Goal: Information Seeking & Learning: Check status

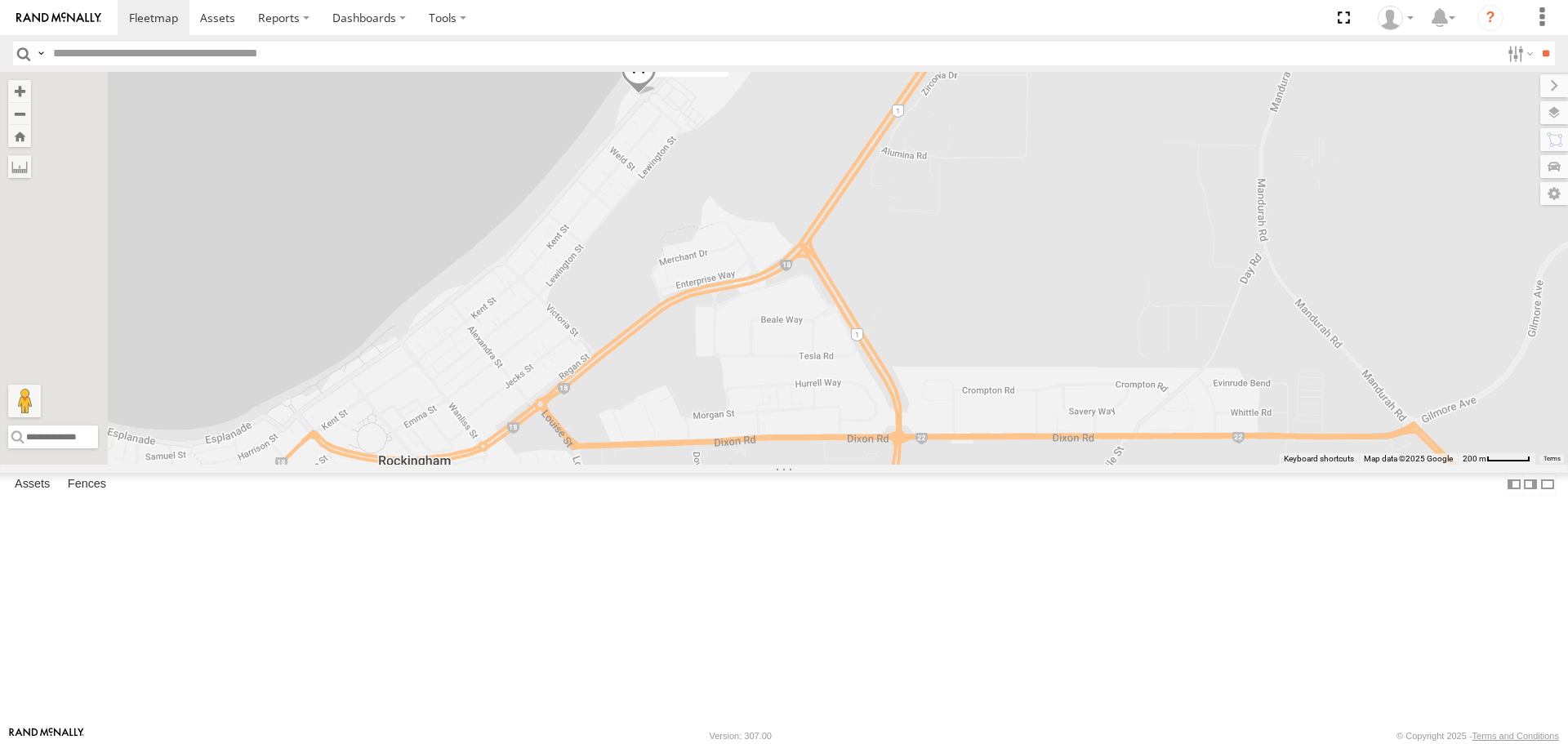
click at [656, 95] on span at bounding box center [639, 72] width 36 height 44
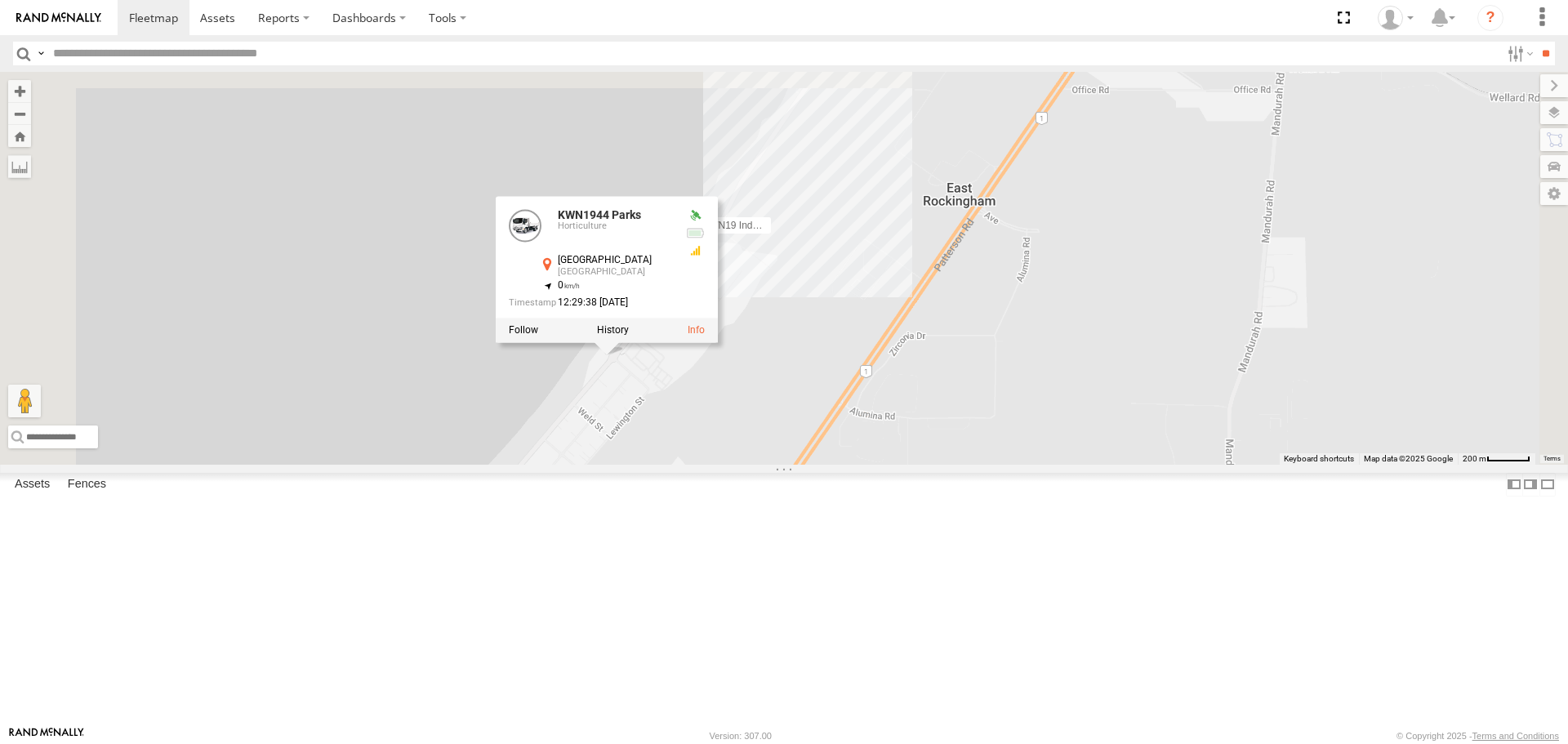
drag, startPoint x: 1071, startPoint y: 256, endPoint x: 1039, endPoint y: 522, distance: 267.9
click at [1039, 464] on div "KWN2130 KWN83 Supervisor Park Contr KWN46 Facil.Maint 1HSJ189 [DOMAIN_NAME] 1HO…" at bounding box center [784, 267] width 1568 height 392
click at [1041, 464] on div "KWN2130 KWN83 Supervisor Park Contr KWN46 Facil.Maint 1HSJ189 [DOMAIN_NAME] 1HO…" at bounding box center [784, 267] width 1568 height 392
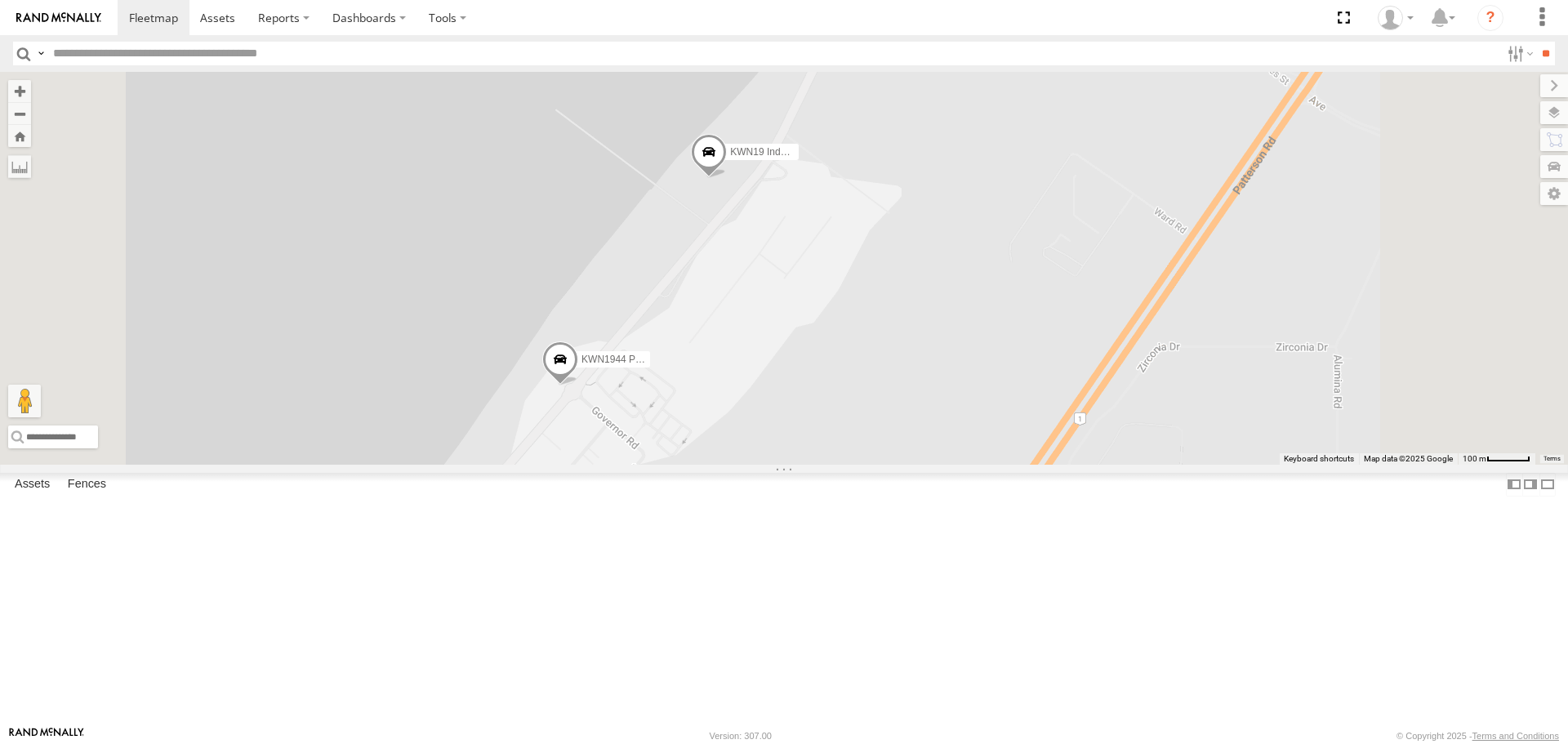
click at [578, 386] on span at bounding box center [560, 363] width 36 height 44
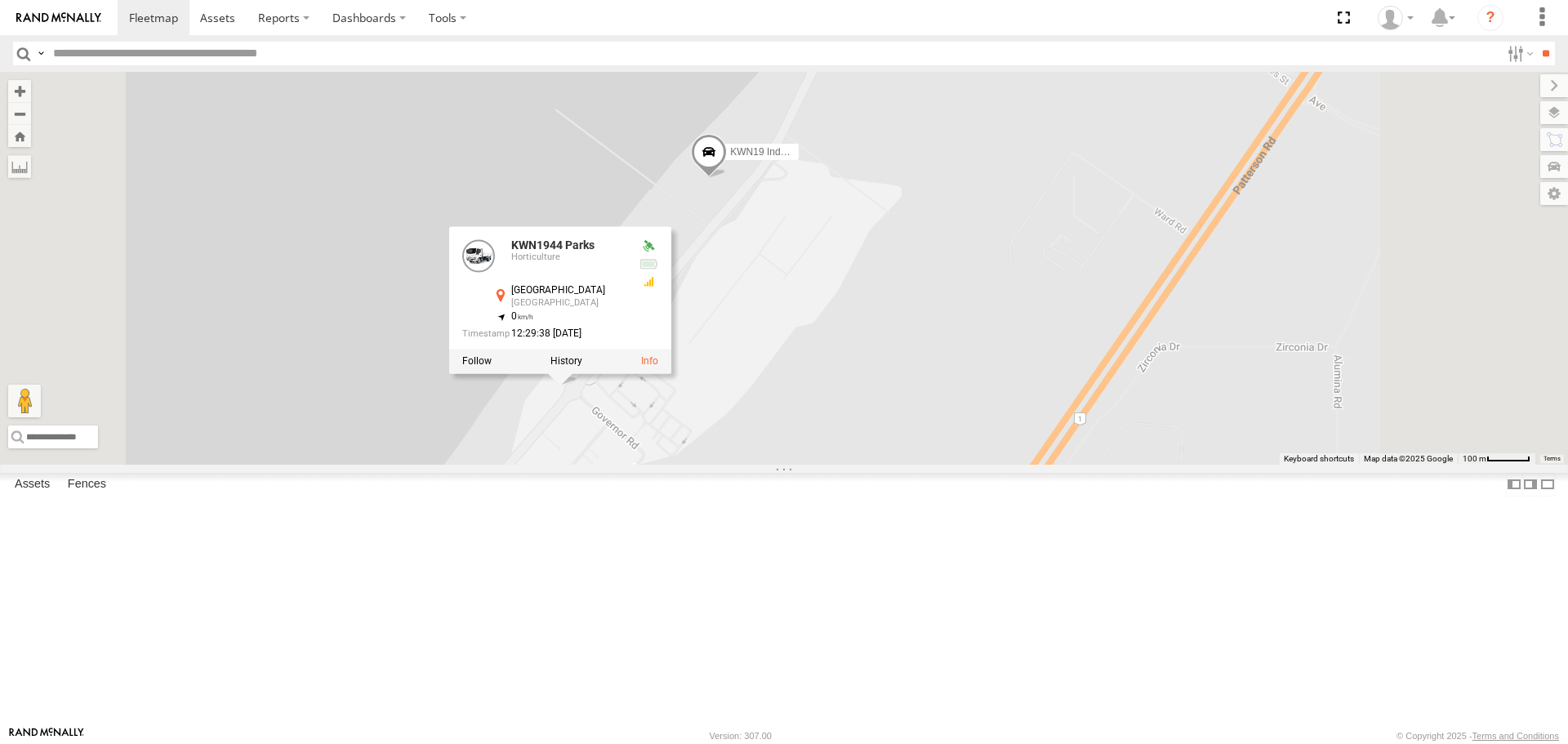
click at [727, 179] on span at bounding box center [709, 156] width 36 height 44
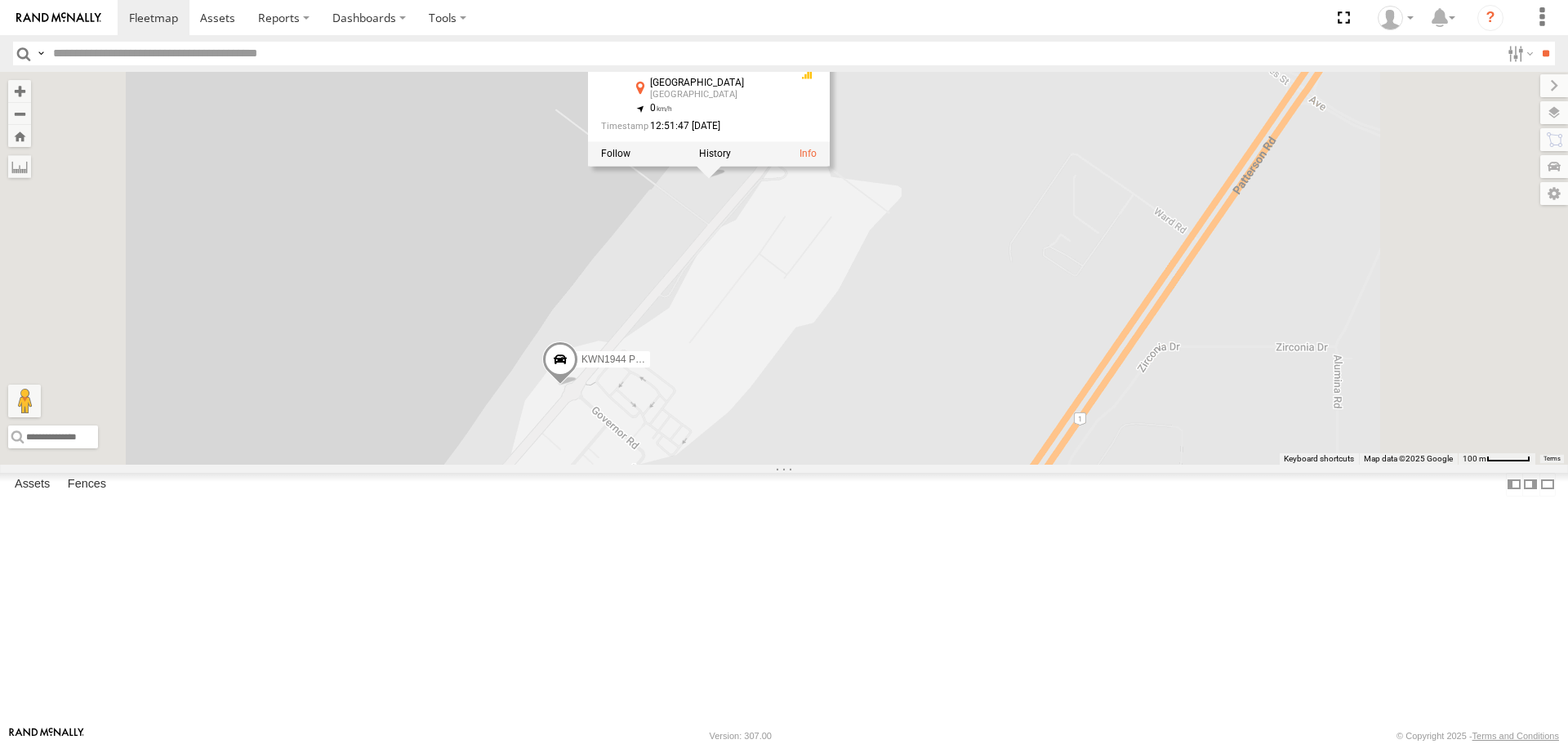
click at [578, 386] on span at bounding box center [560, 363] width 36 height 44
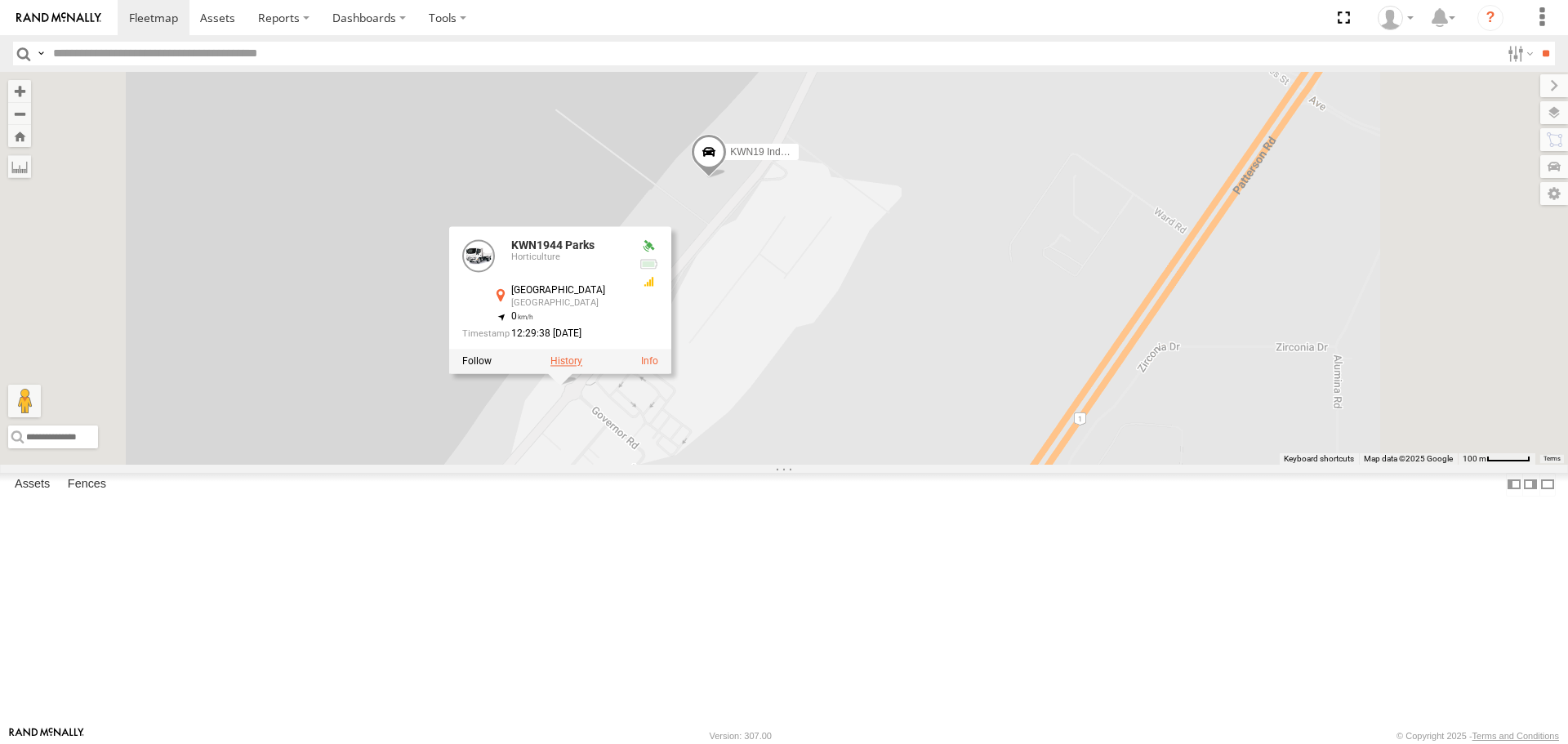
click at [583, 367] on label at bounding box center [566, 362] width 31 height 12
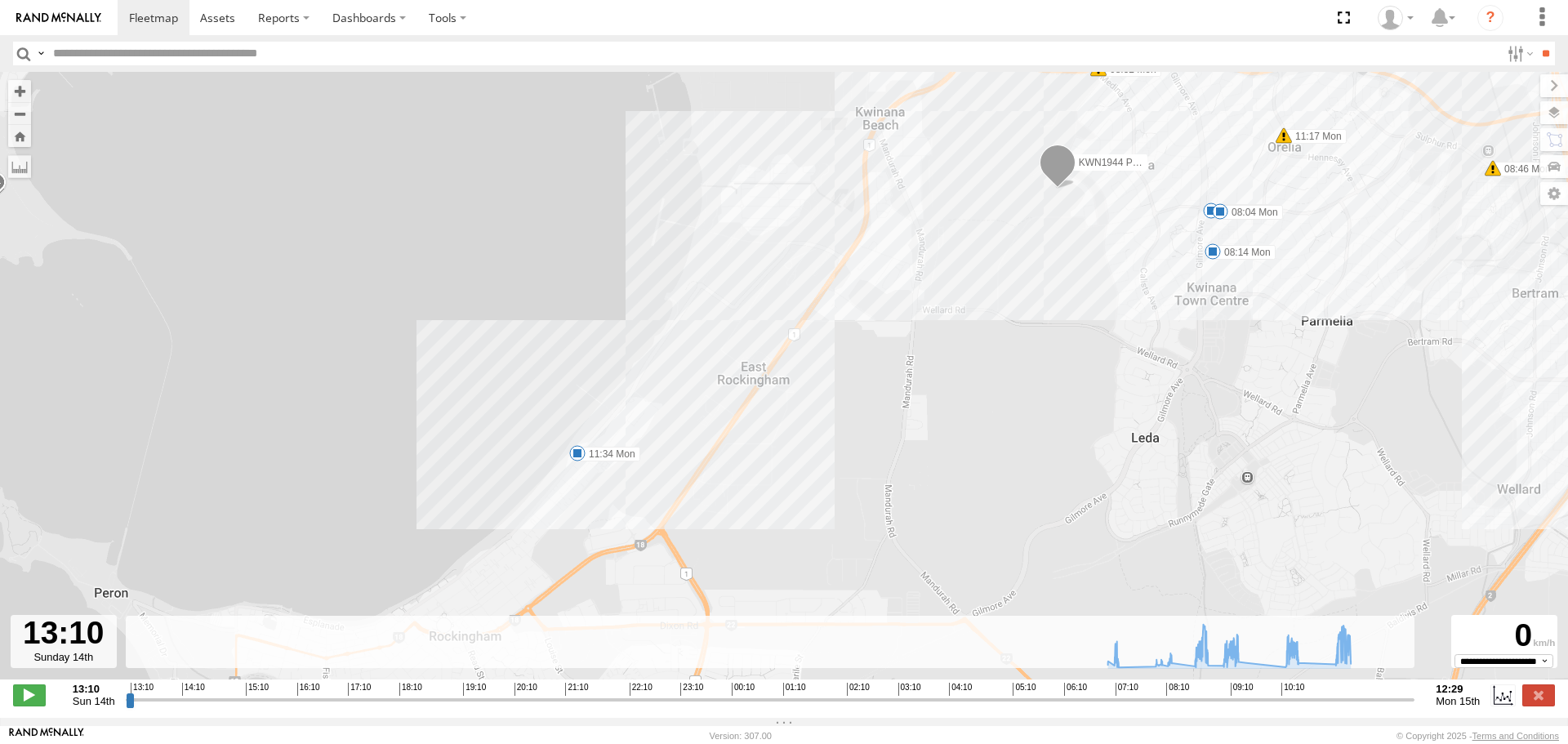
drag, startPoint x: 735, startPoint y: 448, endPoint x: 846, endPoint y: 417, distance: 115.2
click at [846, 417] on div "KWN1944 Parks 07:33 Mon 08:04 Mon 08:14 Mon 08:46 Mon 08:52 Mon 09:28 Mon 11:17…" at bounding box center [784, 384] width 1568 height 625
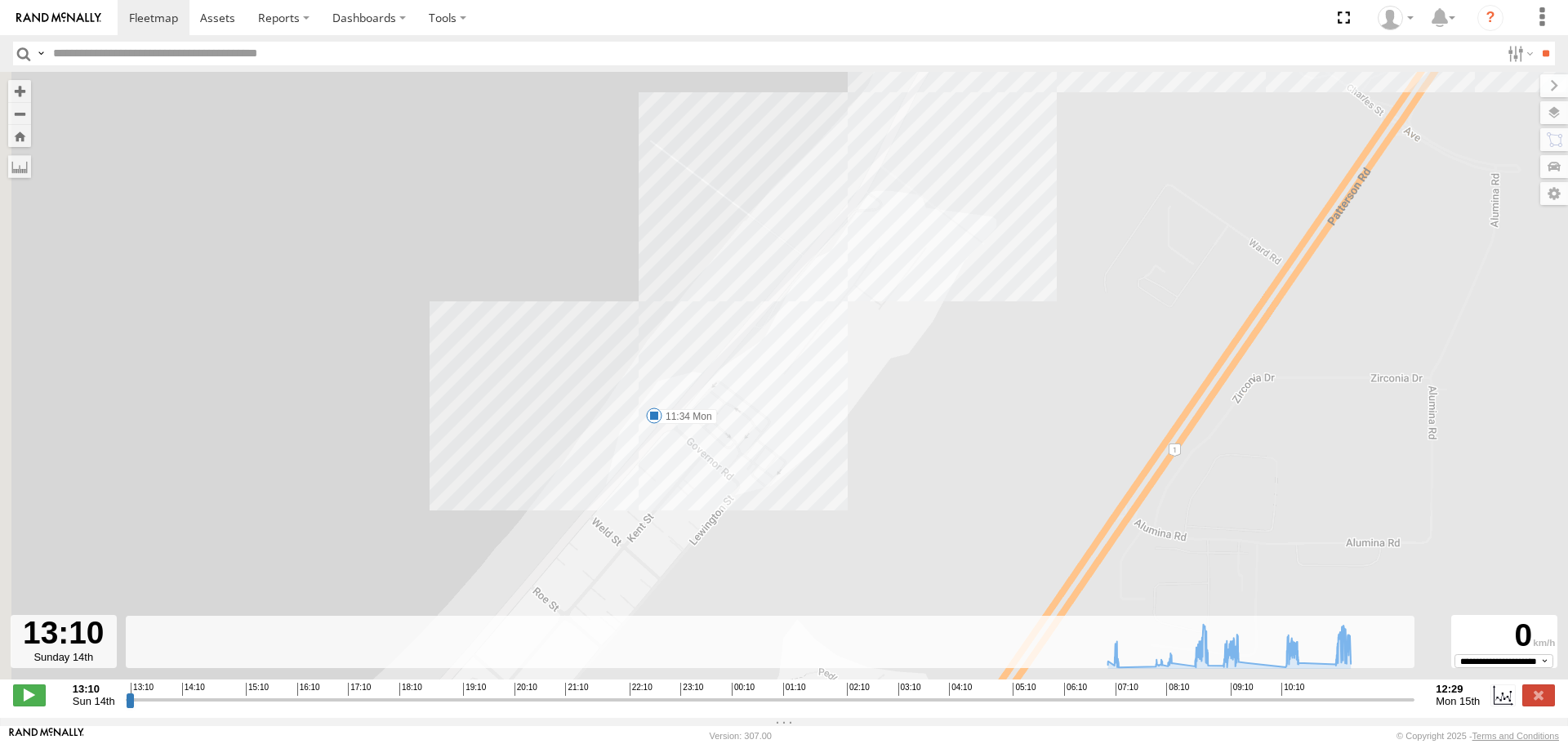
drag, startPoint x: 485, startPoint y: 458, endPoint x: 682, endPoint y: 482, distance: 198.5
click at [682, 482] on div "KWN1944 Parks 07:33 Mon 08:04 Mon 08:14 Mon 08:46 Mon 08:52 Mon 09:28 Mon 11:17…" at bounding box center [784, 384] width 1568 height 625
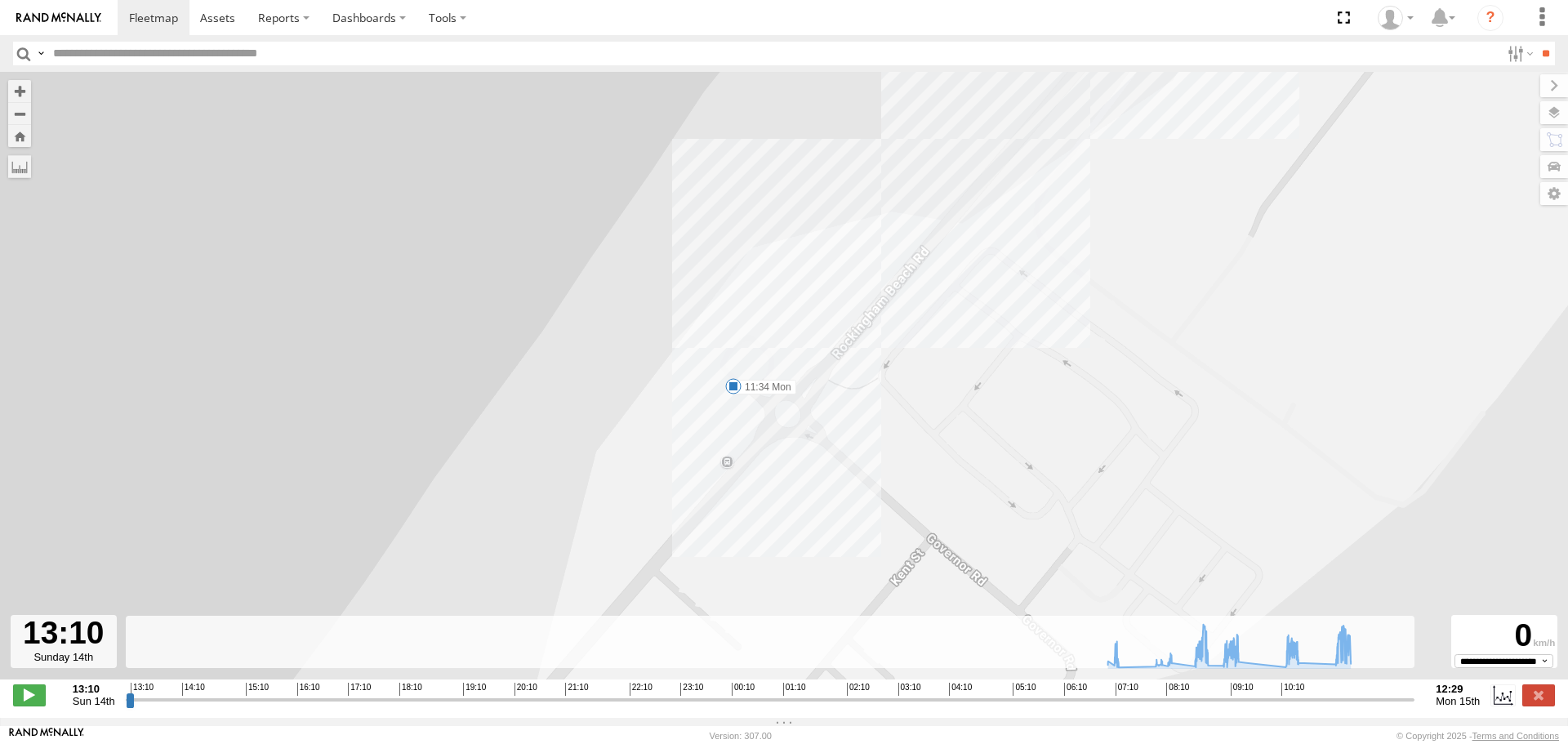
click at [730, 389] on span at bounding box center [734, 386] width 16 height 16
click at [889, 487] on div "KWN1944 Parks 07:33 Mon 08:04 Mon 08:14 Mon 08:46 Mon 08:52 Mon 09:28 Mon 11:17…" at bounding box center [784, 384] width 1568 height 625
click at [19, 49] on input "button" at bounding box center [24, 53] width 22 height 23
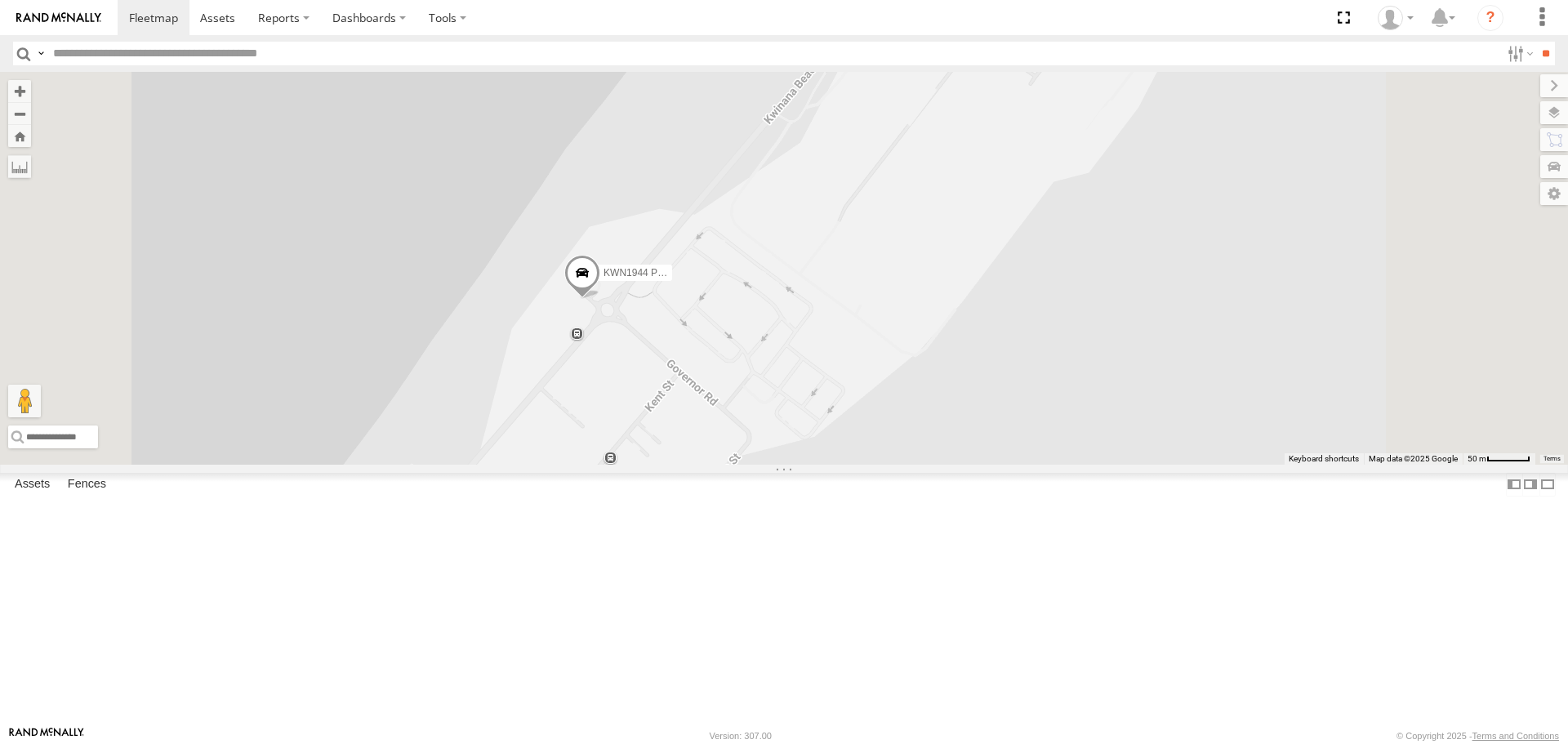
click at [601, 299] on span at bounding box center [583, 276] width 36 height 44
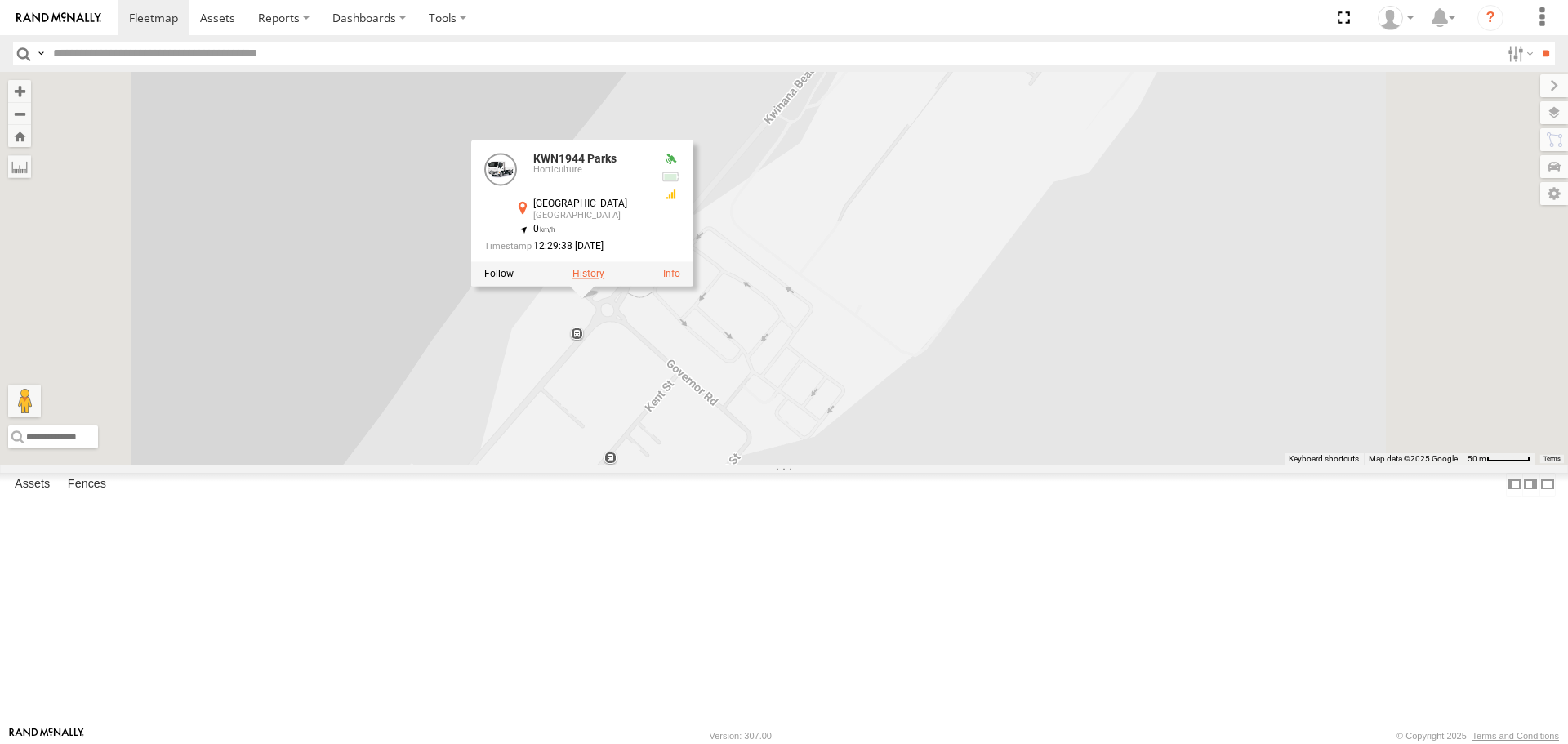
click at [604, 280] on label at bounding box center [588, 274] width 31 height 12
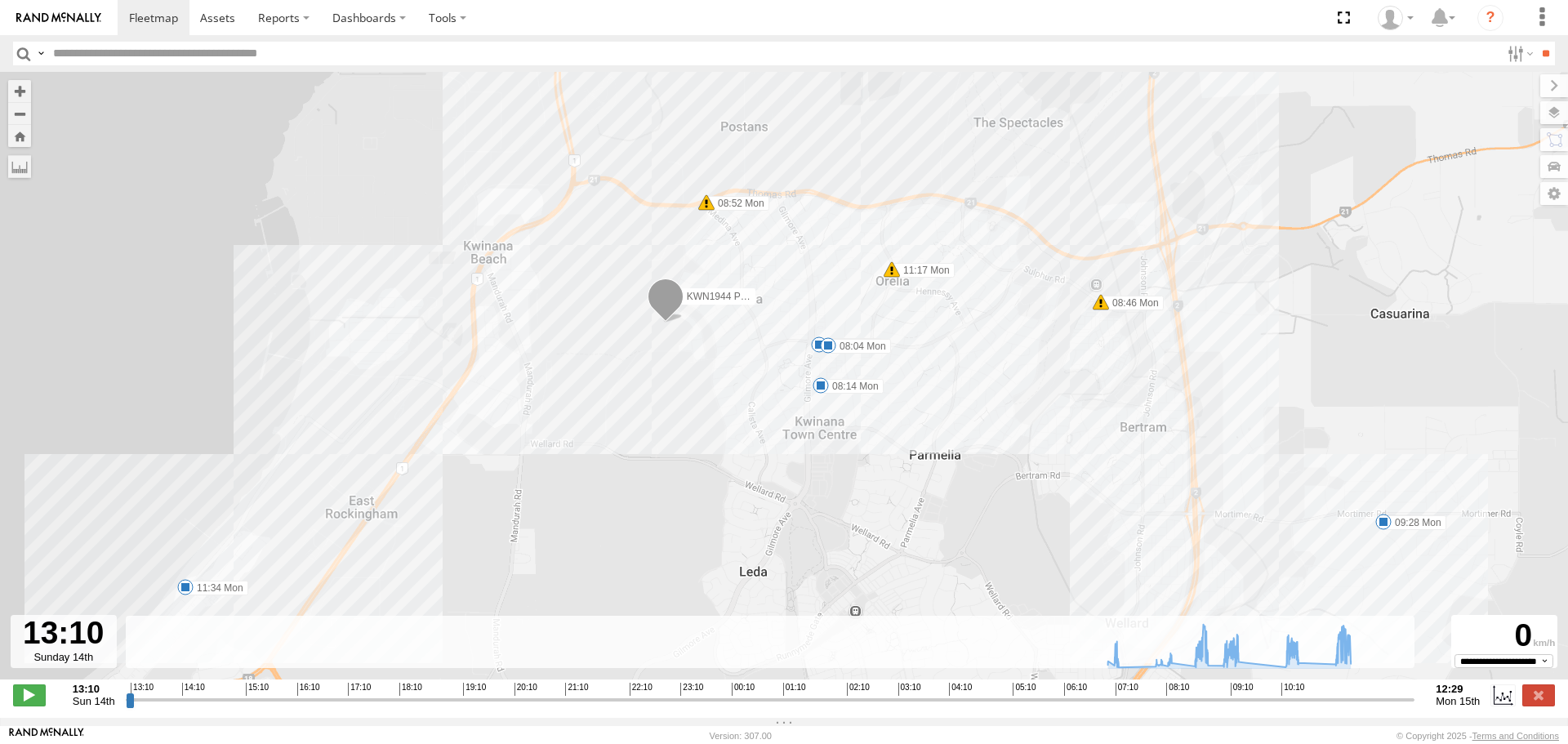
click at [672, 284] on span at bounding box center [665, 300] width 36 height 44
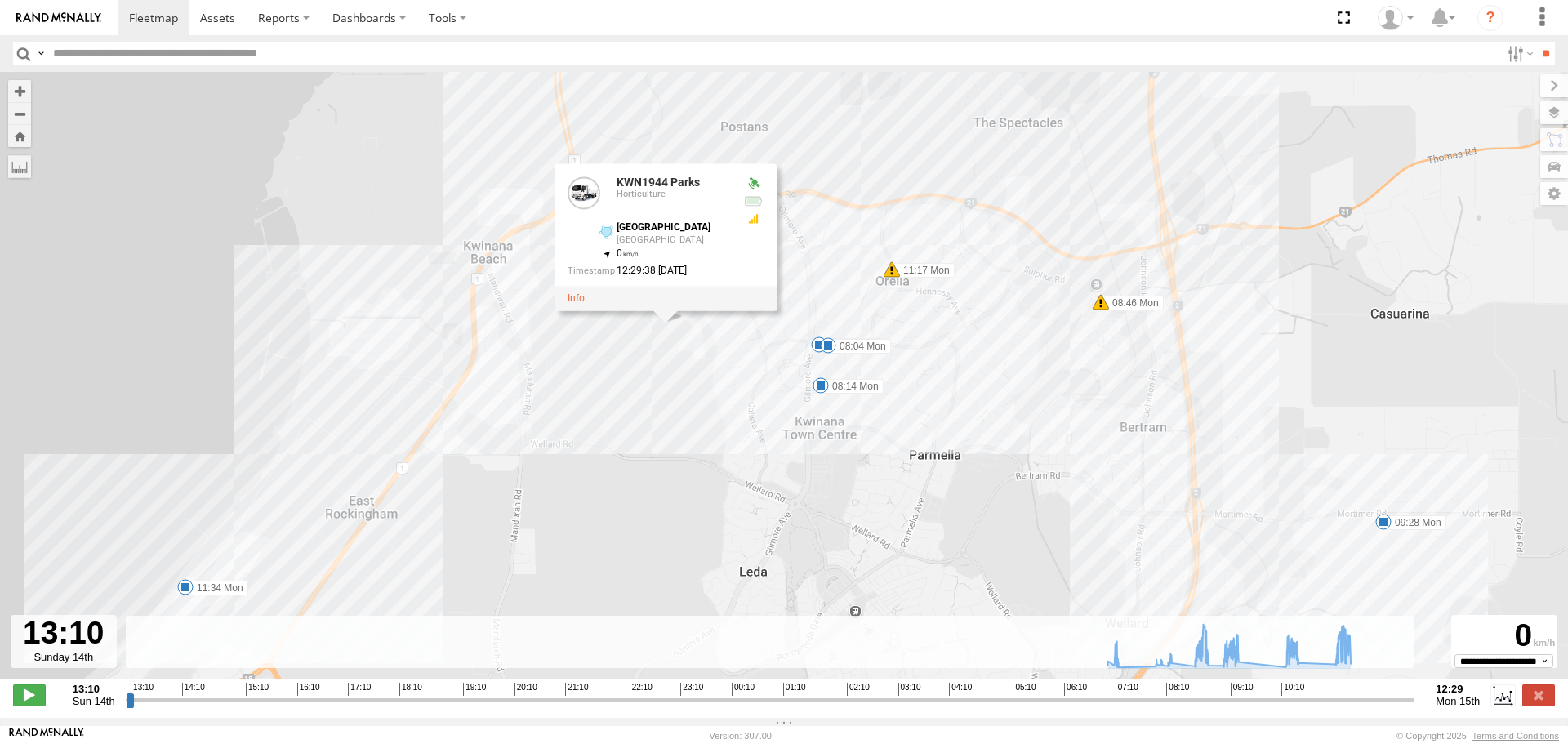
click at [31, 58] on input "button" at bounding box center [24, 53] width 22 height 23
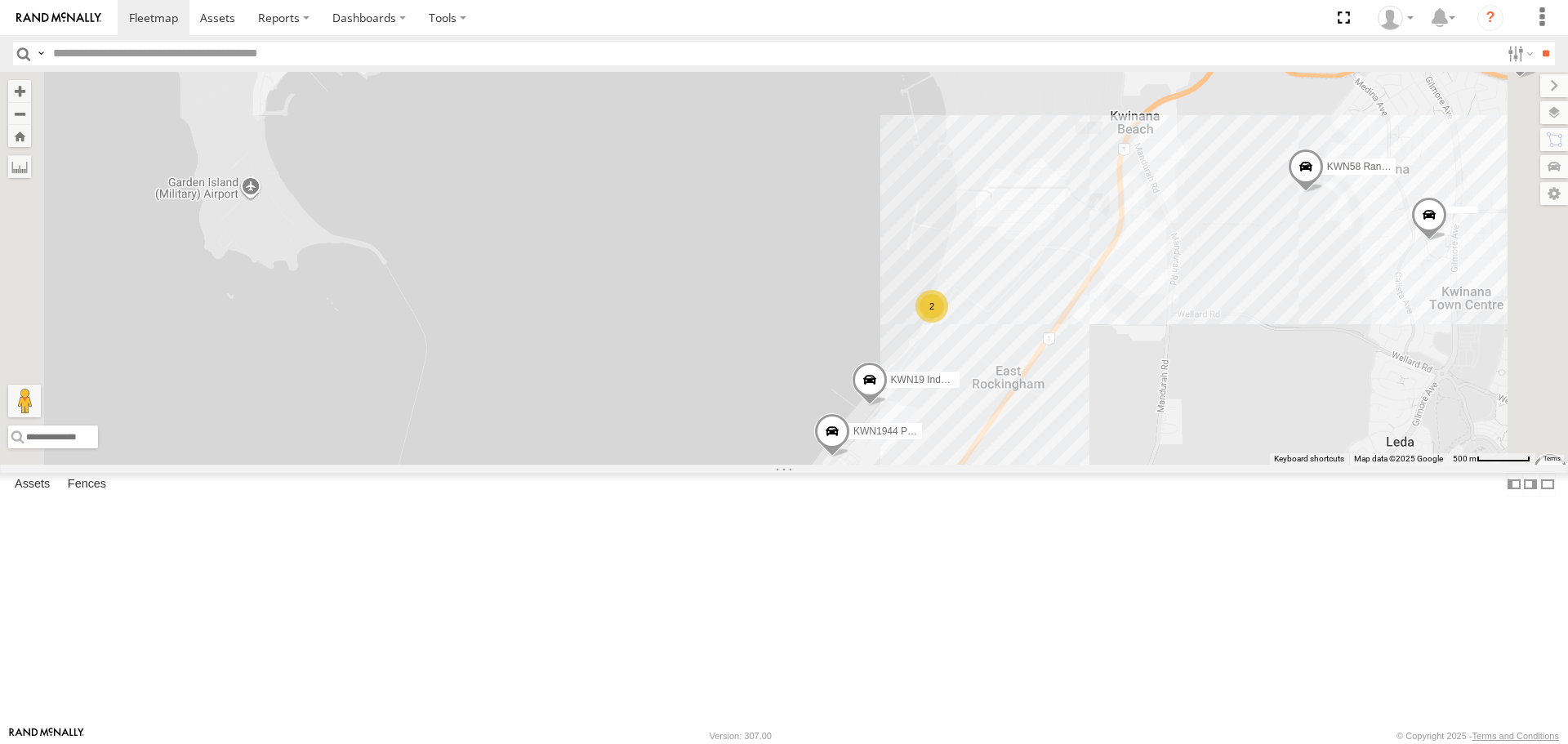
drag, startPoint x: 1218, startPoint y: 602, endPoint x: 1076, endPoint y: 623, distance: 143.5
click at [1076, 464] on div "KWN1944 Parks KWN19 Industrial Mowing 2 KWN58 Rangers" at bounding box center [784, 267] width 1568 height 392
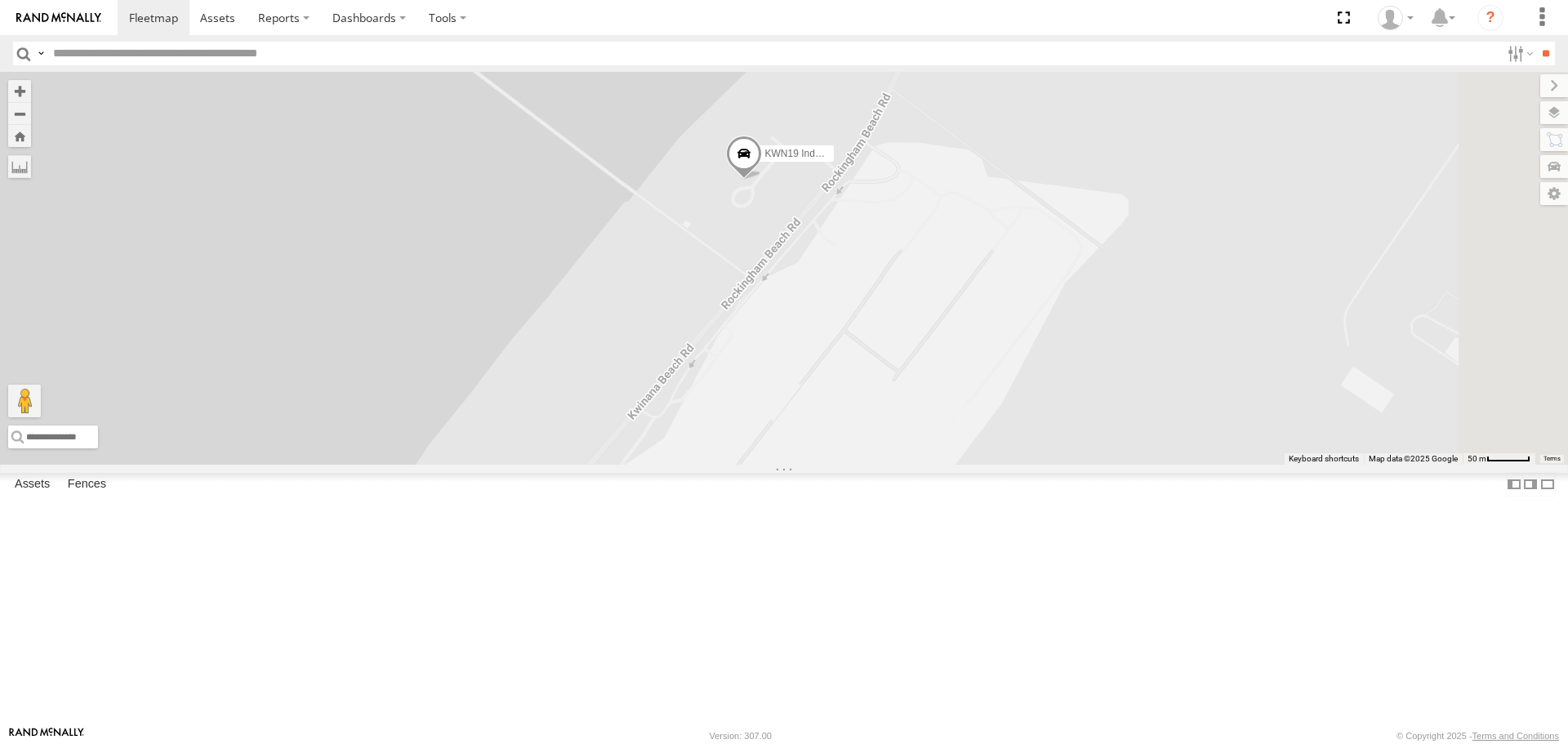
drag, startPoint x: 1080, startPoint y: 673, endPoint x: 1159, endPoint y: 350, distance: 332.5
click at [1159, 350] on div "KWN1944 Parks KWN2151 KAP KWN19 Industrial Mowing" at bounding box center [784, 267] width 1568 height 392
click at [762, 179] on span at bounding box center [744, 157] width 36 height 44
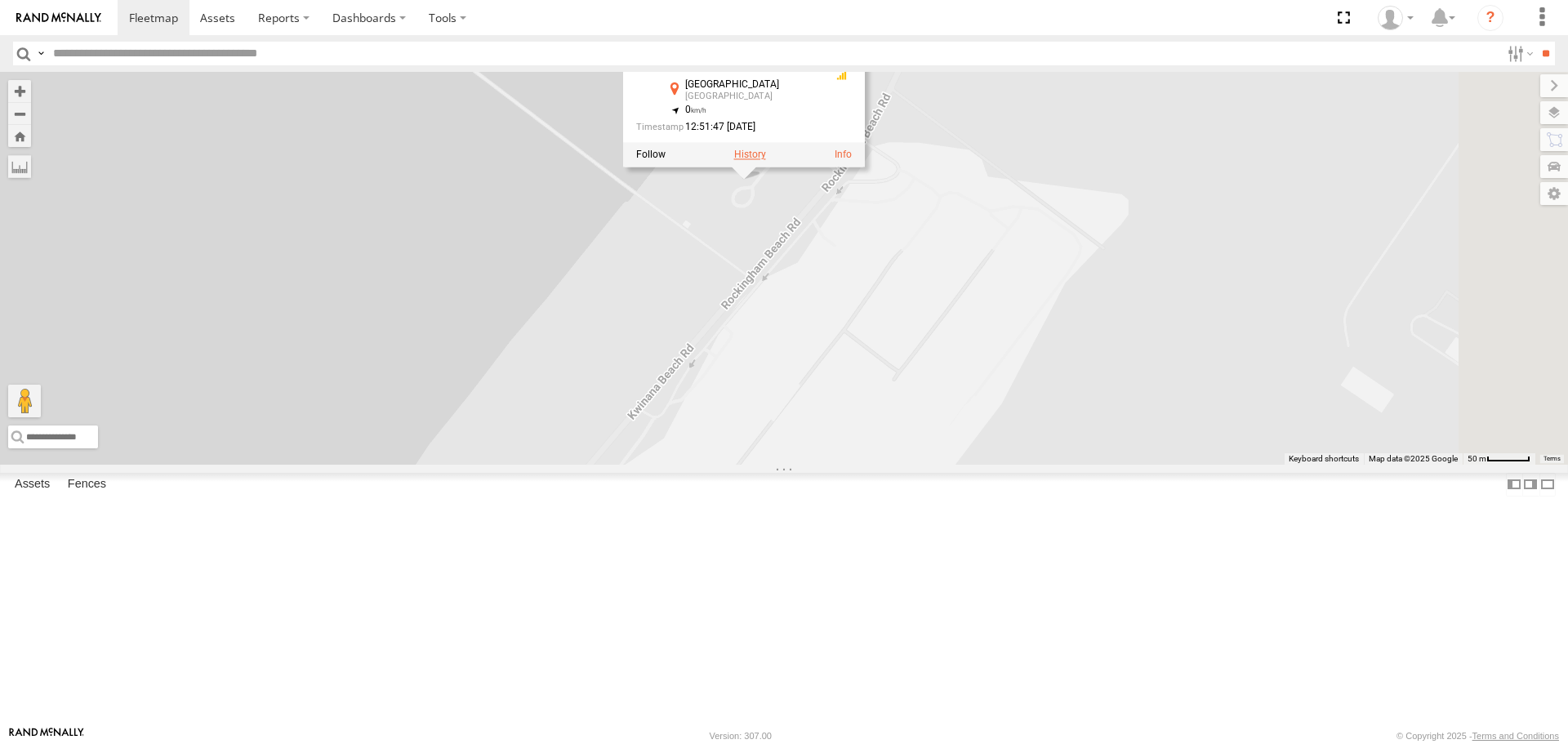
click at [766, 161] on label at bounding box center [750, 154] width 31 height 12
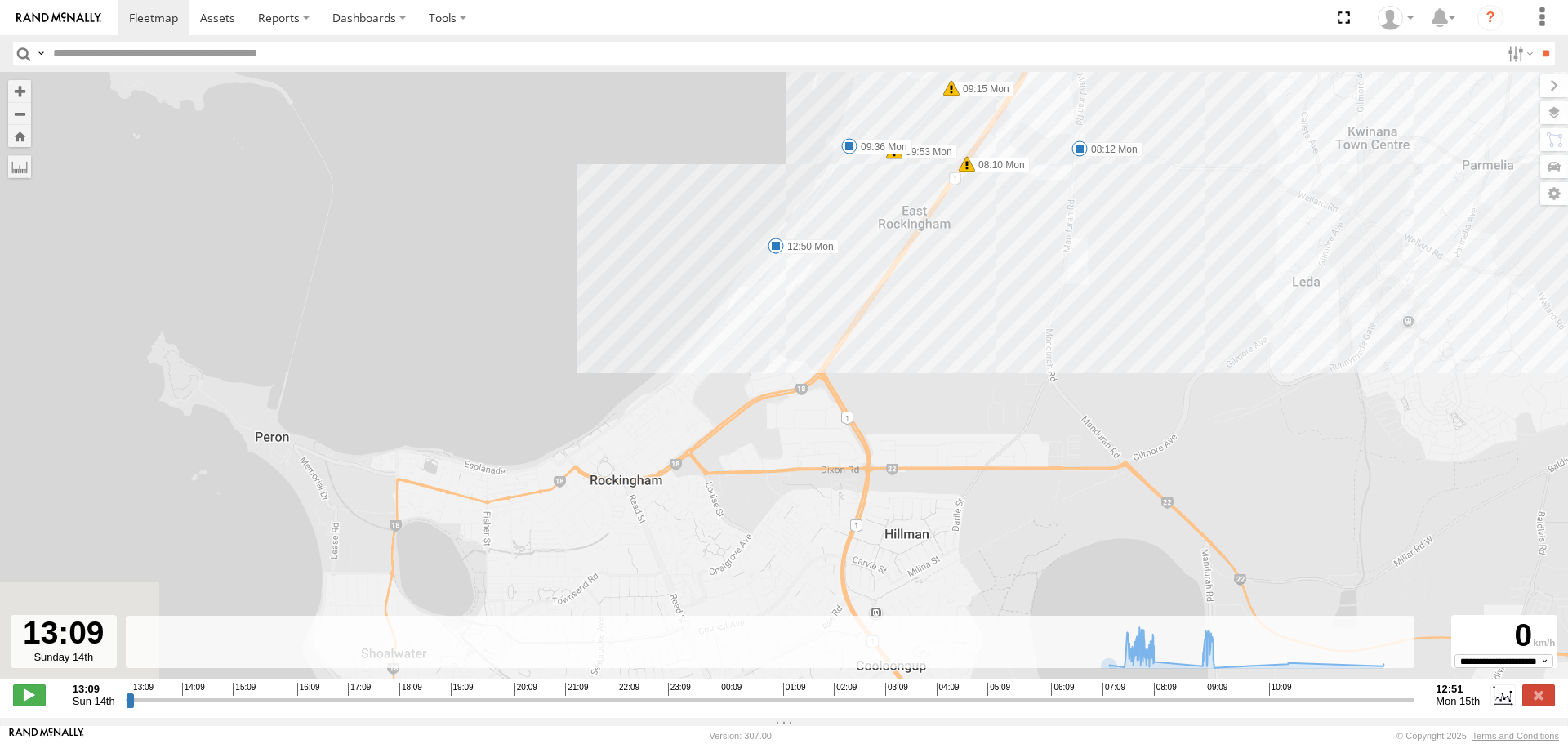
drag, startPoint x: 1042, startPoint y: 508, endPoint x: 1431, endPoint y: 206, distance: 492.5
click at [1444, 185] on div "KWN19 Industrial Mowing 07:14 Mon 07:31 Mon 08:10 Mon 08:12 Mon 08:32 Mon 08:58…" at bounding box center [784, 384] width 1568 height 625
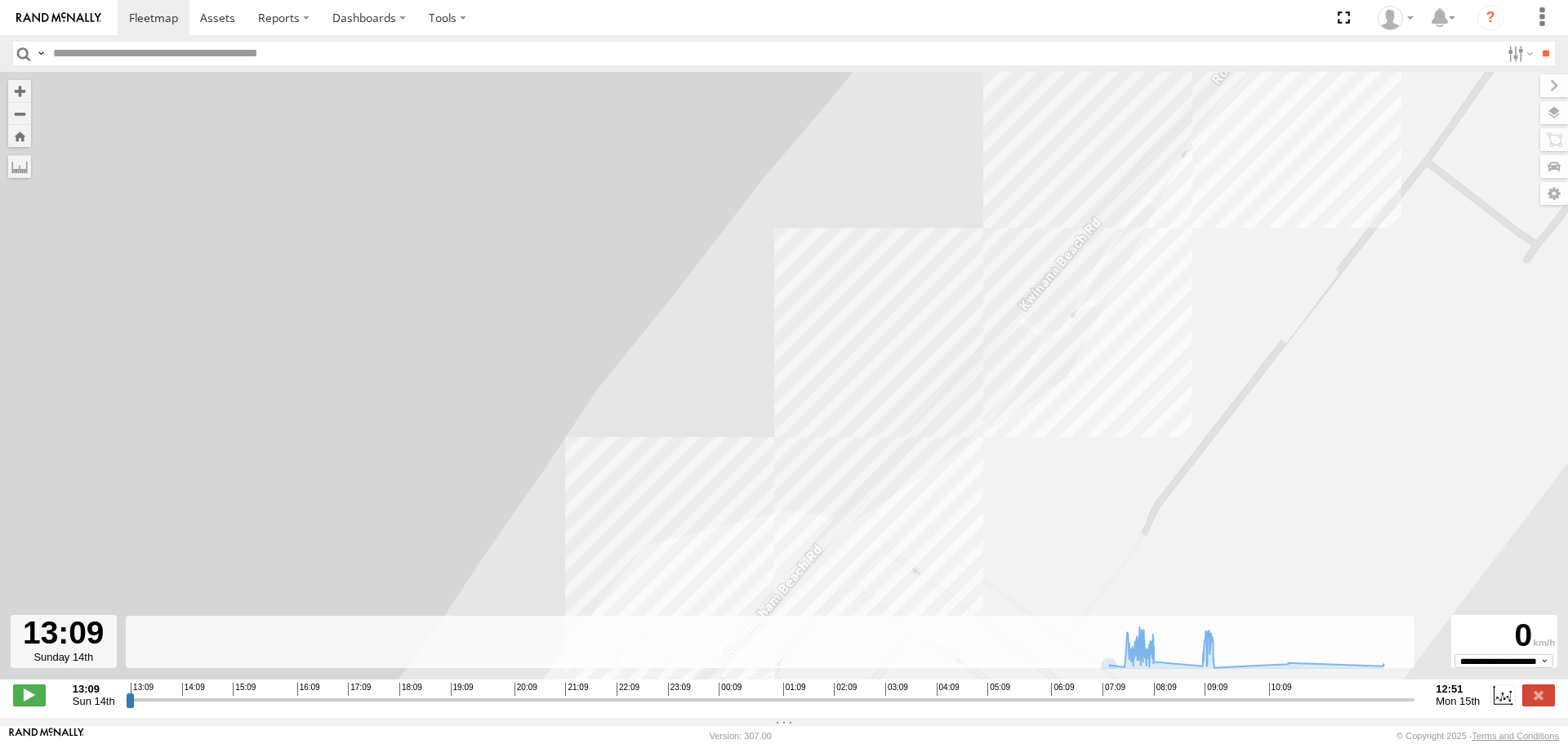
drag, startPoint x: 1116, startPoint y: 390, endPoint x: 1374, endPoint y: -99, distance: 552.9
click at [1374, 0] on html at bounding box center [784, 372] width 1568 height 744
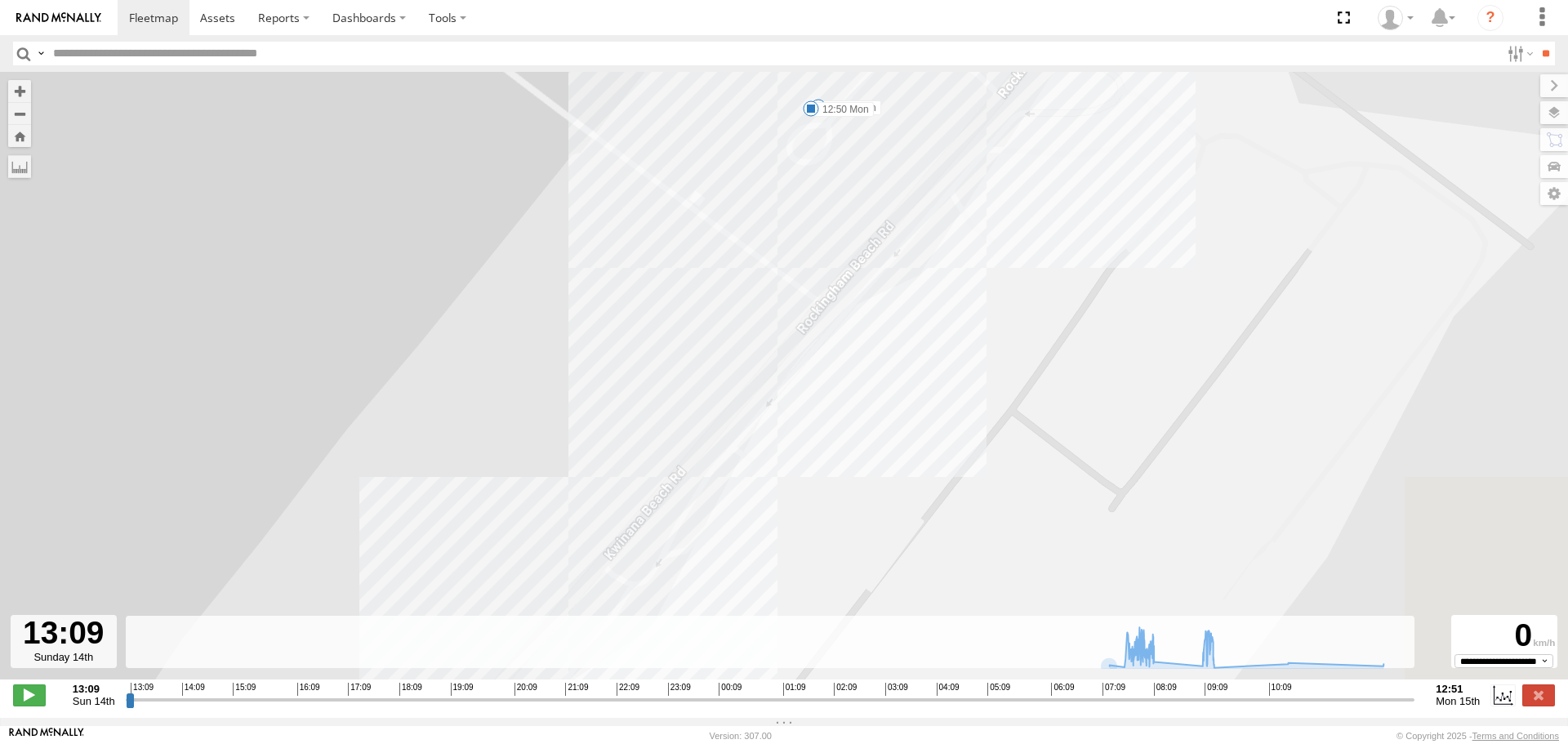
drag, startPoint x: 1238, startPoint y: 461, endPoint x: 737, endPoint y: 782, distance: 595.0
click at [737, 743] on html at bounding box center [784, 372] width 1568 height 744
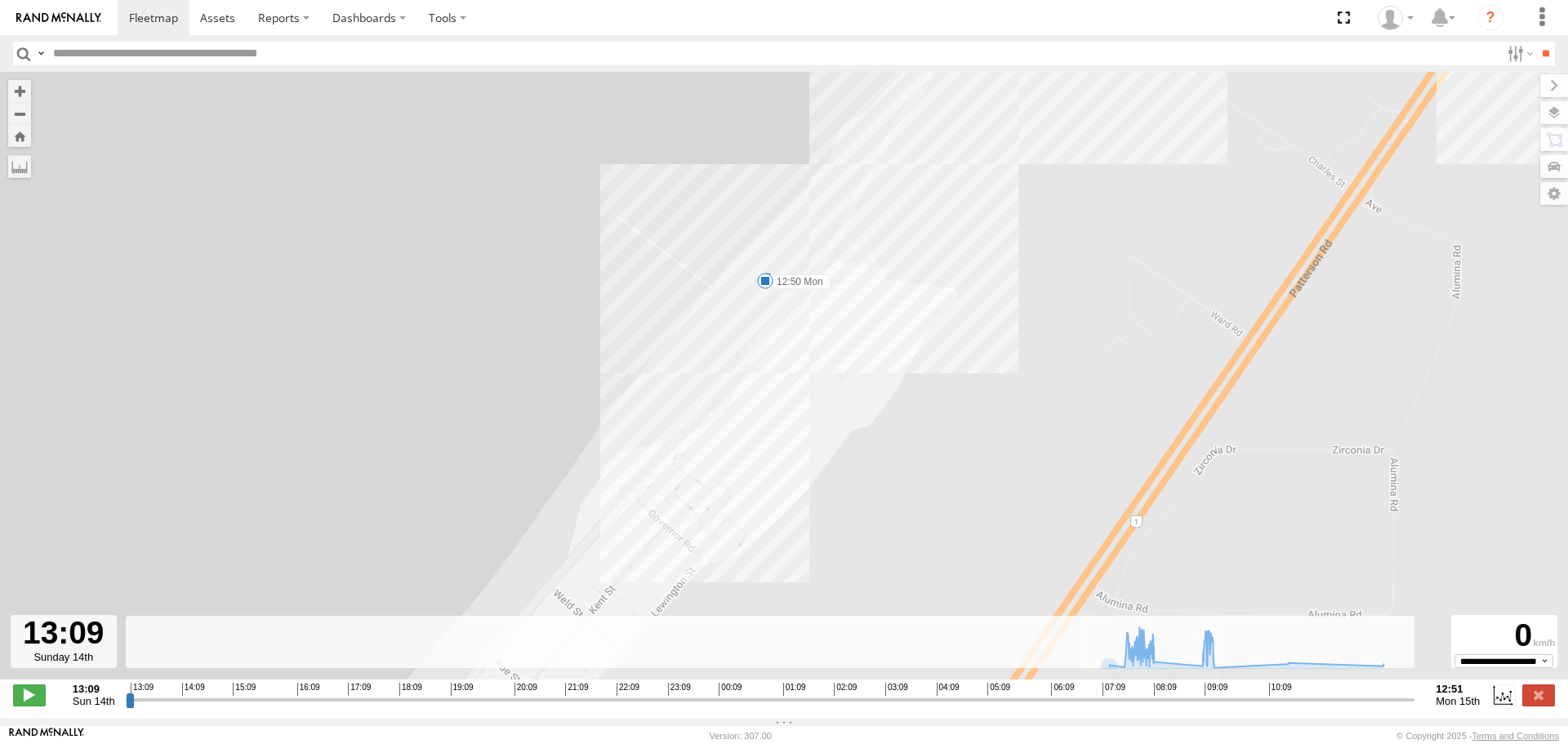
drag, startPoint x: 800, startPoint y: 591, endPoint x: 989, endPoint y: 247, distance: 392.5
click at [989, 247] on div "KWN19 Industrial Mowing 07:14 Mon 07:31 Mon 08:10 Mon 08:12 Mon 08:32 Mon 08:58…" at bounding box center [784, 384] width 1568 height 625
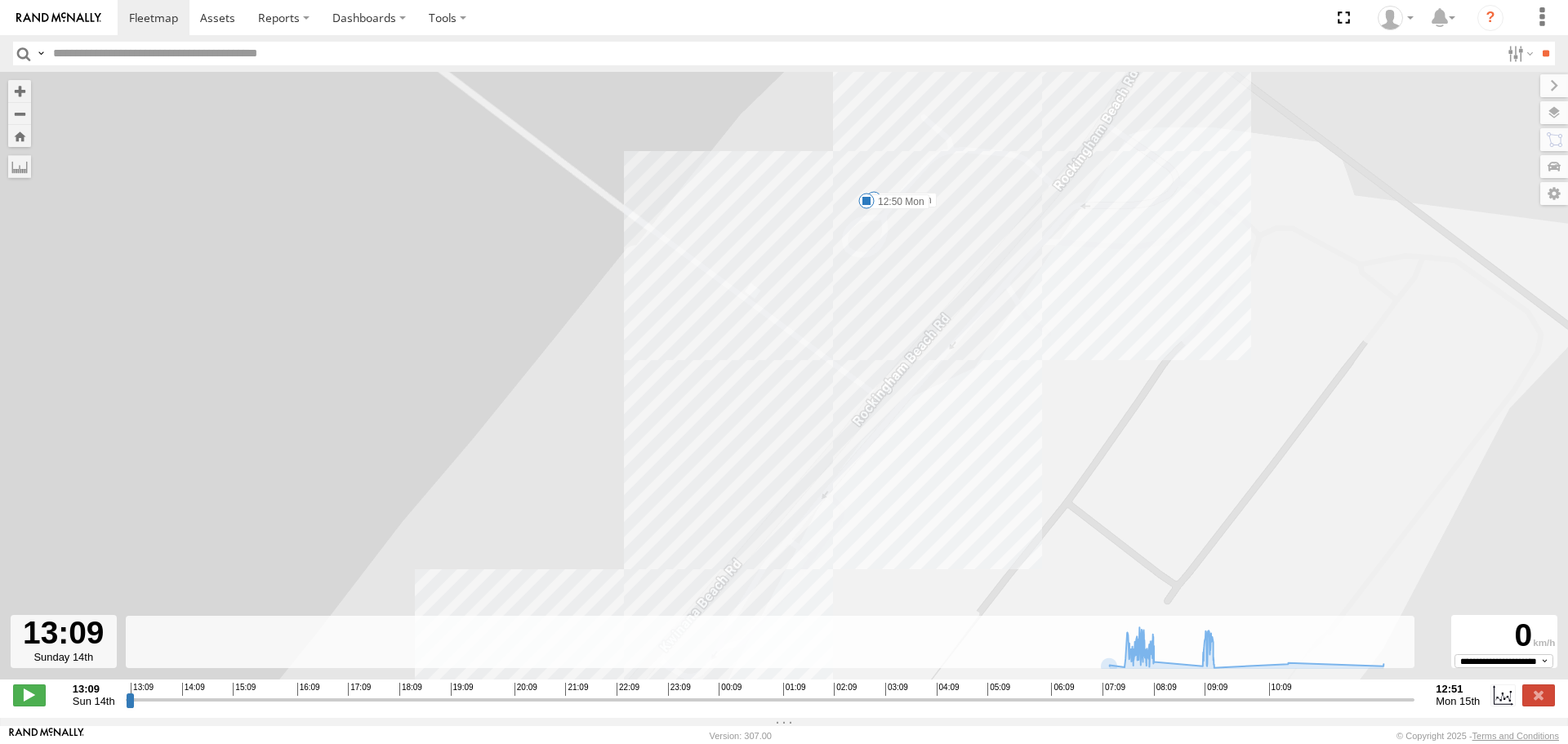
click at [868, 205] on span at bounding box center [867, 201] width 16 height 16
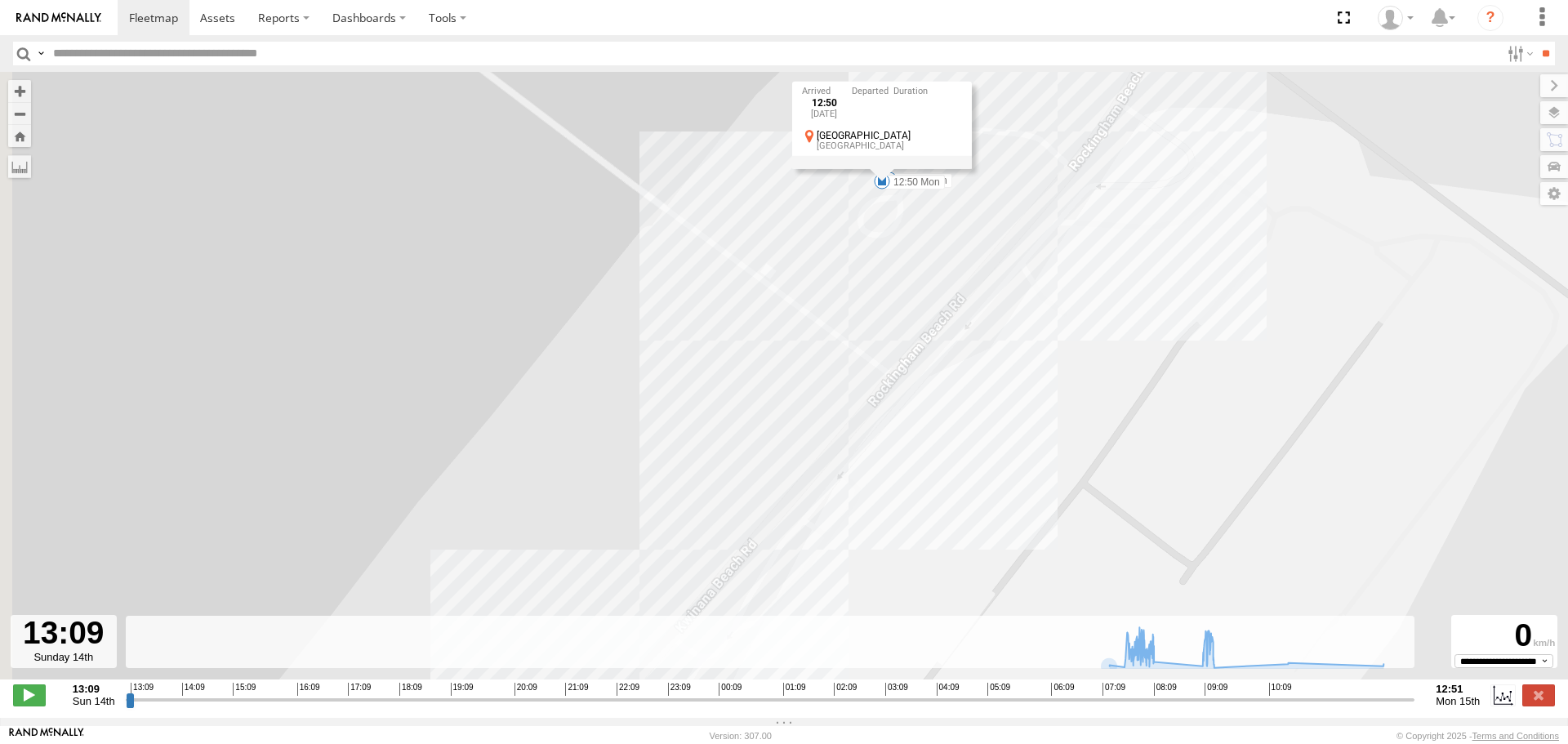
drag, startPoint x: 917, startPoint y: 477, endPoint x: 1209, endPoint y: 127, distance: 455.8
click at [1193, 147] on div "KWN19 Industrial Mowing 07:14 Mon 07:31 Mon 08:10 Mon 08:12 Mon 08:32 Mon 08:58…" at bounding box center [784, 384] width 1568 height 625
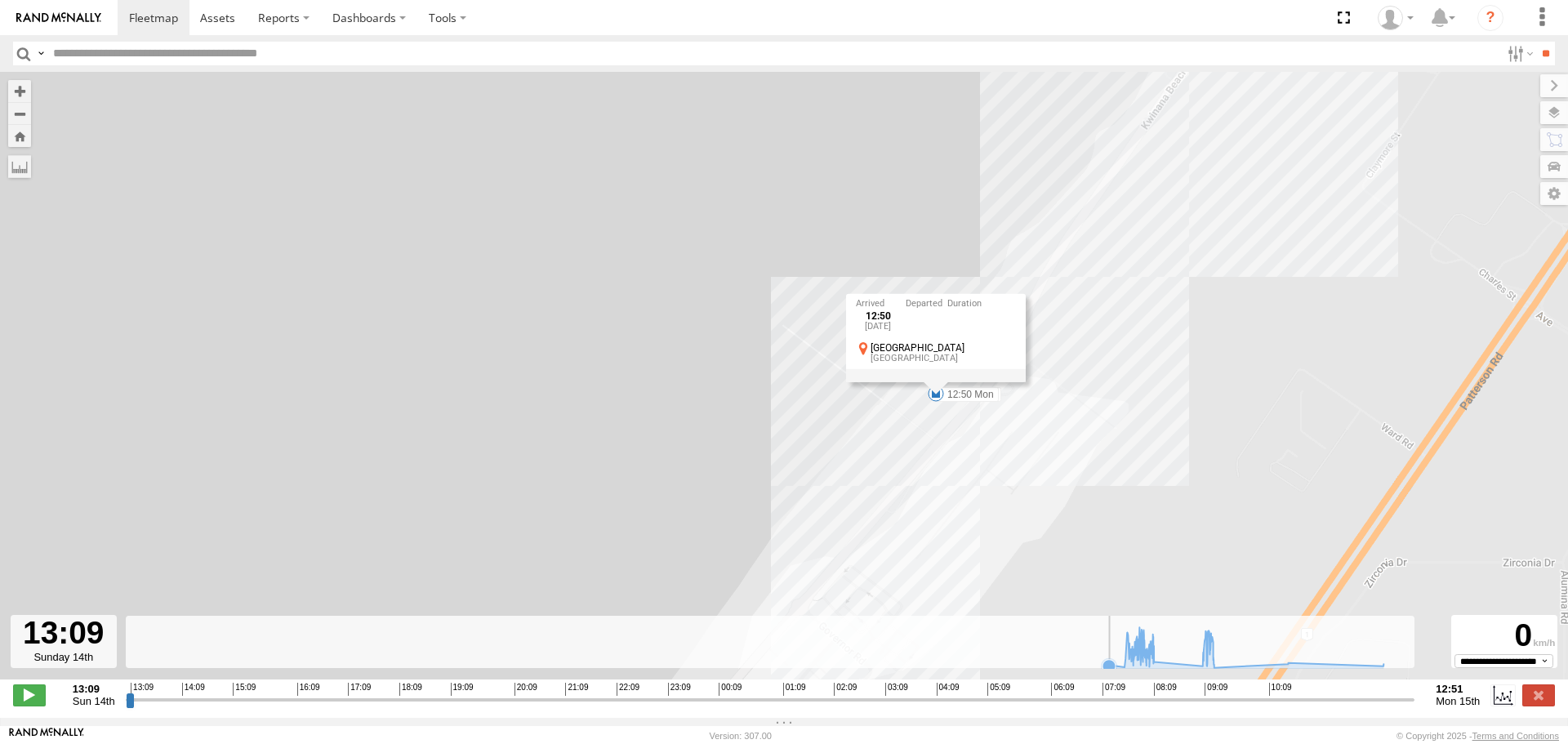
drag, startPoint x: 1081, startPoint y: 392, endPoint x: 860, endPoint y: 646, distance: 336.7
click at [860, 646] on div "To navigate the map with touch gestures double-tap and hold your finger on the …" at bounding box center [784, 395] width 1568 height 646
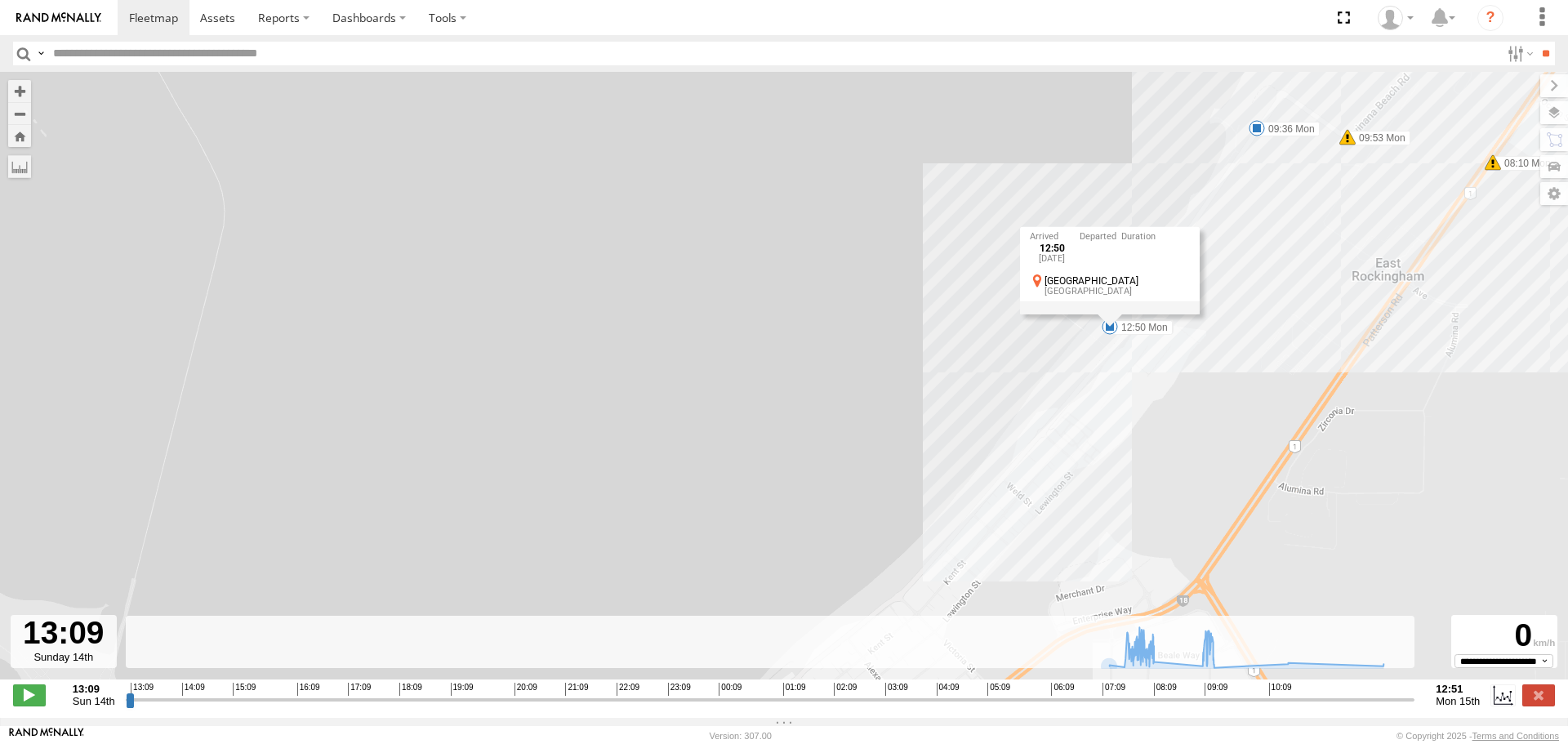
click at [1230, 309] on div "KWN19 Industrial Mowing 07:14 Mon 07:31 Mon 08:10 Mon 08:12 Mon 08:32 Mon 08:58…" at bounding box center [784, 384] width 1568 height 625
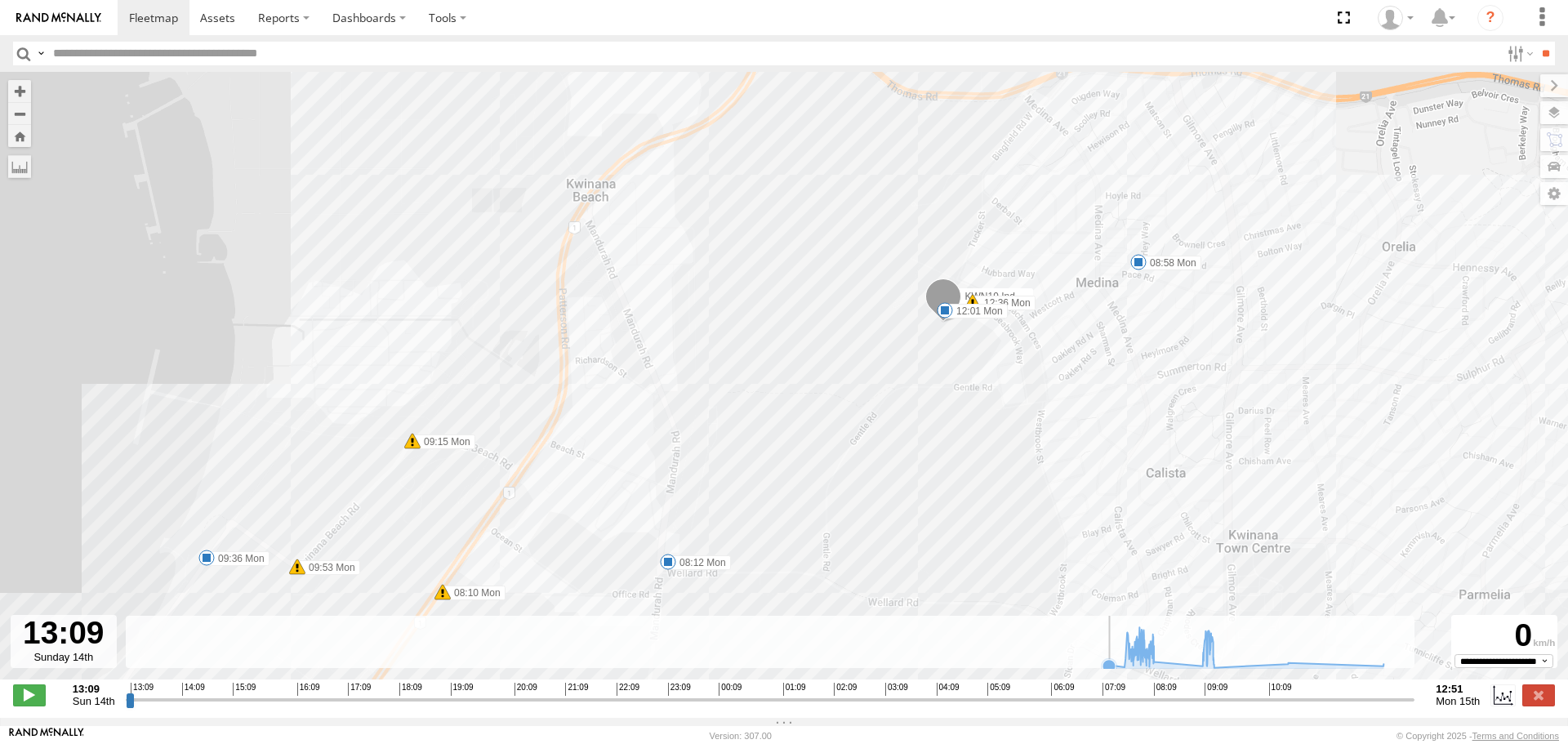
drag, startPoint x: 1279, startPoint y: 348, endPoint x: 383, endPoint y: 637, distance: 941.5
click at [383, 637] on div "To navigate the map with touch gestures double-tap and hold your finger on the …" at bounding box center [784, 395] width 1568 height 646
click at [945, 314] on span at bounding box center [945, 311] width 16 height 16
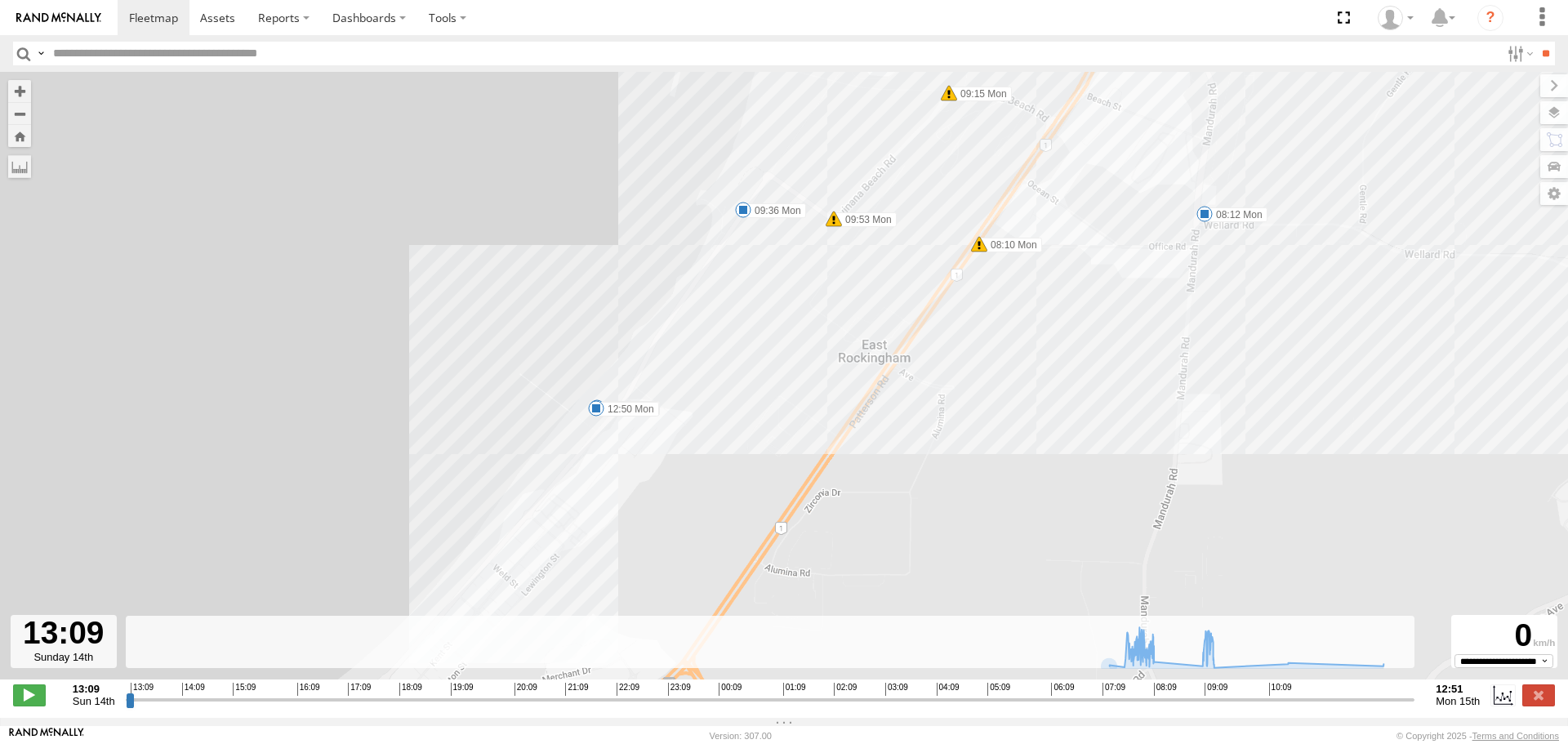
drag, startPoint x: 688, startPoint y: 523, endPoint x: 1231, endPoint y: 173, distance: 646.0
click at [1231, 173] on div "KWN19 Industrial Mowing 07:14 Mon 07:31 Mon 08:10 Mon 08:12 Mon 08:32 Mon 08:58…" at bounding box center [784, 384] width 1568 height 625
click at [13, 48] on input "button" at bounding box center [24, 53] width 22 height 23
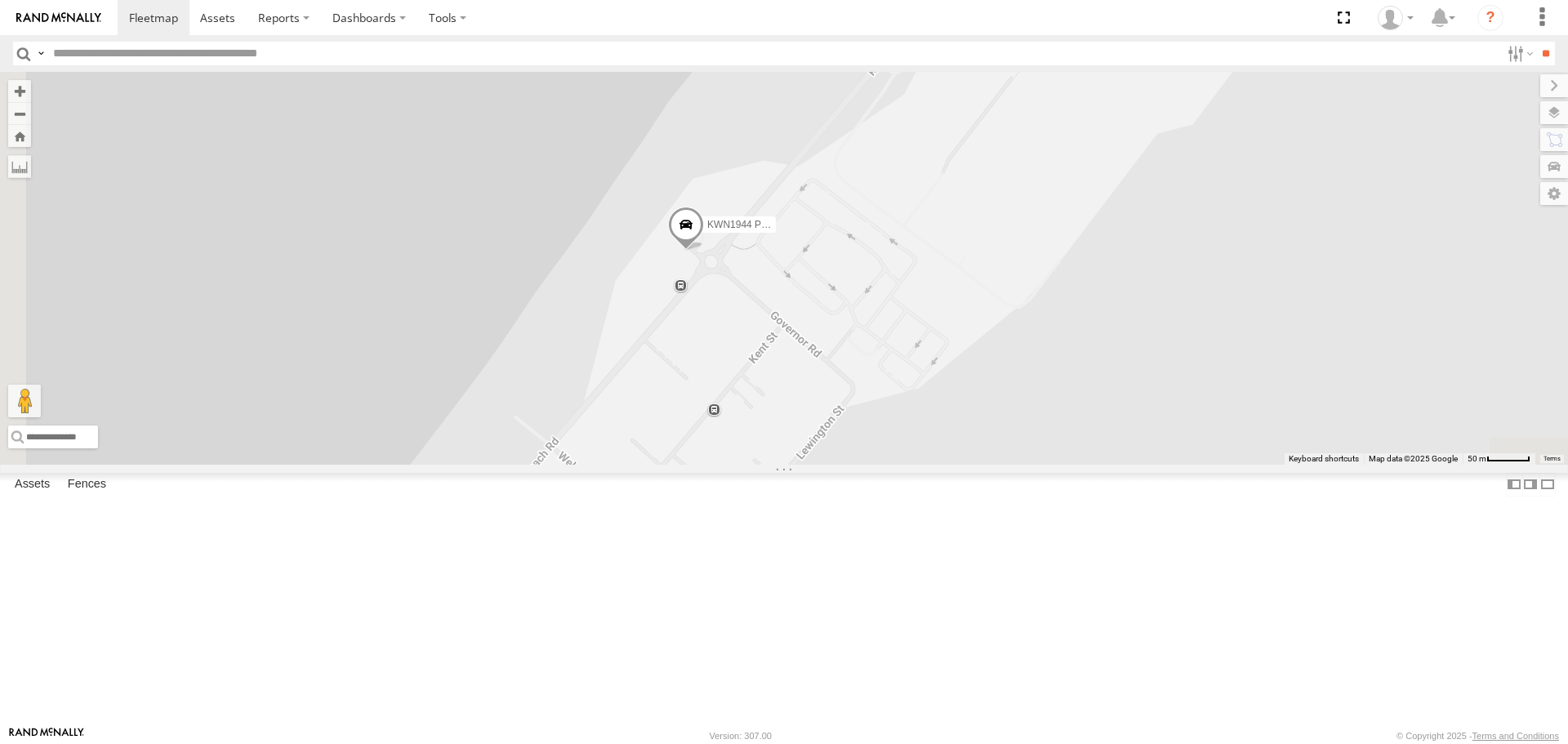
drag, startPoint x: 1131, startPoint y: 356, endPoint x: 1249, endPoint y: 165, distance: 224.5
click at [1249, 165] on div "KWN1944 Parks KWN19 Industrial Mowing" at bounding box center [784, 267] width 1568 height 392
click at [717, 224] on span at bounding box center [699, 202] width 36 height 44
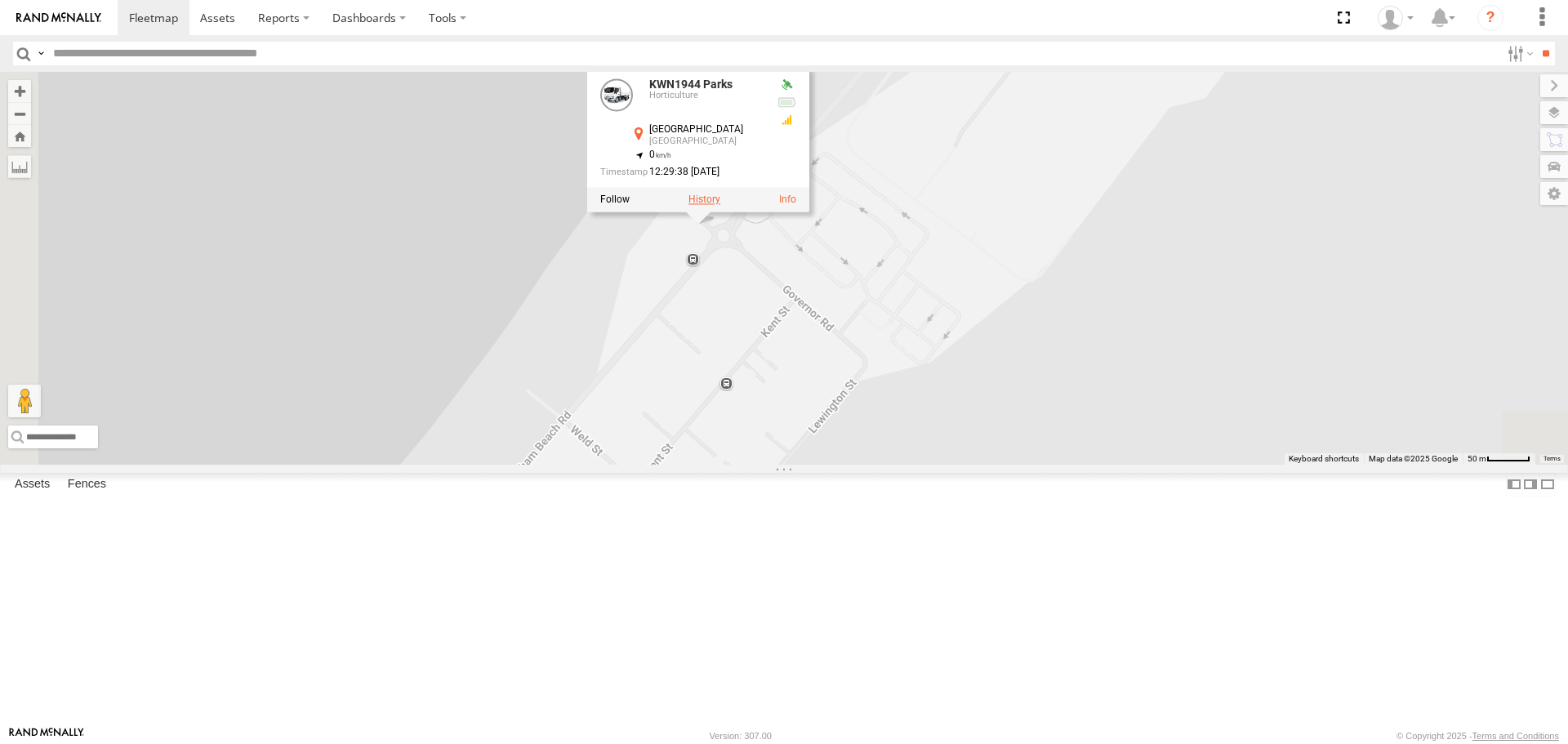
click at [720, 206] on label at bounding box center [704, 199] width 31 height 12
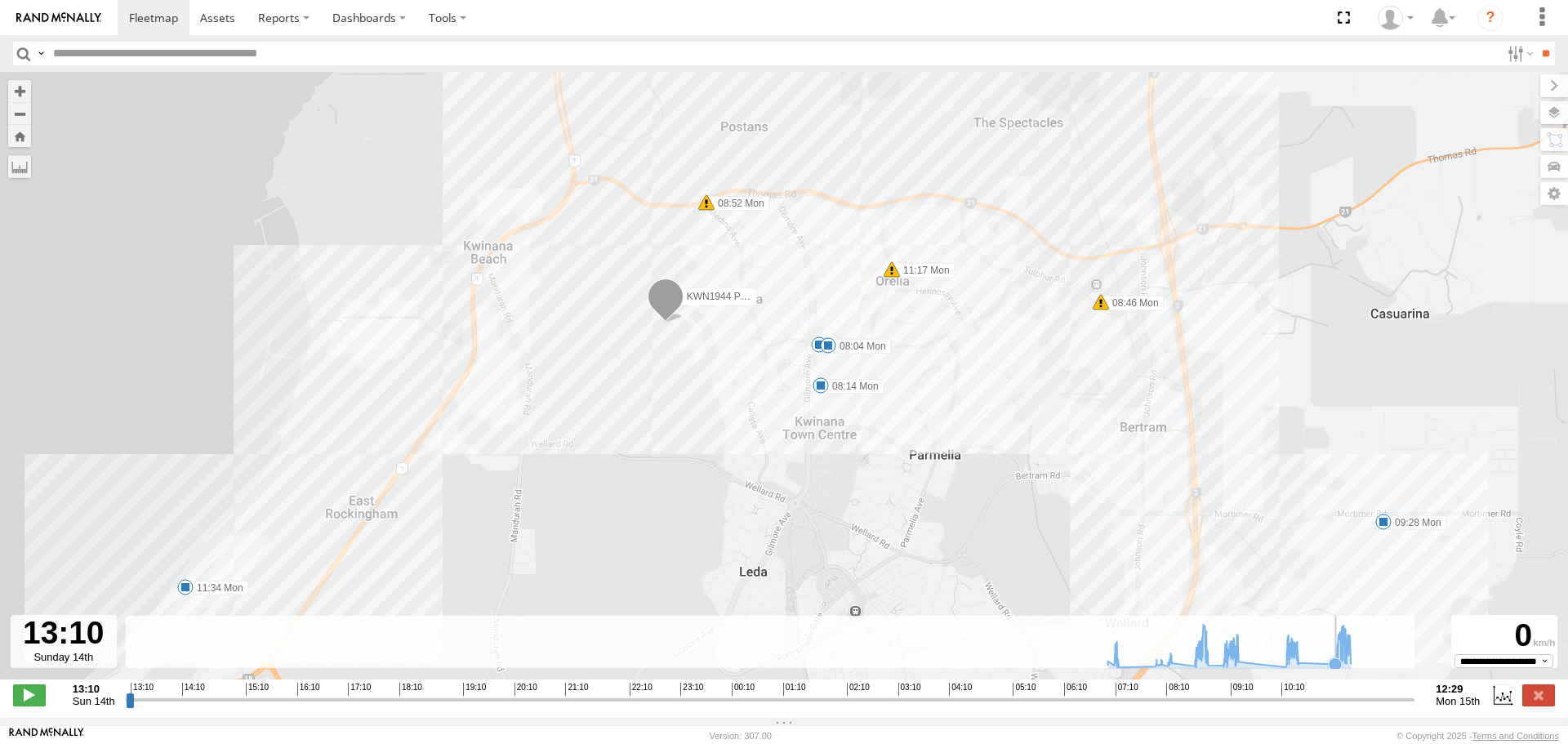
click at [1335, 670] on icon at bounding box center [1335, 663] width 13 height 13
click at [28, 696] on span at bounding box center [30, 695] width 32 height 22
drag, startPoint x: 136, startPoint y: 706, endPoint x: 1360, endPoint y: 702, distance: 1224.0
click at [1360, 702] on input "range" at bounding box center [771, 698] width 1290 height 15
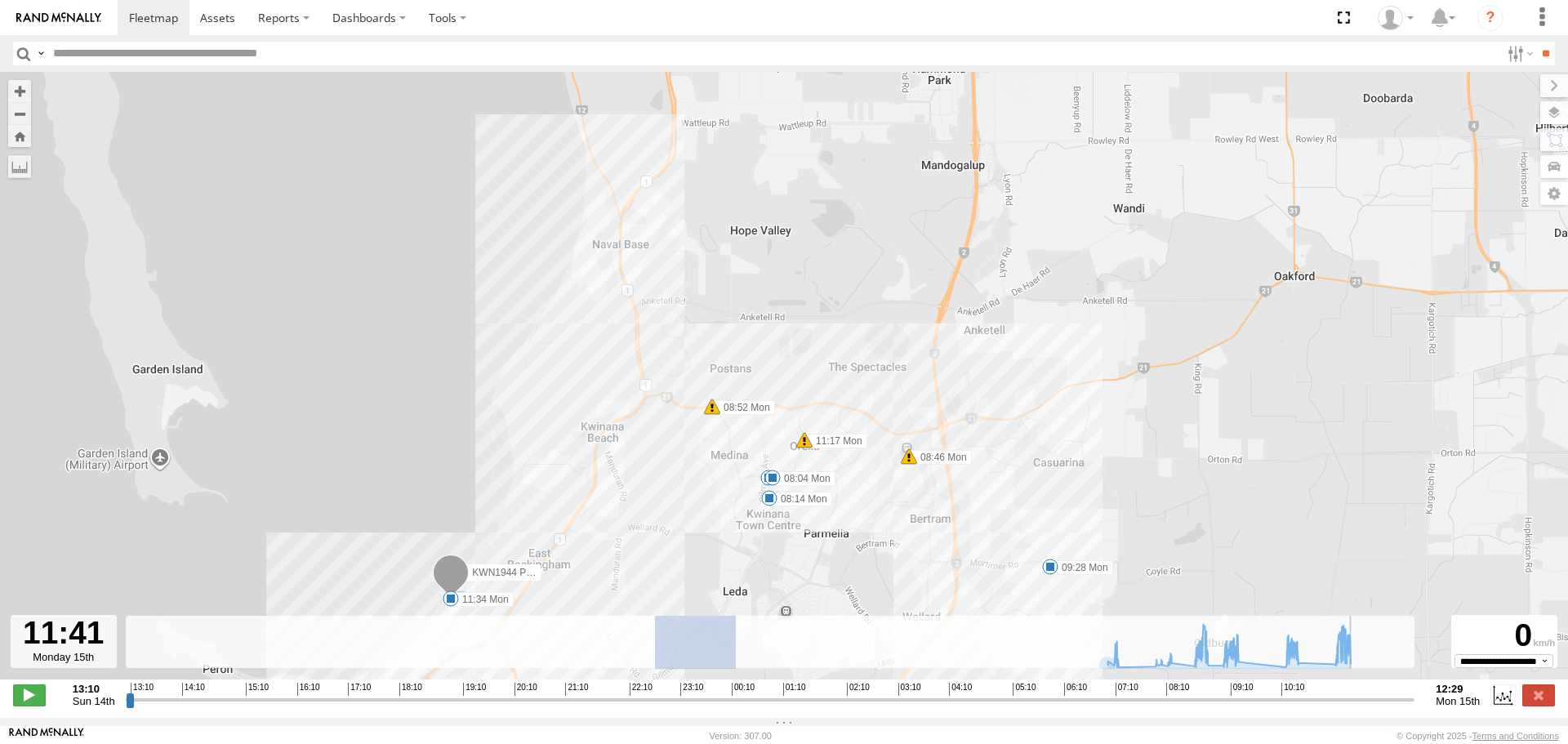
drag, startPoint x: 736, startPoint y: 625, endPoint x: 1101, endPoint y: 284, distance: 499.5
click at [1101, 284] on div "To navigate the map with touch gestures double-tap and hold your finger on the …" at bounding box center [784, 395] width 1568 height 646
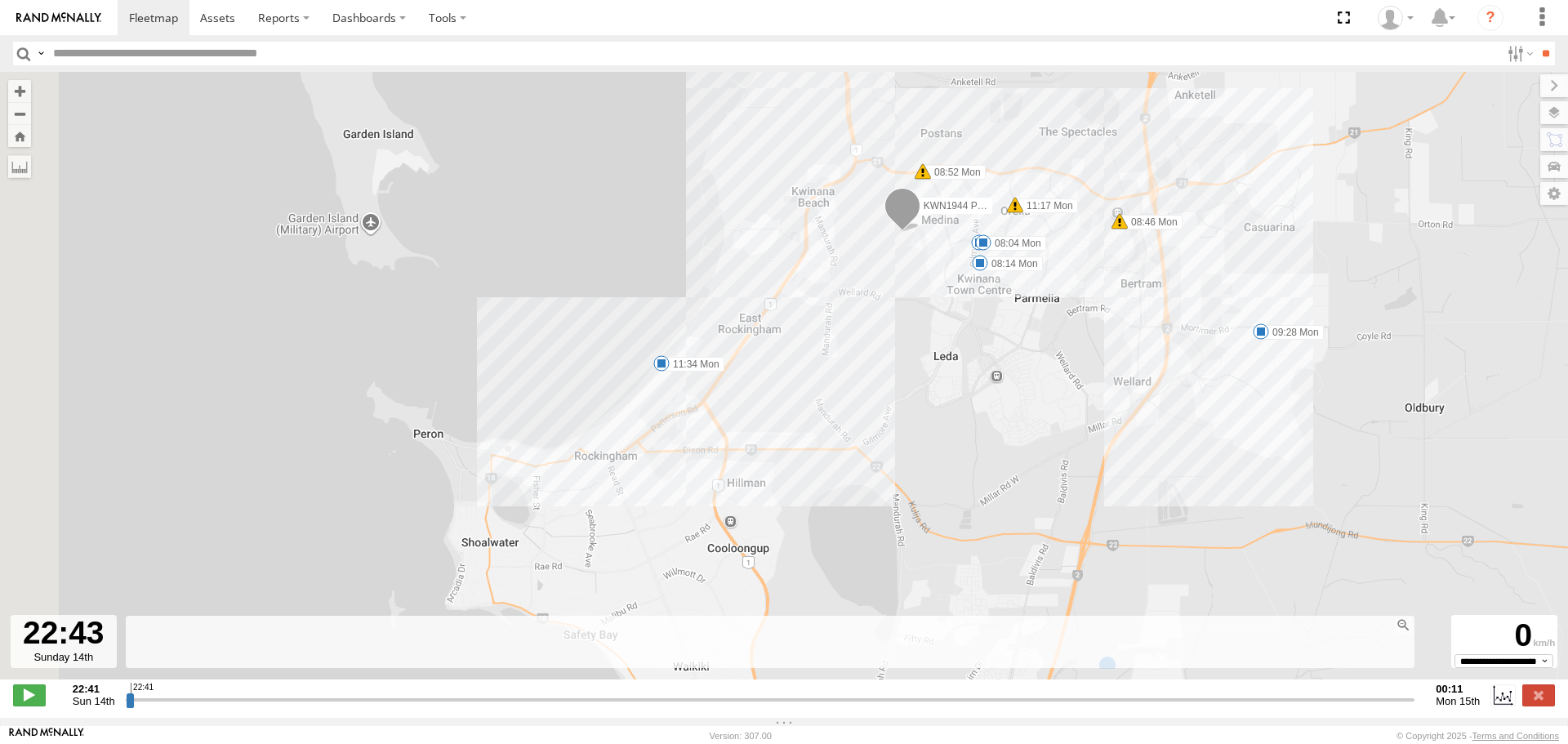
drag, startPoint x: 695, startPoint y: 538, endPoint x: 910, endPoint y: 300, distance: 320.7
click at [910, 300] on div "KWN1944 Parks 07:33 Mon 08:04 Mon 08:14 Mon 08:46 Mon 08:52 Mon 09:28 Mon 11:17…" at bounding box center [784, 384] width 1568 height 625
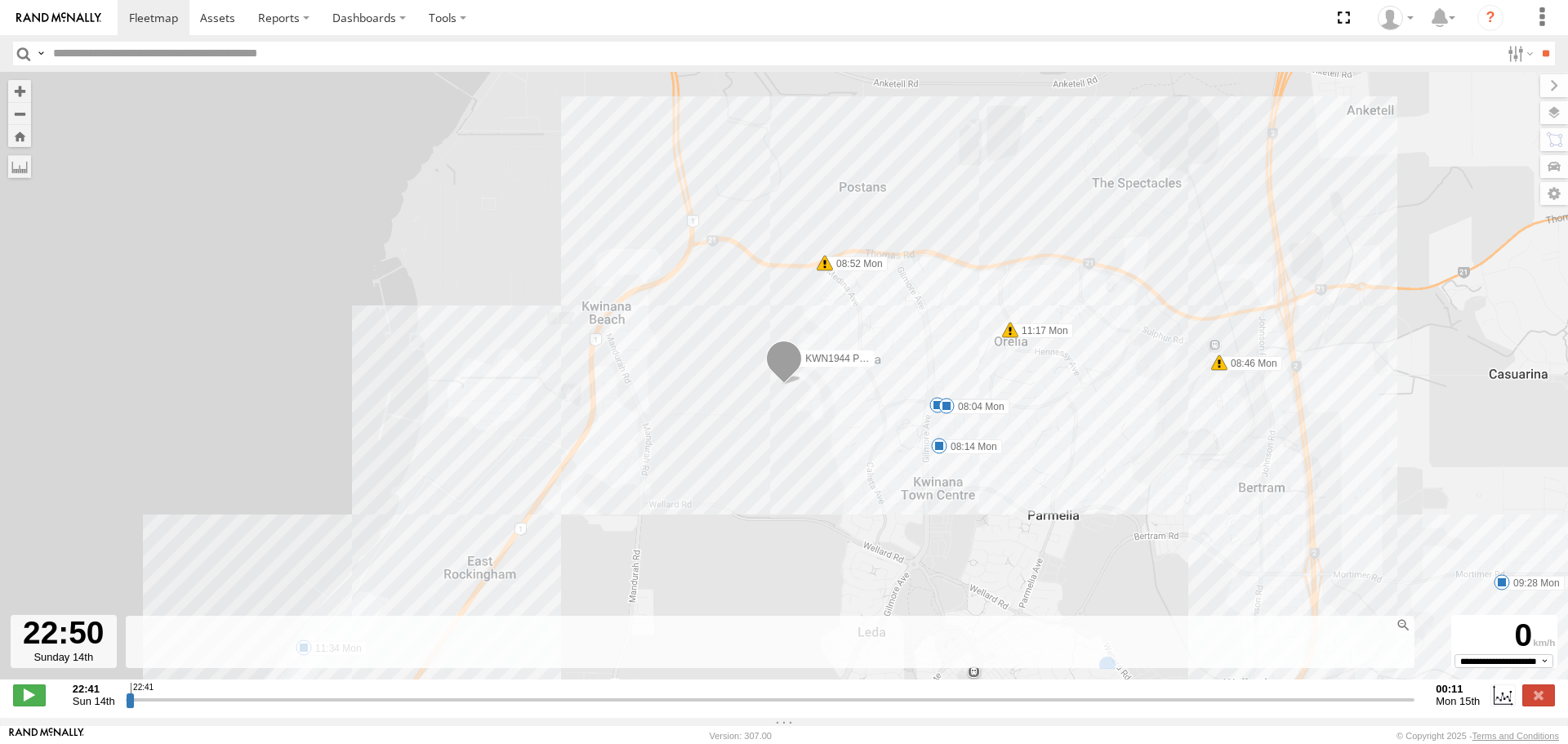
click at [22, 57] on input "button" at bounding box center [24, 53] width 22 height 23
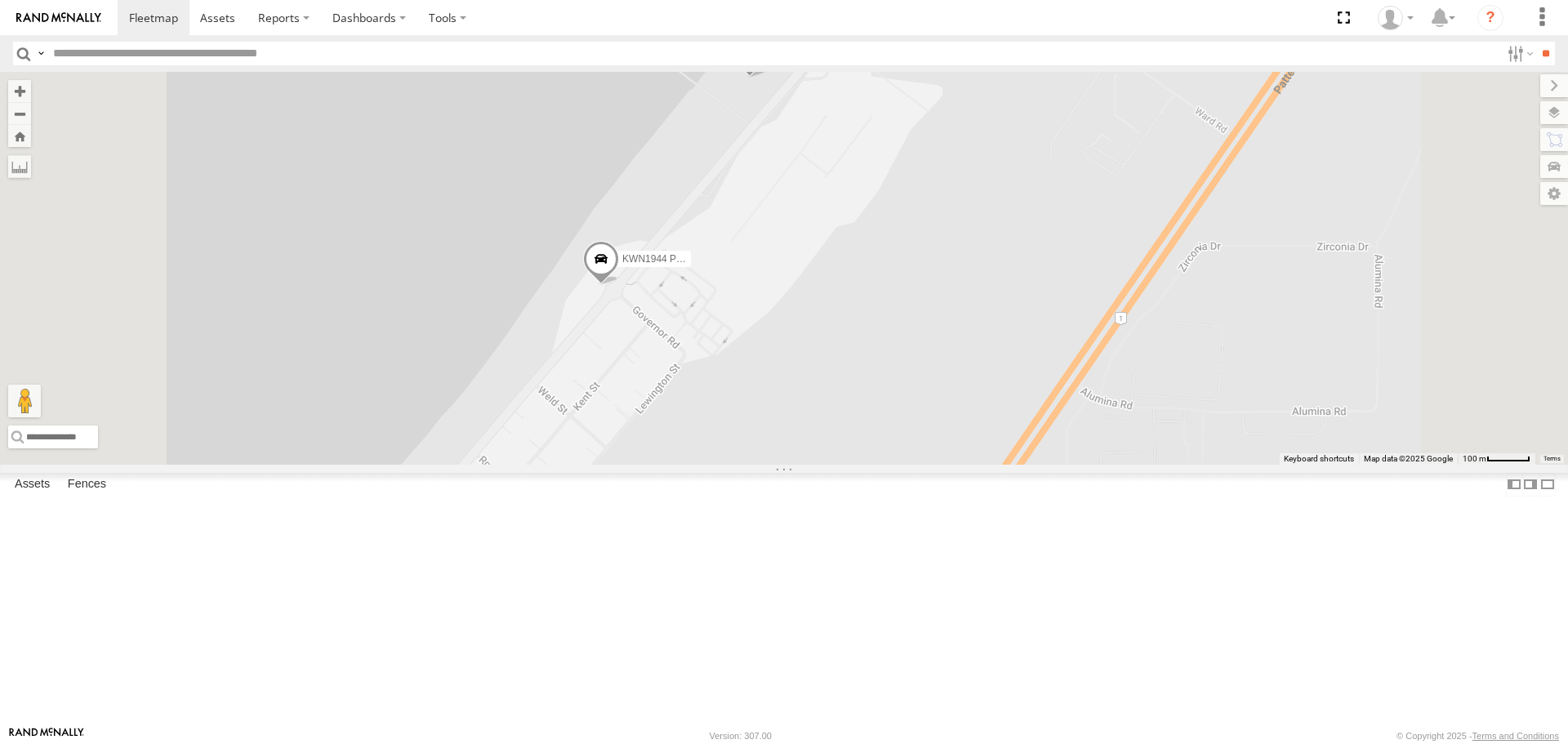
click at [620, 285] on span at bounding box center [601, 263] width 36 height 44
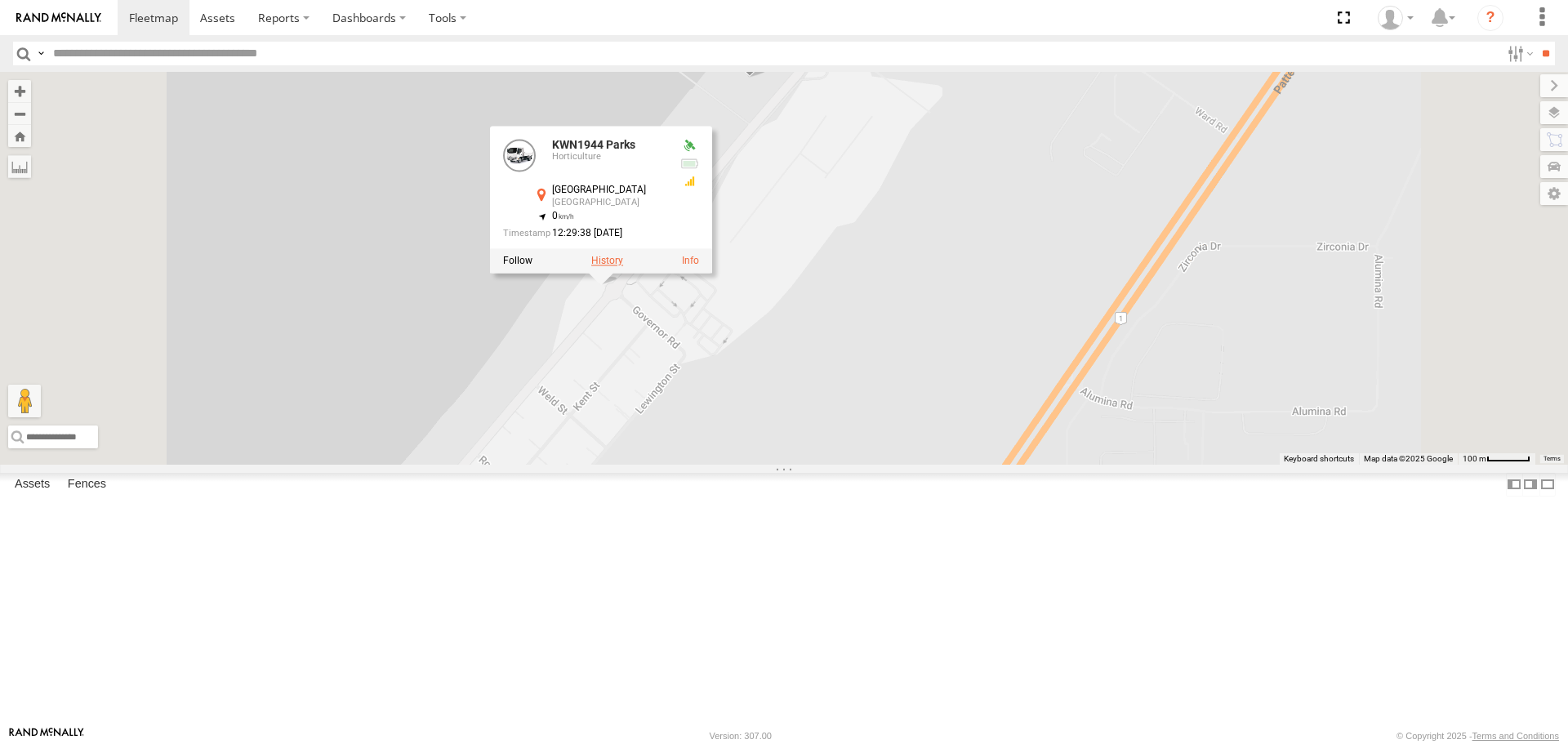
click at [623, 267] on label at bounding box center [607, 261] width 31 height 12
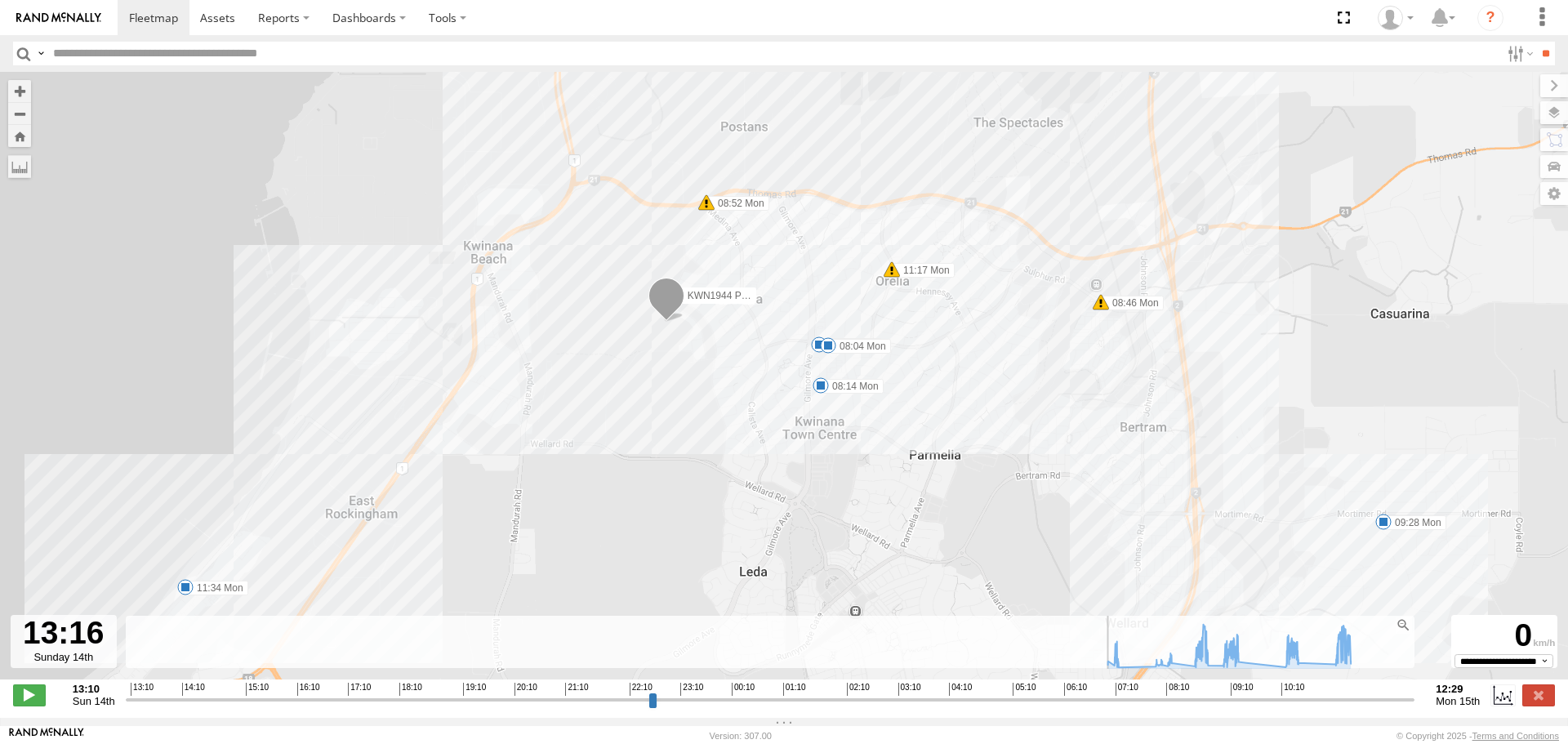
click at [18, 53] on input "button" at bounding box center [24, 53] width 22 height 23
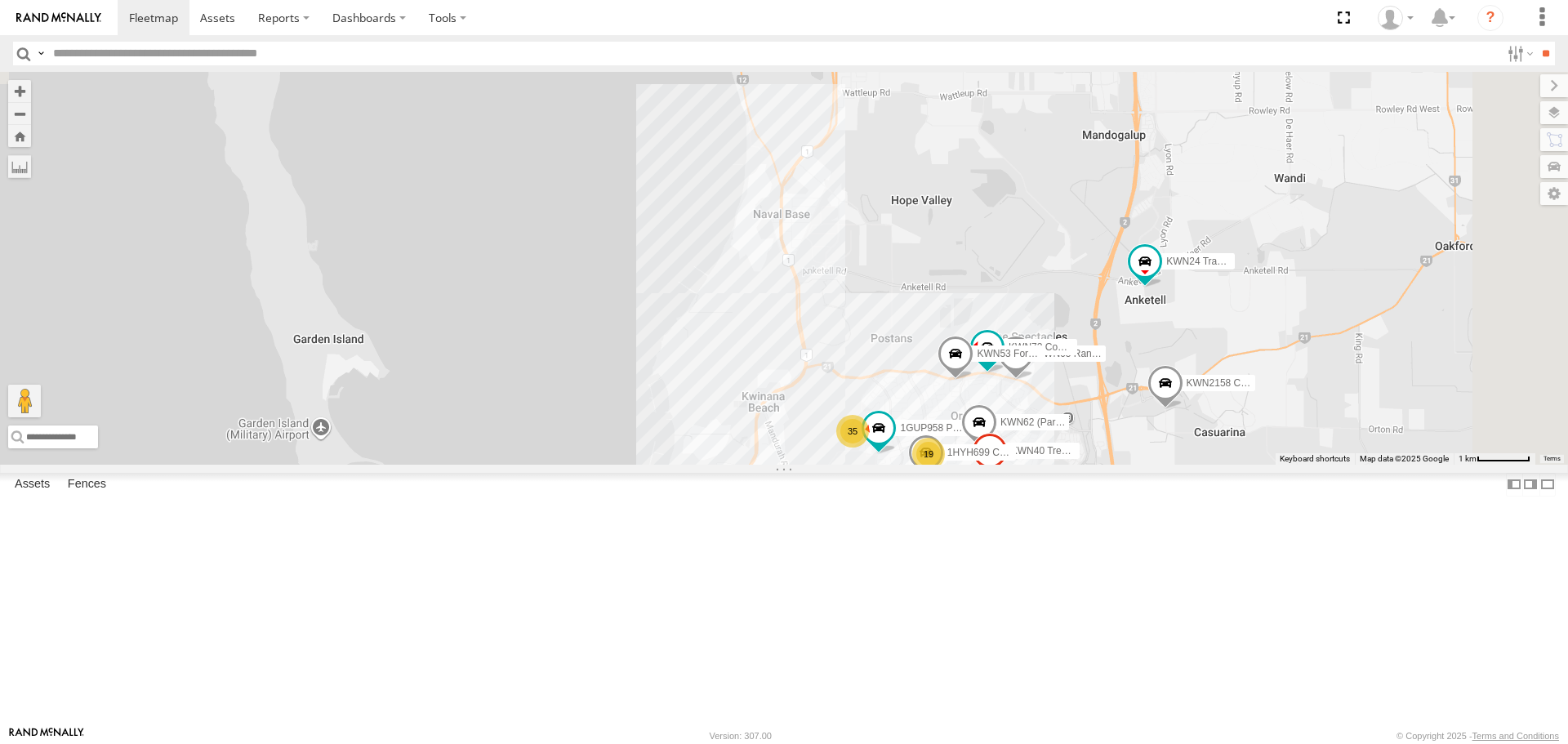
drag, startPoint x: 1261, startPoint y: 306, endPoint x: 977, endPoint y: 602, distance: 410.2
click at [977, 464] on div "KWN1944 Parks KWN40 Tree Officer KWN2161 Workshop KWN711 2001089 Ford Ranger (R…" at bounding box center [784, 267] width 1568 height 392
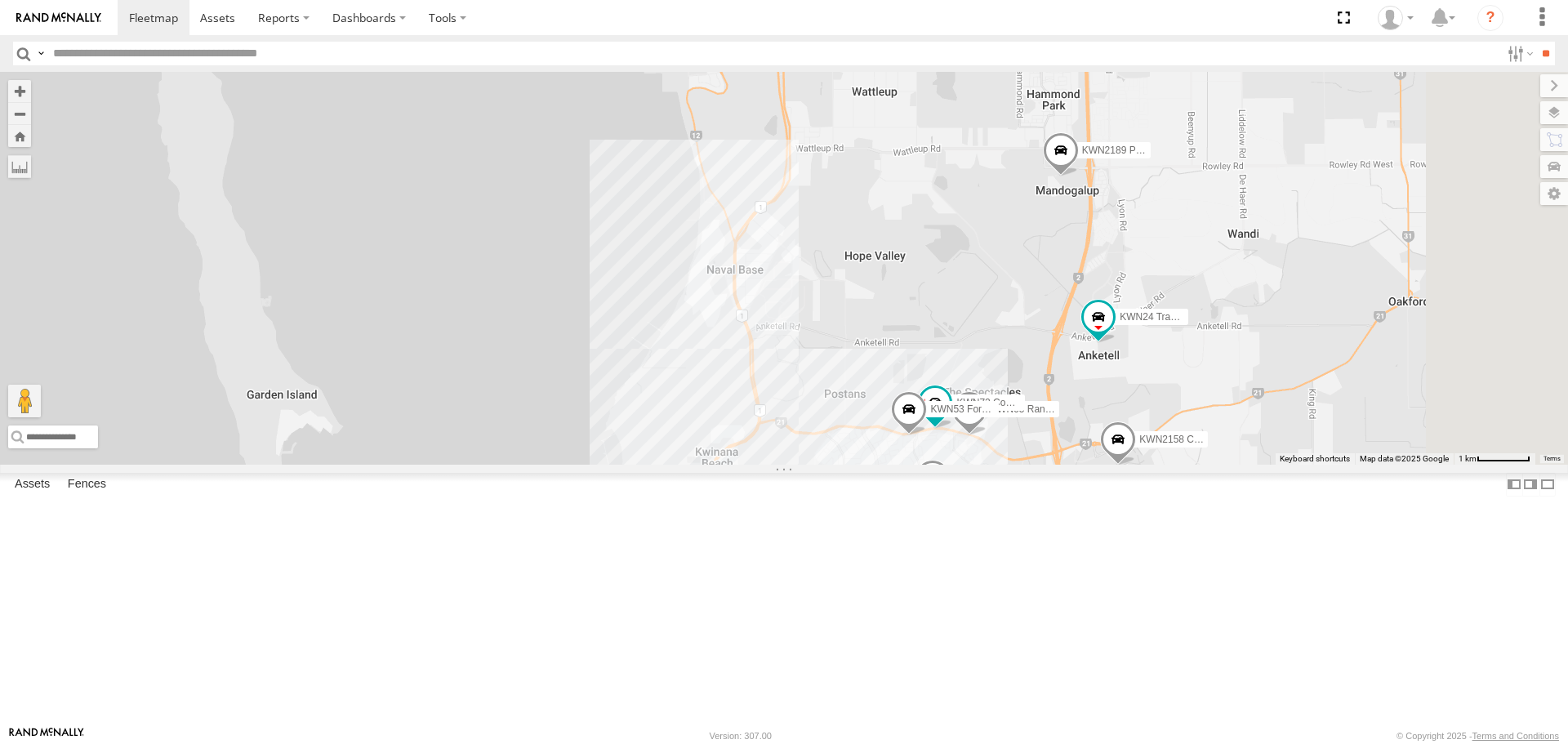
click at [1079, 177] on span at bounding box center [1061, 154] width 36 height 44
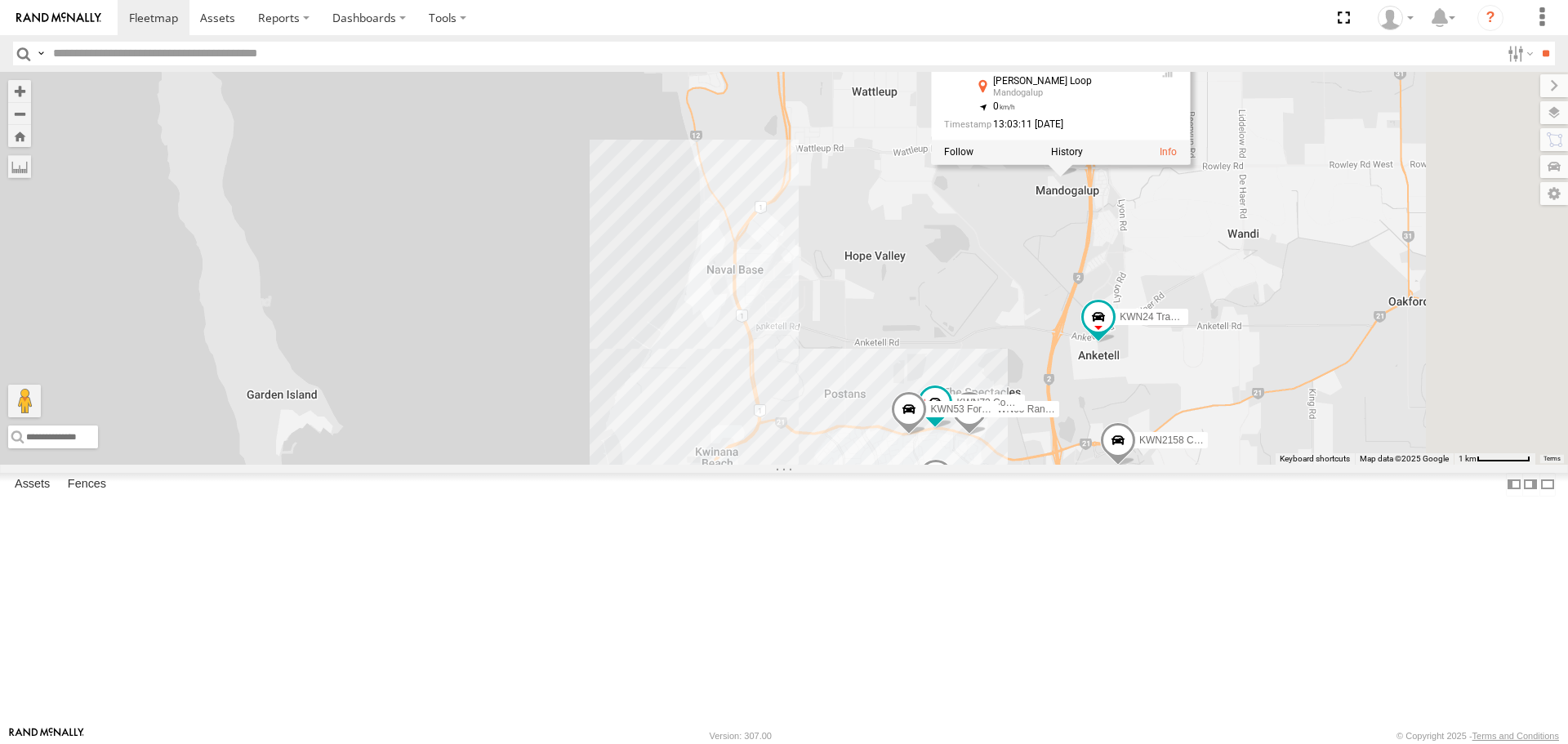
click at [1171, 448] on div "KWN1944 Parks KWN40 Tree Officer KWN2161 Workshop KWN711 2001089 Ford Ranger (R…" at bounding box center [784, 267] width 1568 height 392
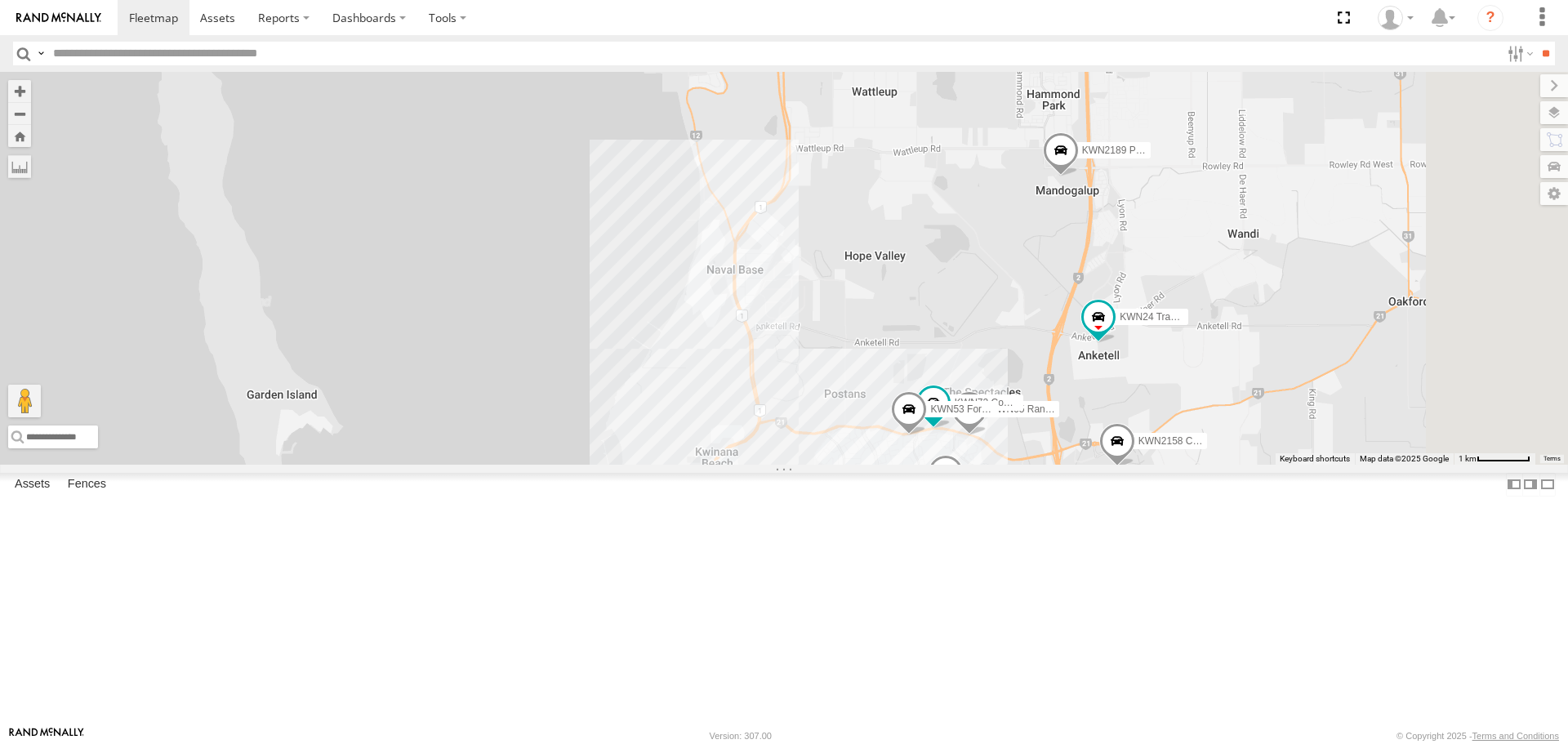
click at [1135, 467] on span at bounding box center [1117, 444] width 36 height 44
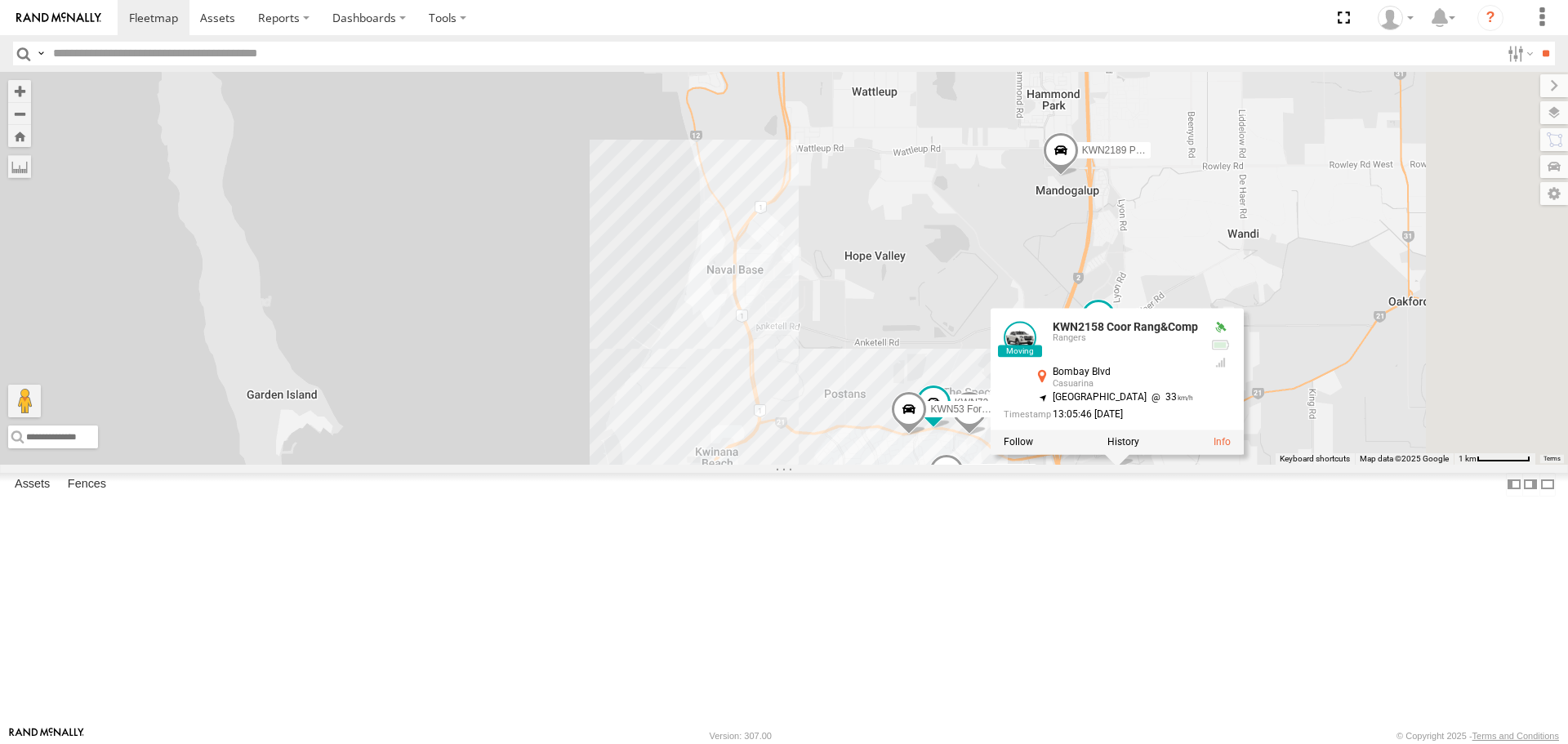
click at [1073, 441] on div "KWN1944 Parks KWN40 Tree Officer KWN2161 Workshop KWN711 2001089 Ford Ranger (R…" at bounding box center [784, 267] width 1568 height 392
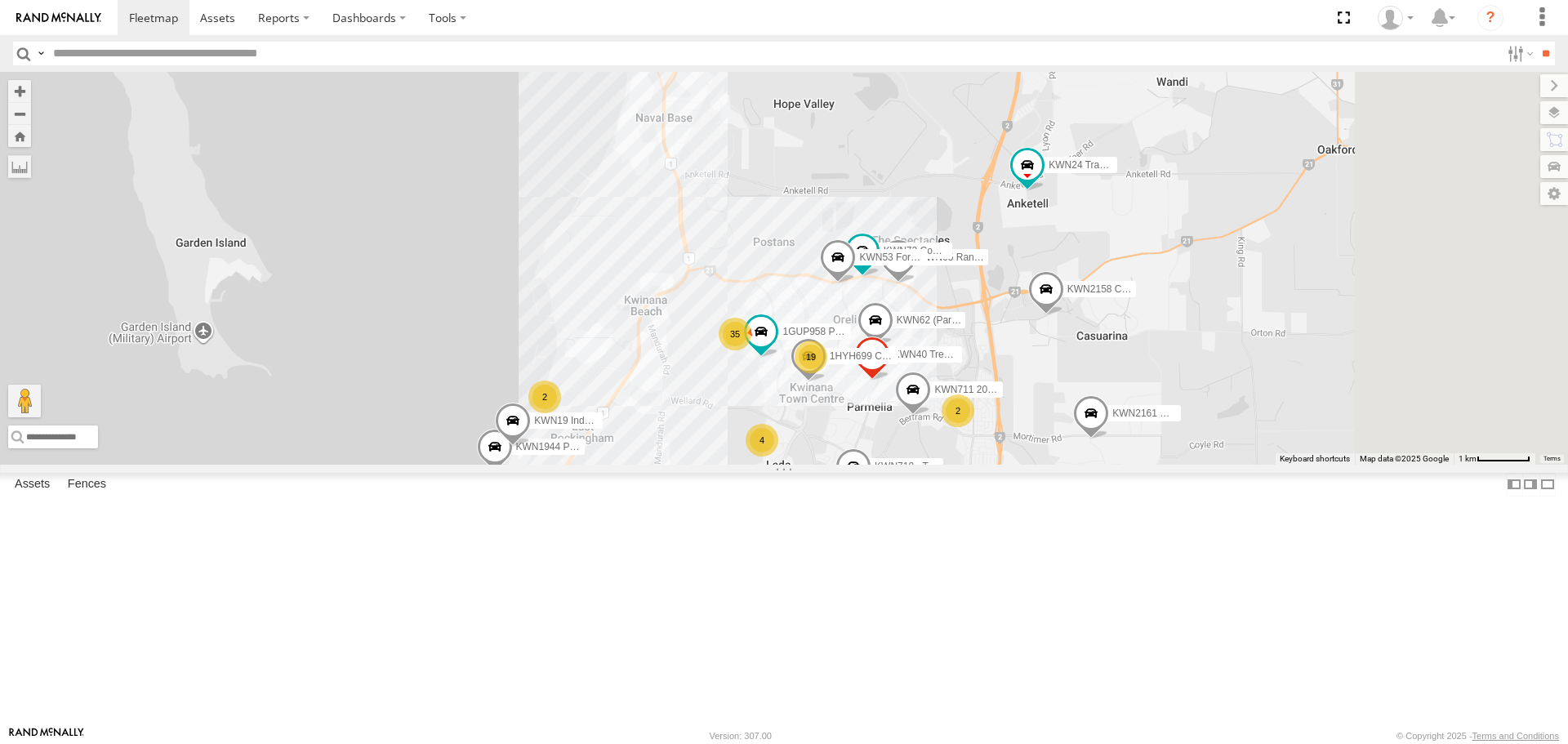
drag, startPoint x: 1449, startPoint y: 620, endPoint x: 1322, endPoint y: 375, distance: 276.0
click at [1322, 375] on div "KWN1944 Parks KWN40 Tree Officer KWN2161 Workshop KWN711 2001089 Ford Ranger (R…" at bounding box center [784, 267] width 1568 height 392
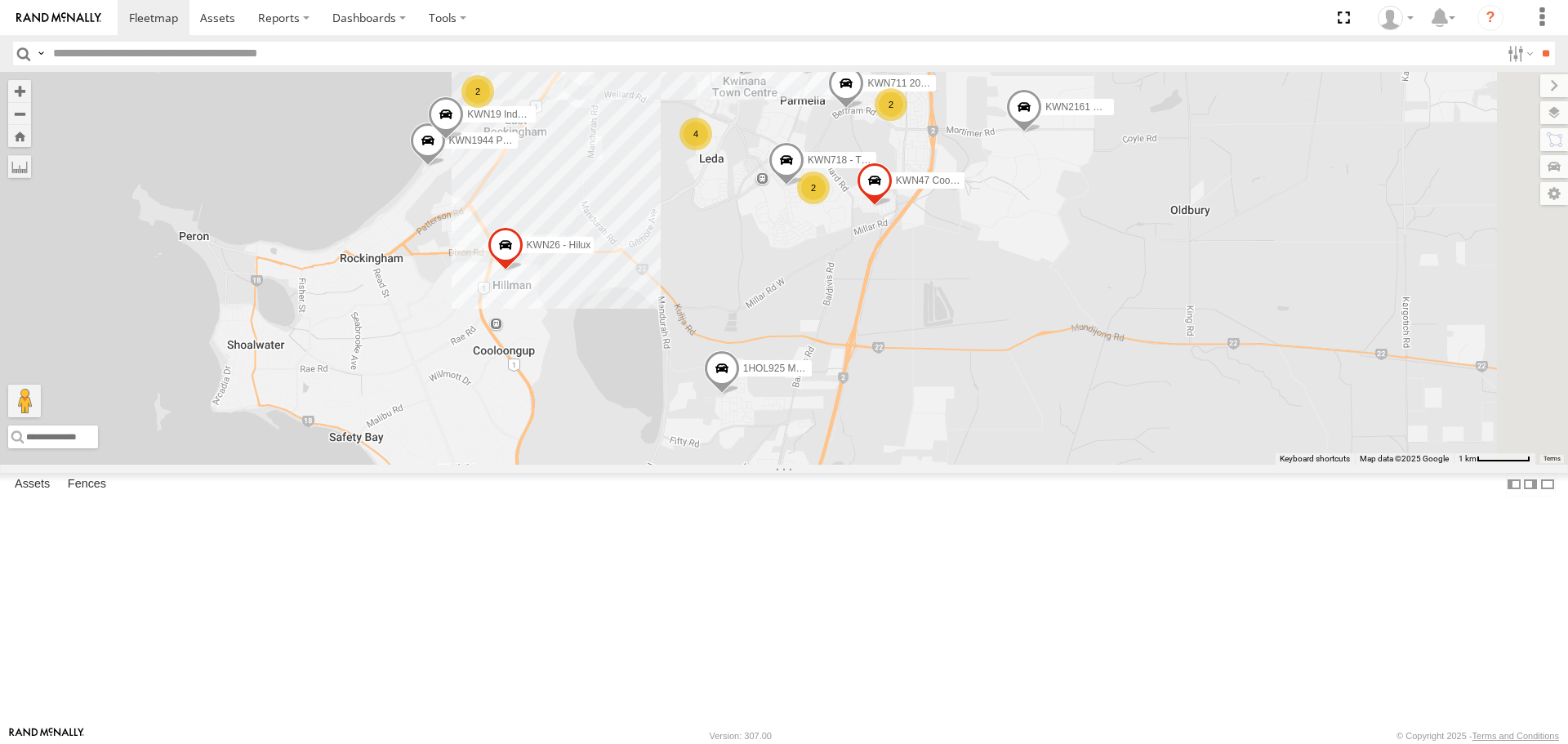
drag, startPoint x: 943, startPoint y: 669, endPoint x: 943, endPoint y: 493, distance: 176.0
click at [740, 395] on span at bounding box center [722, 372] width 36 height 44
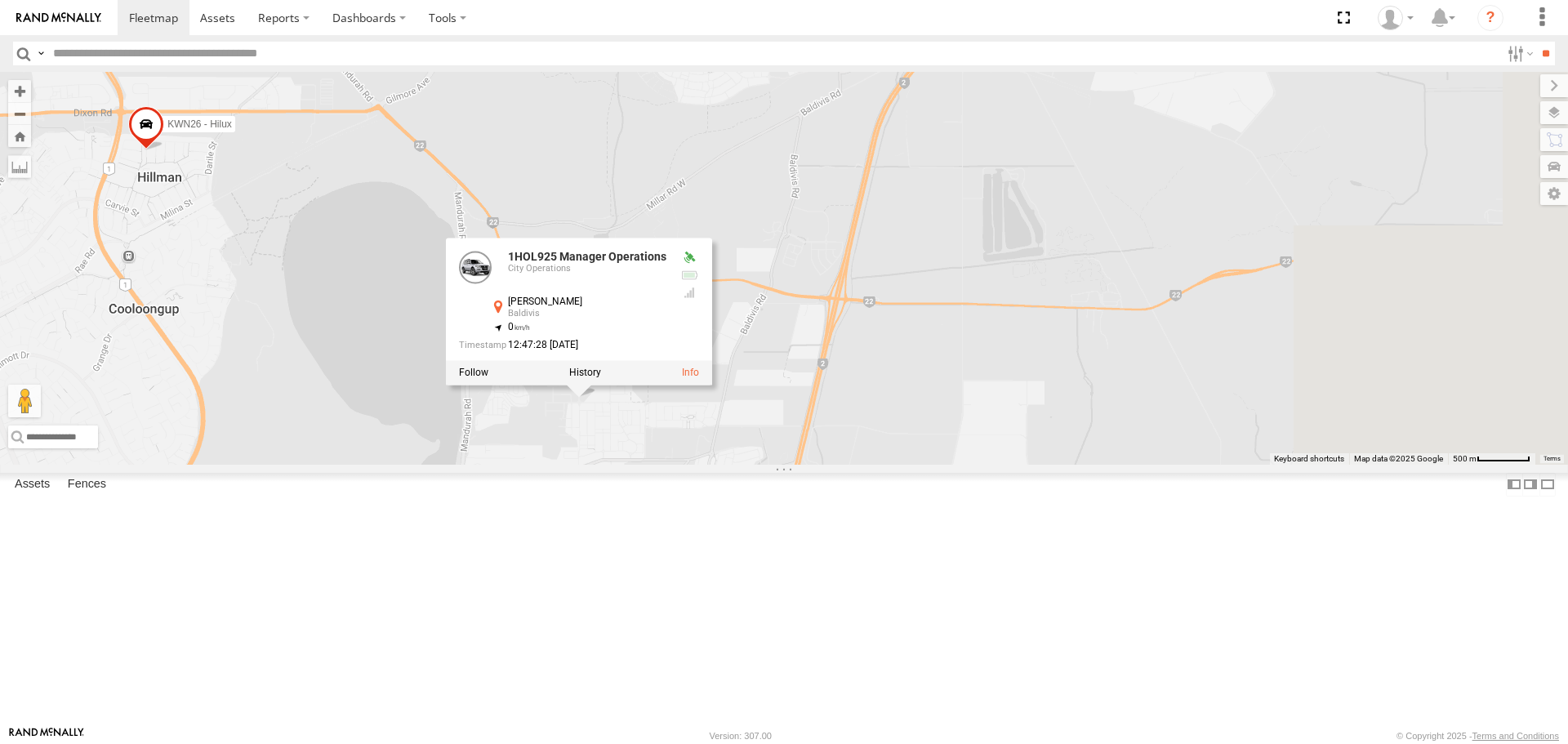
drag, startPoint x: 745, startPoint y: 493, endPoint x: 559, endPoint y: 542, distance: 192.3
click at [559, 464] on div "KWN1944 Parks KWN40 Tree Officer KWN2161 Workshop KWN711 2001089 Ford Ranger (R…" at bounding box center [784, 267] width 1568 height 392
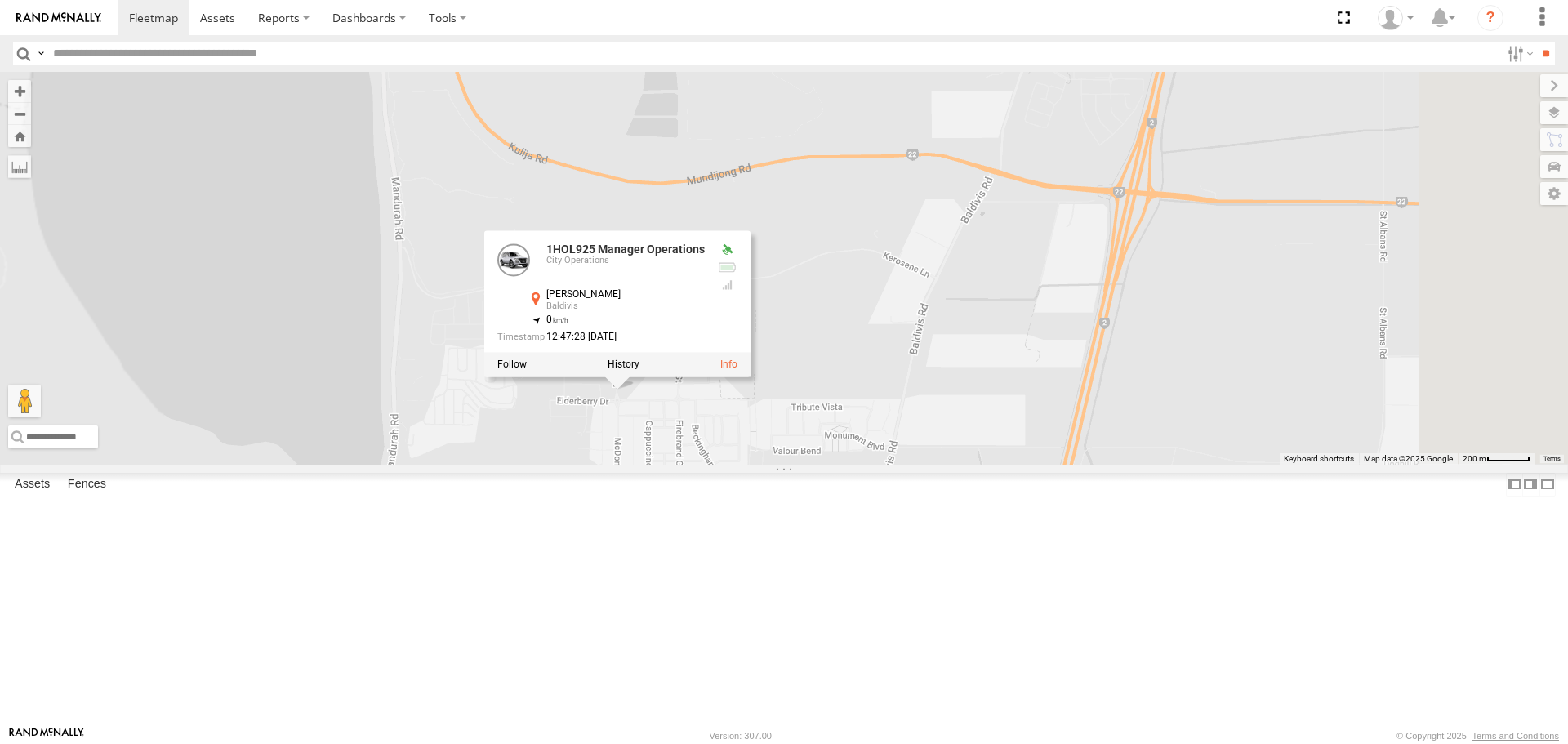
click at [923, 464] on div "KWN1944 Parks KWN40 Tree Officer KWN2161 Workshop KWN711 2001089 Ford Ranger (R…" at bounding box center [784, 267] width 1568 height 392
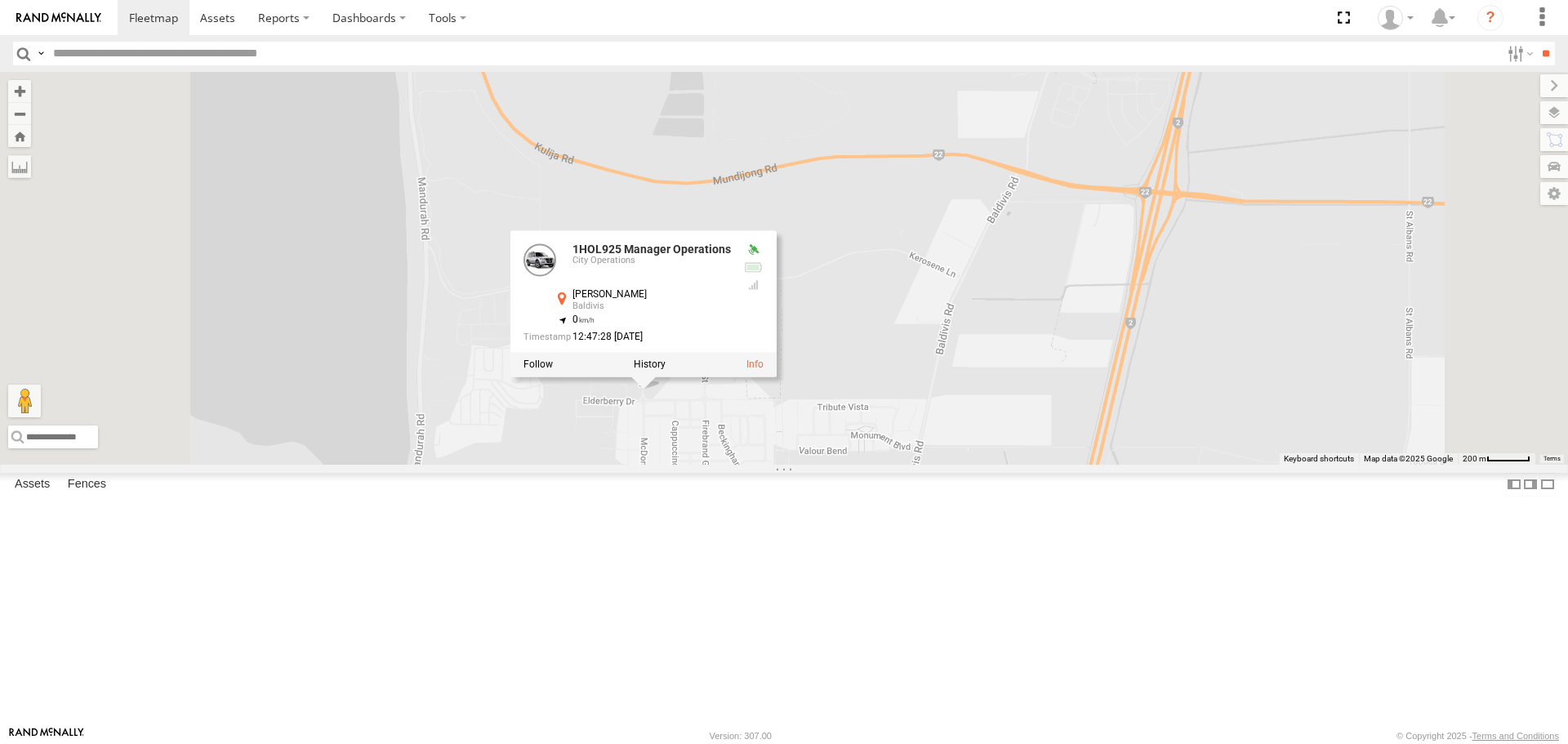
drag, startPoint x: 852, startPoint y: 560, endPoint x: 885, endPoint y: 545, distance: 36.2
click at [856, 464] on div "KWN1944 Parks KWN40 Tree Officer KWN2161 Workshop KWN711 2001089 Ford Ranger (R…" at bounding box center [784, 267] width 1568 height 392
click at [1098, 440] on div "KWN1944 Parks KWN40 Tree Officer KWN2161 Workshop KWN711 2001089 Ford Ranger (R…" at bounding box center [784, 267] width 1568 height 392
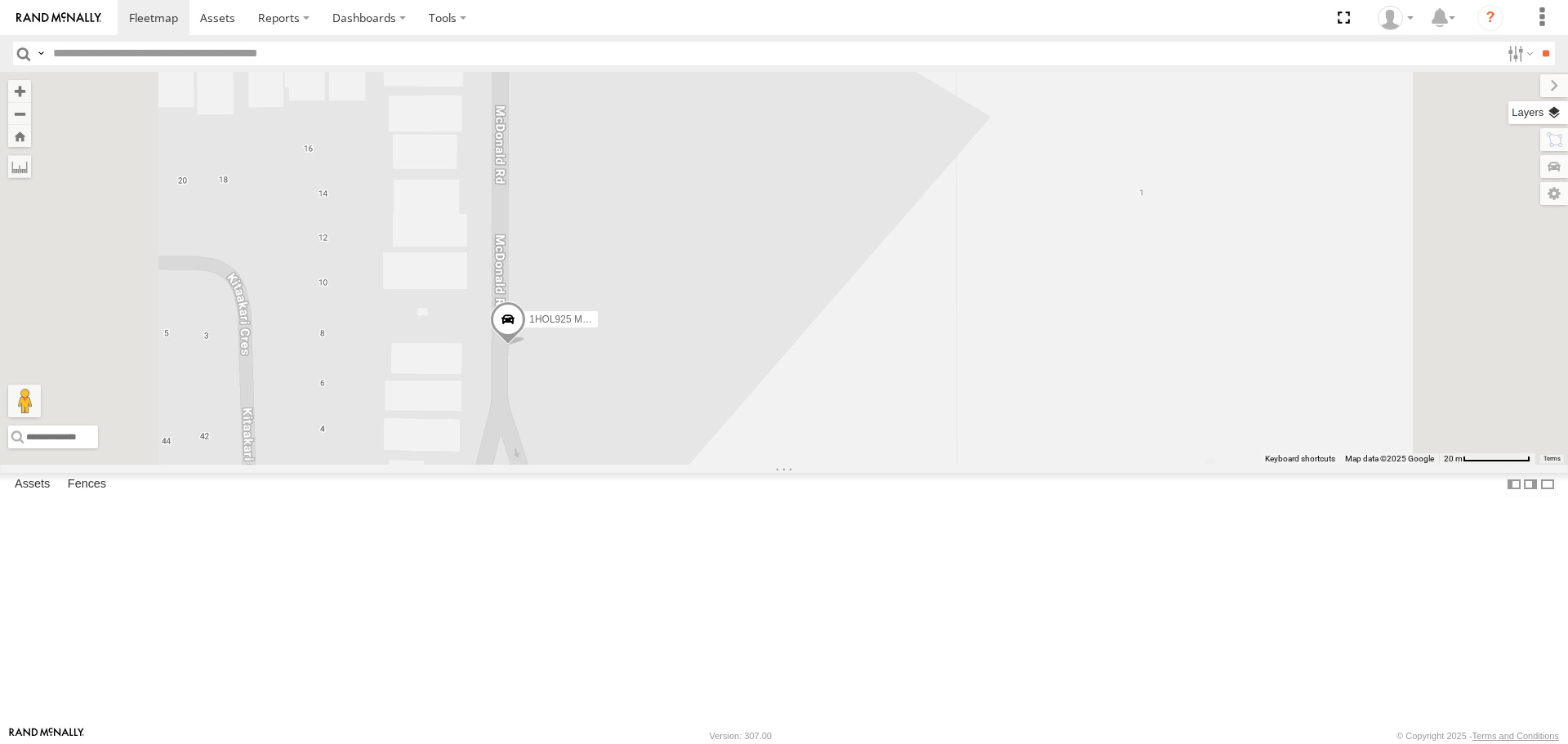
click at [1559, 112] on label at bounding box center [1538, 112] width 59 height 22
click at [0, 0] on label at bounding box center [0, 0] width 0 height 0
click at [0, 0] on span "Satellite" at bounding box center [0, 0] width 0 height 0
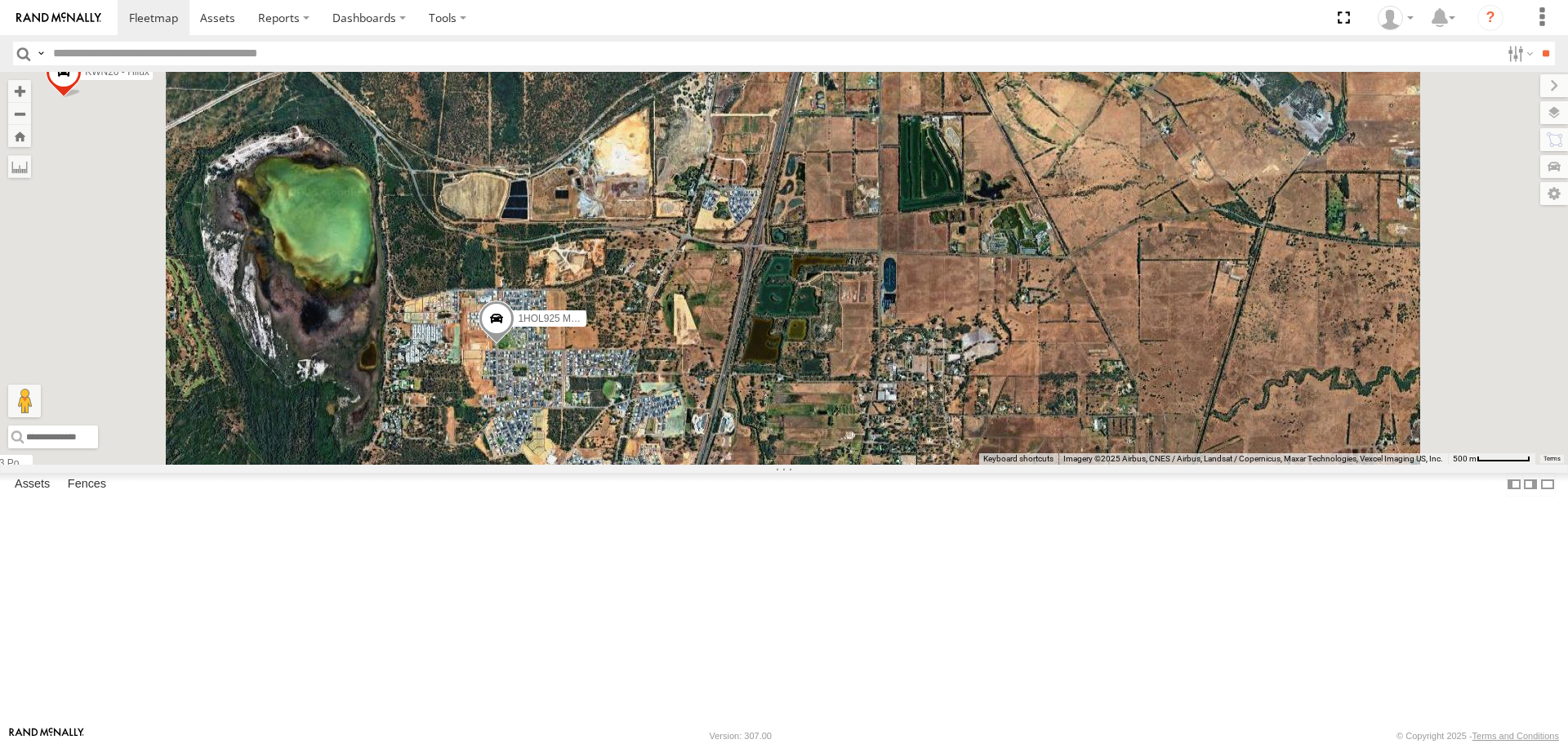
click at [25, 51] on input "button" at bounding box center [24, 53] width 22 height 23
click at [277, 43] on input "text" at bounding box center [773, 53] width 1454 height 23
type input "**********"
type input "*"
type input "**********"
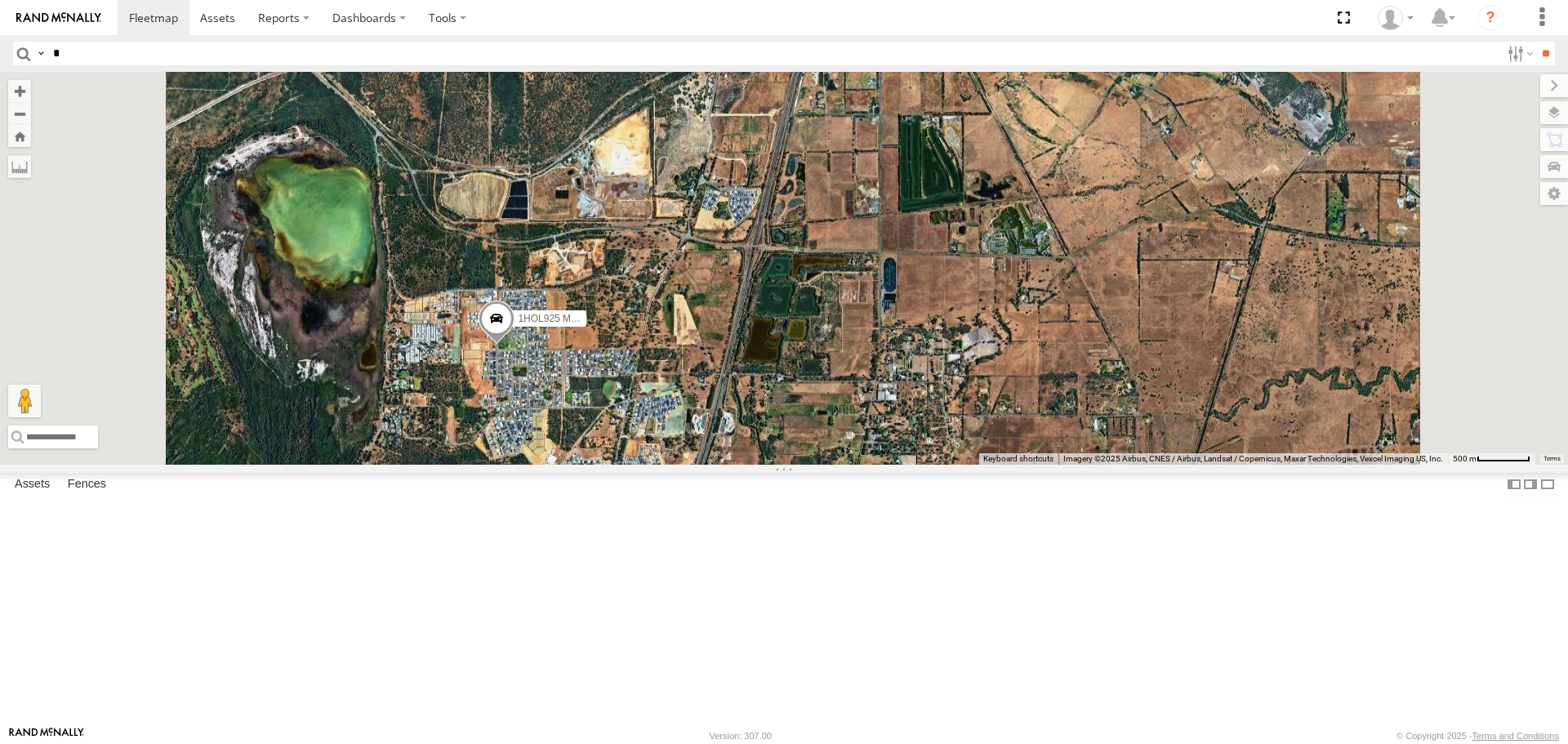
type input "**"
type input "**********"
type input "***"
type input "**********"
type input "****"
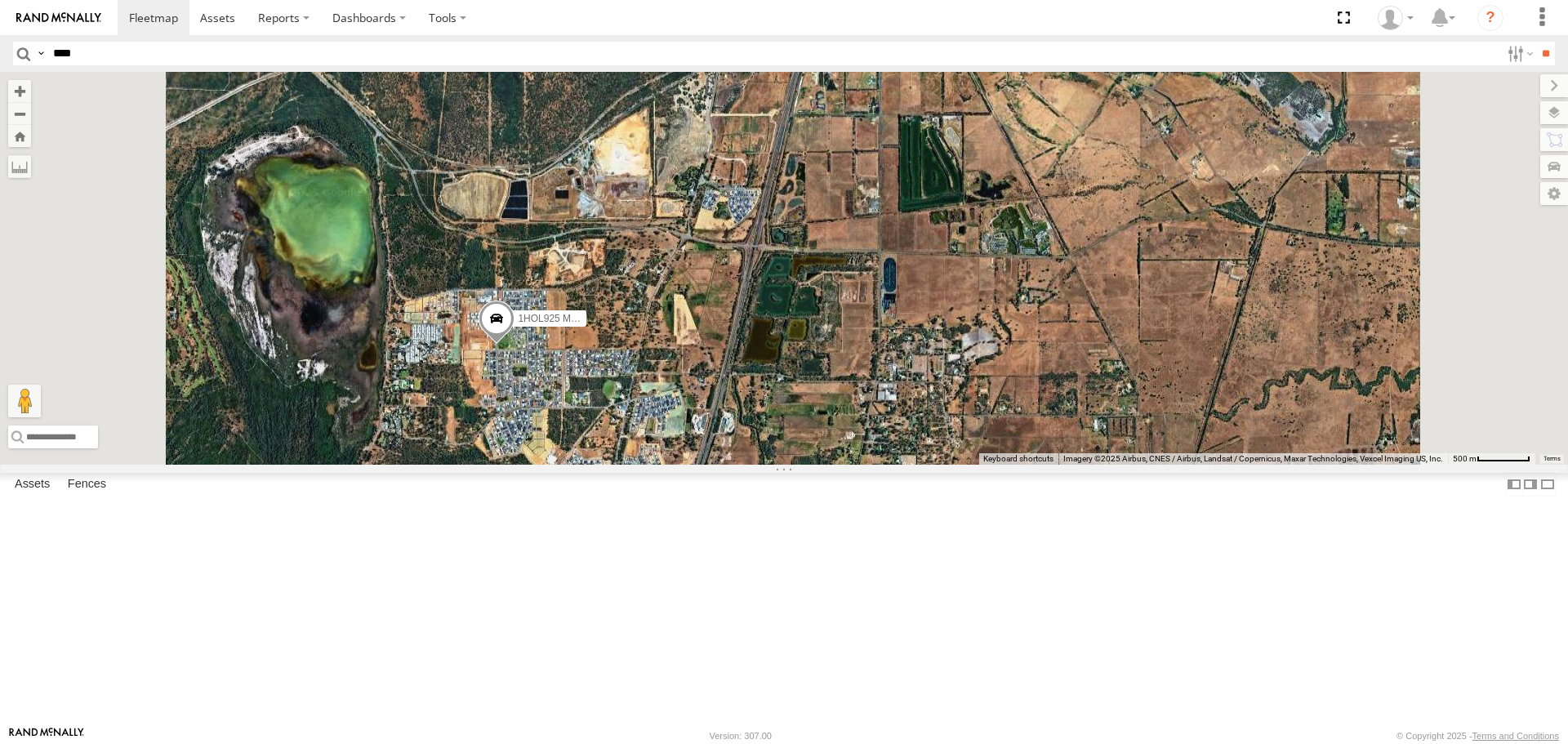
type input "**********"
type input "*****"
type input "**********"
type input "******"
type input "**********"
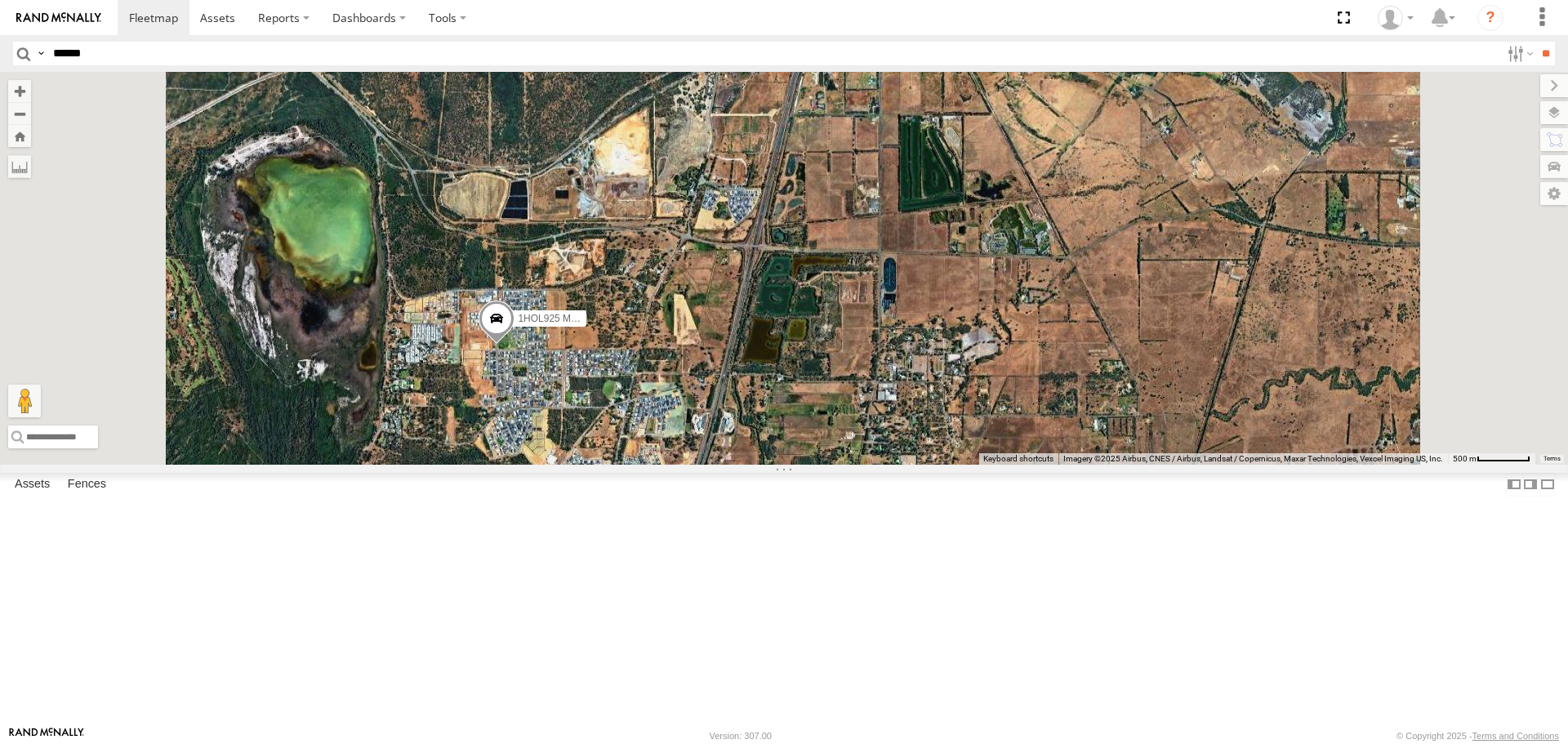
type input "*******"
type input "**********"
type input "*******"
click at [1537, 41] on input "**" at bounding box center [1546, 53] width 19 height 23
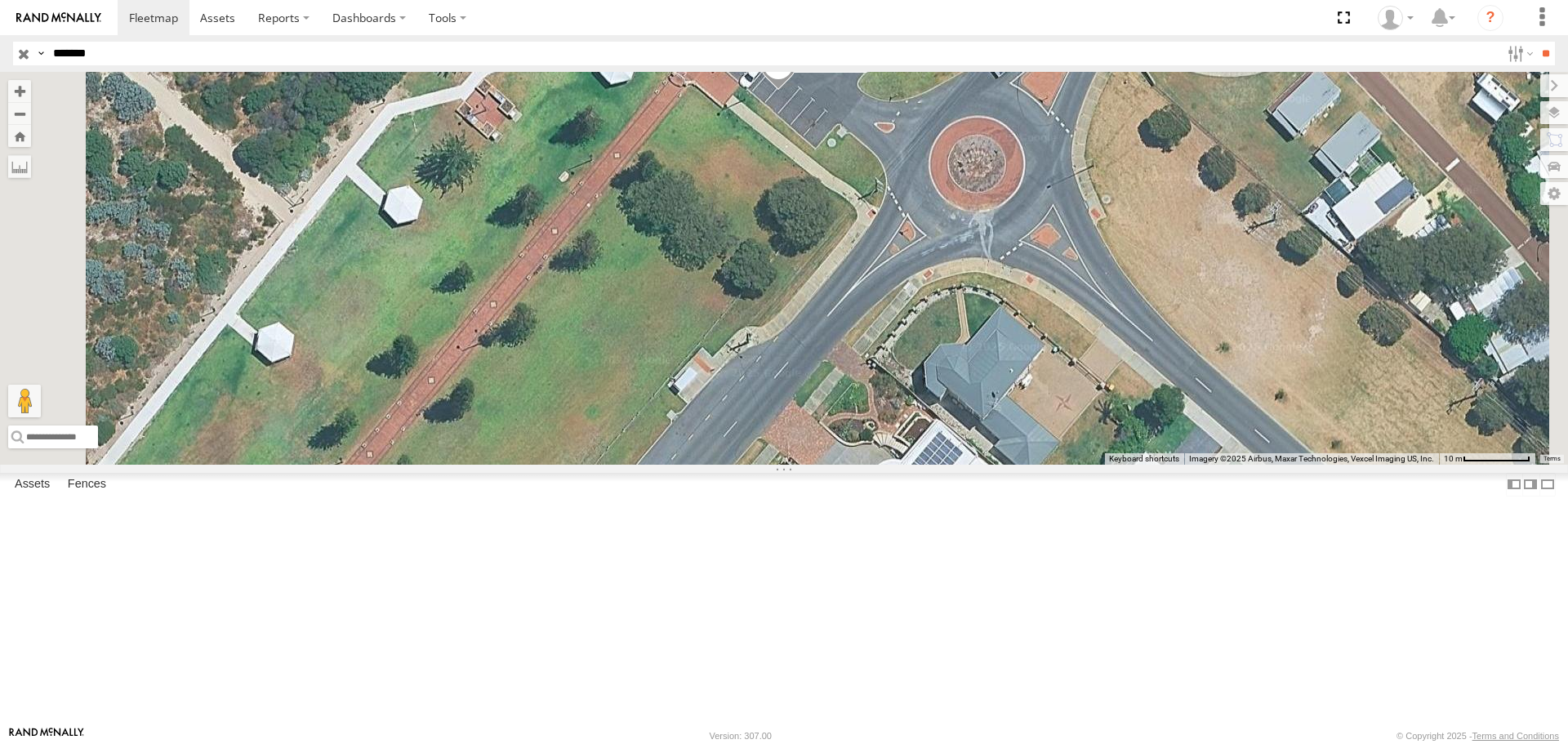
click at [31, 45] on input "button" at bounding box center [24, 53] width 22 height 23
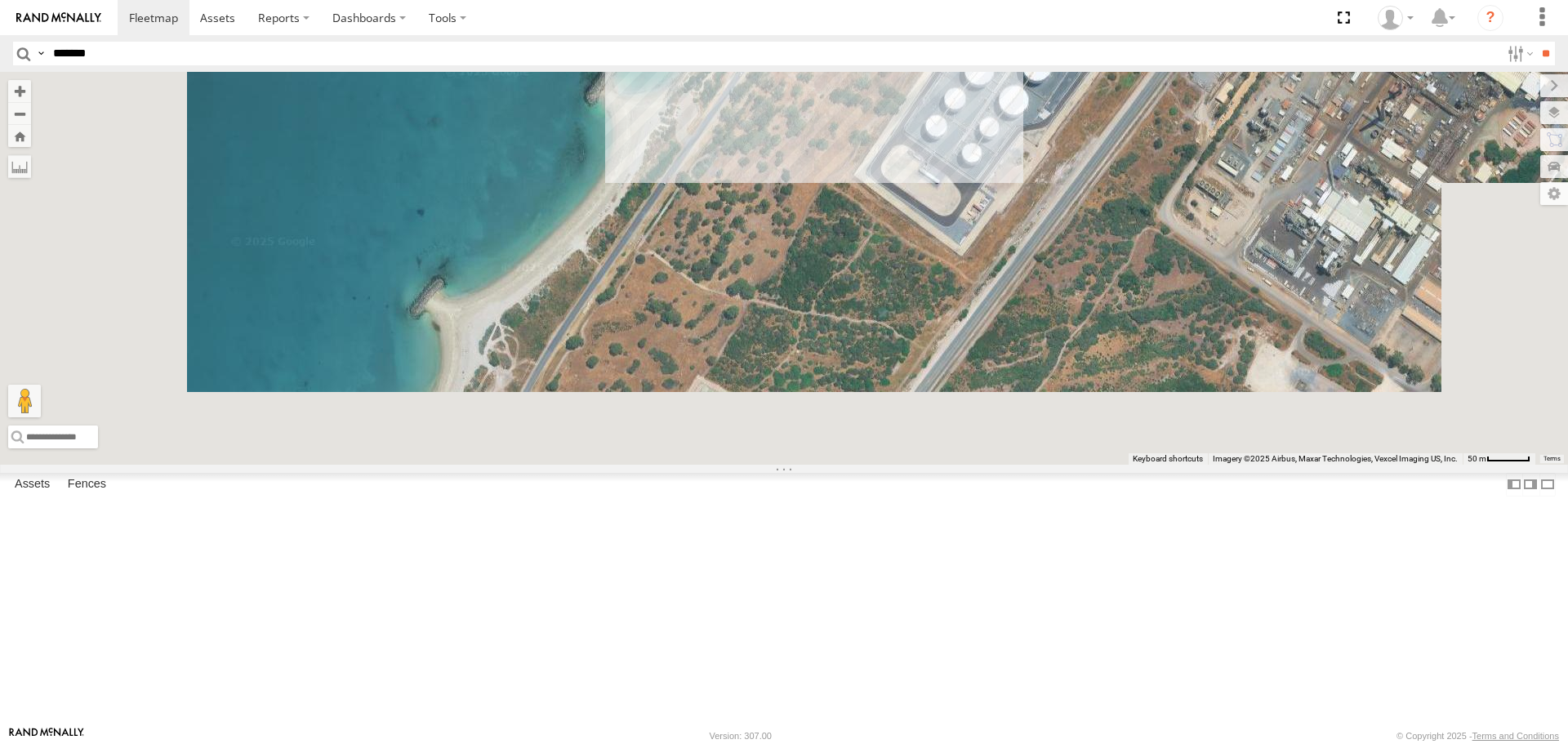
drag, startPoint x: 999, startPoint y: 590, endPoint x: 1097, endPoint y: 66, distance: 533.1
click at [1097, 66] on body at bounding box center [784, 372] width 1568 height 744
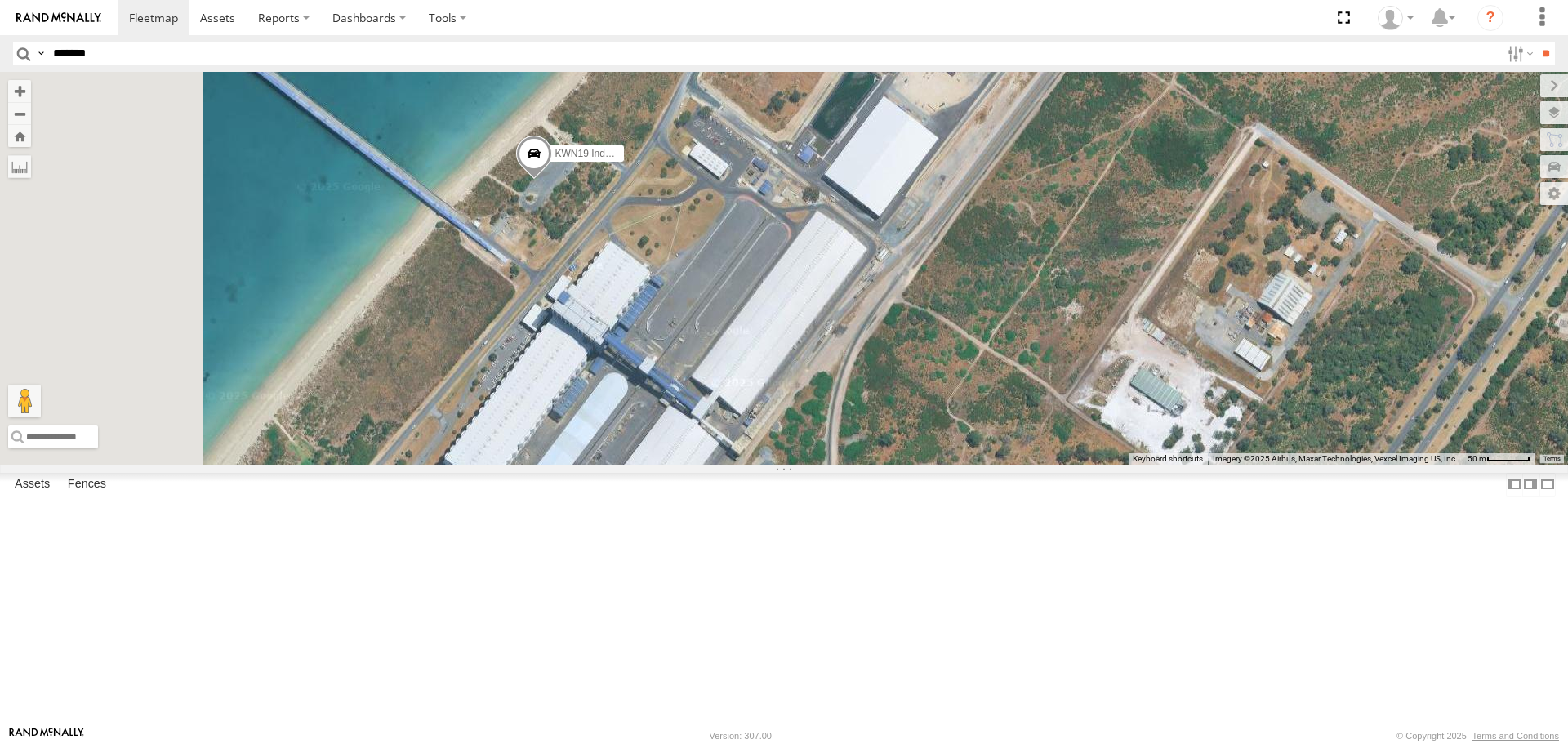
drag, startPoint x: 933, startPoint y: 375, endPoint x: 1222, endPoint y: 302, distance: 298.1
click at [1222, 302] on div "KWN2161 Workshop KWN2130 KWN2189 Playground Officer KWN26 - Hilux KWN83 Supervi…" at bounding box center [784, 267] width 1568 height 392
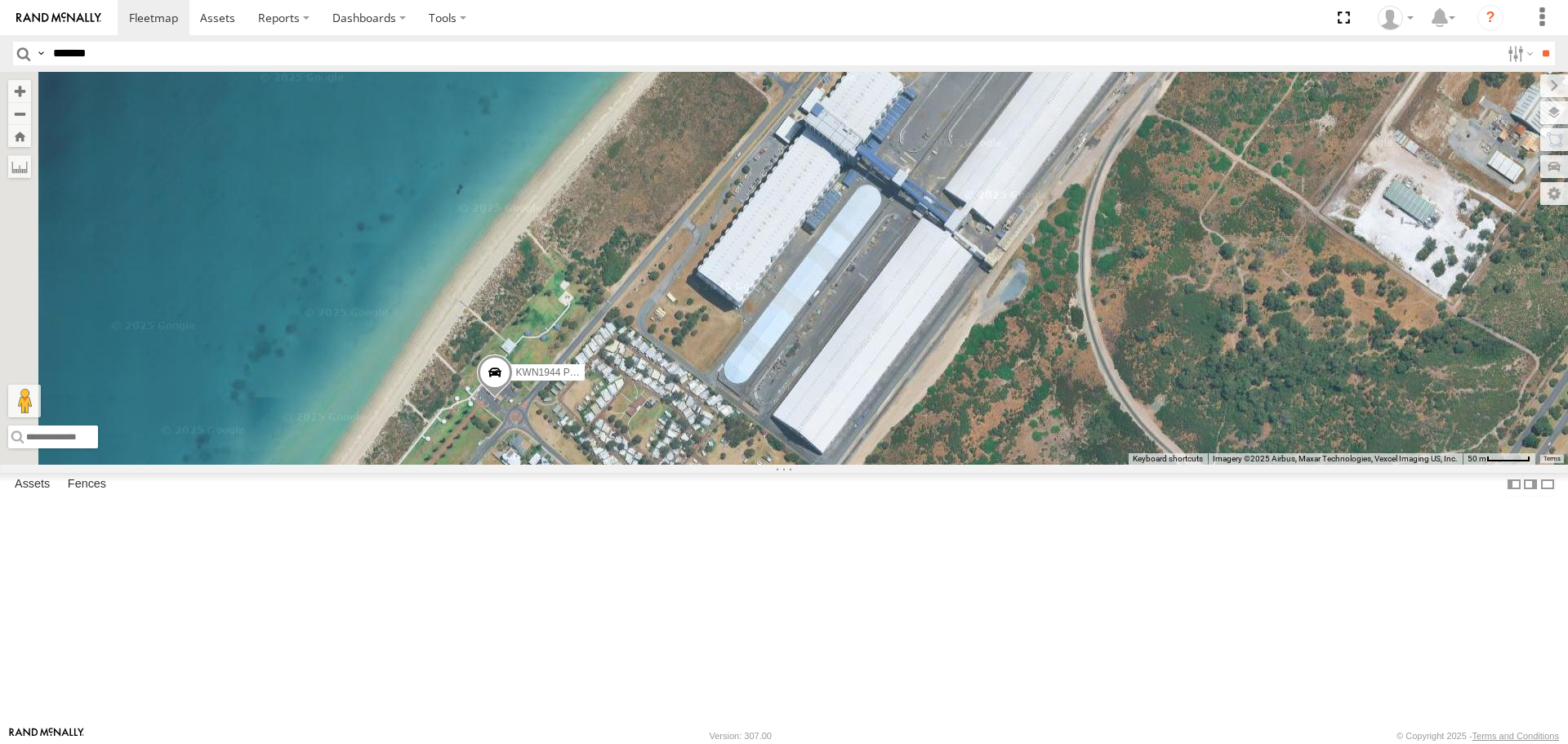
drag, startPoint x: 739, startPoint y: 597, endPoint x: 858, endPoint y: 416, distance: 216.6
click at [866, 416] on div "KWN2161 Workshop KWN2130 KWN2189 Playground Officer KWN26 - Hilux KWN83 Supervi…" at bounding box center [784, 267] width 1568 height 392
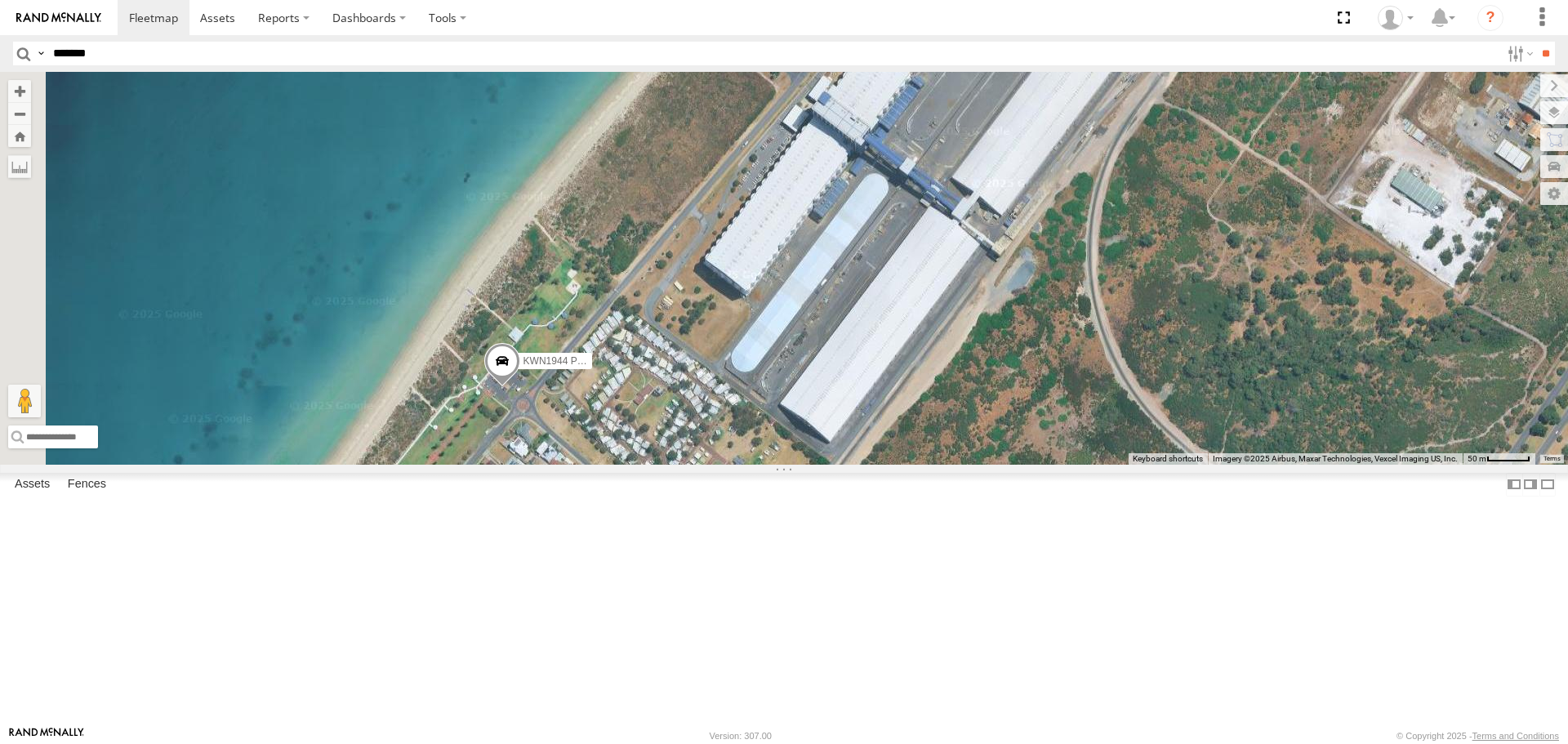
click at [520, 387] on span at bounding box center [502, 364] width 36 height 44
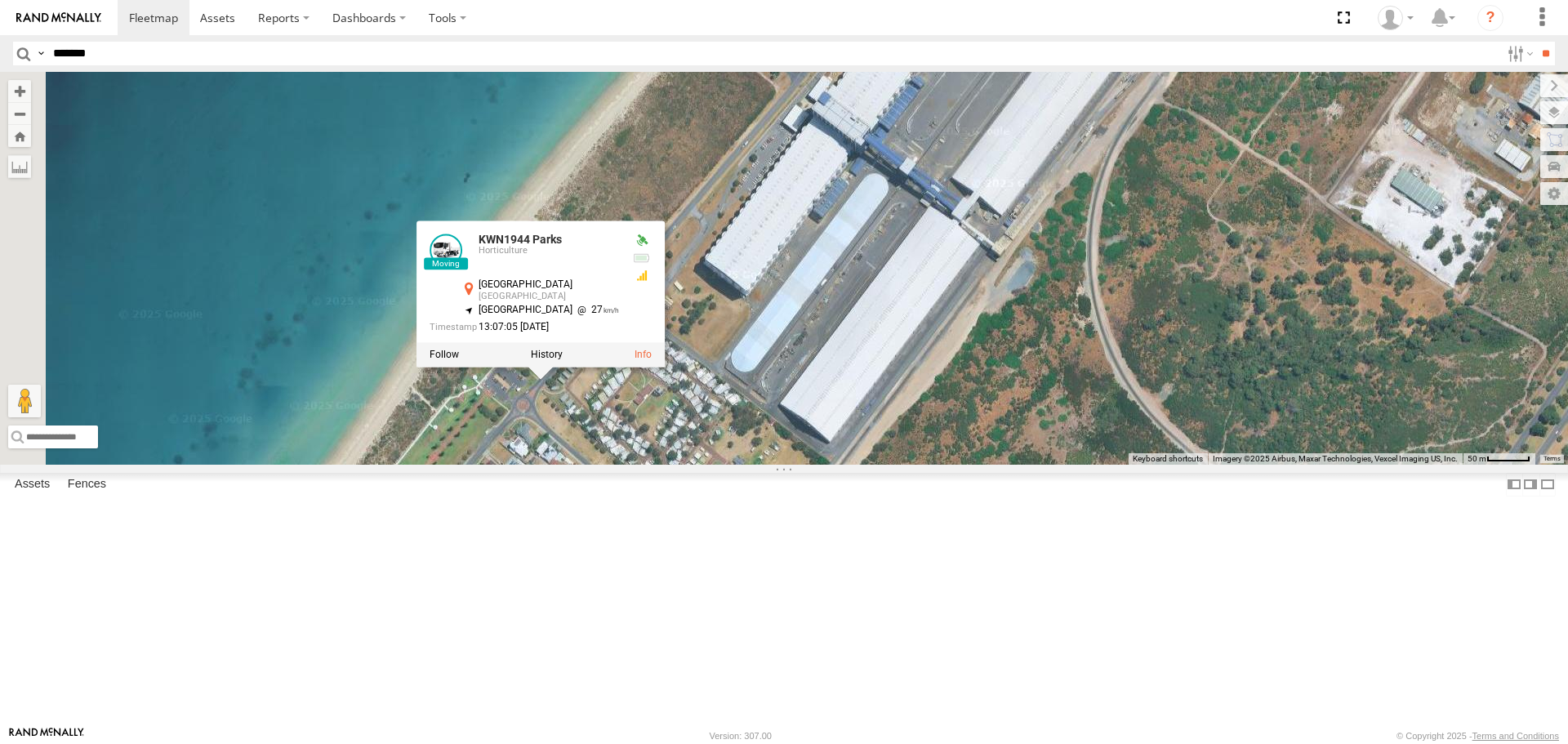
click at [938, 464] on div "KWN2161 Workshop KWN2130 KWN2189 Playground Officer KWN26 - Hilux KWN83 Supervi…" at bounding box center [784, 267] width 1568 height 392
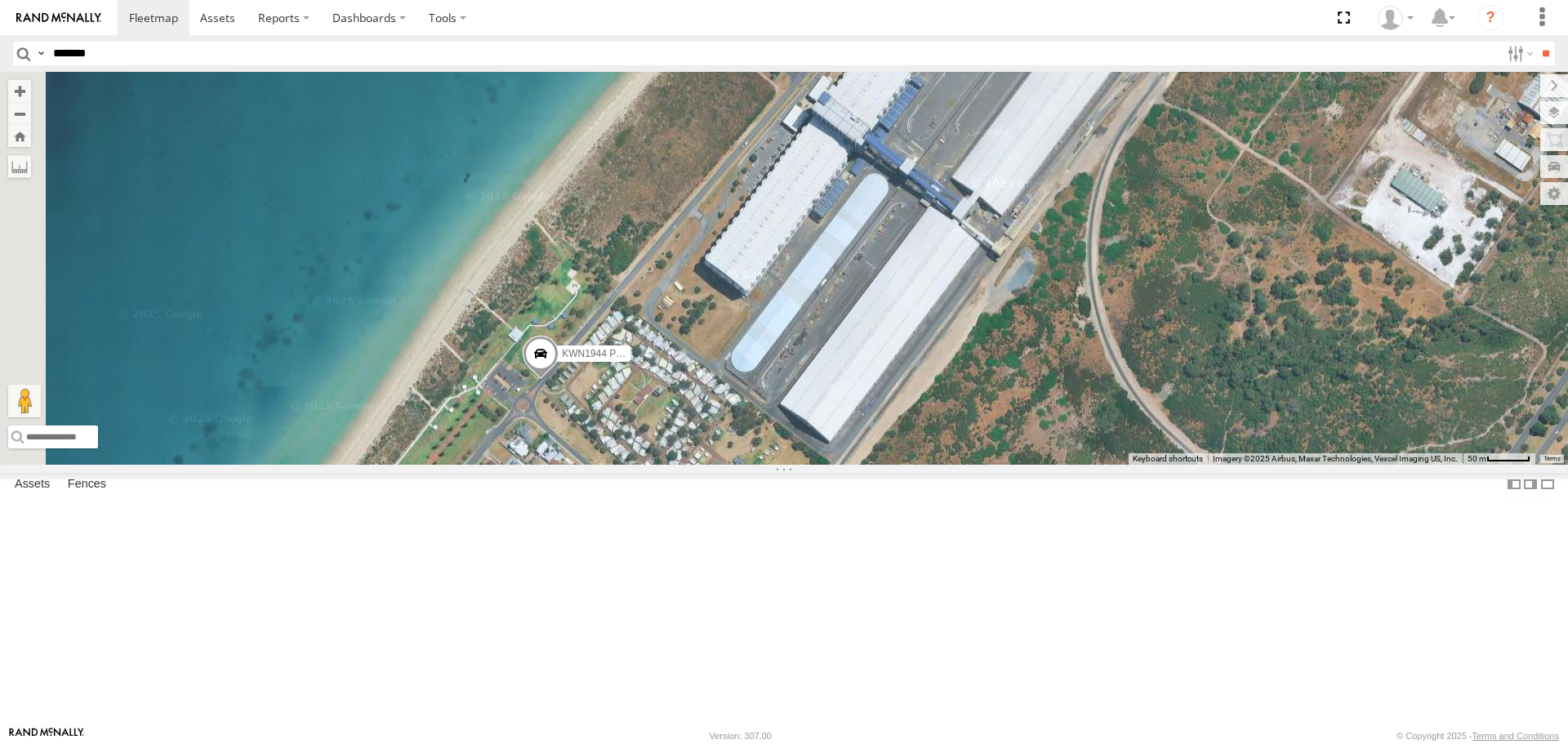
click at [559, 380] on span at bounding box center [541, 357] width 36 height 44
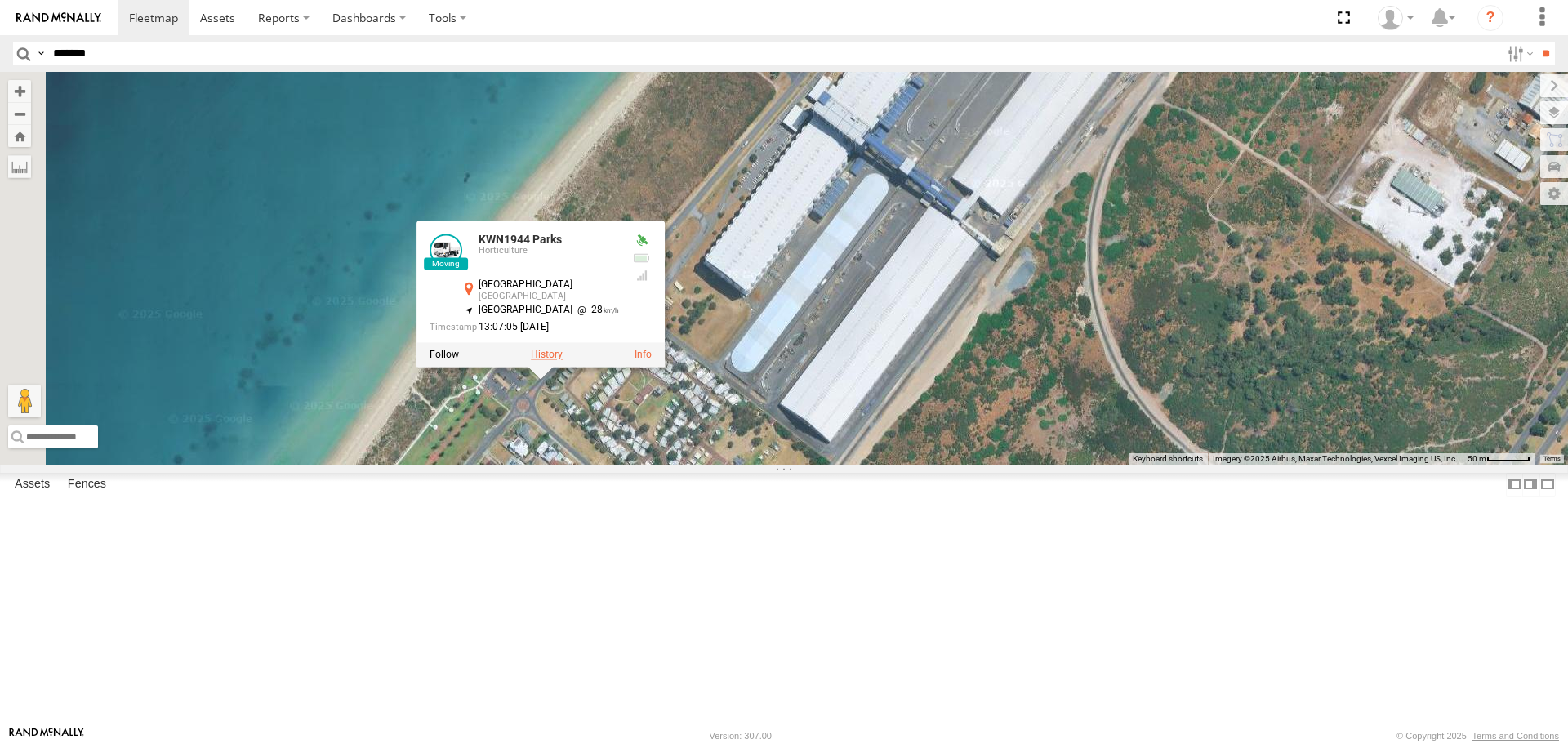
click at [563, 361] on label at bounding box center [546, 354] width 31 height 12
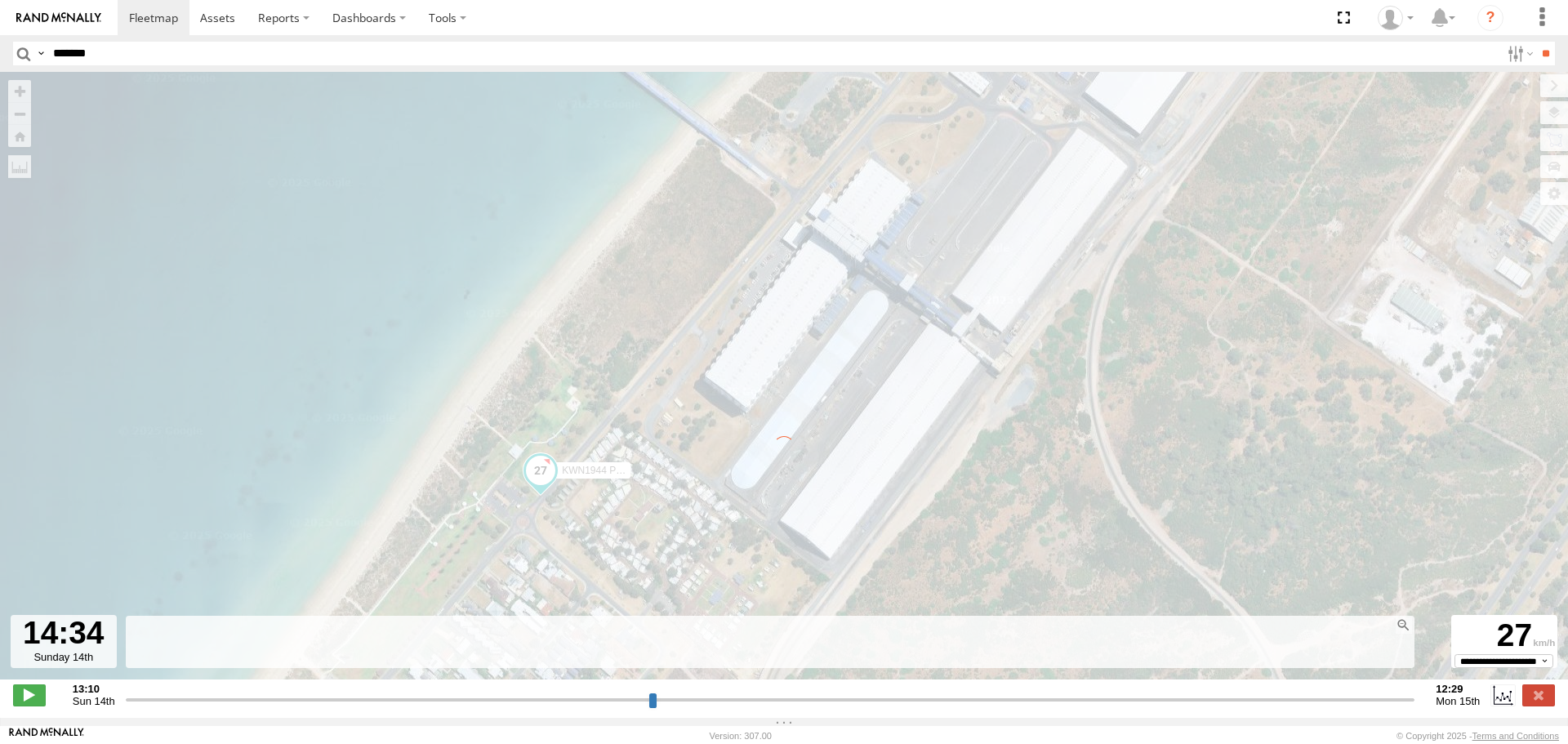
type input "**********"
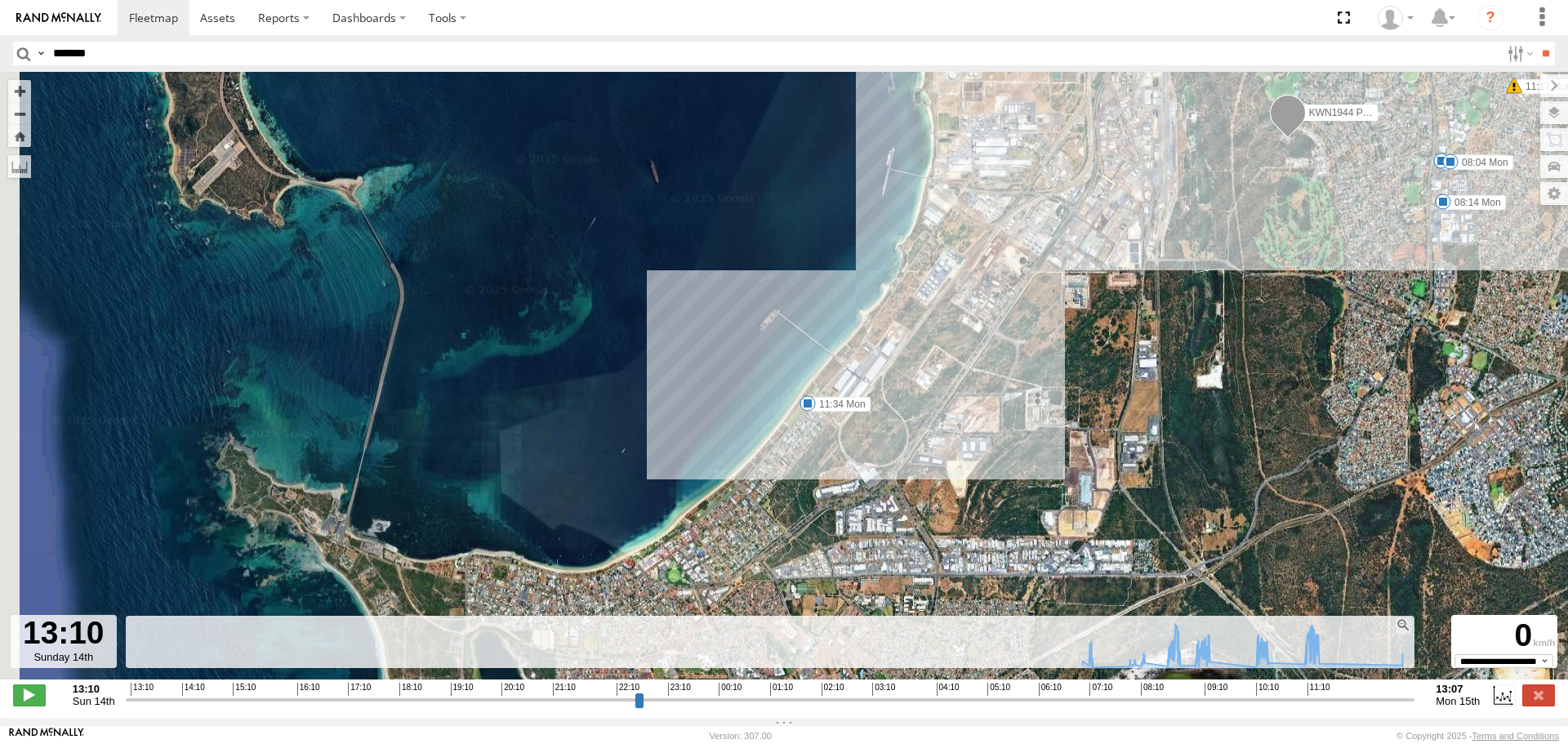
drag, startPoint x: 404, startPoint y: 516, endPoint x: 992, endPoint y: 348, distance: 611.5
click at [992, 348] on div "KWN1944 Parks 07:33 Mon 08:04 Mon 08:14 Mon 08:46 Mon 08:52 Mon 09:28 Mon 11:17…" at bounding box center [784, 384] width 1568 height 625
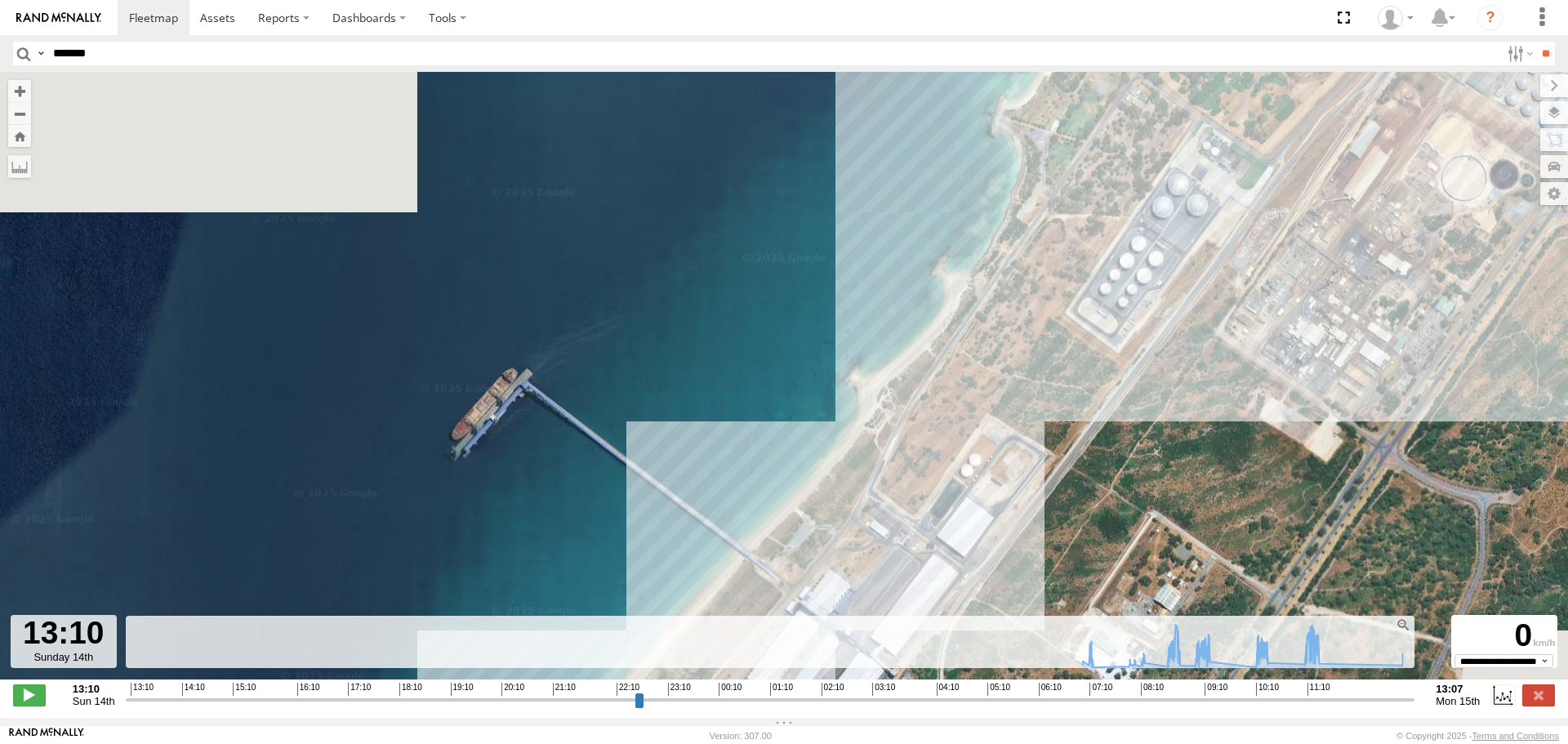
drag, startPoint x: 1151, startPoint y: 264, endPoint x: 850, endPoint y: 614, distance: 461.6
click at [850, 615] on div "KWN1944 Parks 07:33 Mon 08:04 Mon 08:14 Mon 08:46 Mon 08:52 Mon 09:28 Mon 11:17…" at bounding box center [784, 384] width 1568 height 625
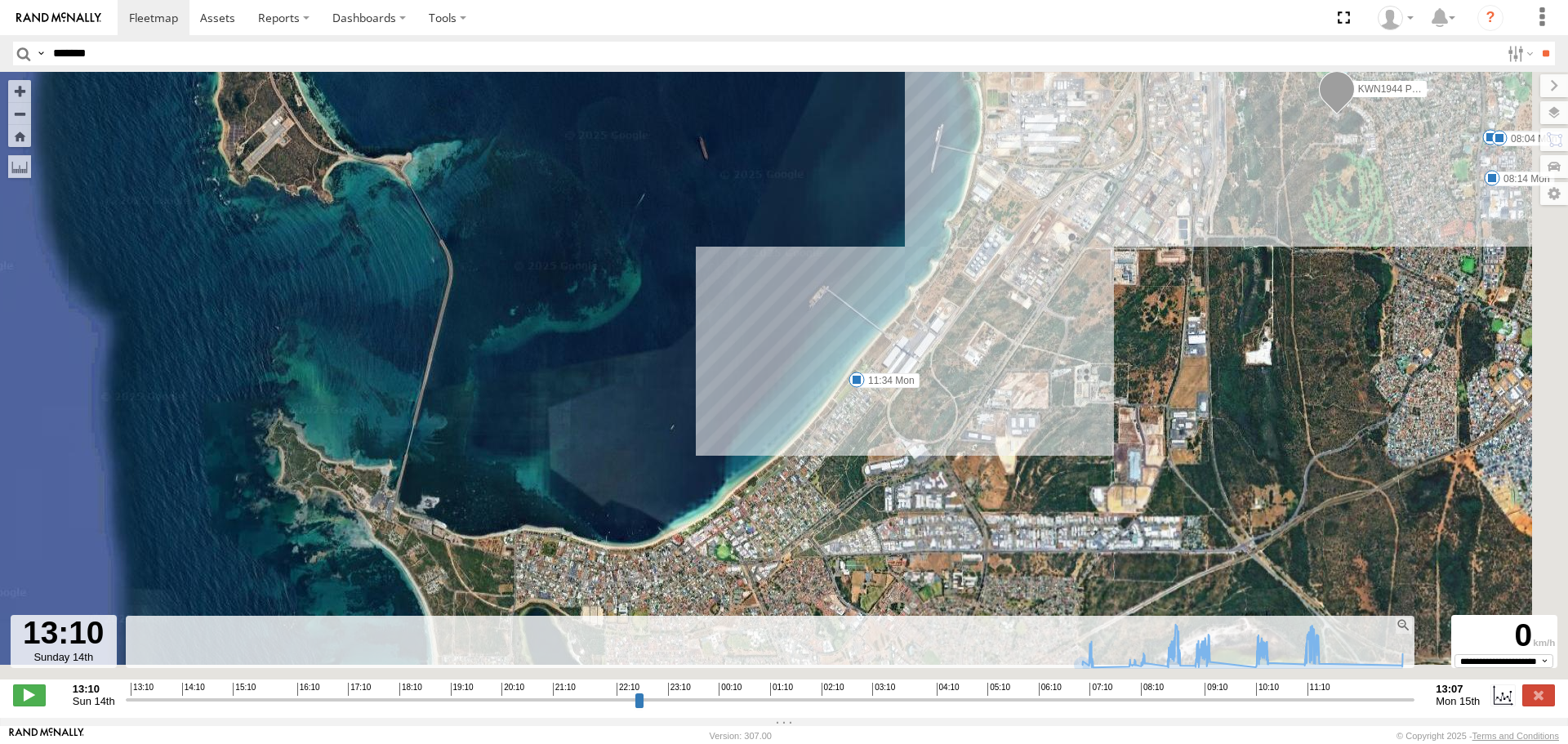
drag, startPoint x: 1113, startPoint y: 467, endPoint x: 836, endPoint y: 296, distance: 325.5
click at [836, 296] on div "KWN1944 Parks 07:33 Mon 08:04 Mon 08:14 Mon 08:46 Mon 08:52 Mon 09:28 Mon 11:17…" at bounding box center [784, 384] width 1568 height 625
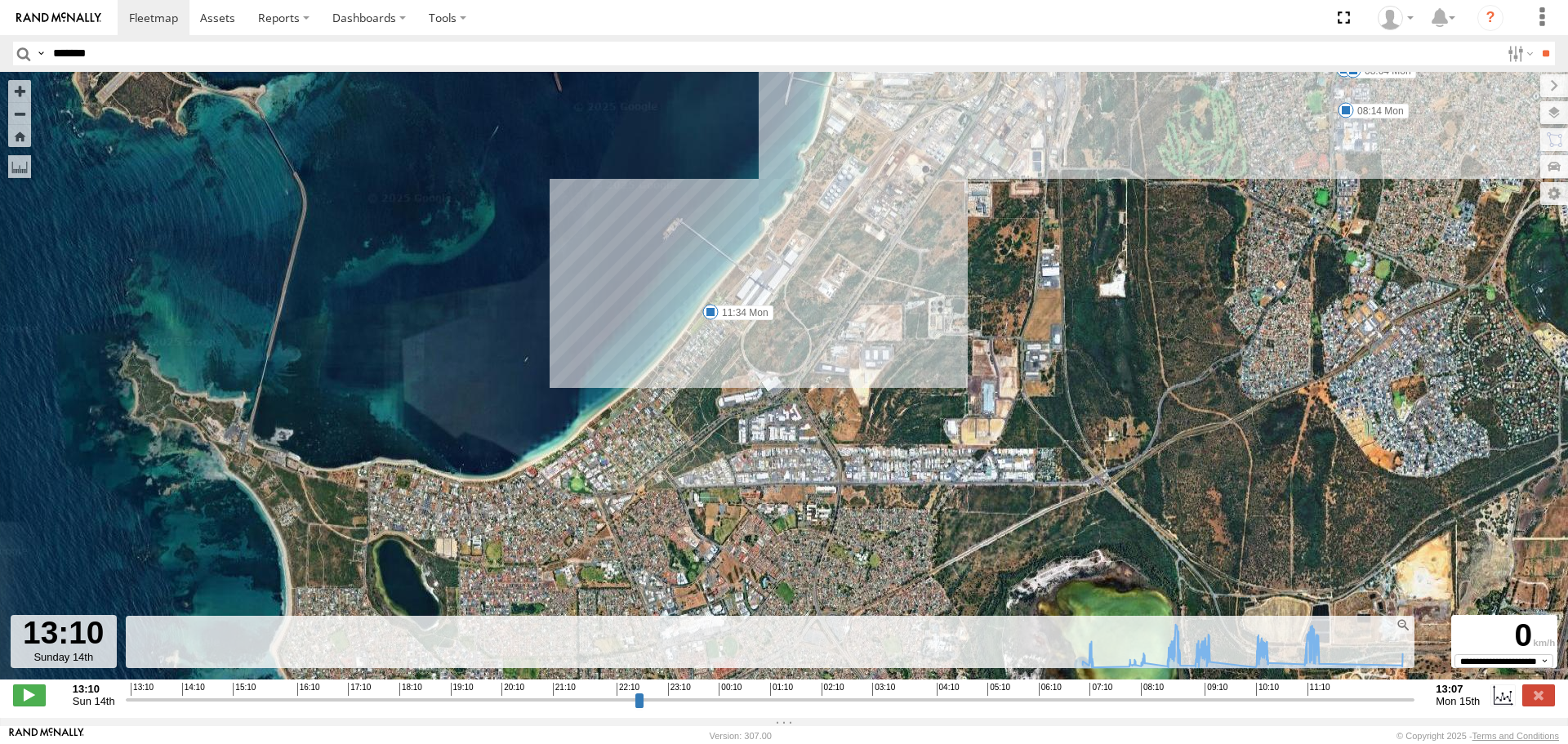
click at [0, 0] on span "Default" at bounding box center [0, 0] width 0 height 0
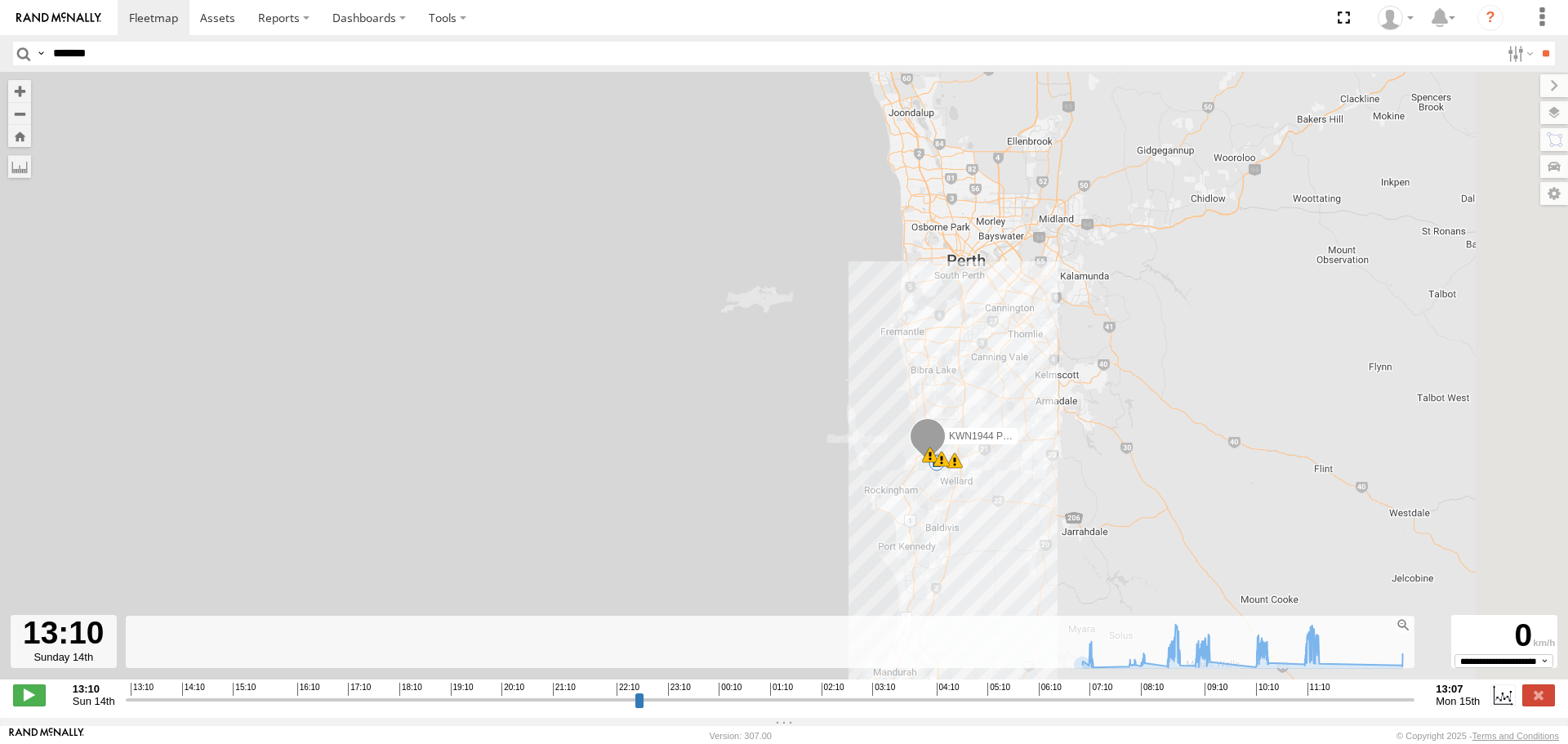
drag, startPoint x: 1241, startPoint y: 459, endPoint x: 891, endPoint y: 471, distance: 350.2
click at [891, 471] on div "KWN1944 Parks 08:46 Mon 08:52 Mon 11:17 Mon 5" at bounding box center [784, 384] width 1568 height 625
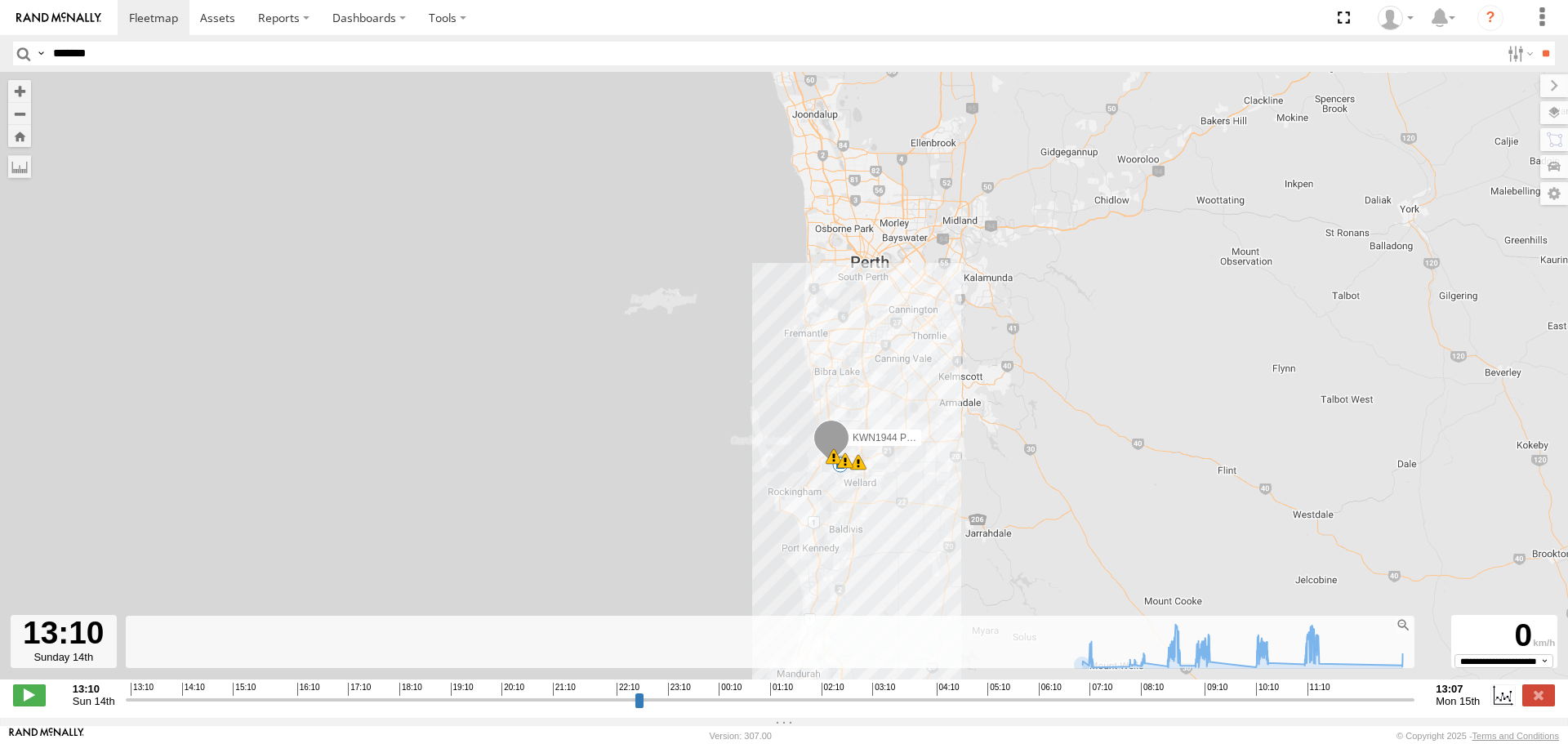
click at [22, 53] on input "button" at bounding box center [24, 53] width 22 height 23
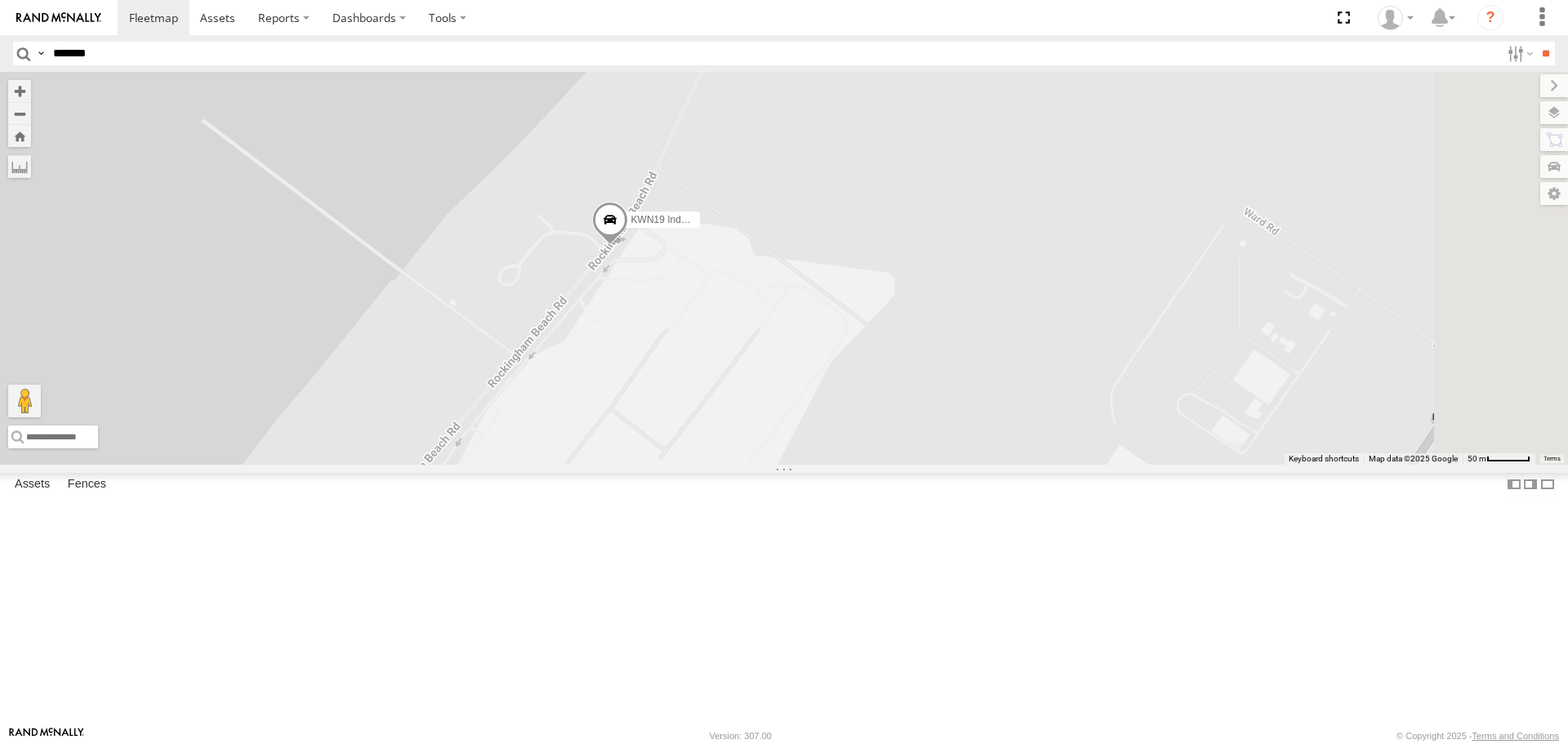
drag, startPoint x: 861, startPoint y: 343, endPoint x: 593, endPoint y: 556, distance: 342.3
click at [593, 464] on div "KWN19 Industrial Mowing" at bounding box center [784, 267] width 1568 height 392
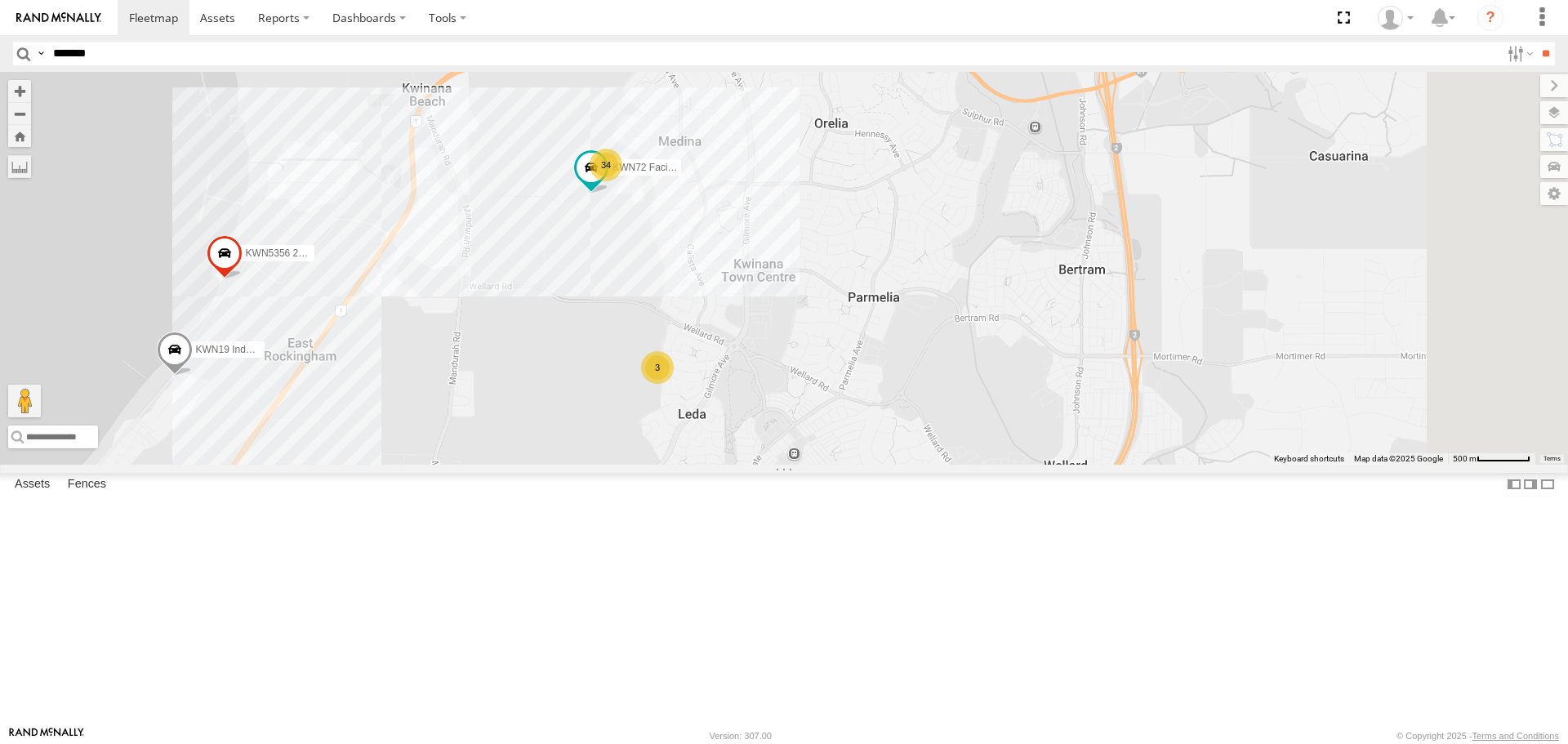
drag, startPoint x: 1325, startPoint y: 576, endPoint x: 599, endPoint y: 577, distance: 726.0
click at [593, 464] on div "KWN19 Industrial Mowing KWN5356 2001086 Camera Trailer Rangers 34 3 KWN53 Ford …" at bounding box center [784, 267] width 1568 height 392
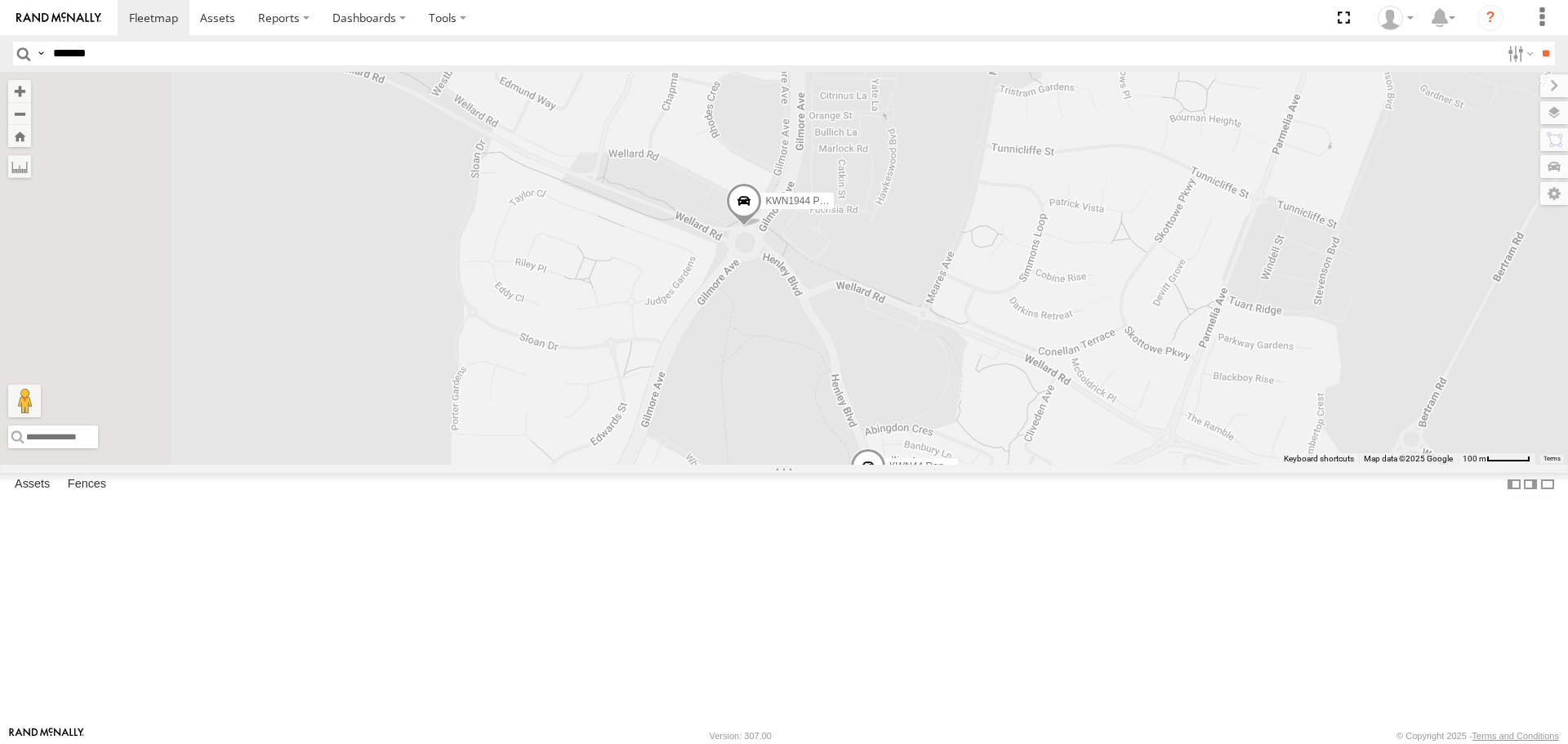
drag, startPoint x: 731, startPoint y: 371, endPoint x: 1181, endPoint y: 701, distance: 558.0
click at [1181, 464] on div "KWN19 Industrial Mowing KWN5356 2001086 Camera Trailer Rangers KWN53 Ford Range…" at bounding box center [784, 267] width 1568 height 392
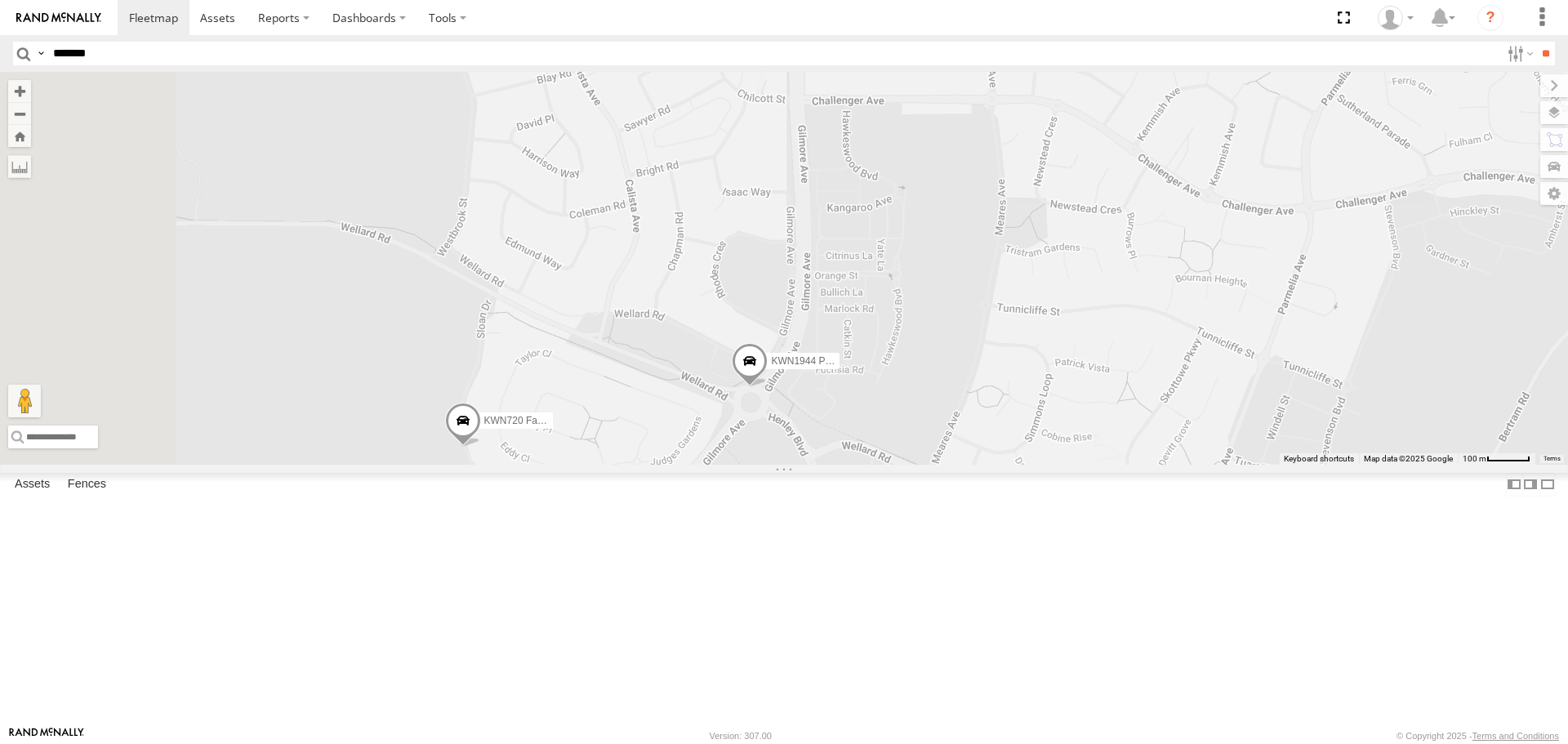
drag, startPoint x: 1072, startPoint y: 471, endPoint x: 1079, endPoint y: 570, distance: 99.2
click at [1079, 464] on div "KWN19 Industrial Mowing KWN5356 2001086 Camera Trailer Rangers KWN53 Ford Range…" at bounding box center [784, 267] width 1568 height 392
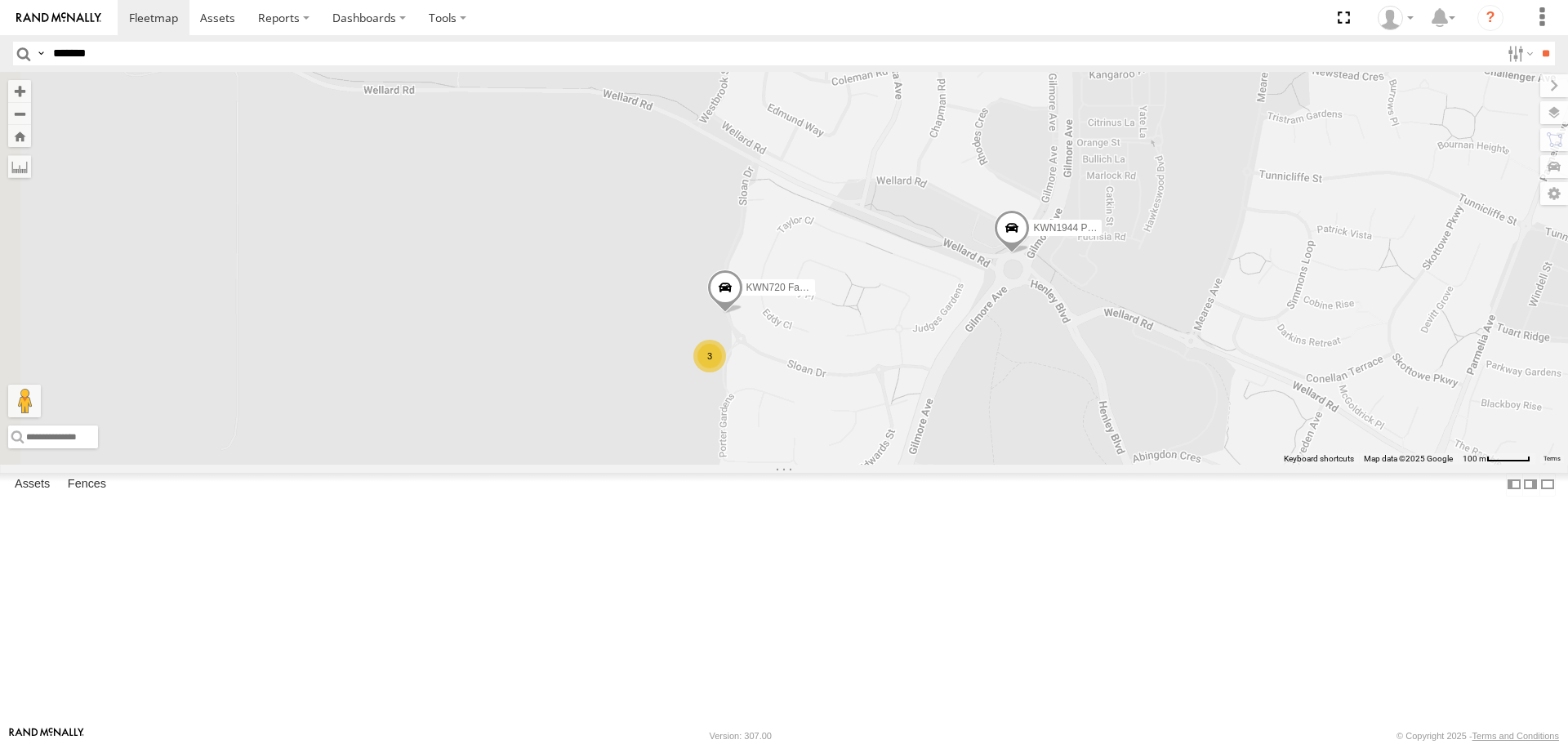
drag, startPoint x: 680, startPoint y: 615, endPoint x: 944, endPoint y: 481, distance: 296.1
click at [944, 464] on div "KWN19 Industrial Mowing KWN5356 2001086 Camera Trailer Rangers KWN53 Ford Range…" at bounding box center [784, 267] width 1568 height 392
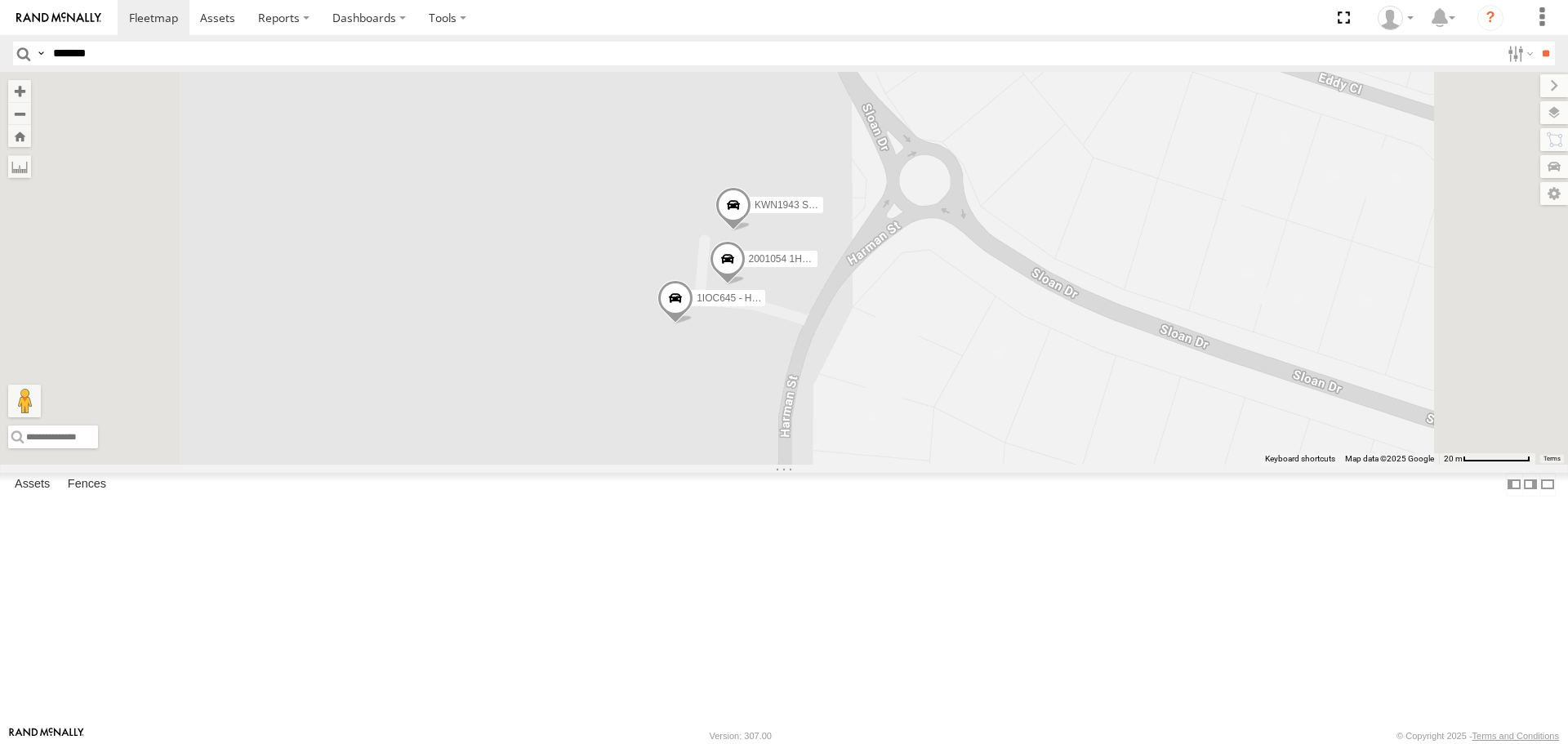
click at [745, 284] on span at bounding box center [727, 262] width 36 height 44
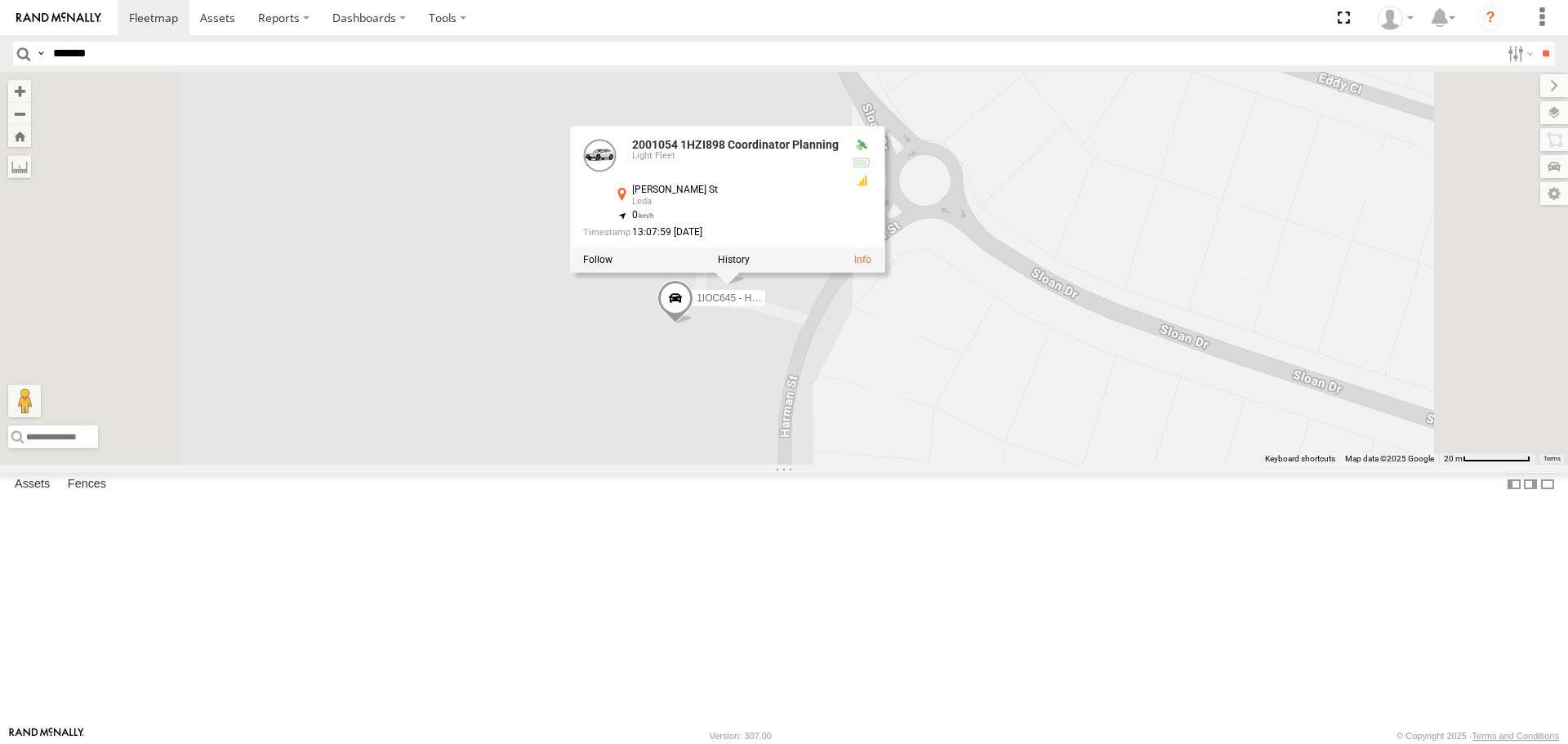
click at [964, 464] on div "KWN19 Industrial Mowing KWN5356 2001086 Camera Trailer Rangers KWN53 Ford Range…" at bounding box center [784, 267] width 1568 height 392
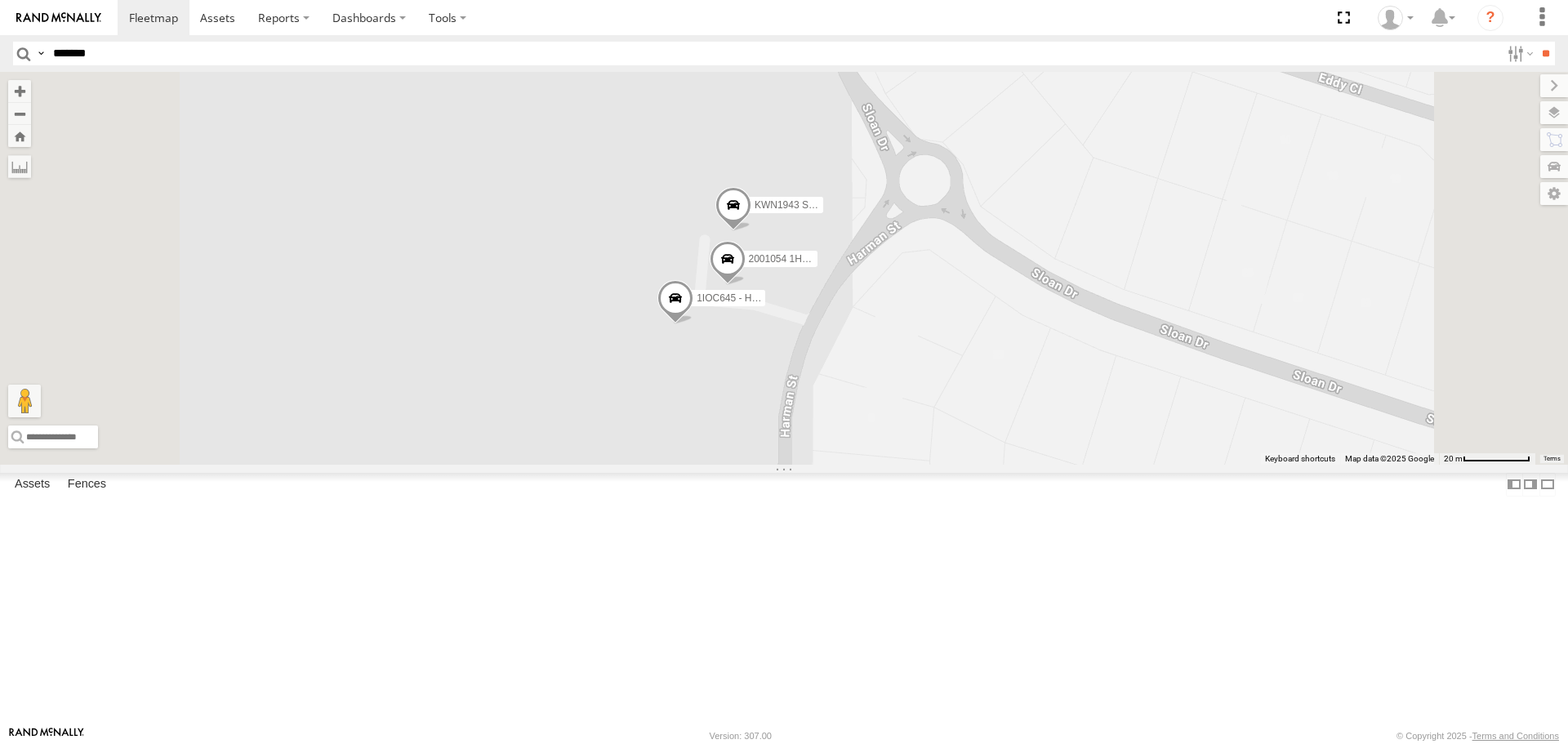
click at [752, 231] on span at bounding box center [734, 208] width 36 height 44
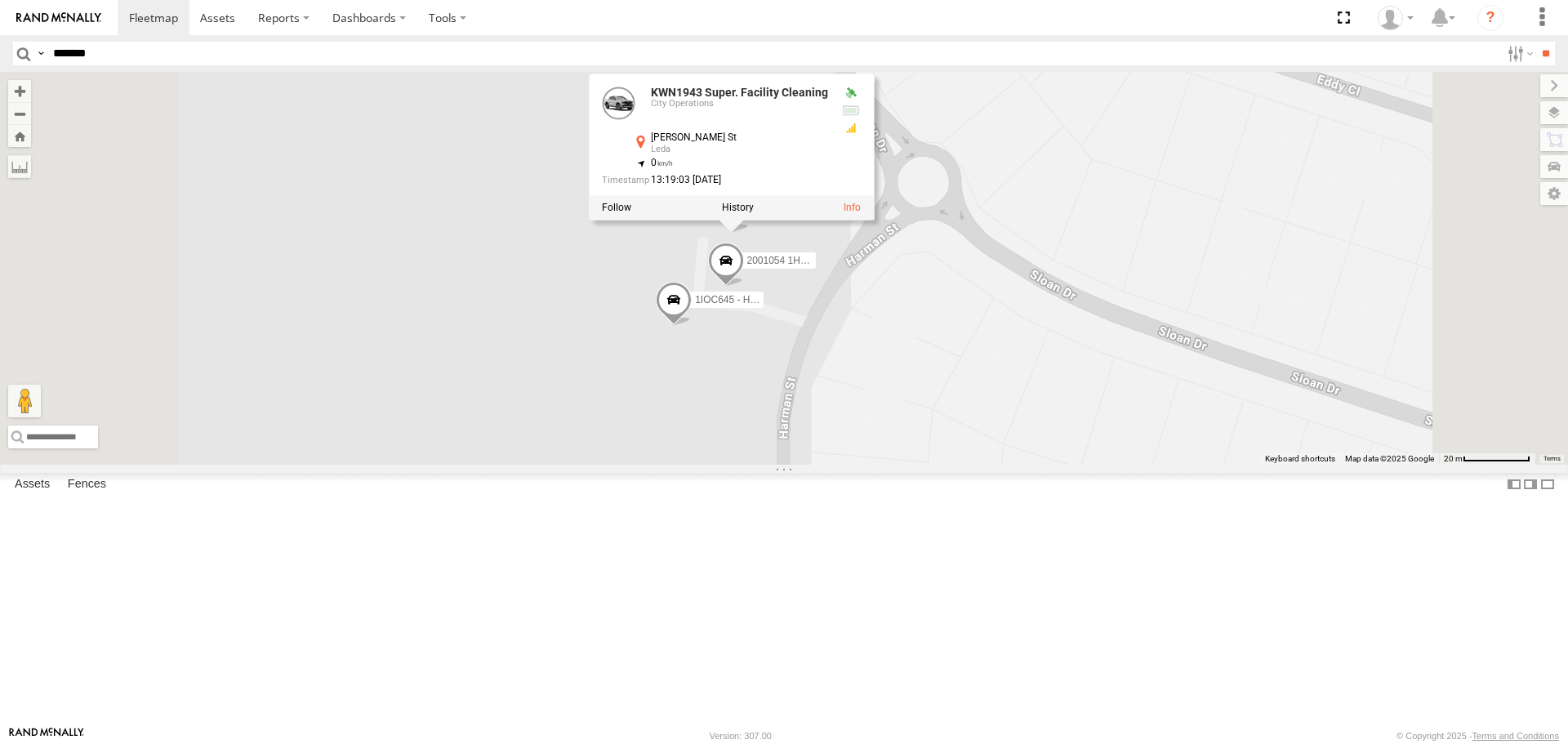
click at [895, 464] on div "KWN19 Industrial Mowing KWN5356 2001086 Camera Trailer Rangers KWN53 Ford Range…" at bounding box center [784, 267] width 1568 height 392
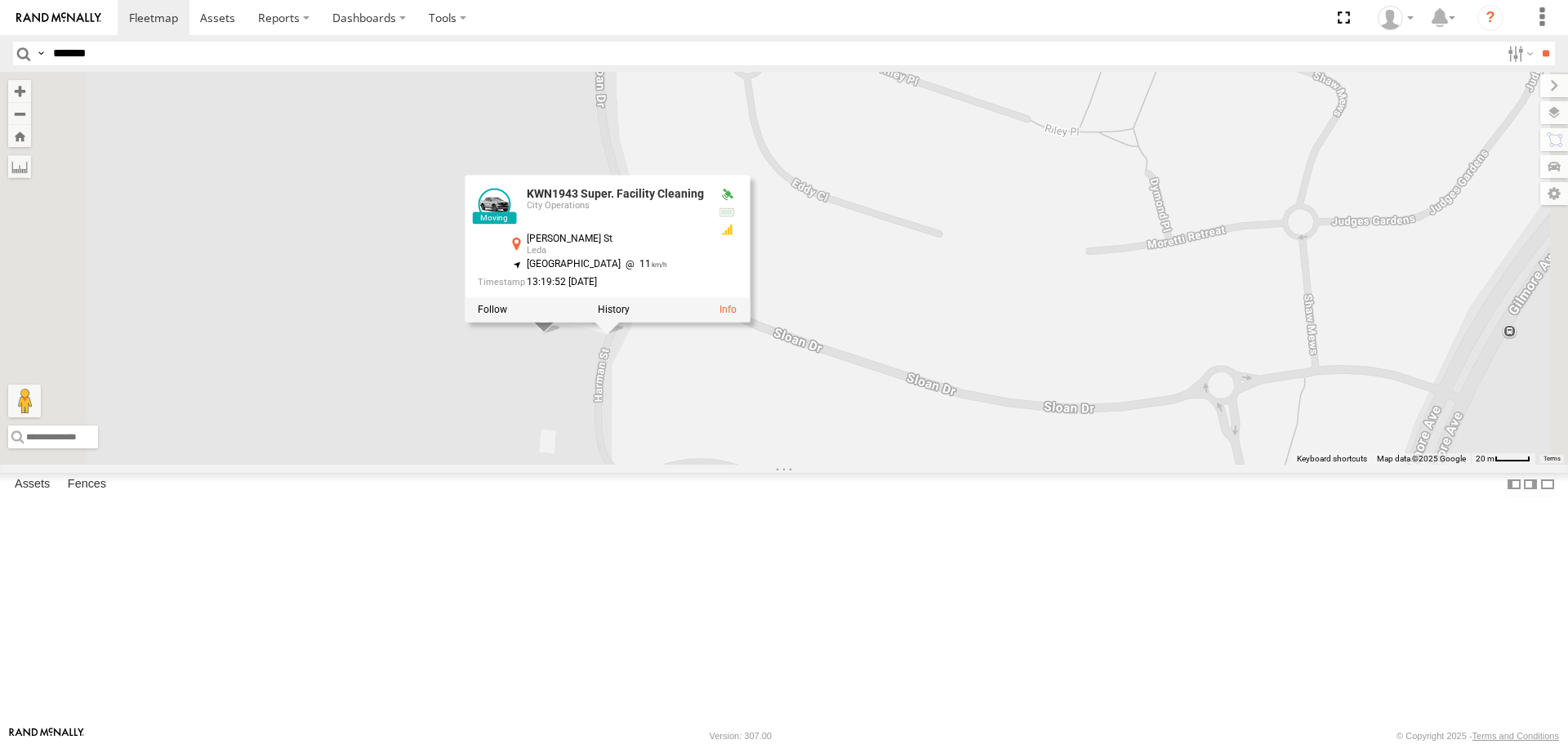
click at [199, 44] on input "*******" at bounding box center [773, 53] width 1454 height 23
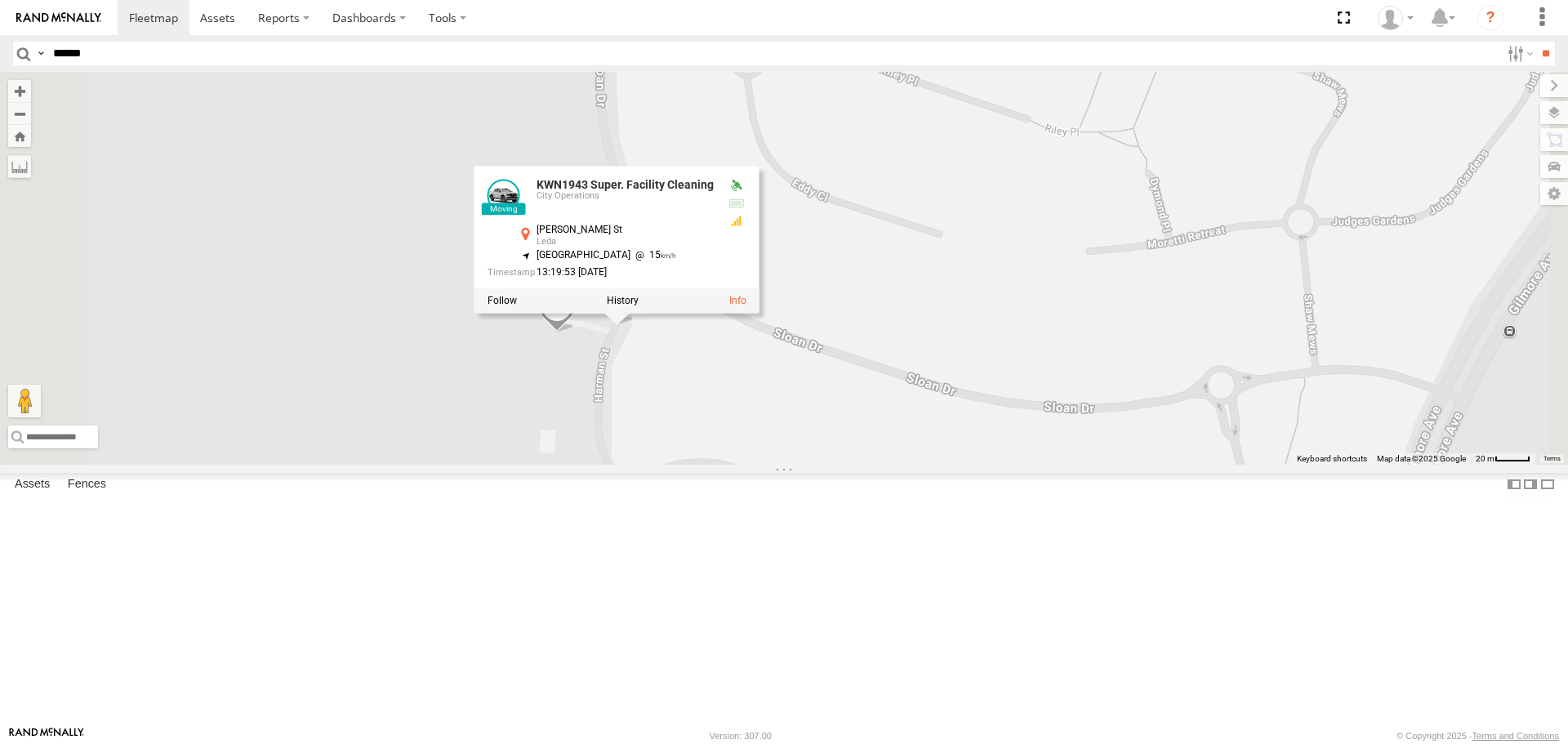
type input "******"
click at [1537, 41] on input "**" at bounding box center [1546, 53] width 19 height 23
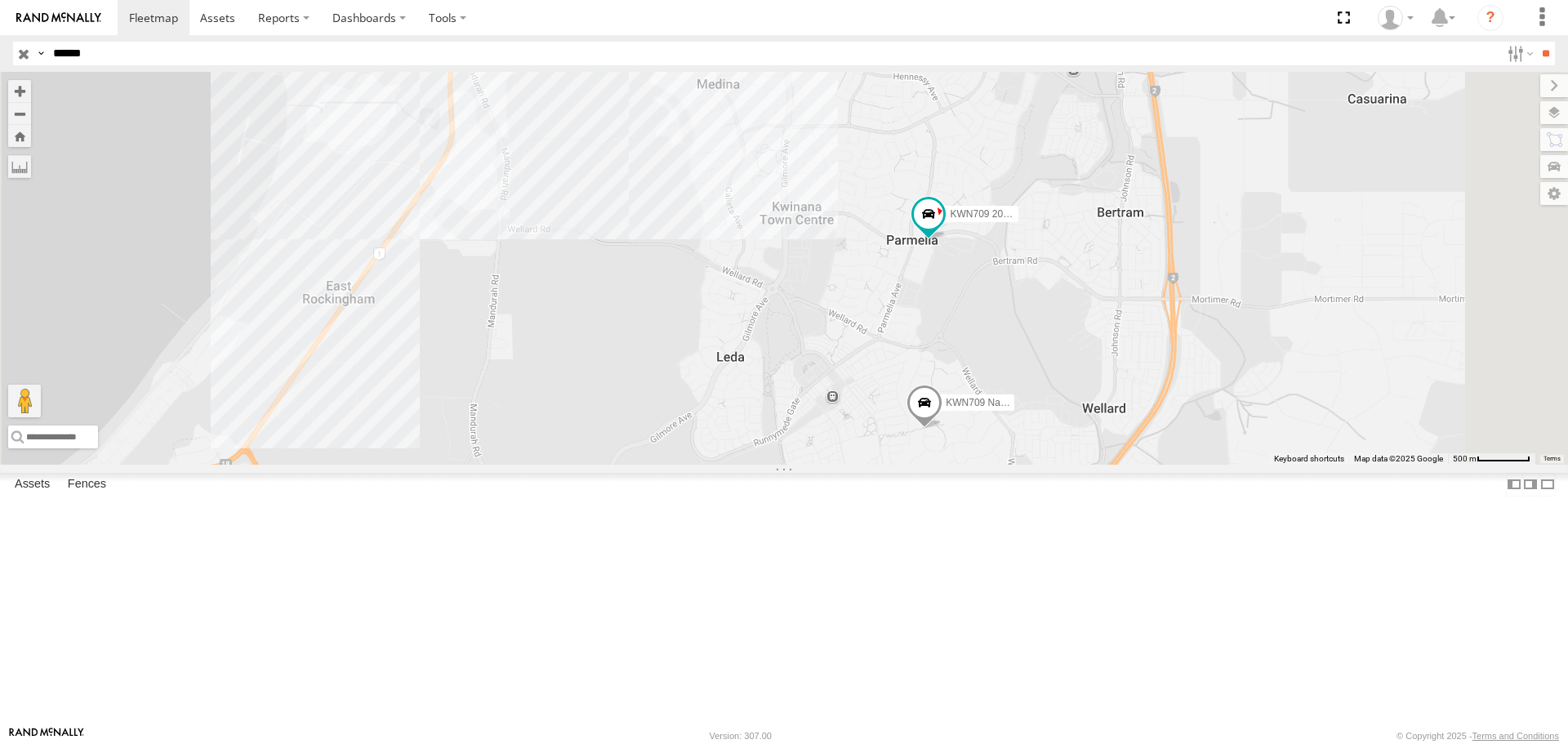
click at [22, 50] on input "button" at bounding box center [24, 53] width 22 height 23
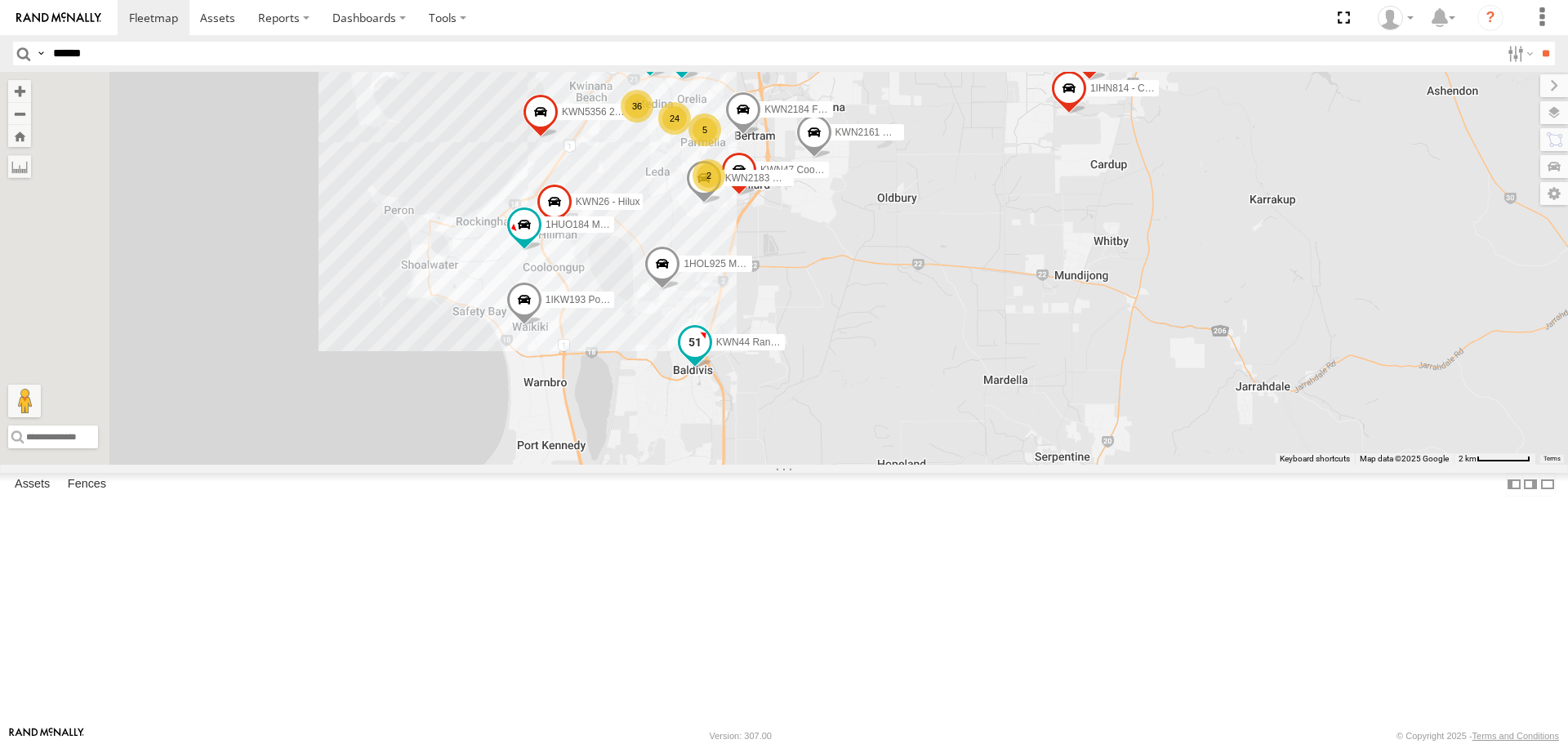
drag, startPoint x: 918, startPoint y: 595, endPoint x: 947, endPoint y: 467, distance: 131.2
click at [785, 351] on label "KWN44 Rangers" at bounding box center [744, 343] width 82 height 16
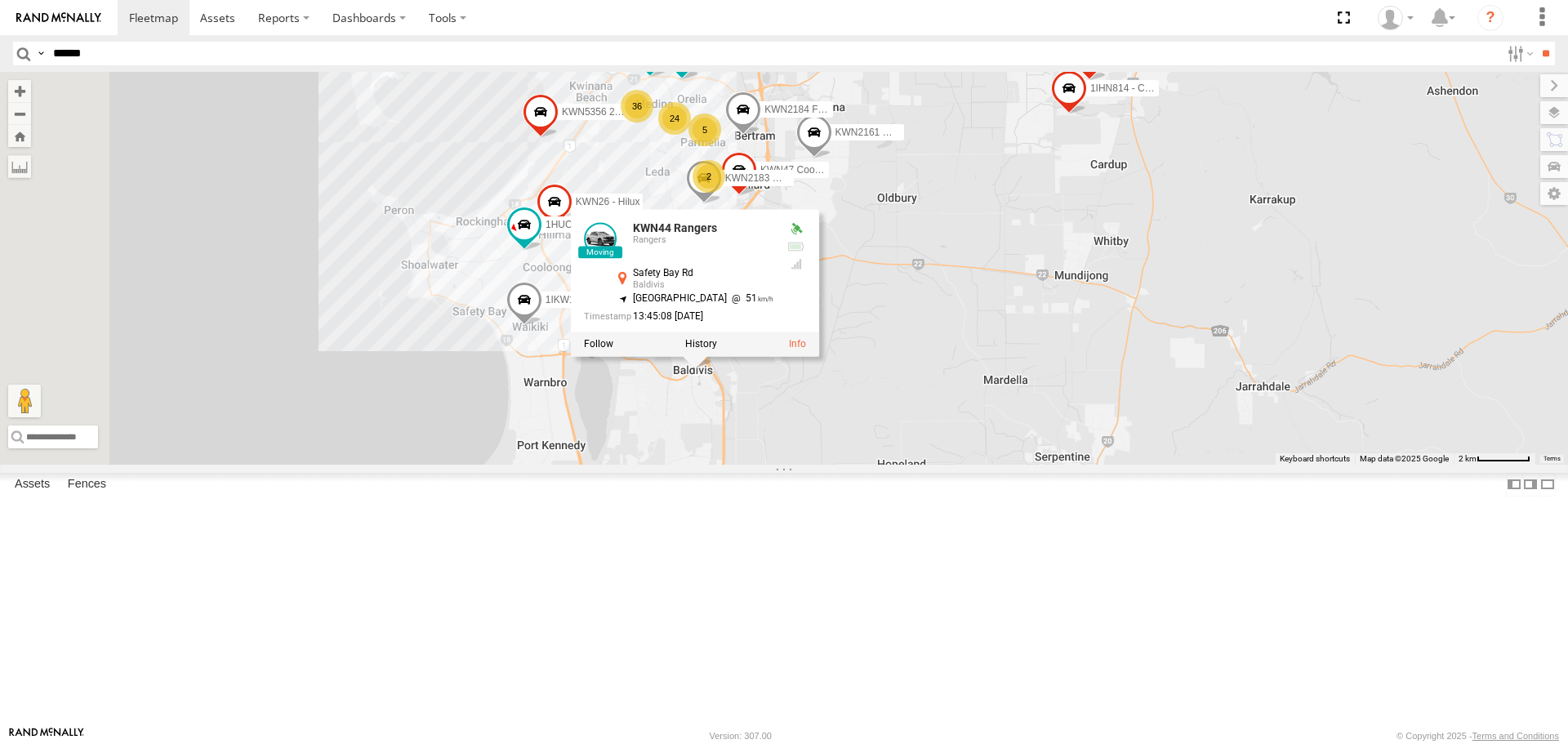
click at [900, 464] on div "KWN5356 2001086 Camera Trailer Rangers KWN2161 Workshop KWN2130 KWN2189 Playgro…" at bounding box center [784, 267] width 1568 height 392
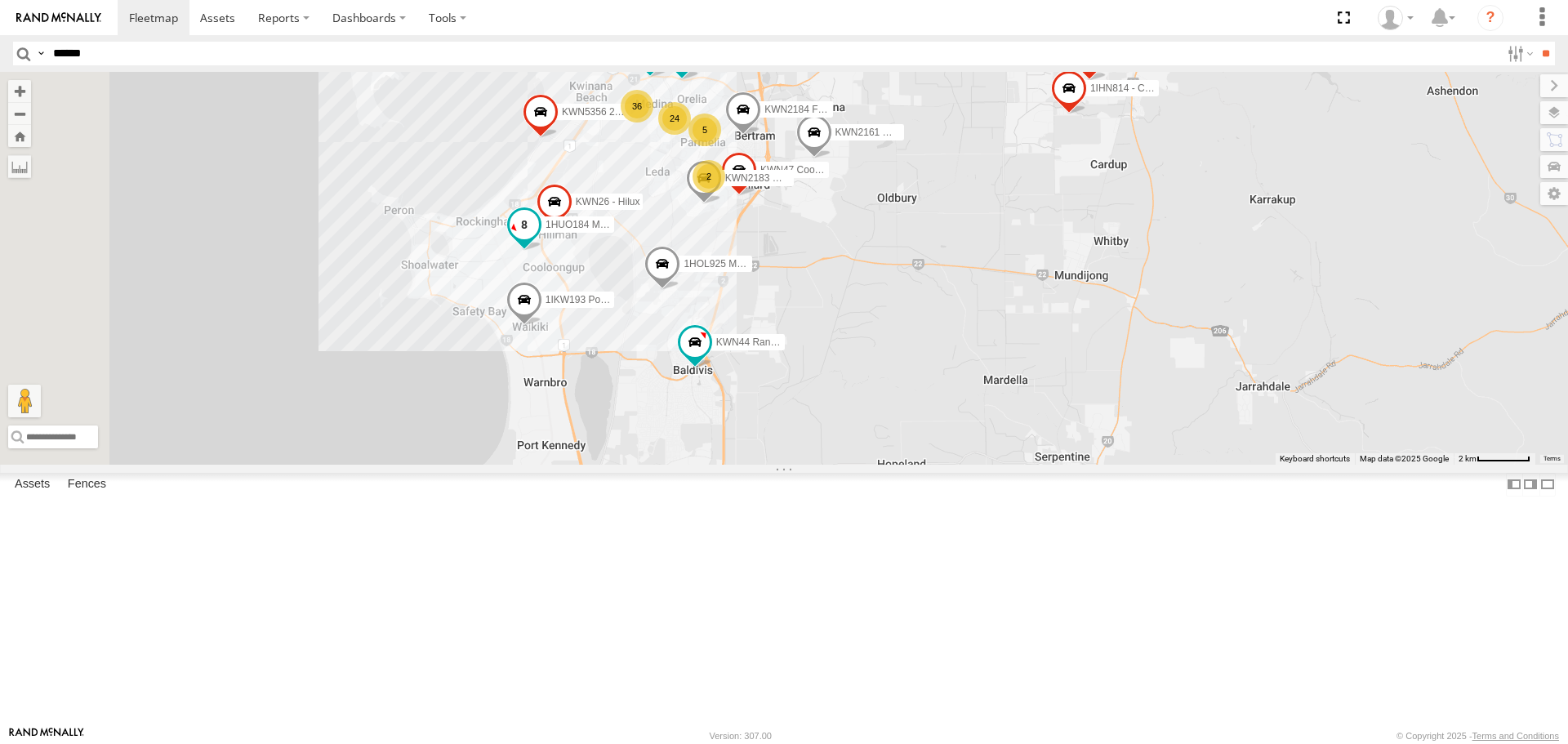
click at [539, 240] on span at bounding box center [524, 224] width 30 height 30
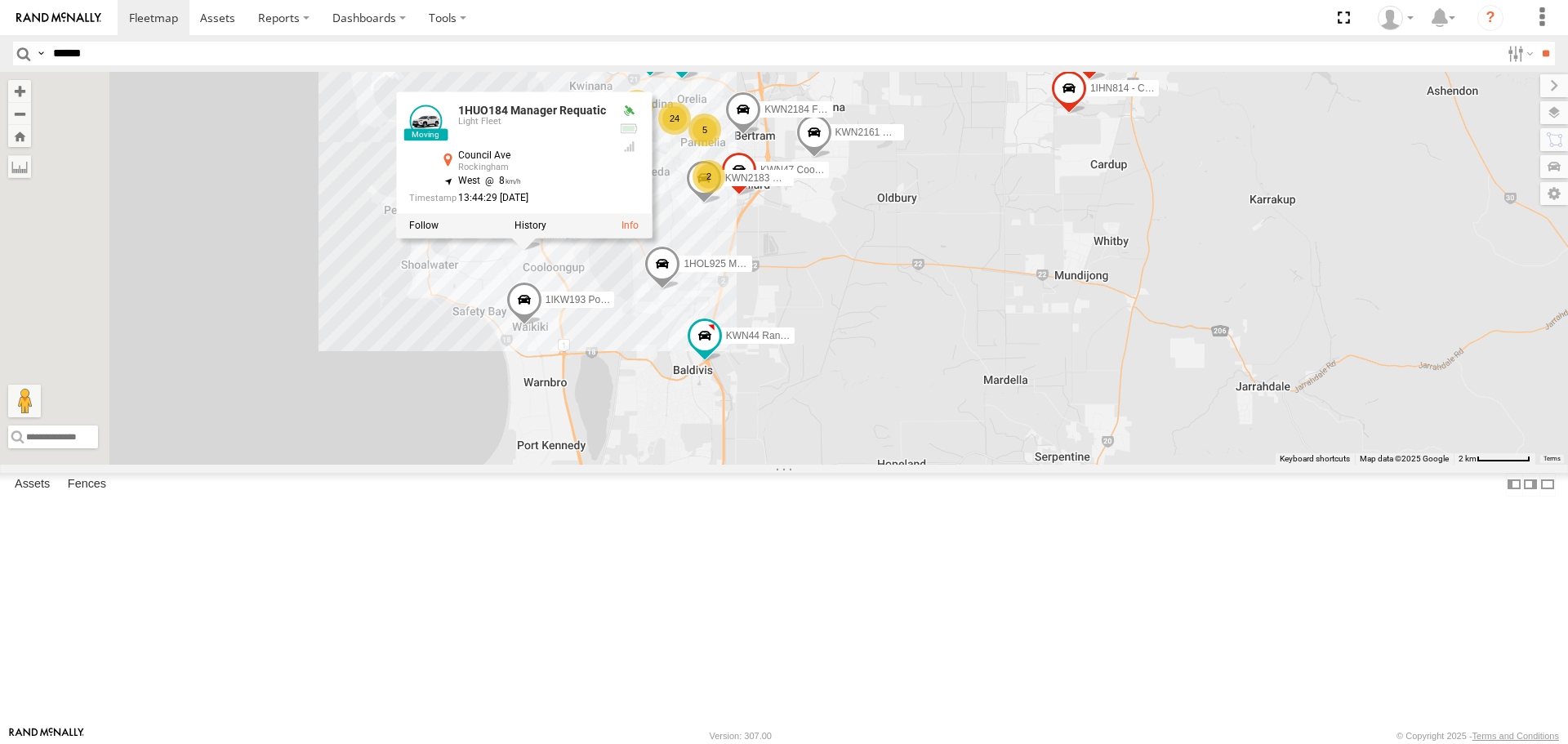
click at [864, 464] on div "KWN5356 2001086 Camera Trailer Rangers KWN2161 Workshop KWN2130 KWN2189 Playgro…" at bounding box center [784, 267] width 1568 height 392
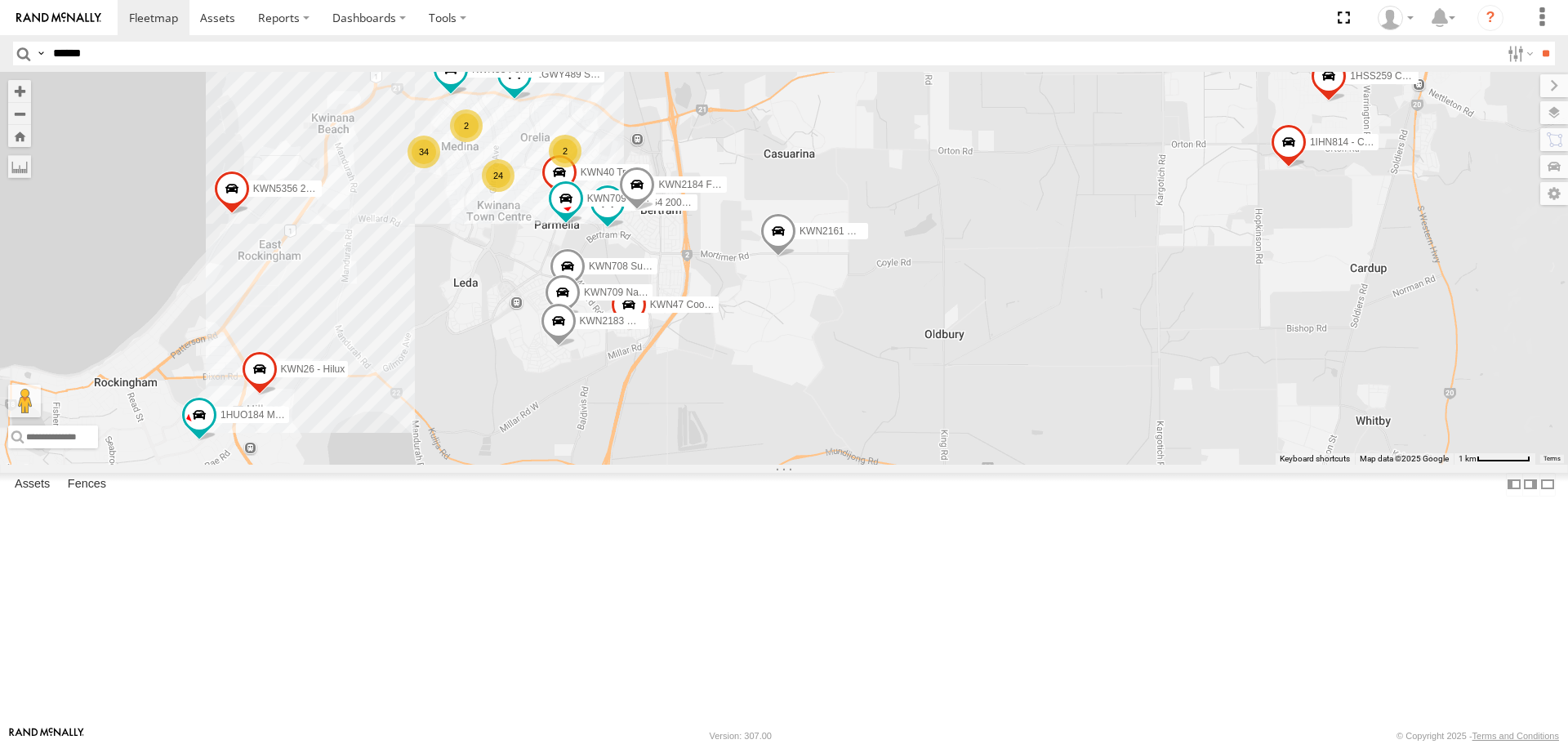
drag, startPoint x: 904, startPoint y: 348, endPoint x: 605, endPoint y: 413, distance: 306.0
click at [603, 414] on div "KWN5356 2001086 Camera Trailer Rangers KWN2161 Workshop KWN2130 KWN2189 Playgro…" at bounding box center [784, 267] width 1568 height 392
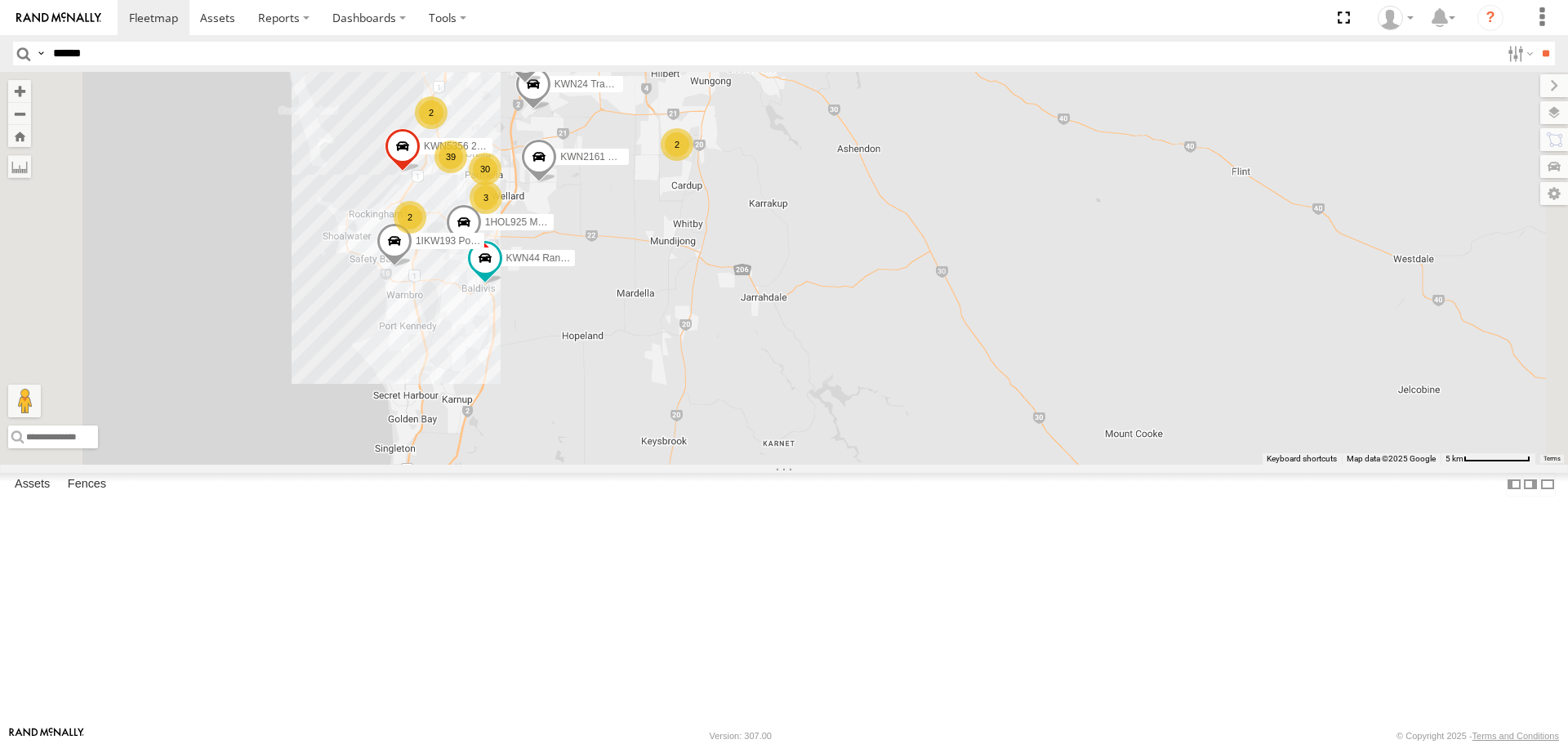
drag, startPoint x: 700, startPoint y: 545, endPoint x: 739, endPoint y: 447, distance: 105.5
click at [739, 447] on div "KWN5356 2001086 Camera Trailer Rangers KWN2161 Workshop KWN2130 KWN2189 Playgro…" at bounding box center [784, 267] width 1568 height 392
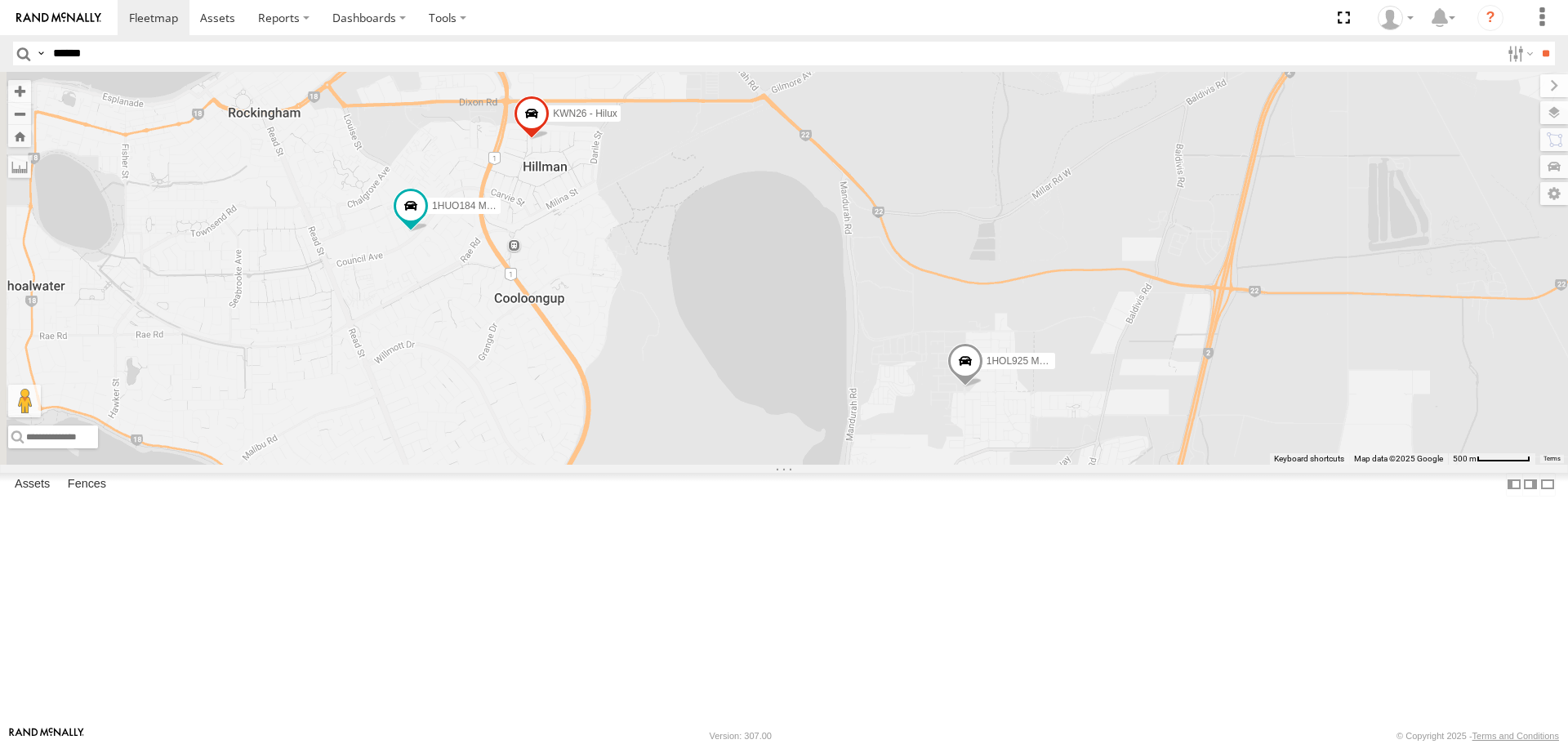
drag, startPoint x: 704, startPoint y: 378, endPoint x: 929, endPoint y: 535, distance: 274.4
click at [929, 464] on div "KWN5356 2001086 Camera Trailer Rangers KWN2161 Workshop KWN2130 KWN2189 Playgro…" at bounding box center [784, 267] width 1568 height 392
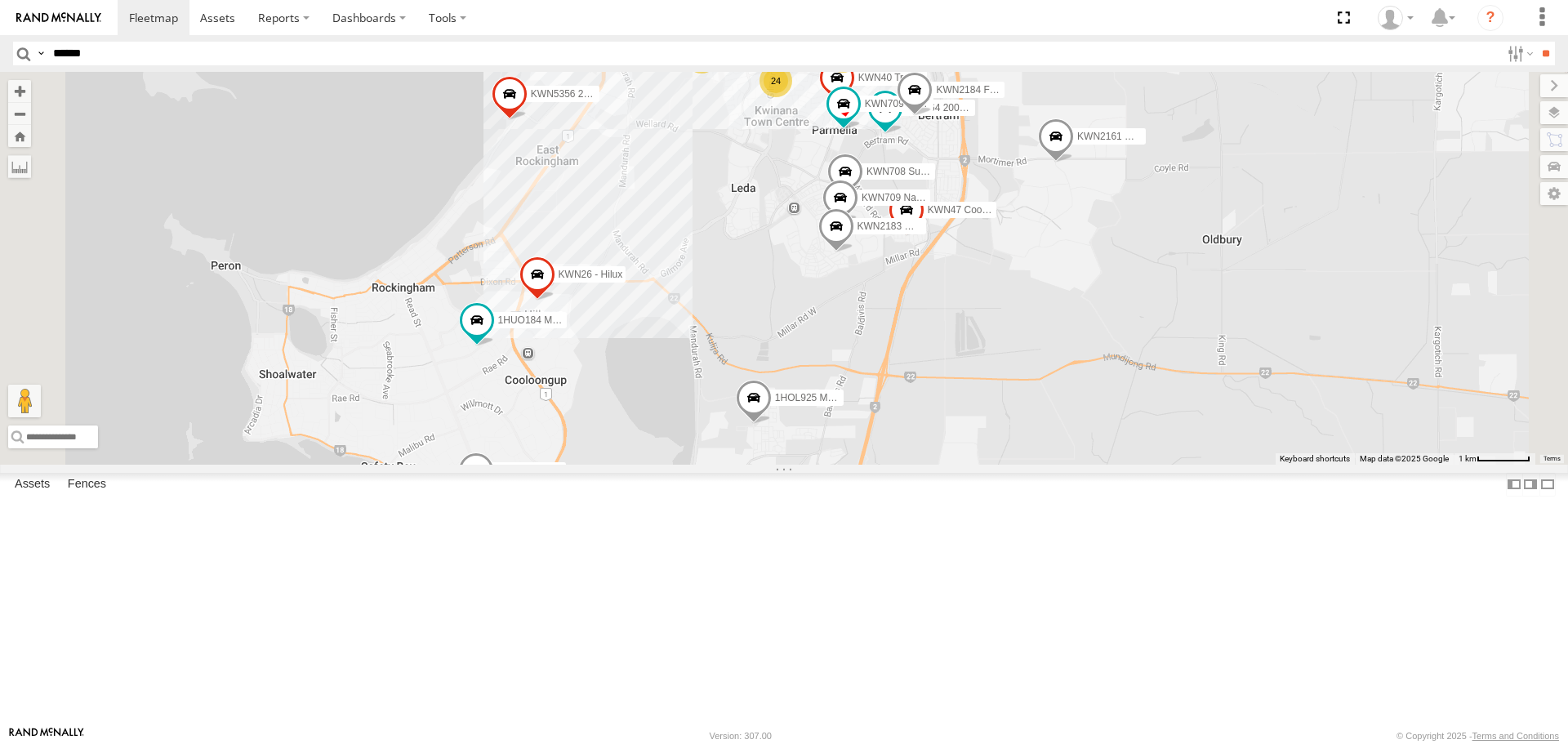
drag, startPoint x: 790, startPoint y: 465, endPoint x: 745, endPoint y: 565, distance: 109.7
click at [745, 464] on div "KWN5356 2001086 Camera Trailer Rangers KWN2161 Workshop KWN2130 KWN2189 Playgro…" at bounding box center [784, 267] width 1568 height 392
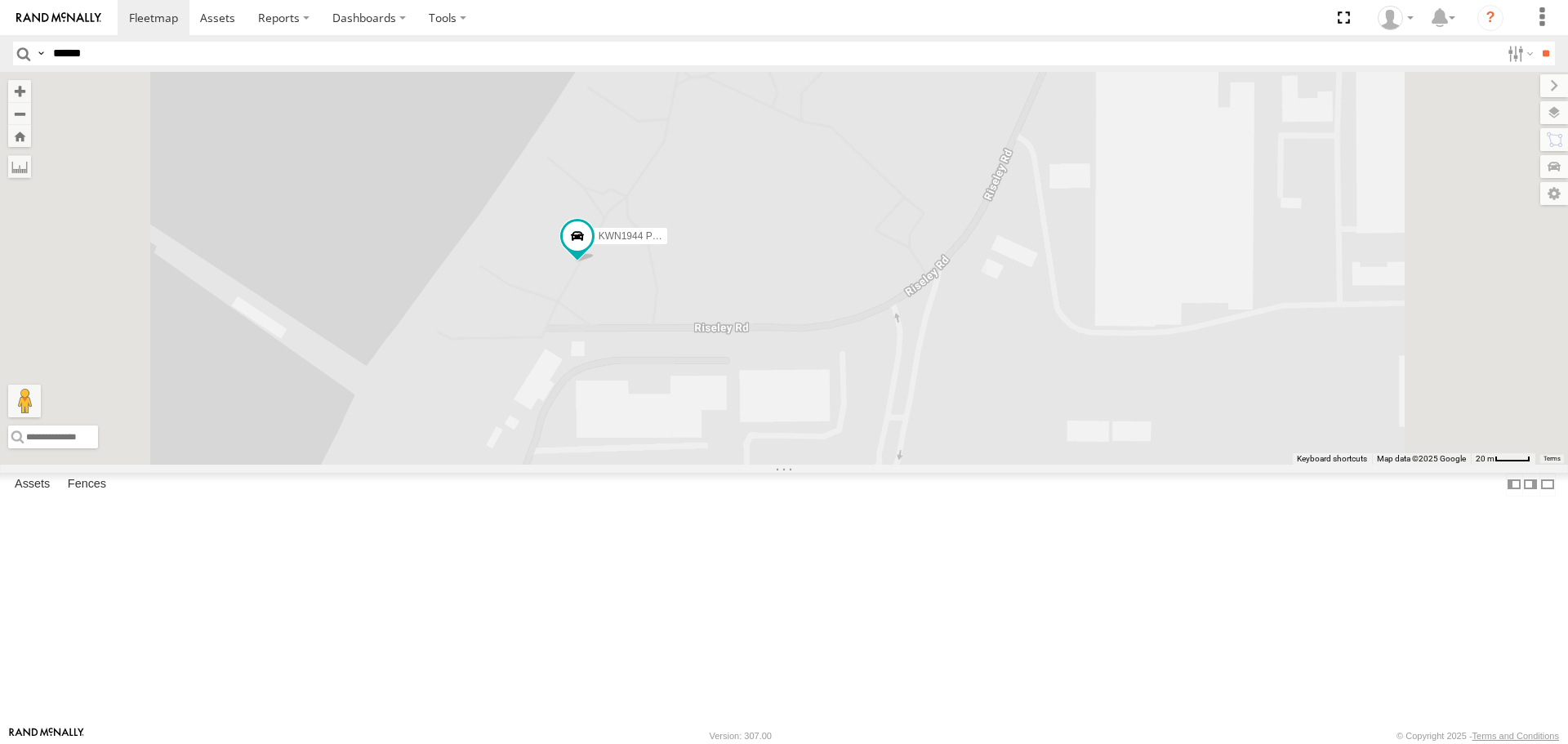
drag, startPoint x: 810, startPoint y: 341, endPoint x: 846, endPoint y: 442, distance: 107.2
click at [846, 442] on div "KWN1944 Parks KWN5356 2001086 Camera Trailer Rangers KWN40 Tree Officer KWN2161…" at bounding box center [784, 267] width 1568 height 392
click at [595, 262] on span at bounding box center [577, 240] width 36 height 44
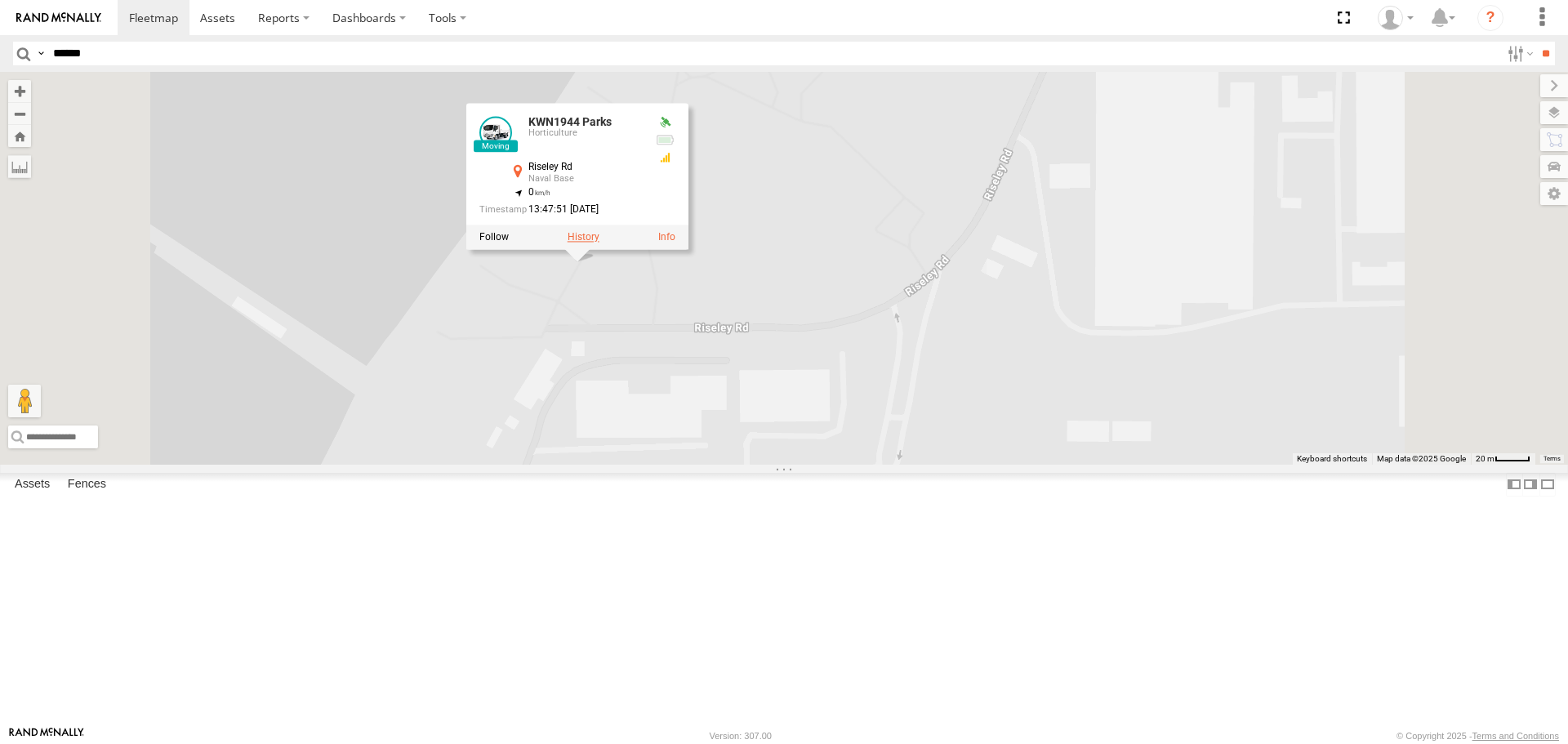
click at [600, 243] on label at bounding box center [583, 237] width 31 height 12
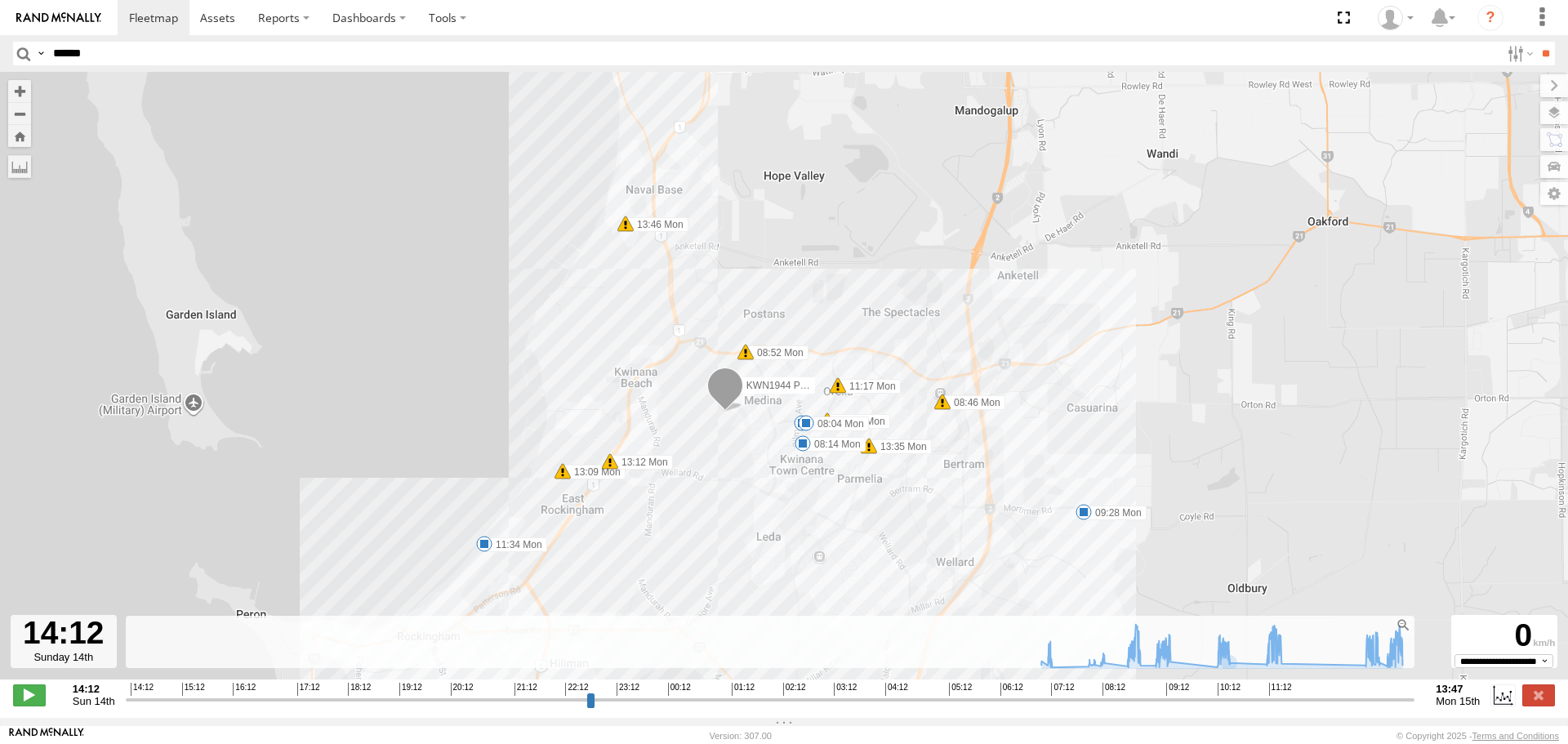
click at [23, 53] on input "button" at bounding box center [24, 53] width 22 height 23
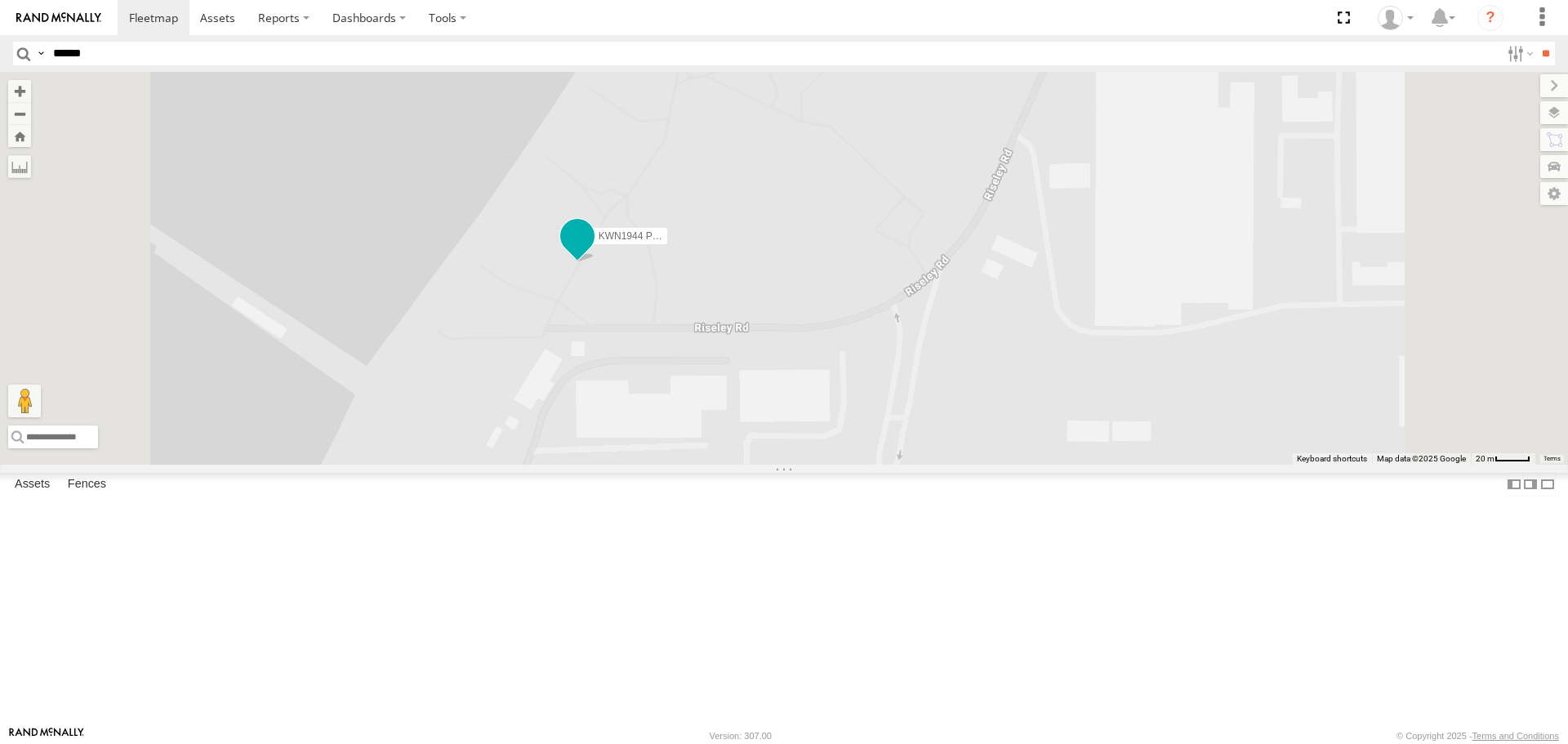
click at [592, 250] on span at bounding box center [577, 236] width 30 height 30
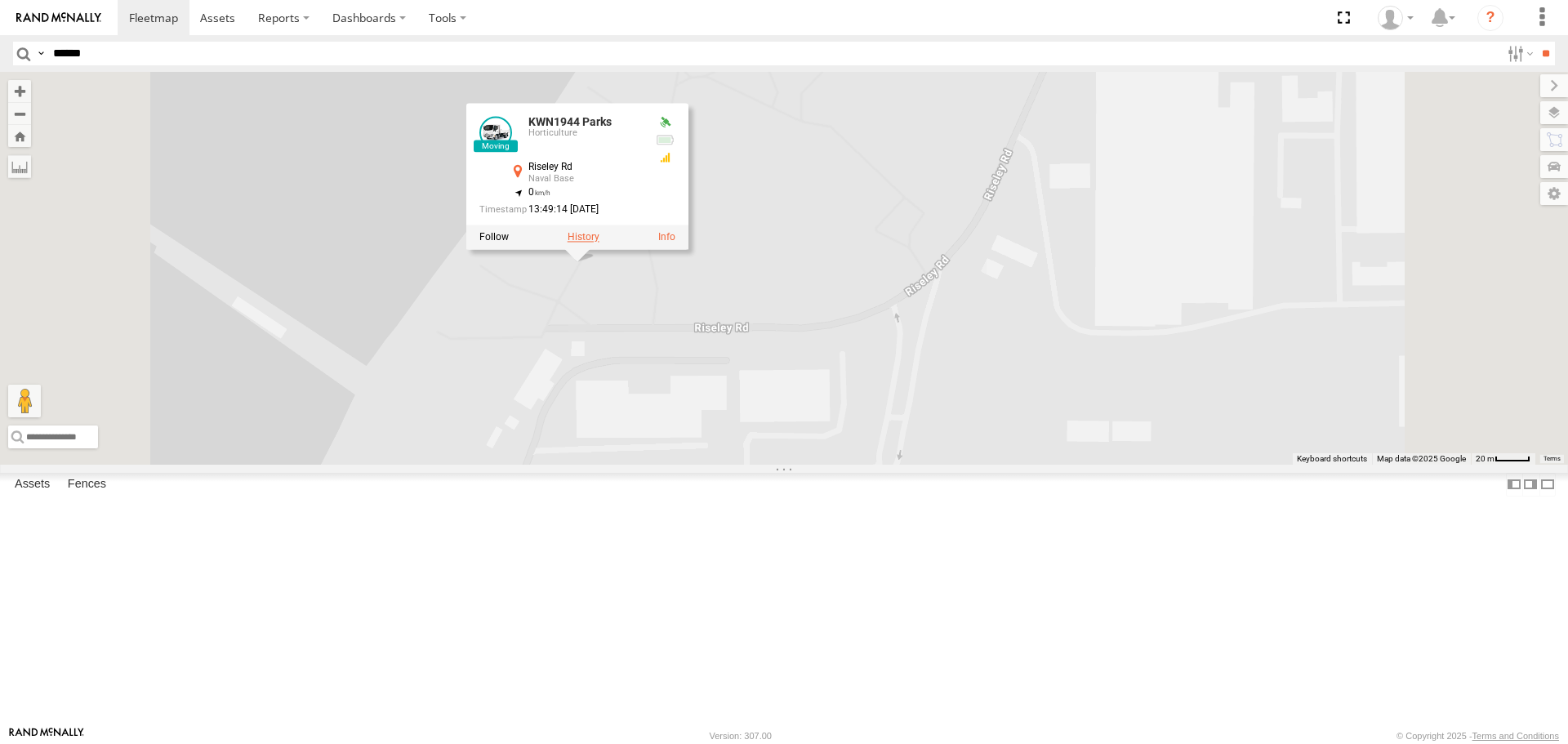
click at [600, 243] on label at bounding box center [583, 237] width 31 height 12
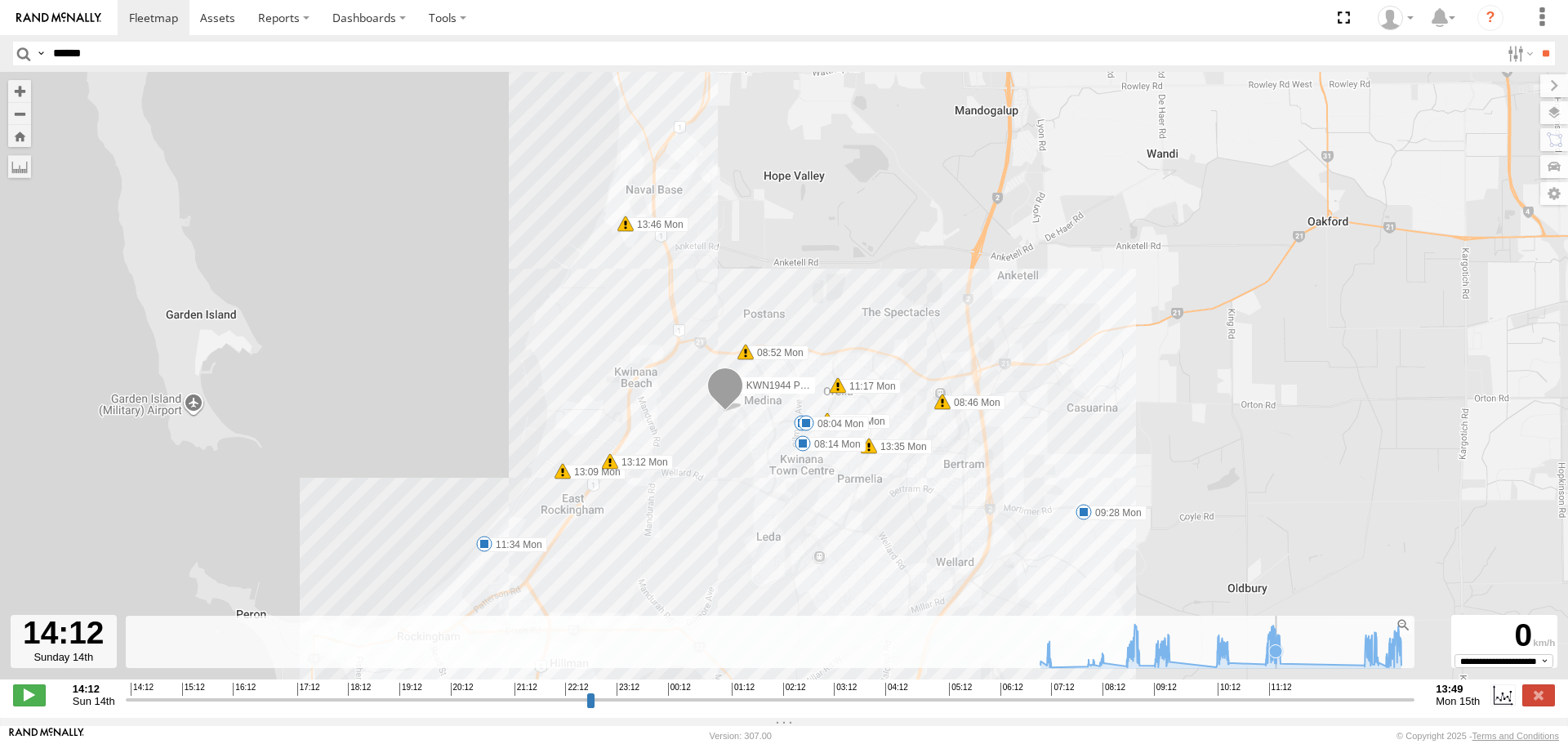
click at [1277, 657] on icon at bounding box center [1276, 651] width 13 height 13
click at [1336, 667] on icon at bounding box center [1221, 645] width 377 height 43
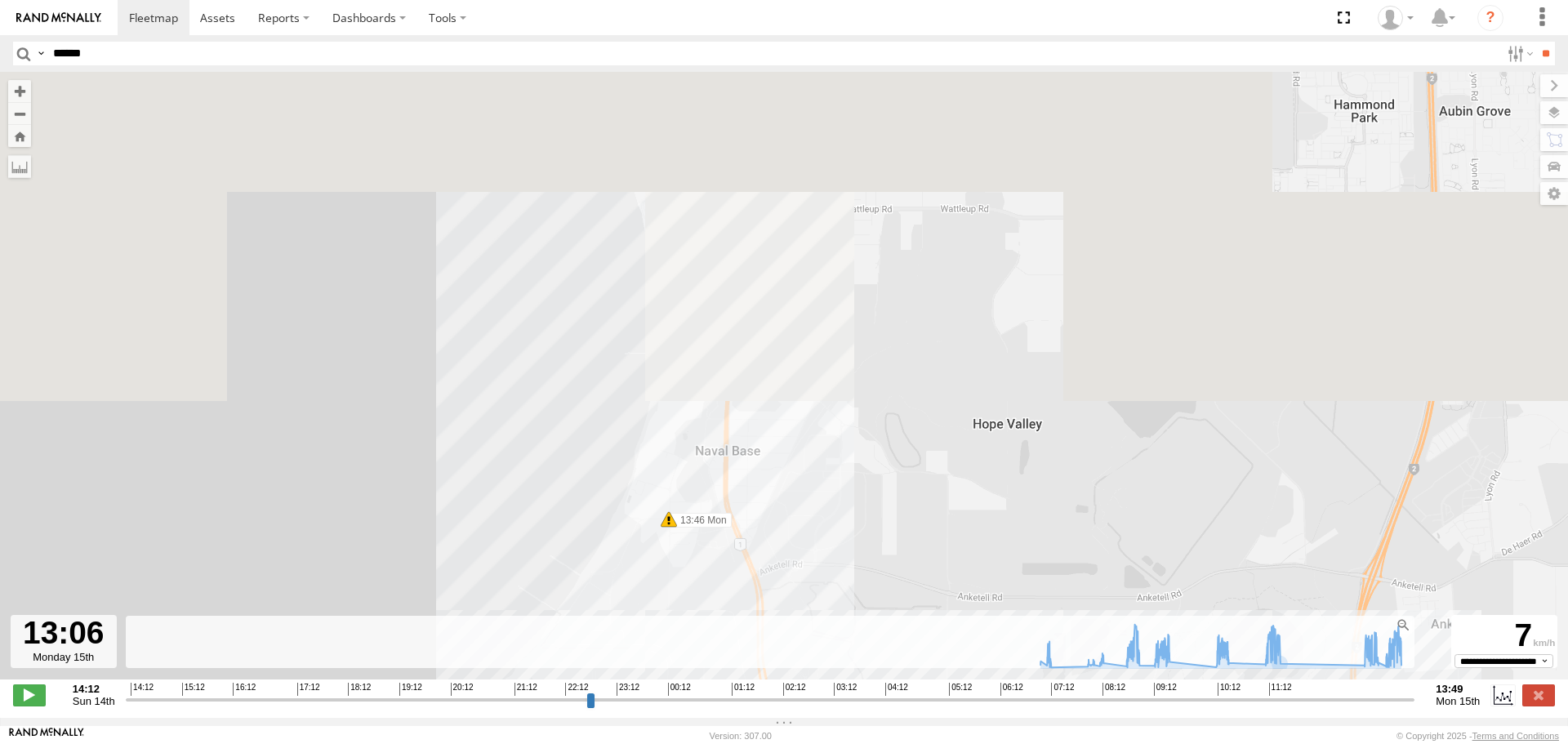
drag, startPoint x: 736, startPoint y: 169, endPoint x: 691, endPoint y: 612, distance: 445.3
click at [691, 612] on div "KWN1944 Parks 07:33 Mon 08:04 Mon 08:14 Mon 08:46 Mon 08:52 Mon 09:28 Mon 11:17…" at bounding box center [784, 384] width 1568 height 625
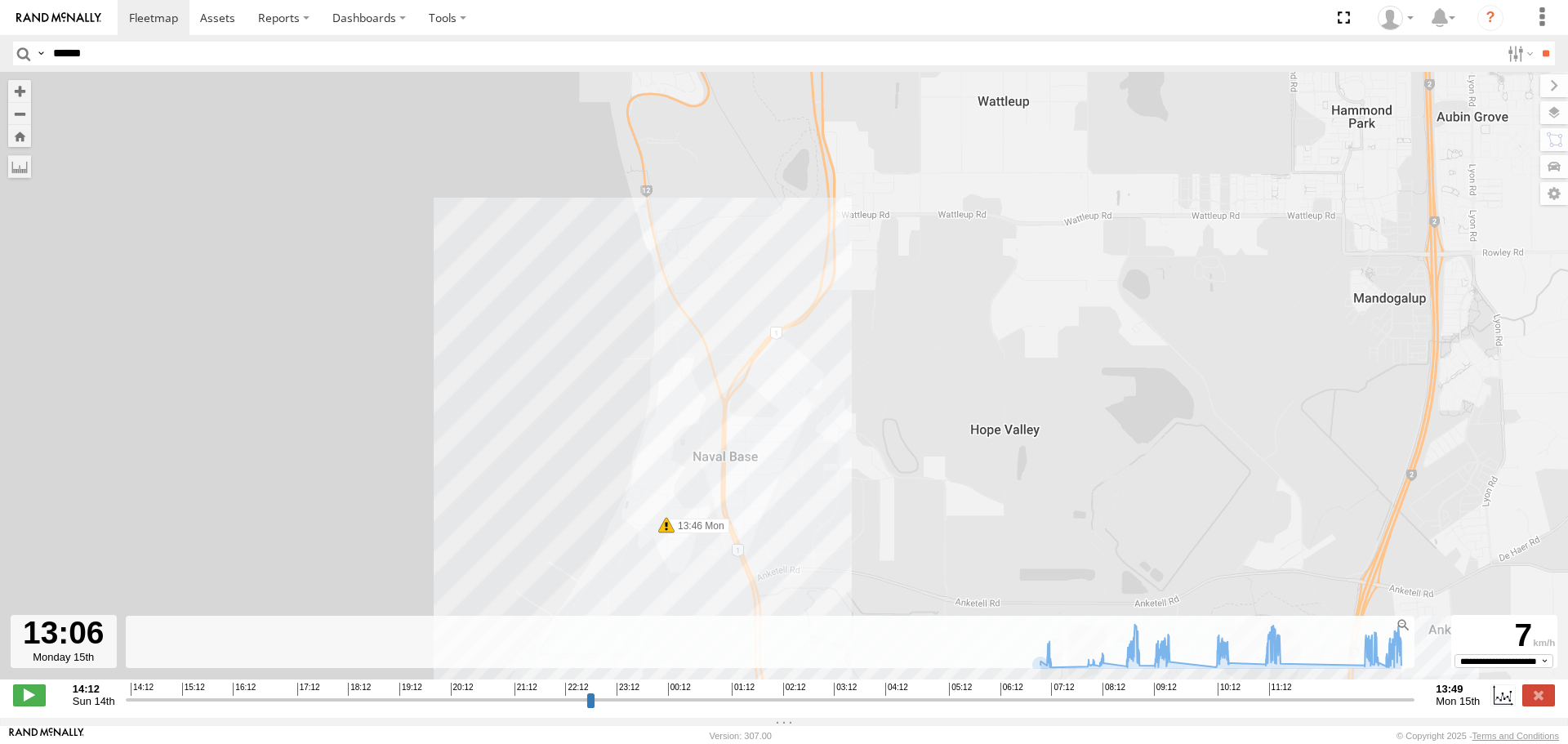
click at [21, 48] on input "button" at bounding box center [24, 53] width 22 height 23
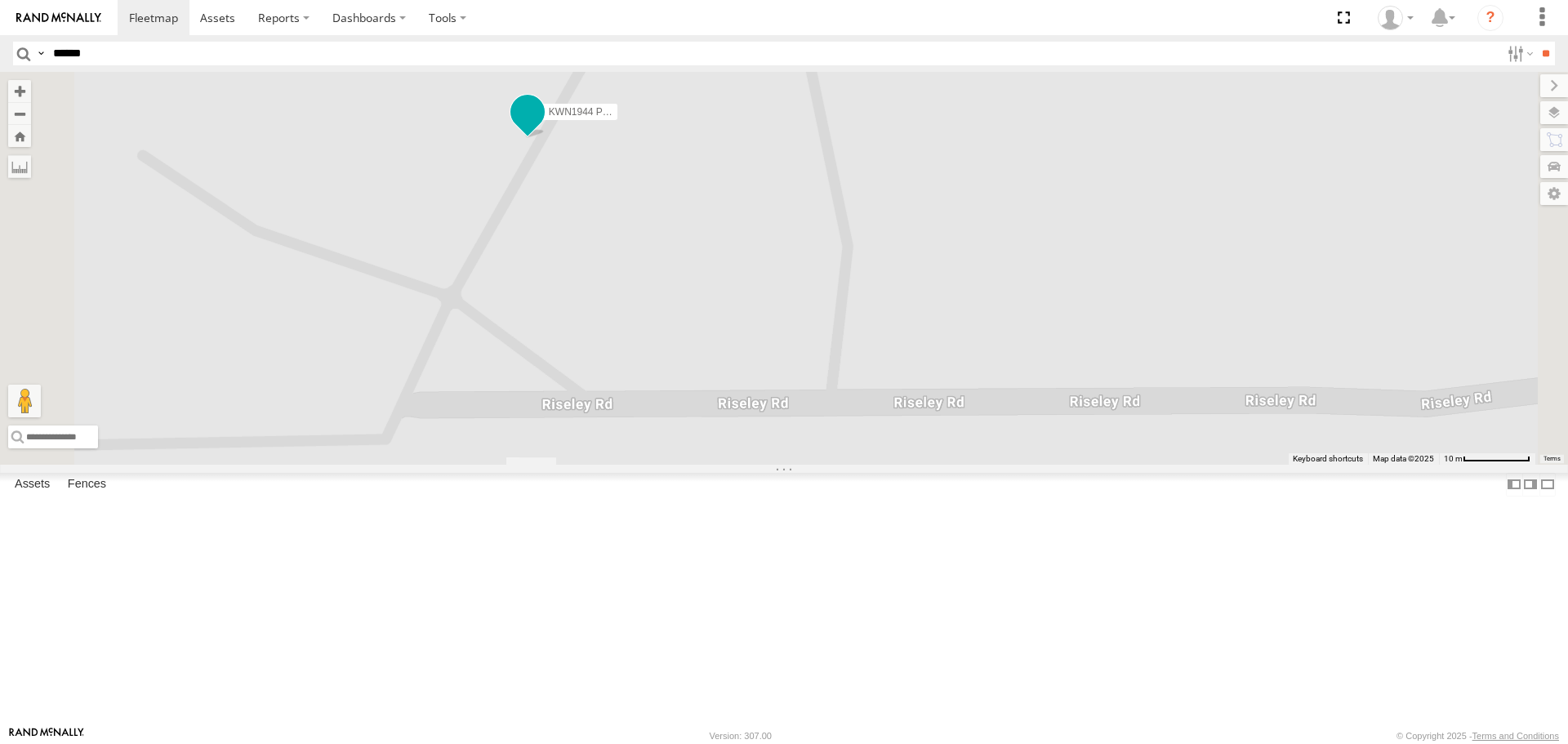
click at [546, 139] on span at bounding box center [528, 117] width 36 height 44
click at [0, 0] on span "Terrain" at bounding box center [0, 0] width 0 height 0
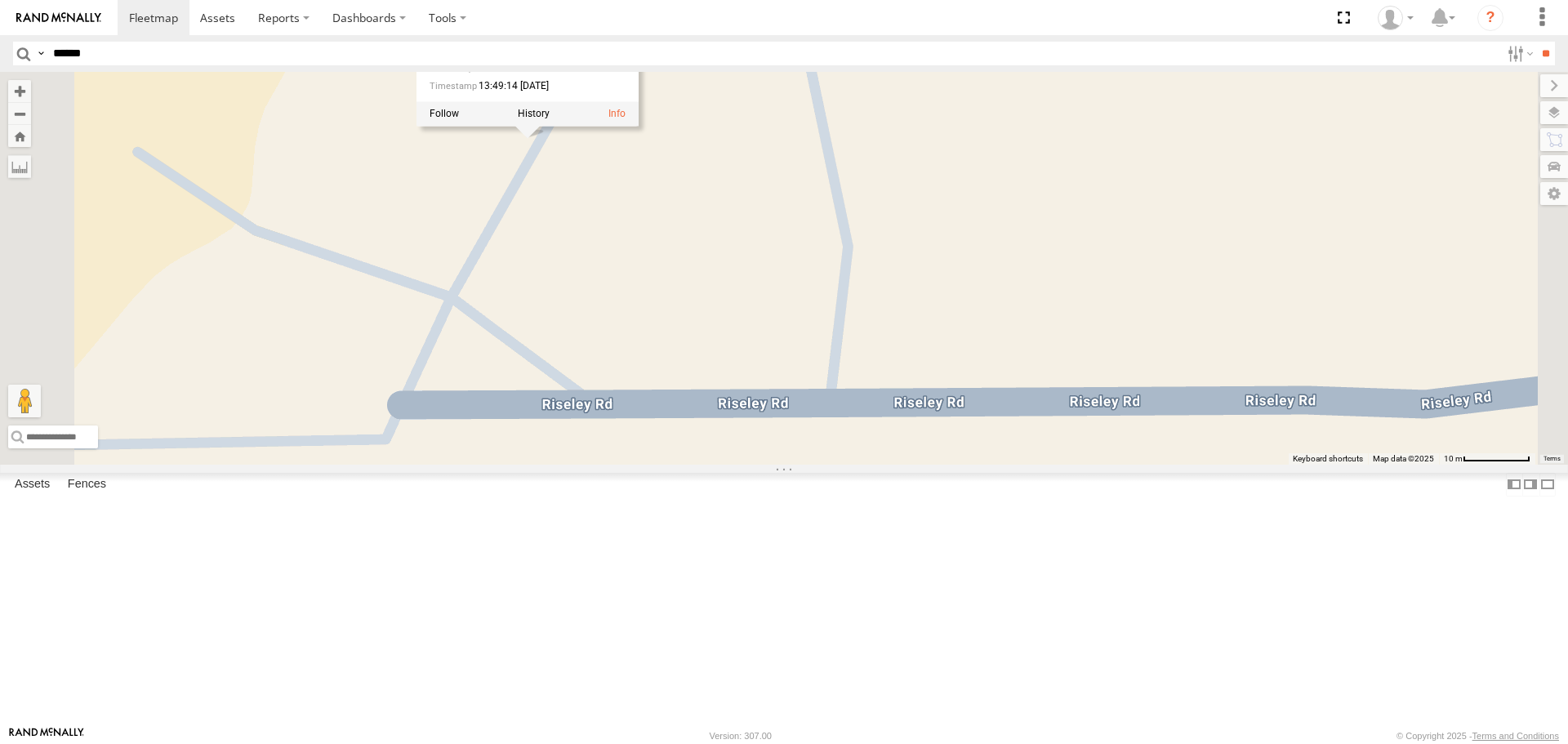
click at [0, 0] on span "Satellite" at bounding box center [0, 0] width 0 height 0
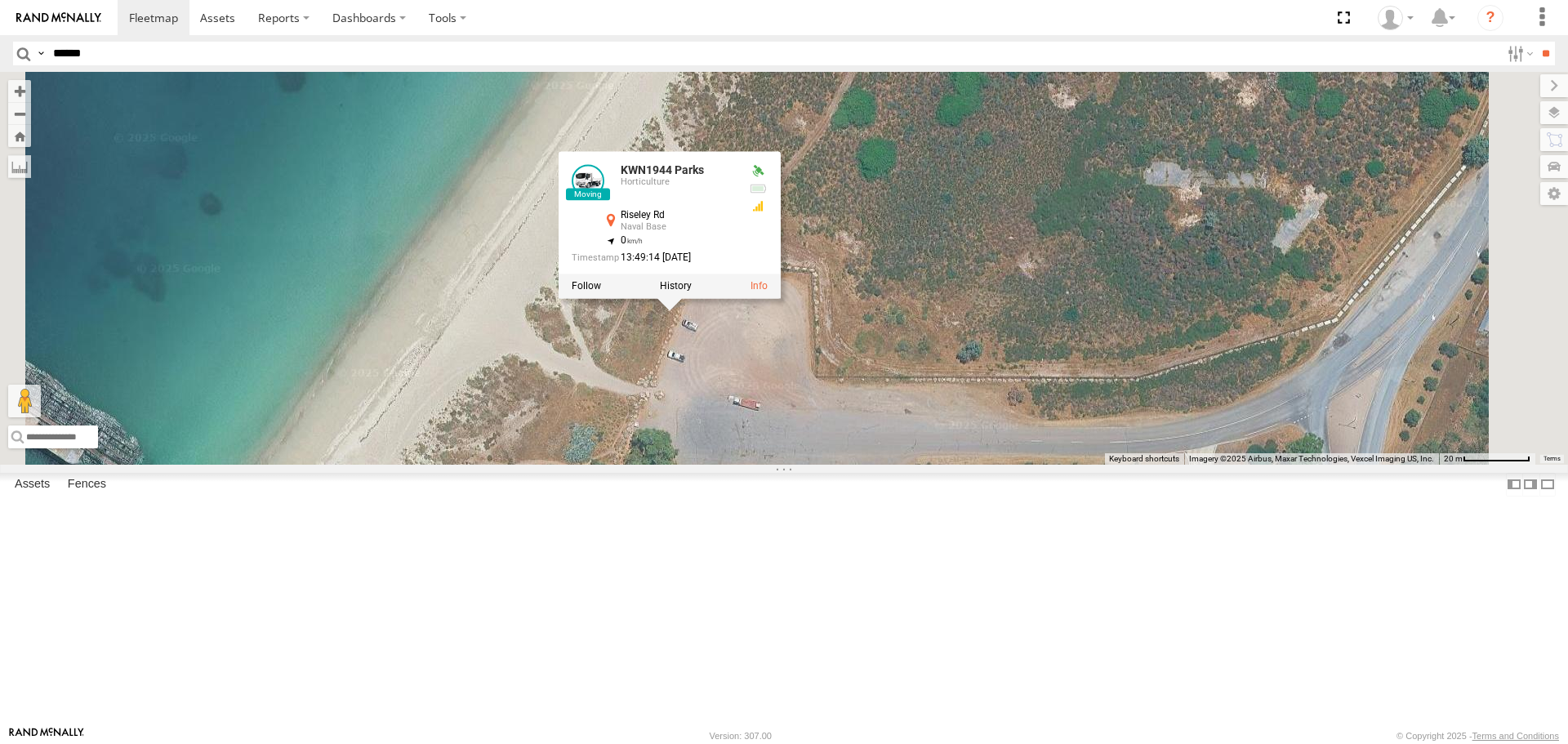
drag, startPoint x: 982, startPoint y: 329, endPoint x: 995, endPoint y: 455, distance: 126.7
click at [995, 455] on div "KWN1944 Parks KWN1944 Parks Horticulture [GEOGRAPHIC_DATA] -32.20905 , 115.7684…" at bounding box center [784, 267] width 1568 height 392
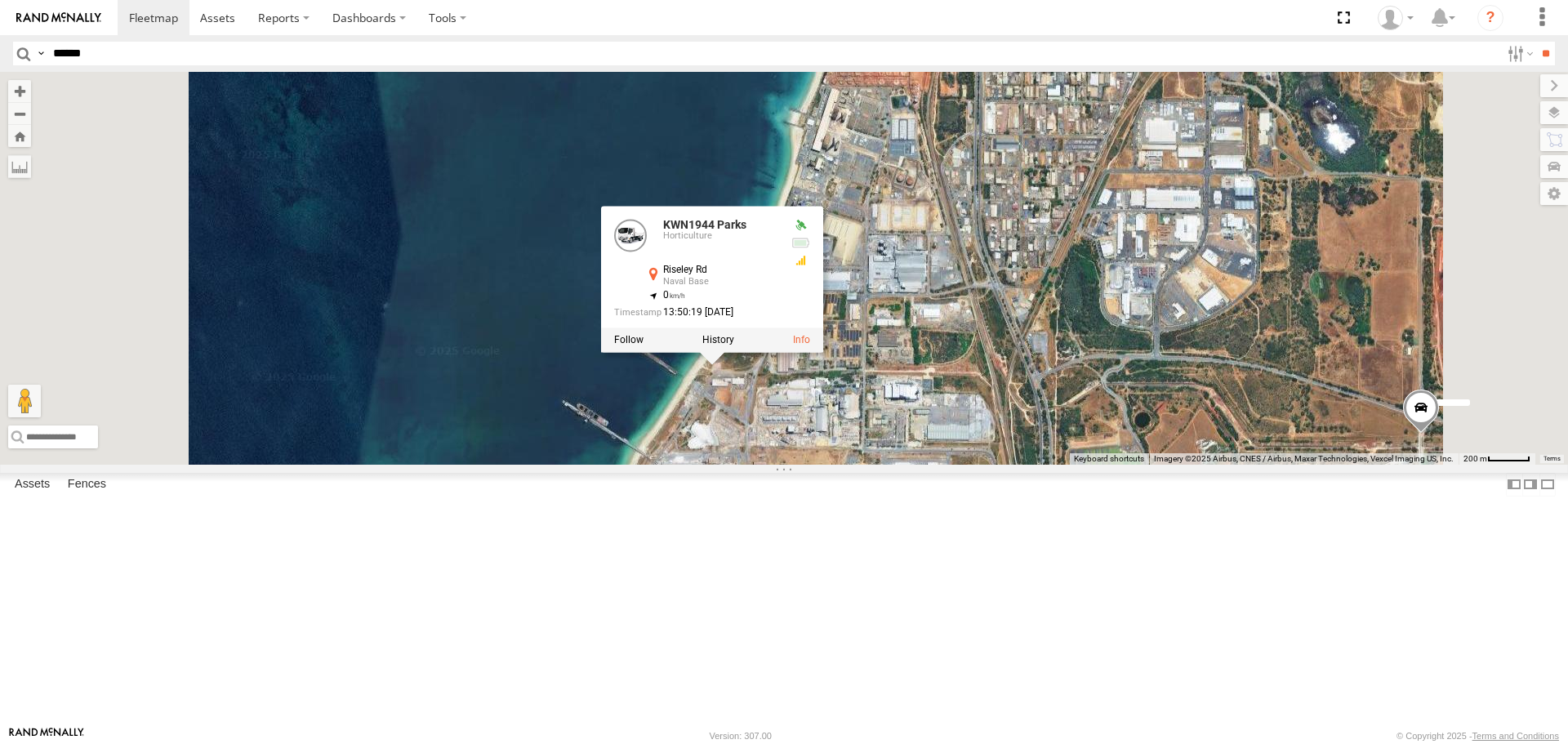
click at [824, 353] on div at bounding box center [711, 340] width 222 height 24
click at [735, 346] on label at bounding box center [718, 340] width 31 height 12
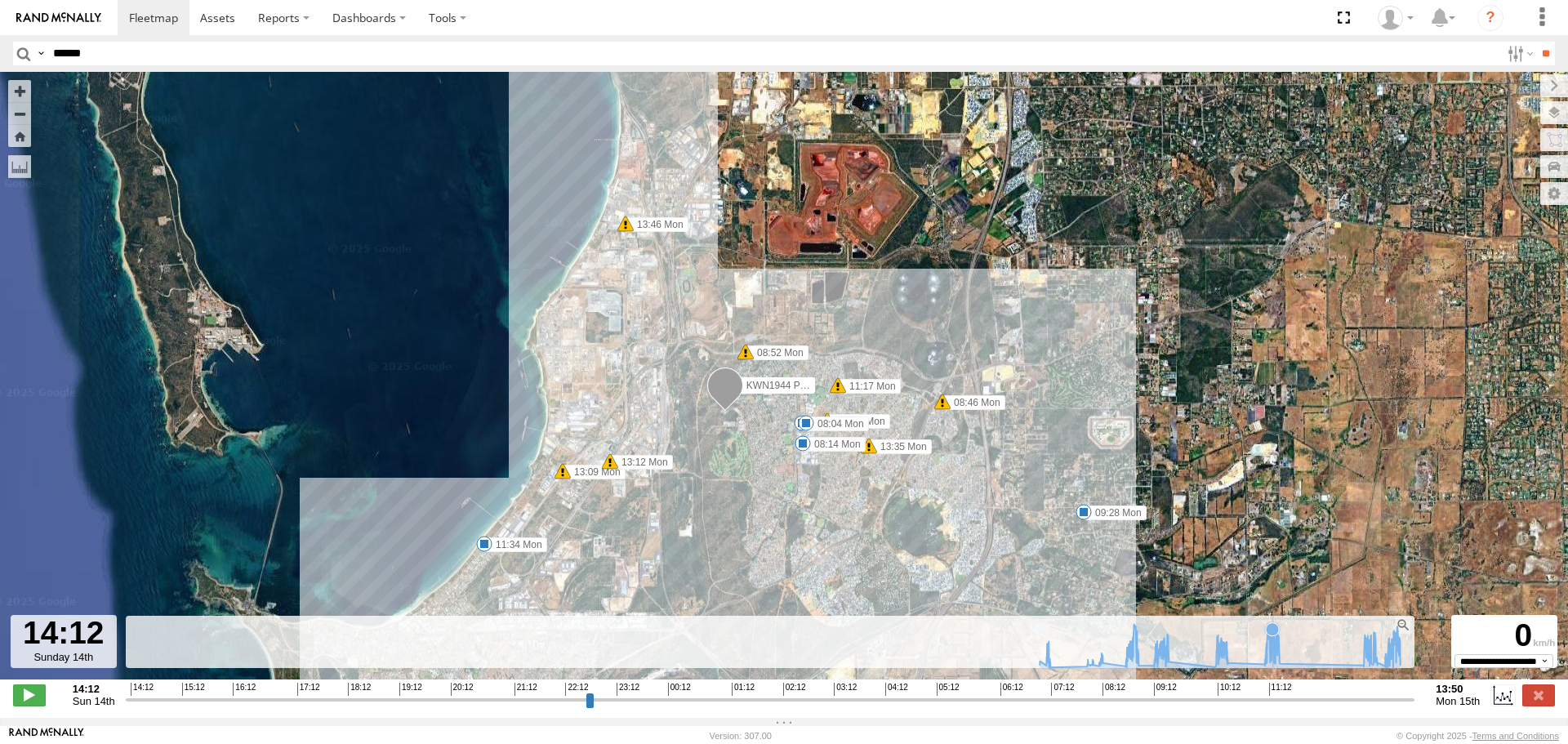
click at [1273, 660] on icon at bounding box center [1220, 645] width 376 height 43
click at [1308, 666] on icon at bounding box center [1220, 645] width 376 height 43
click at [40, 705] on span at bounding box center [30, 695] width 32 height 22
type input "**********"
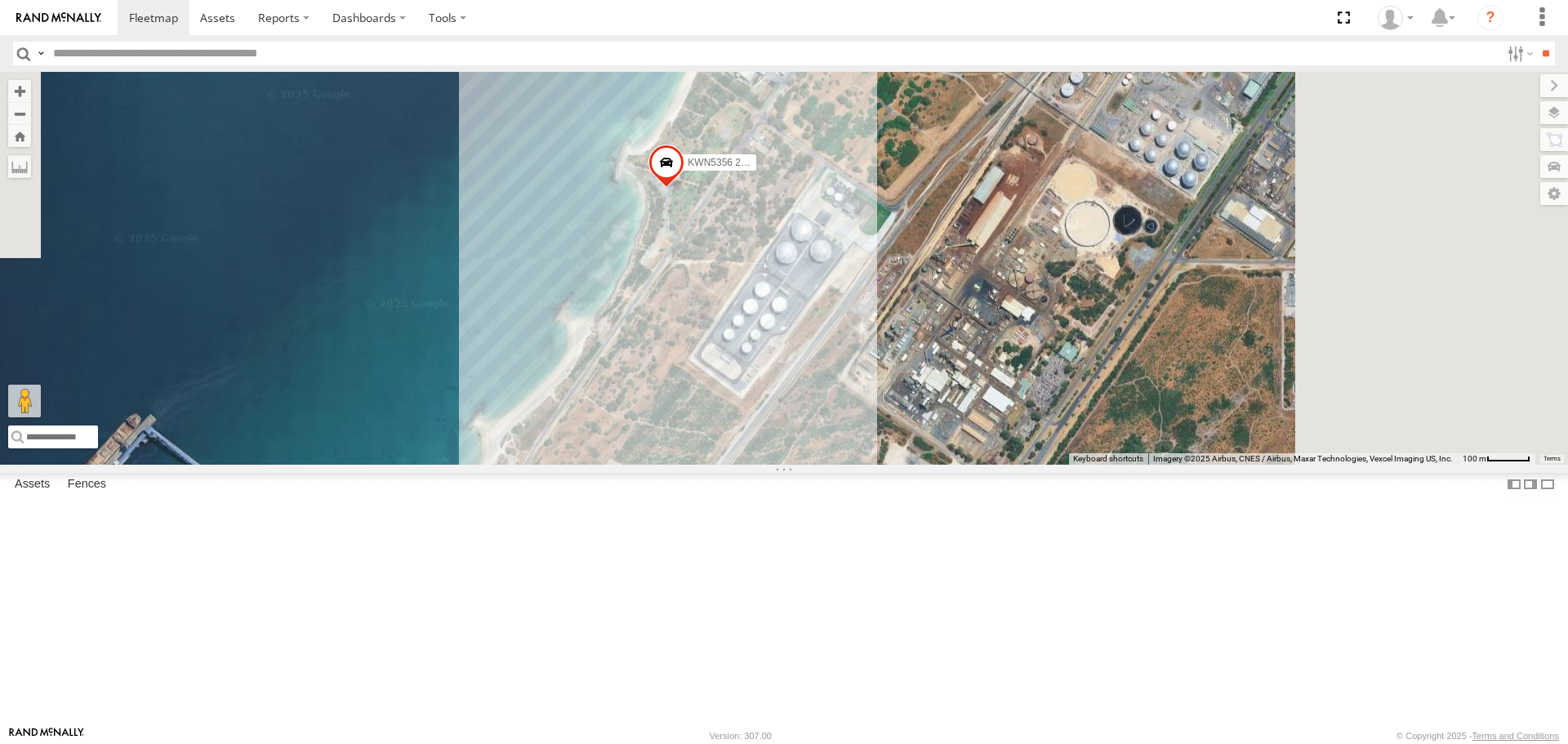
drag, startPoint x: 1097, startPoint y: 148, endPoint x: 929, endPoint y: 522, distance: 410.0
click at [929, 464] on div "KWN2130 KWN83 Supervisor Park Contr KWN46 Facil.Maint 1HSJ189 Develop.Engineer …" at bounding box center [784, 267] width 1568 height 392
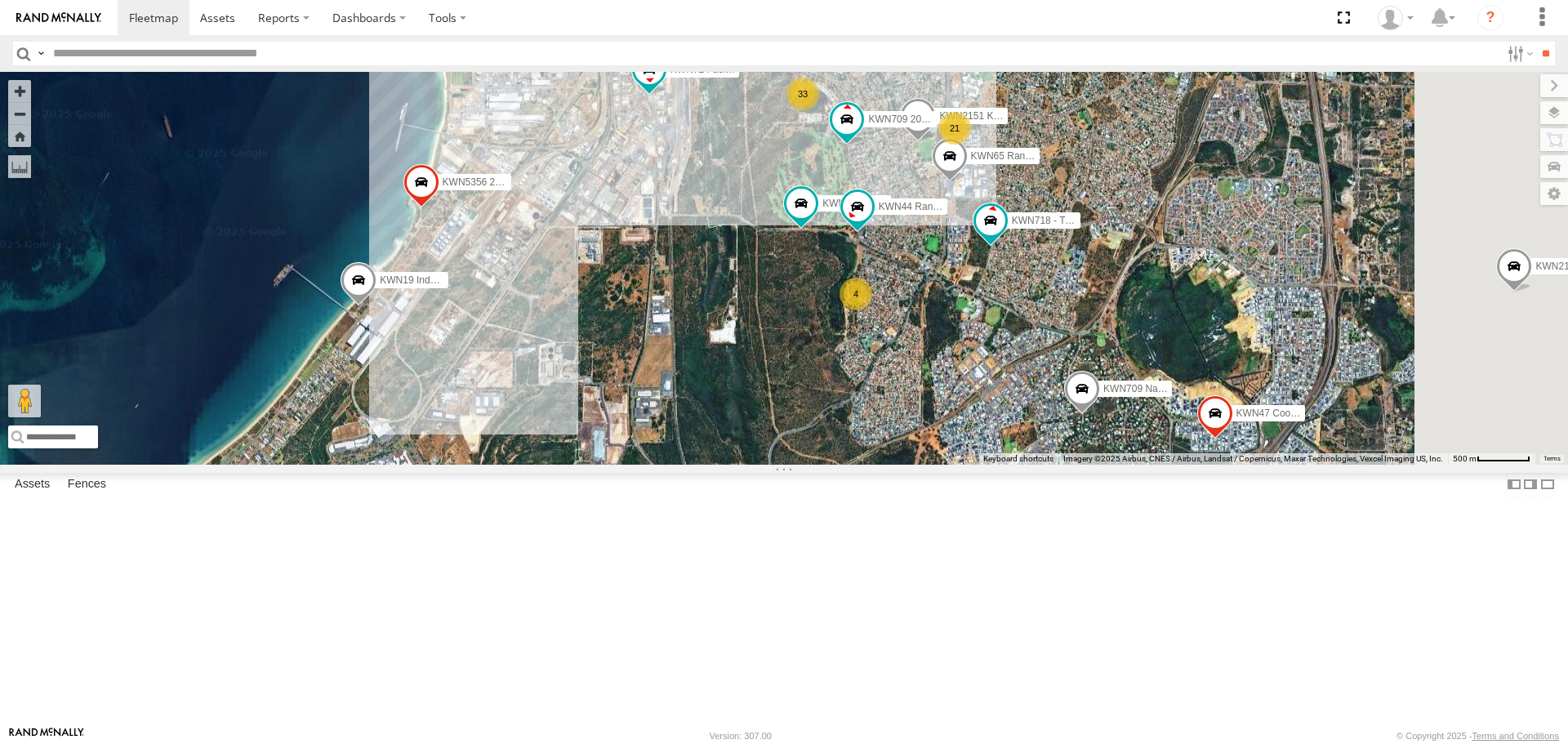
drag, startPoint x: 1070, startPoint y: 293, endPoint x: 841, endPoint y: 255, distance: 232.1
click at [841, 255] on div "KWN2130 KWN83 Supervisor Park Contr KWN46 Facil.Maint 1HSJ189 Develop.Engineer …" at bounding box center [784, 267] width 1568 height 392
click at [816, 219] on span at bounding box center [801, 204] width 30 height 30
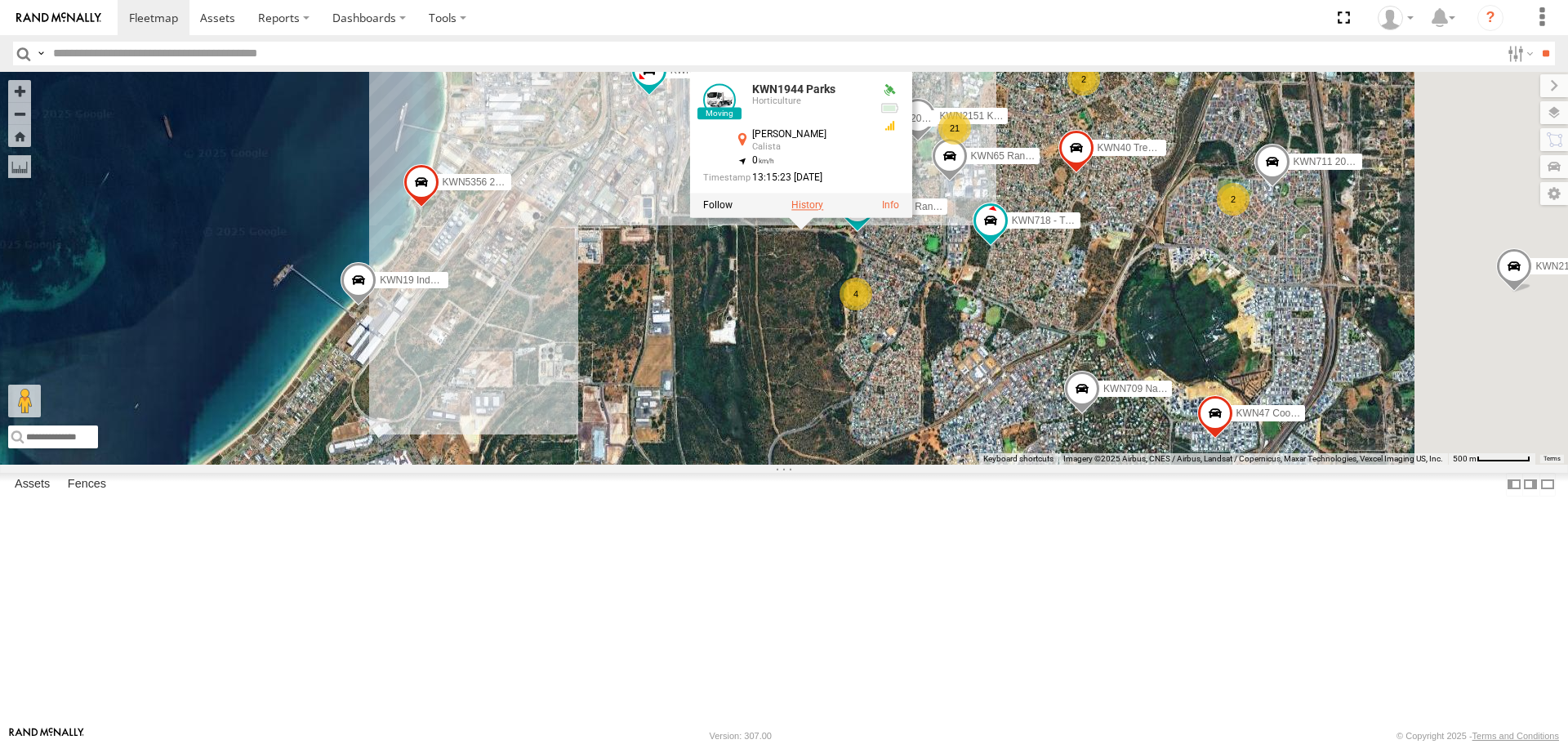
click at [824, 212] on label at bounding box center [806, 206] width 31 height 12
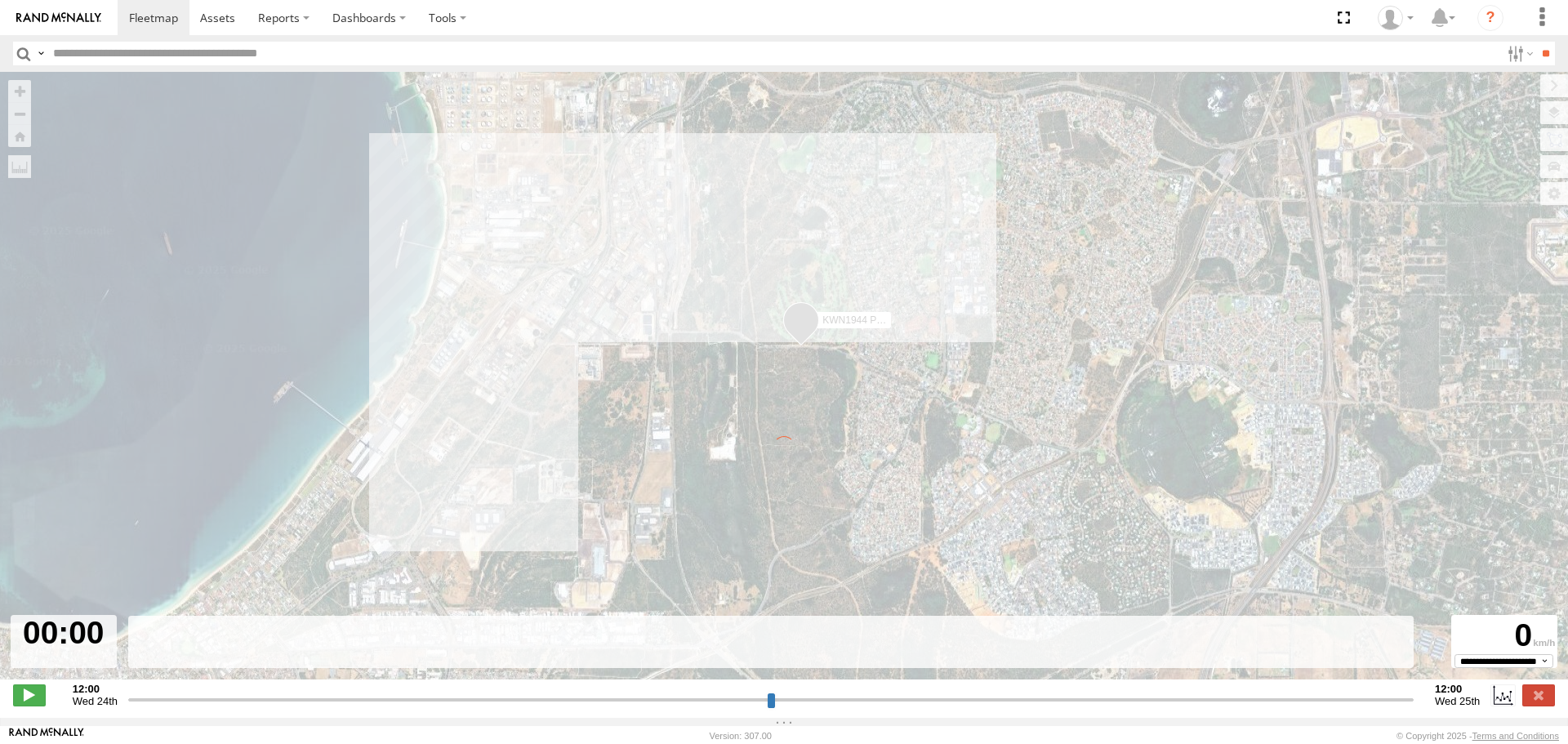
type input "**********"
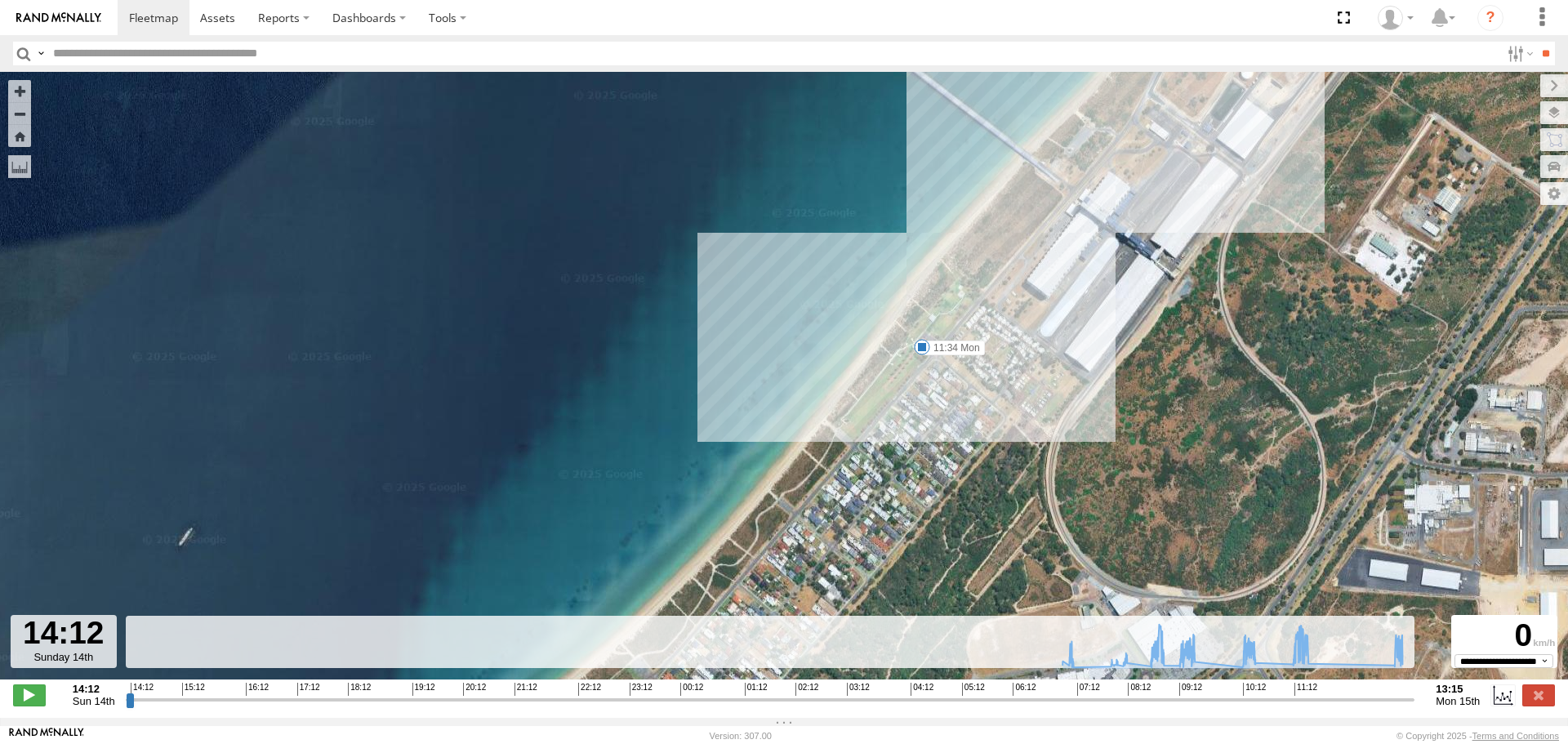
drag, startPoint x: 916, startPoint y: 338, endPoint x: 952, endPoint y: 386, distance: 60.0
click at [954, 394] on div "KWN1944 Parks 07:33 Mon 08:04 Mon 08:14 Mon 08:46 Mon 08:52 Mon 09:28 Mon 11:17…" at bounding box center [784, 384] width 1568 height 625
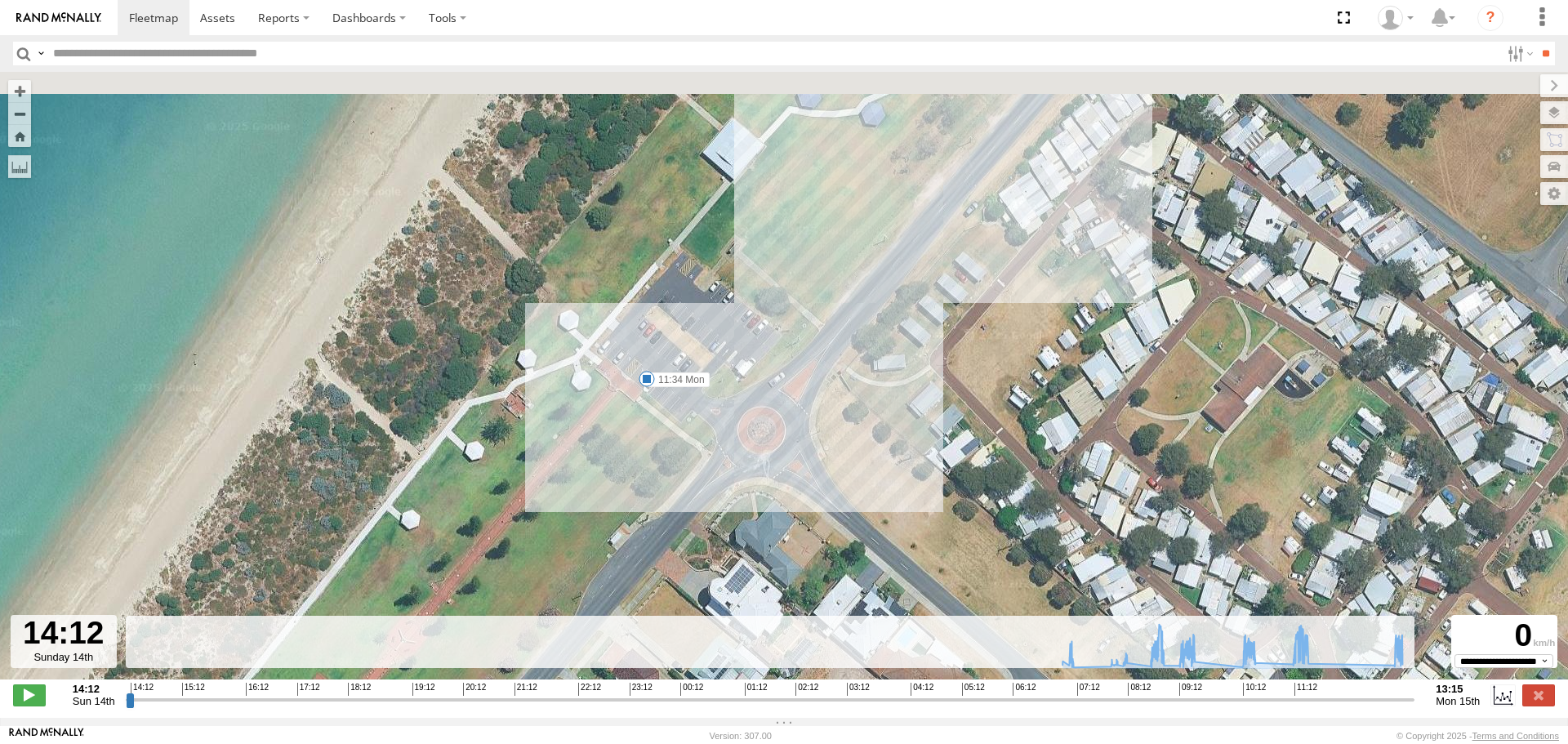
drag, startPoint x: 1016, startPoint y: 303, endPoint x: 855, endPoint y: 626, distance: 360.9
click at [855, 626] on div "To navigate the map with touch gestures double-tap and hold your finger on the …" at bounding box center [784, 395] width 1568 height 646
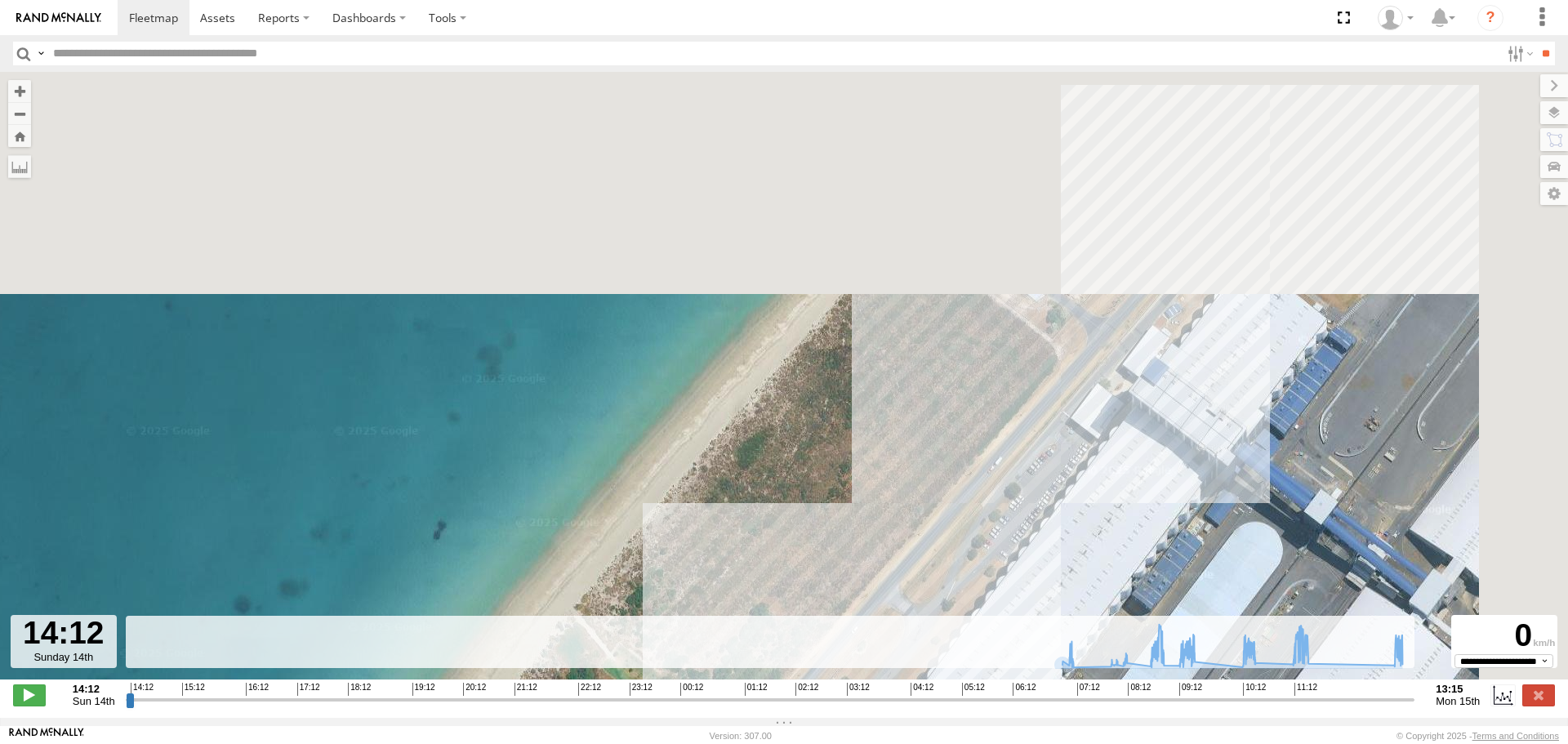
drag, startPoint x: 1082, startPoint y: 257, endPoint x: 827, endPoint y: 770, distance: 572.9
click at [827, 743] on html at bounding box center [784, 372] width 1568 height 744
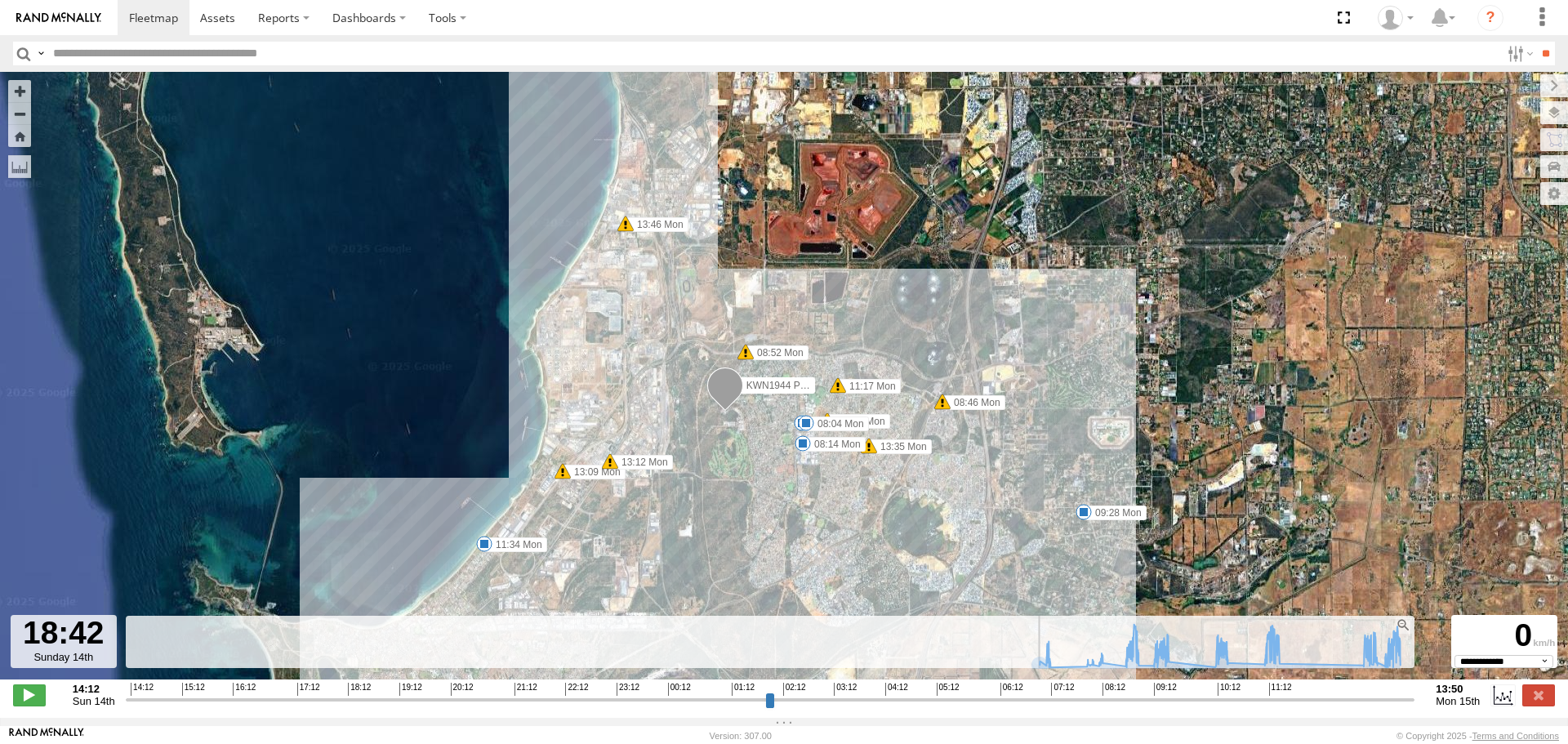
select select "**********"
click at [1282, 707] on input "range" at bounding box center [771, 698] width 1290 height 15
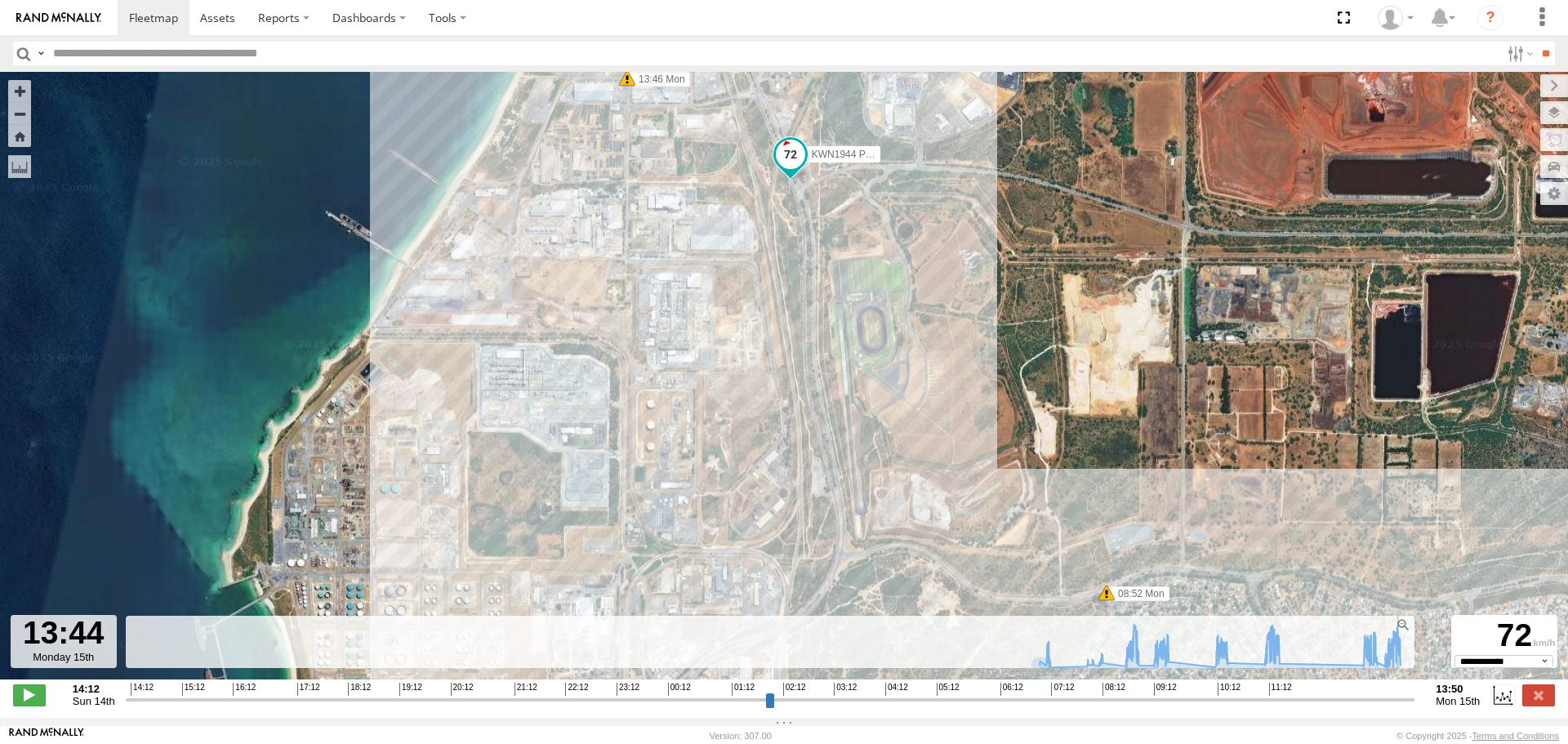
drag, startPoint x: 218, startPoint y: 414, endPoint x: 315, endPoint y: 511, distance: 137.2
click at [310, 512] on div "KWN1944 Parks 07:33 Mon 08:04 Mon 08:14 Mon 08:46 Mon 08:52 Mon 09:28 Mon 11:17…" at bounding box center [784, 384] width 1568 height 625
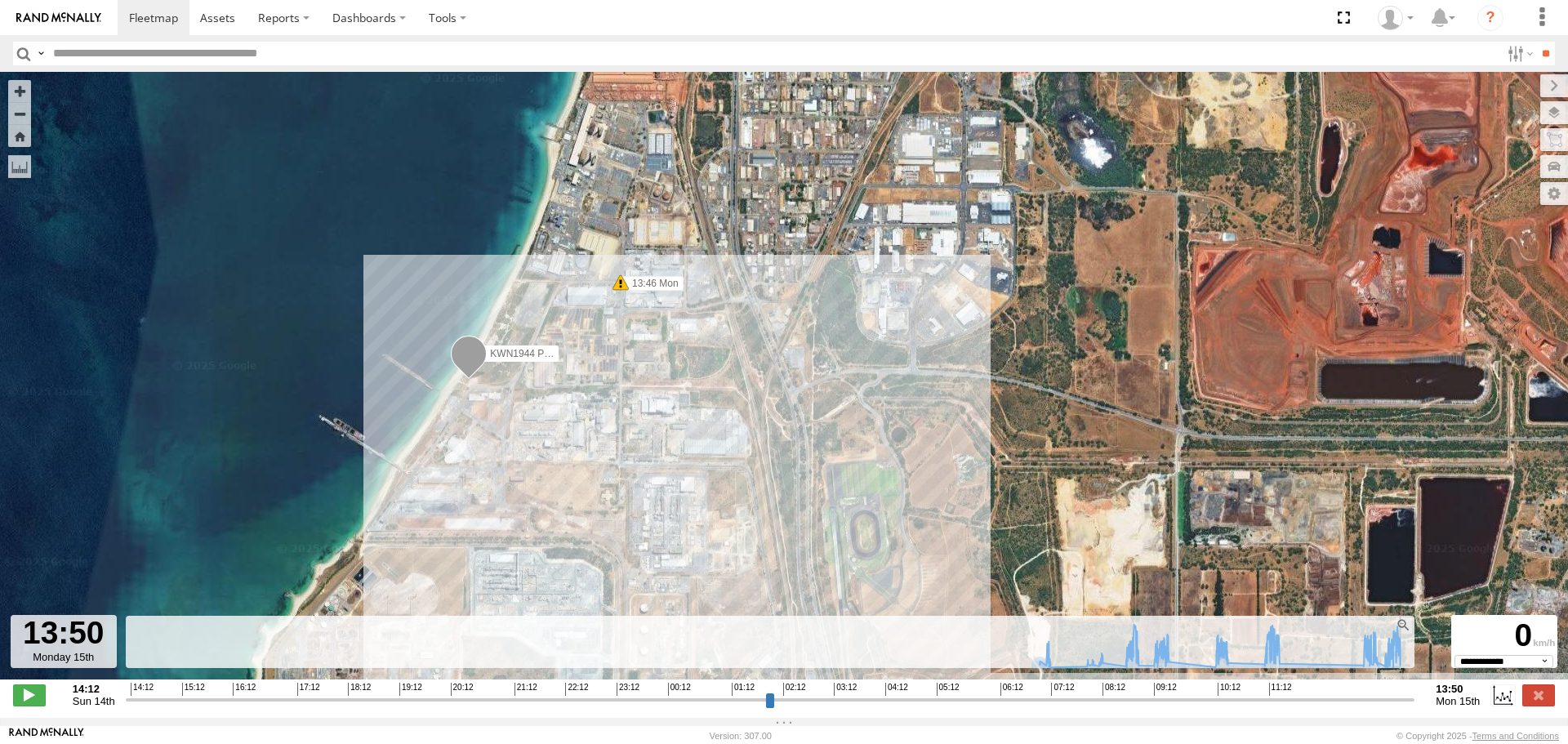
click at [458, 362] on span at bounding box center [469, 356] width 36 height 44
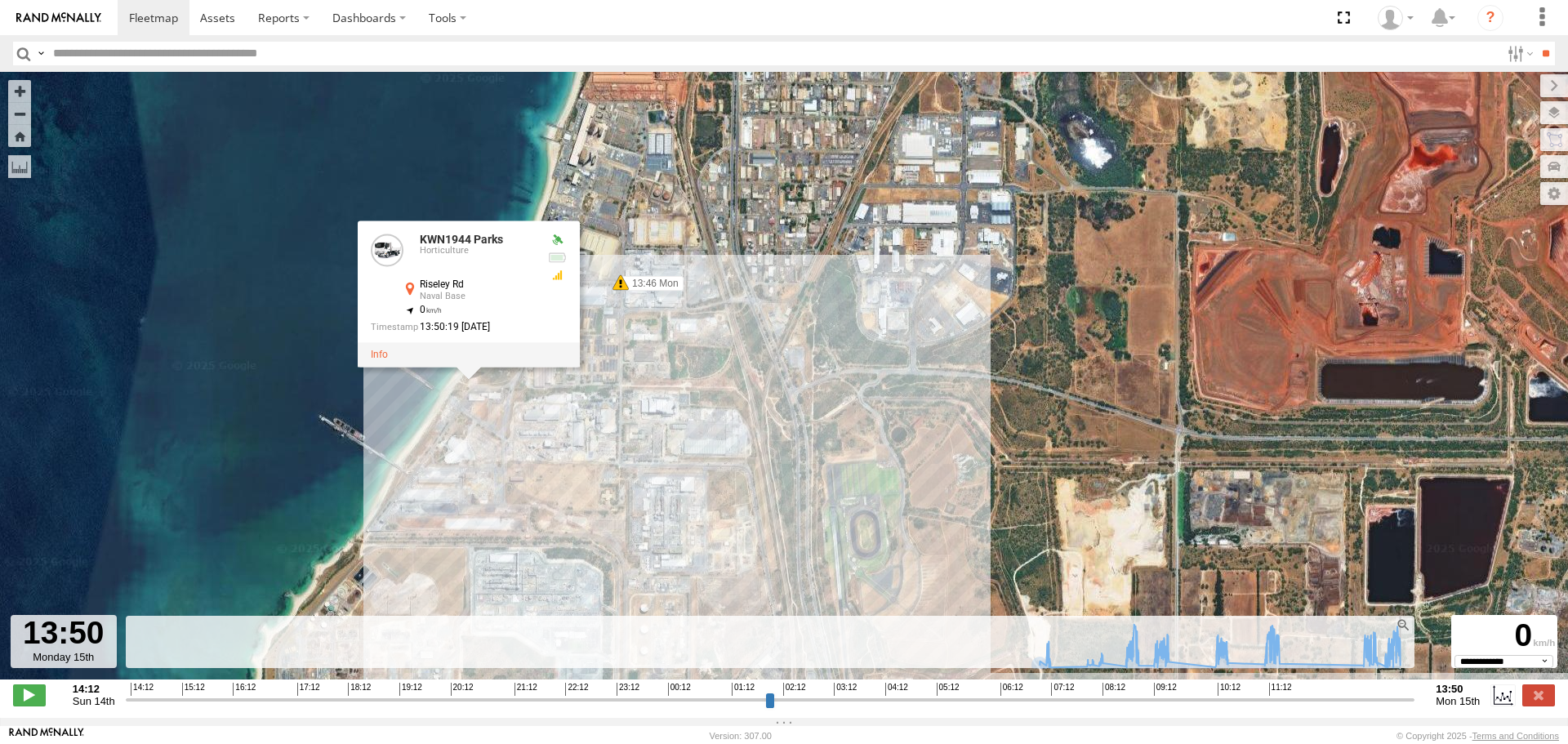
drag, startPoint x: 915, startPoint y: 456, endPoint x: 799, endPoint y: 144, distance: 332.9
click at [799, 144] on div "KWN1944 Parks 07:33 Mon 08:04 Mon 08:14 Mon 08:46 Mon 08:52 Mon 09:28 Mon 11:17…" at bounding box center [784, 384] width 1568 height 625
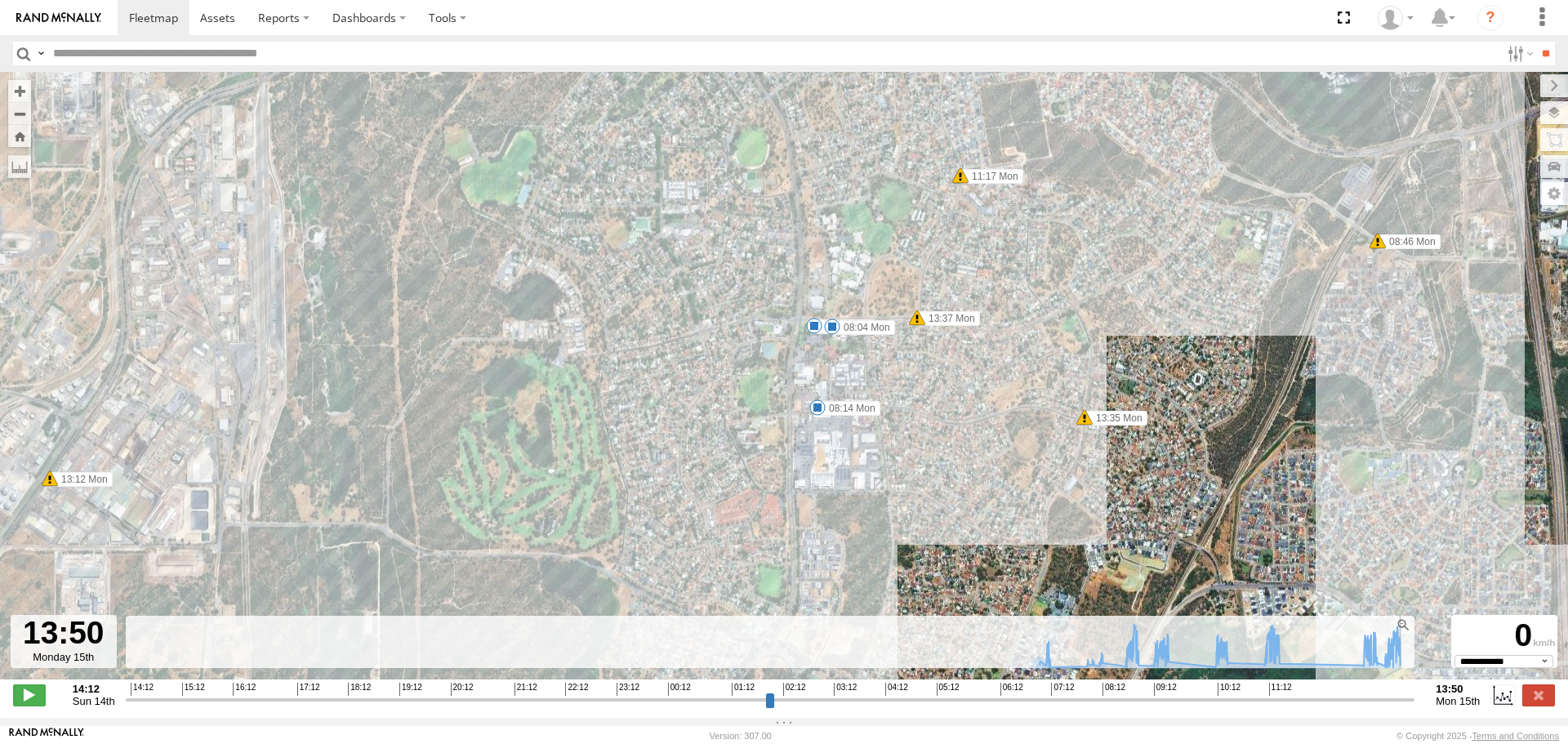
drag, startPoint x: 930, startPoint y: 347, endPoint x: 806, endPoint y: 561, distance: 247.3
click at [806, 561] on div "KWN1944 Parks 07:33 Mon 08:04 Mon 08:14 Mon 08:46 Mon 08:52 Mon 09:28 Mon 11:17…" at bounding box center [784, 384] width 1568 height 625
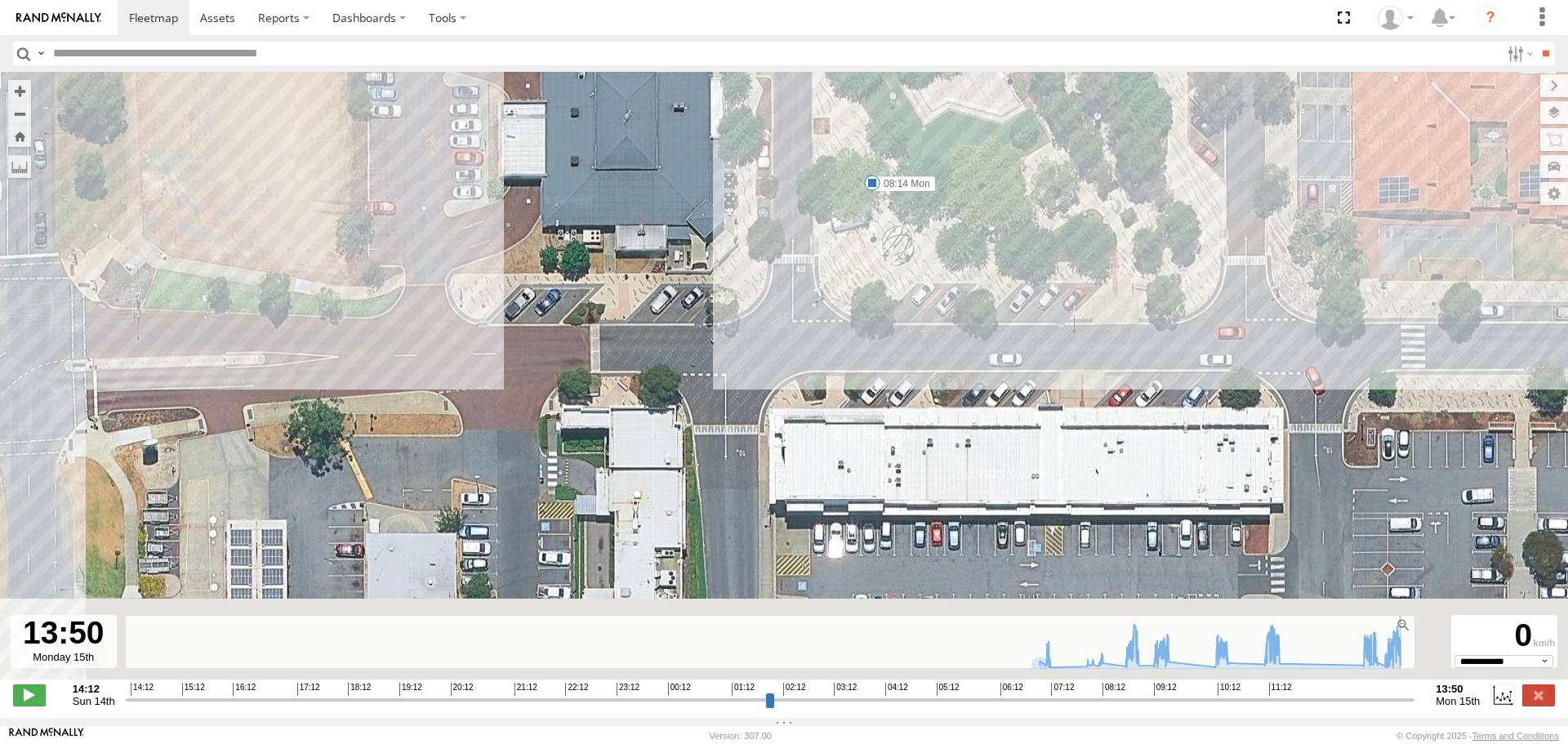
drag, startPoint x: 725, startPoint y: 393, endPoint x: 754, endPoint y: 176, distance: 218.9
click at [754, 176] on div "KWN1944 Parks 07:33 Mon 08:04 Mon 08:14 Mon 08:46 Mon 08:52 Mon 09:28 Mon 11:17…" at bounding box center [784, 384] width 1568 height 625
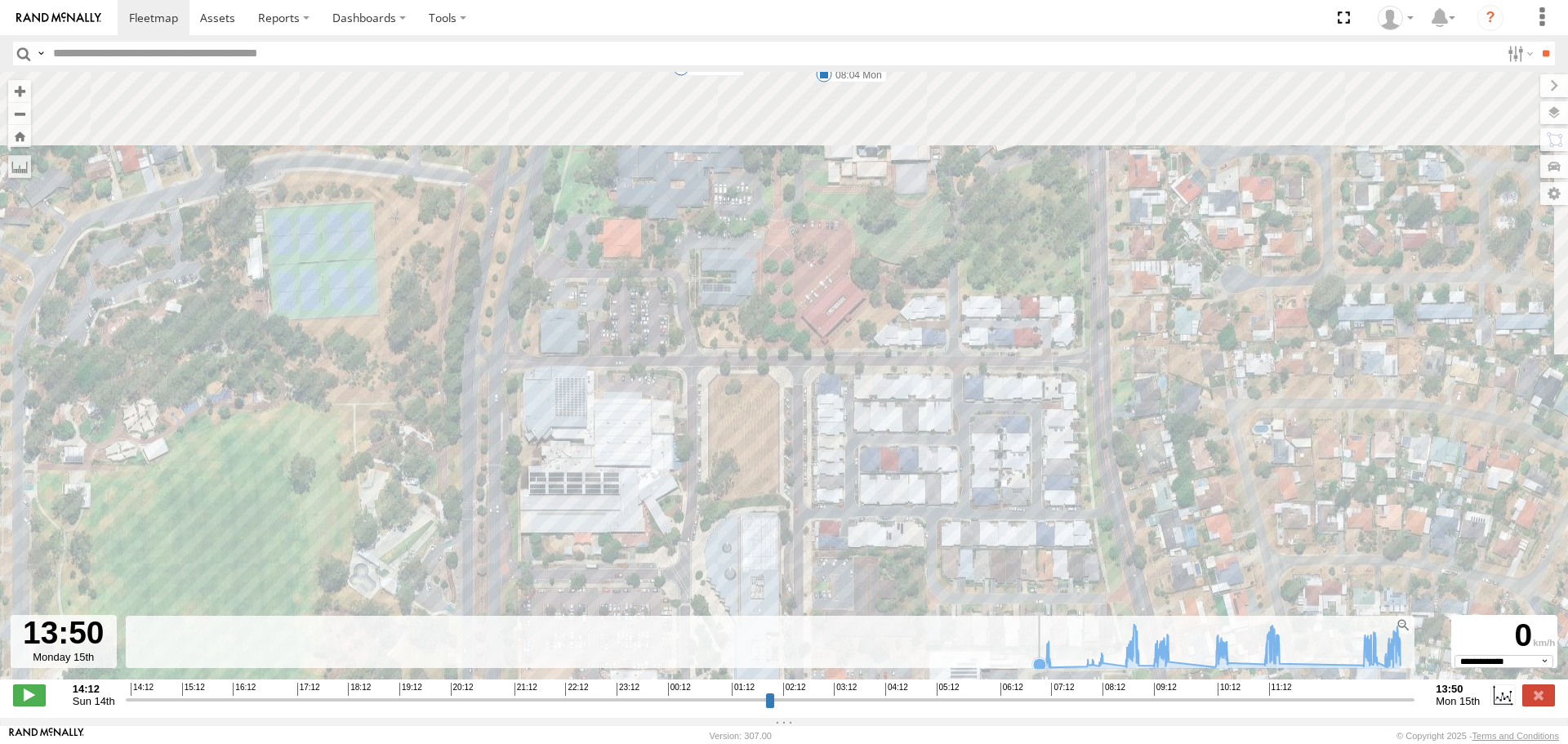
drag, startPoint x: 803, startPoint y: 220, endPoint x: 792, endPoint y: 781, distance: 561.1
click at [792, 743] on html at bounding box center [784, 372] width 1568 height 744
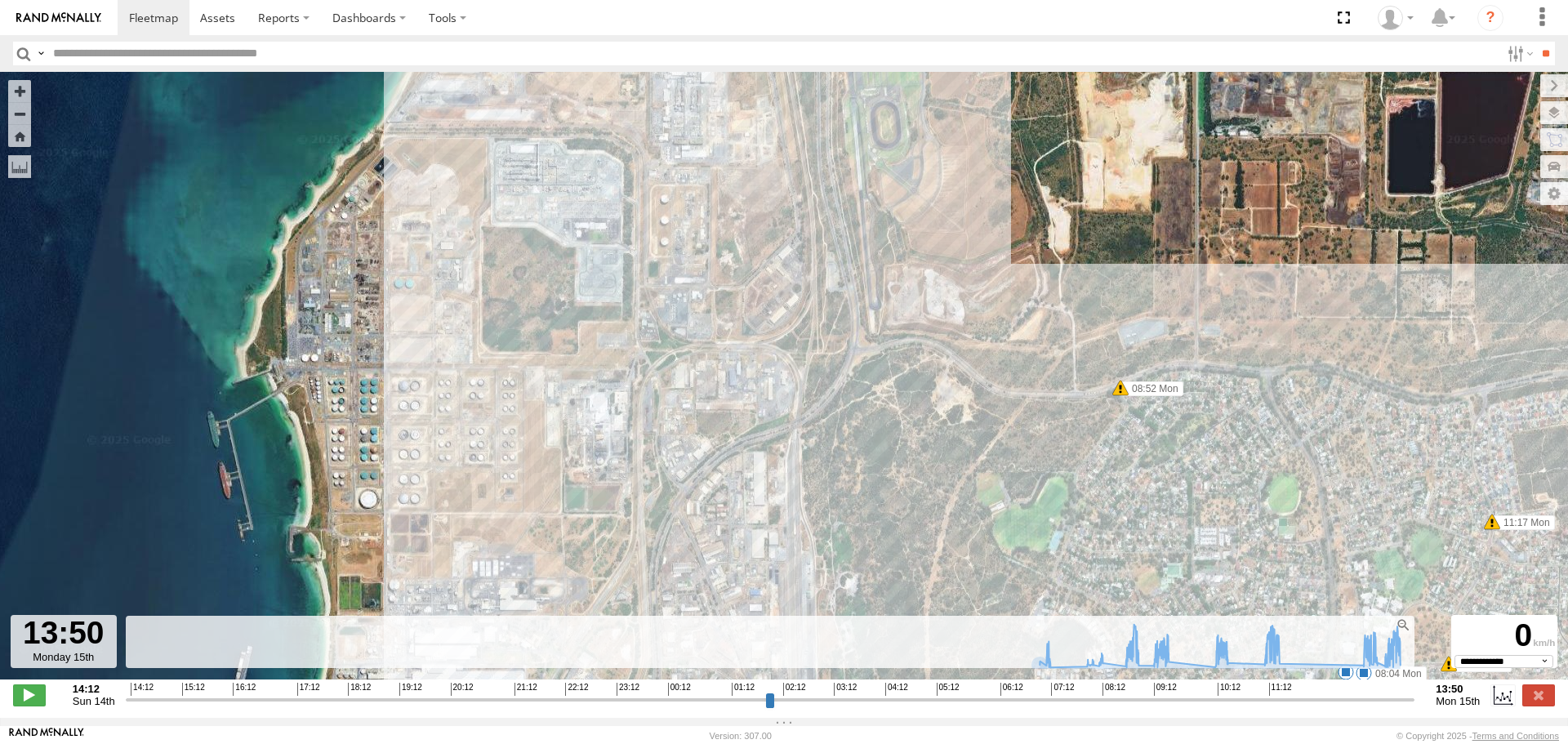
drag, startPoint x: 453, startPoint y: 410, endPoint x: 1177, endPoint y: 615, distance: 752.5
click at [1177, 615] on div "KWN1944 Parks 07:33 Mon 08:04 Mon 08:14 Mon 08:46 Mon 08:52 Mon 09:28 Mon 11:17…" at bounding box center [784, 384] width 1568 height 625
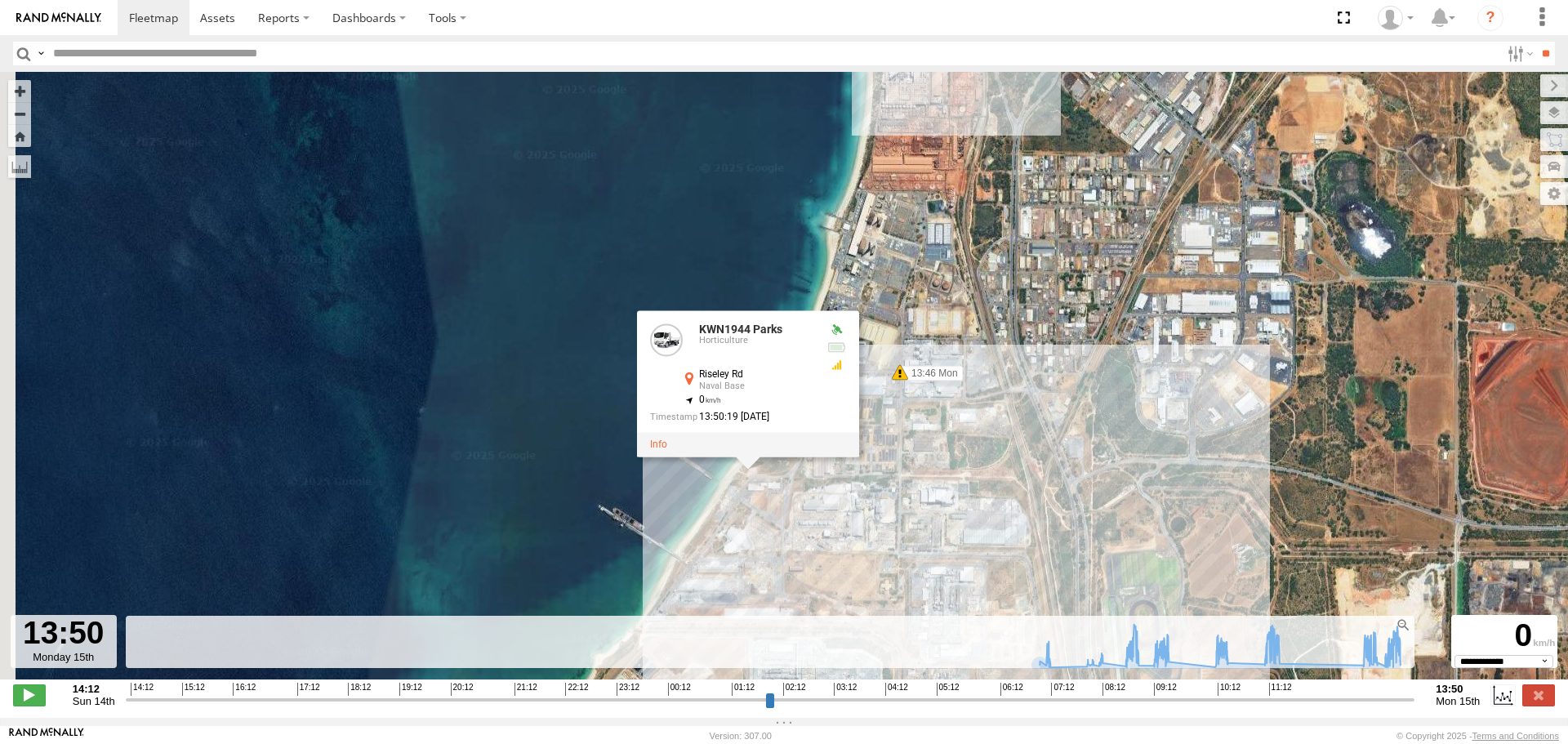
drag, startPoint x: 809, startPoint y: 490, endPoint x: 823, endPoint y: 538, distance: 50.0
click at [823, 538] on div "KWN1944 Parks 07:33 Mon 08:04 Mon 08:14 Mon 08:46 Mon 08:52 Mon 09:28 Mon 11:17…" at bounding box center [784, 384] width 1568 height 625
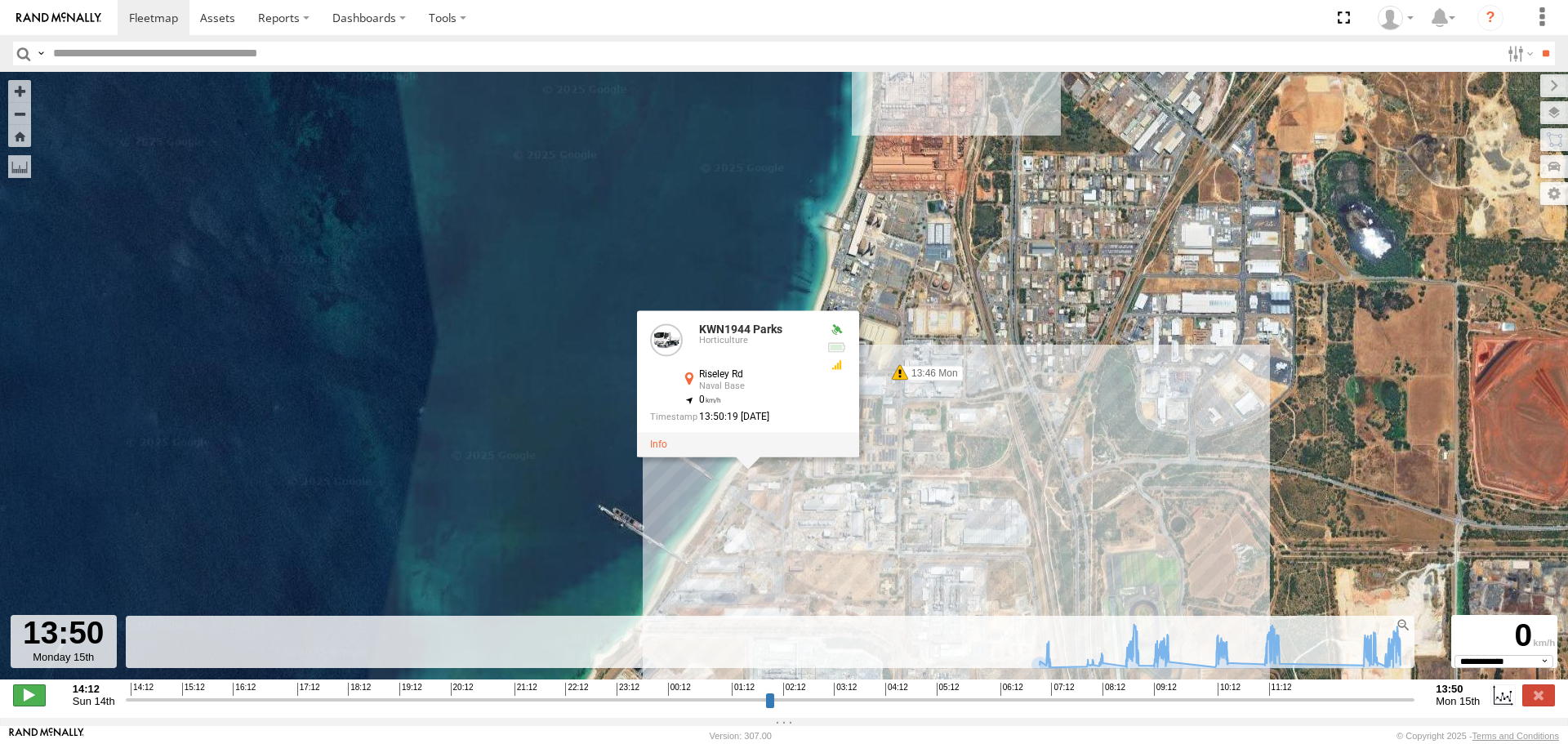
click at [38, 705] on span at bounding box center [30, 695] width 32 height 22
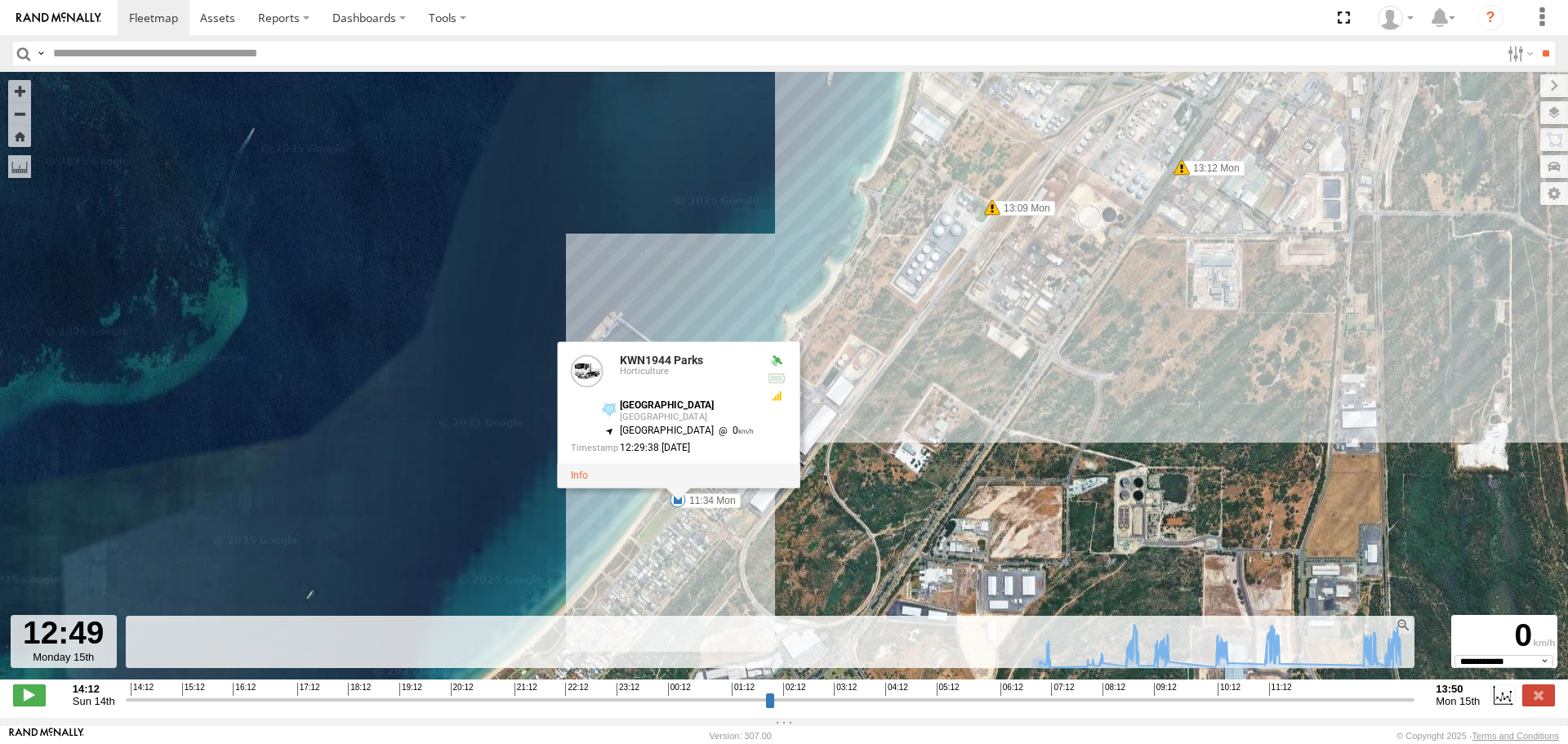
drag, startPoint x: 132, startPoint y: 708, endPoint x: 1354, endPoint y: 741, distance: 1222.4
click at [1354, 707] on input "range" at bounding box center [771, 698] width 1290 height 15
type input "**********"
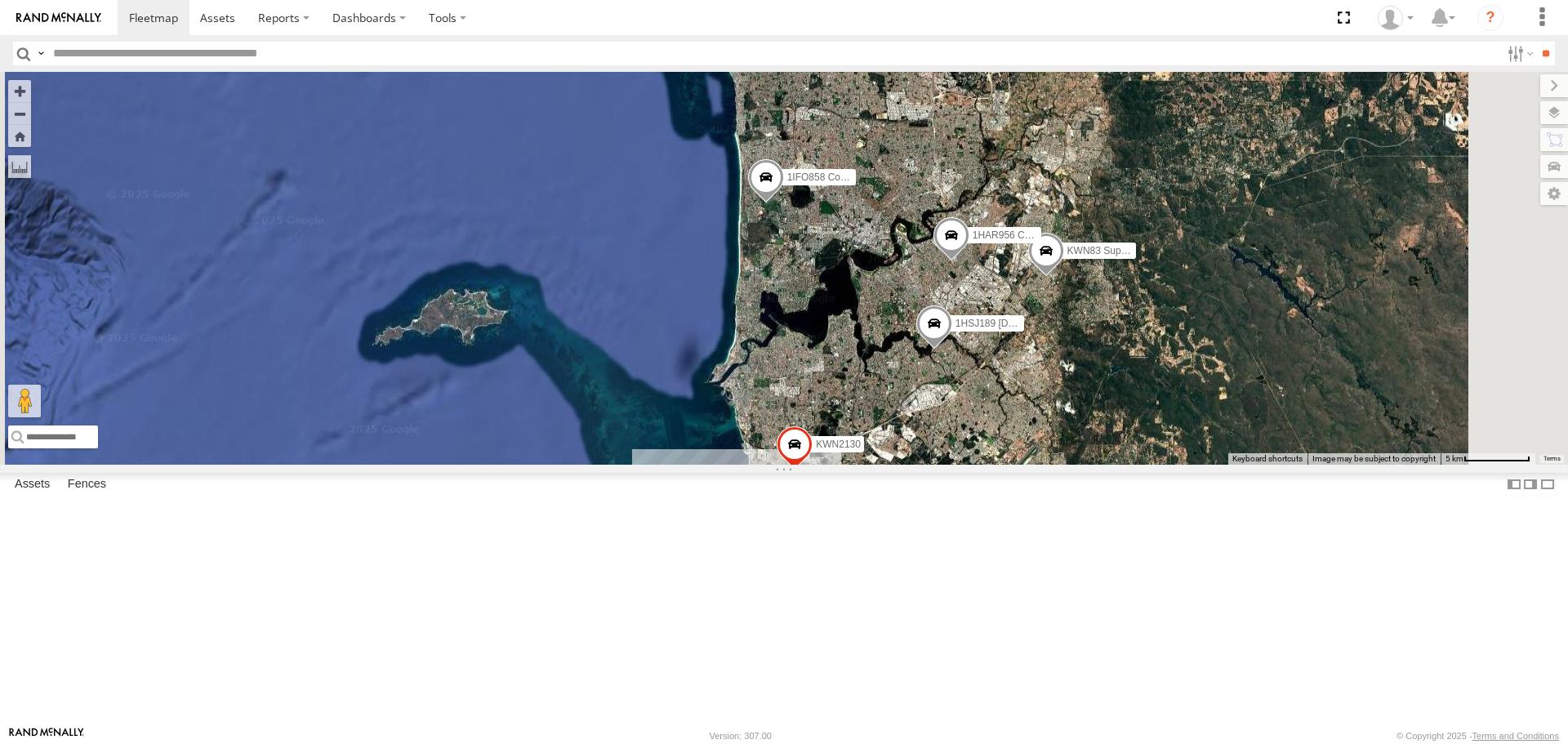
drag, startPoint x: 977, startPoint y: 320, endPoint x: 979, endPoint y: 540, distance: 220.0
click at [979, 464] on div "KWN1944 Parks KWN2161 Workshop KWN2130 KWN83 Supervisor Park Contr KWN46 Facil.…" at bounding box center [784, 267] width 1568 height 392
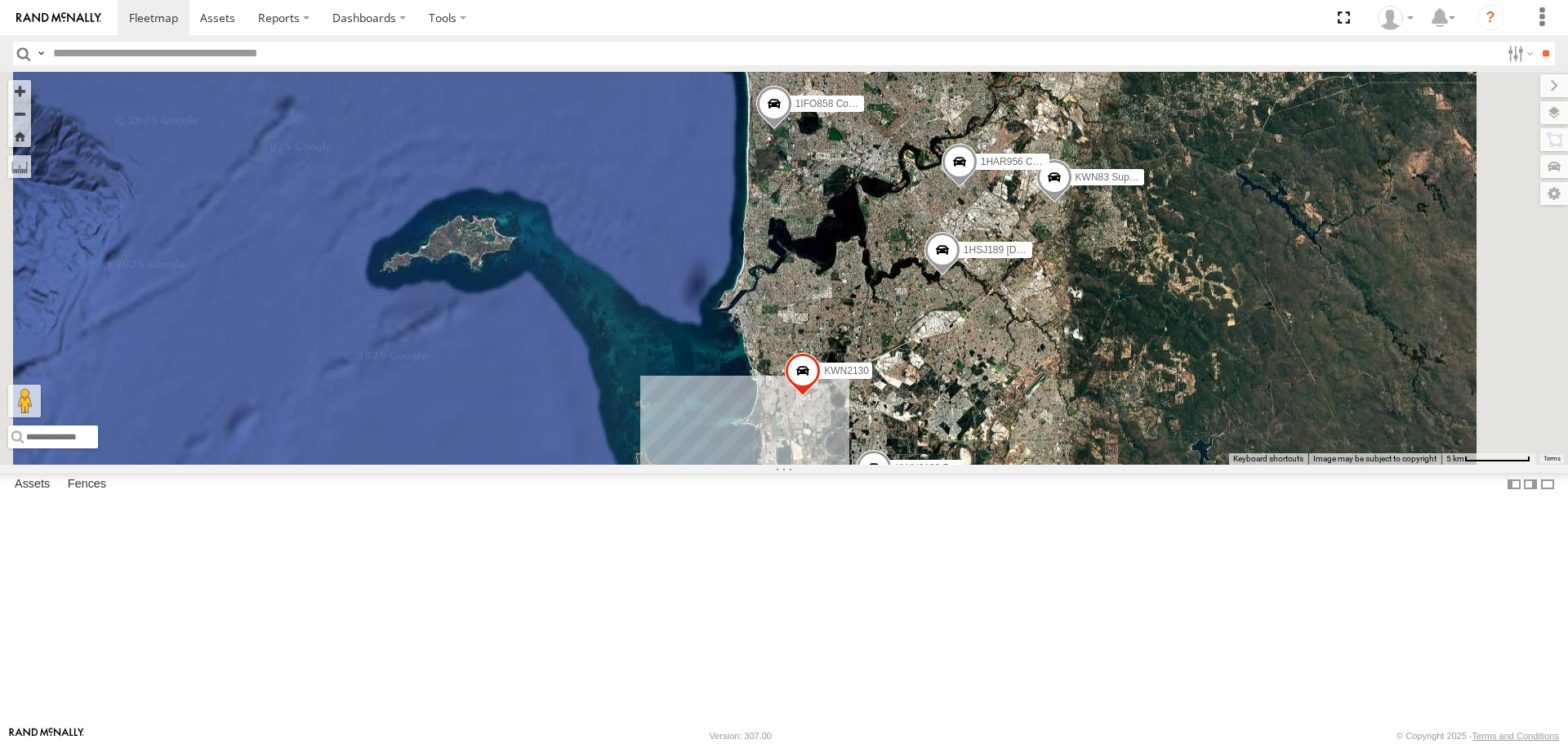
drag, startPoint x: 1150, startPoint y: 583, endPoint x: 1158, endPoint y: 480, distance: 103.3
click at [1158, 464] on div "KWN1944 Parks KWN2161 Workshop KWN2130 KWN83 Supervisor Park Contr KWN46 Facil.…" at bounding box center [784, 267] width 1568 height 392
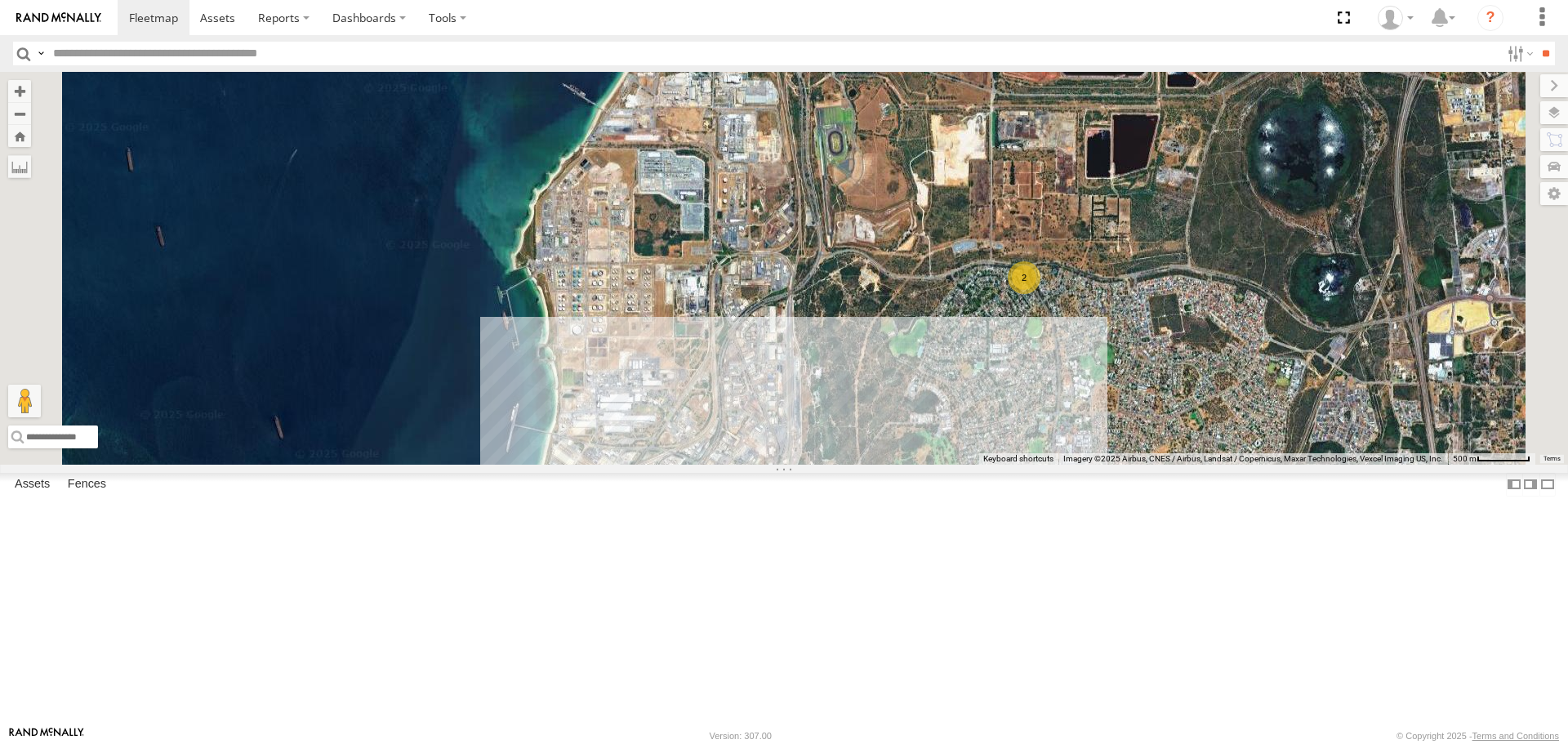
drag, startPoint x: 959, startPoint y: 452, endPoint x: 933, endPoint y: 291, distance: 163.1
click at [933, 293] on div "KWN1944 Parks KWN2161 Workshop KWN2130 KWN83 Supervisor Park Contr KWN46 Facil.…" at bounding box center [784, 267] width 1568 height 392
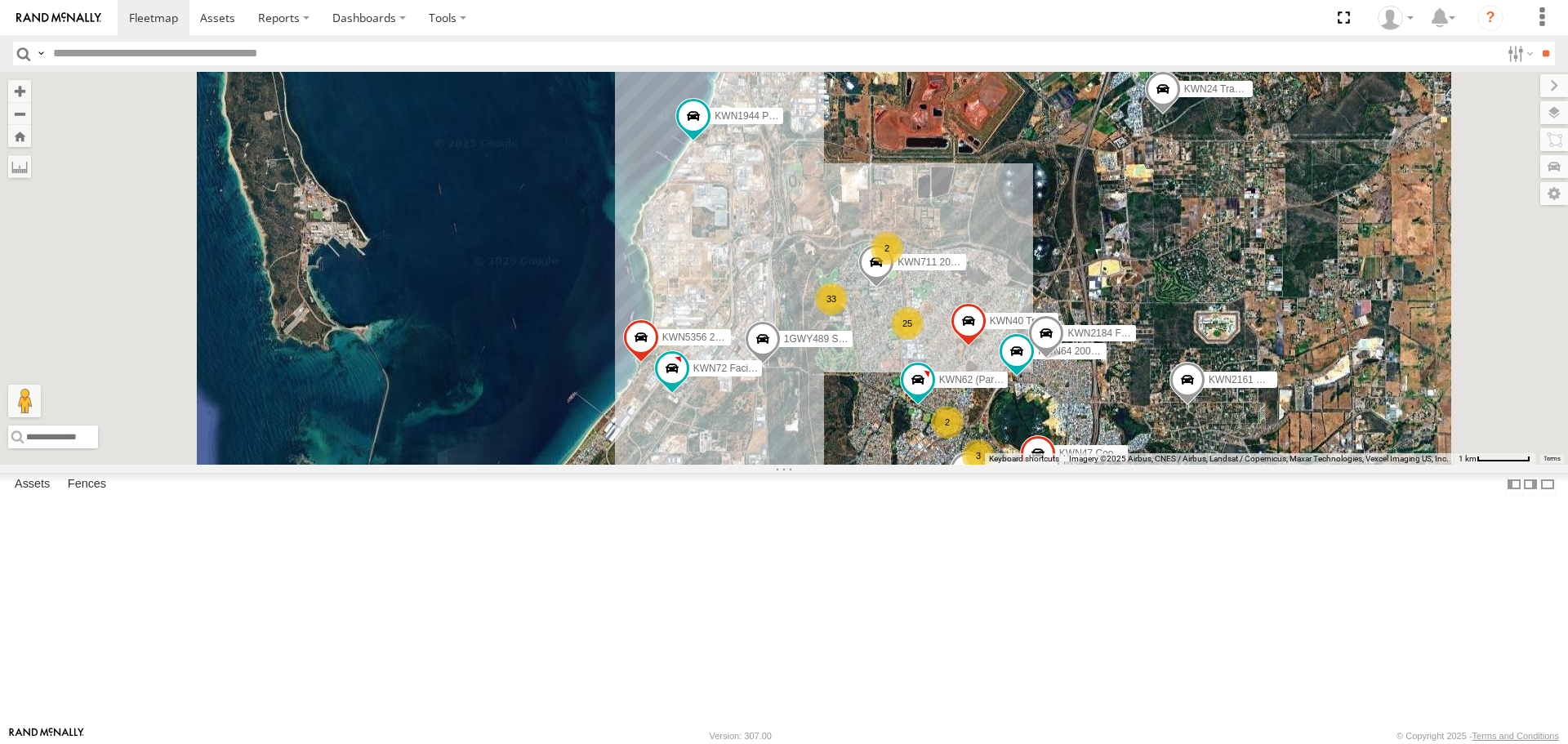
drag, startPoint x: 965, startPoint y: 646, endPoint x: 965, endPoint y: 509, distance: 137.0
click at [965, 464] on div "KWN1944 Parks KWN2161 Workshop KWN2130 KWN83 Supervisor Park Contr KWN46 Facil.…" at bounding box center [784, 267] width 1568 height 392
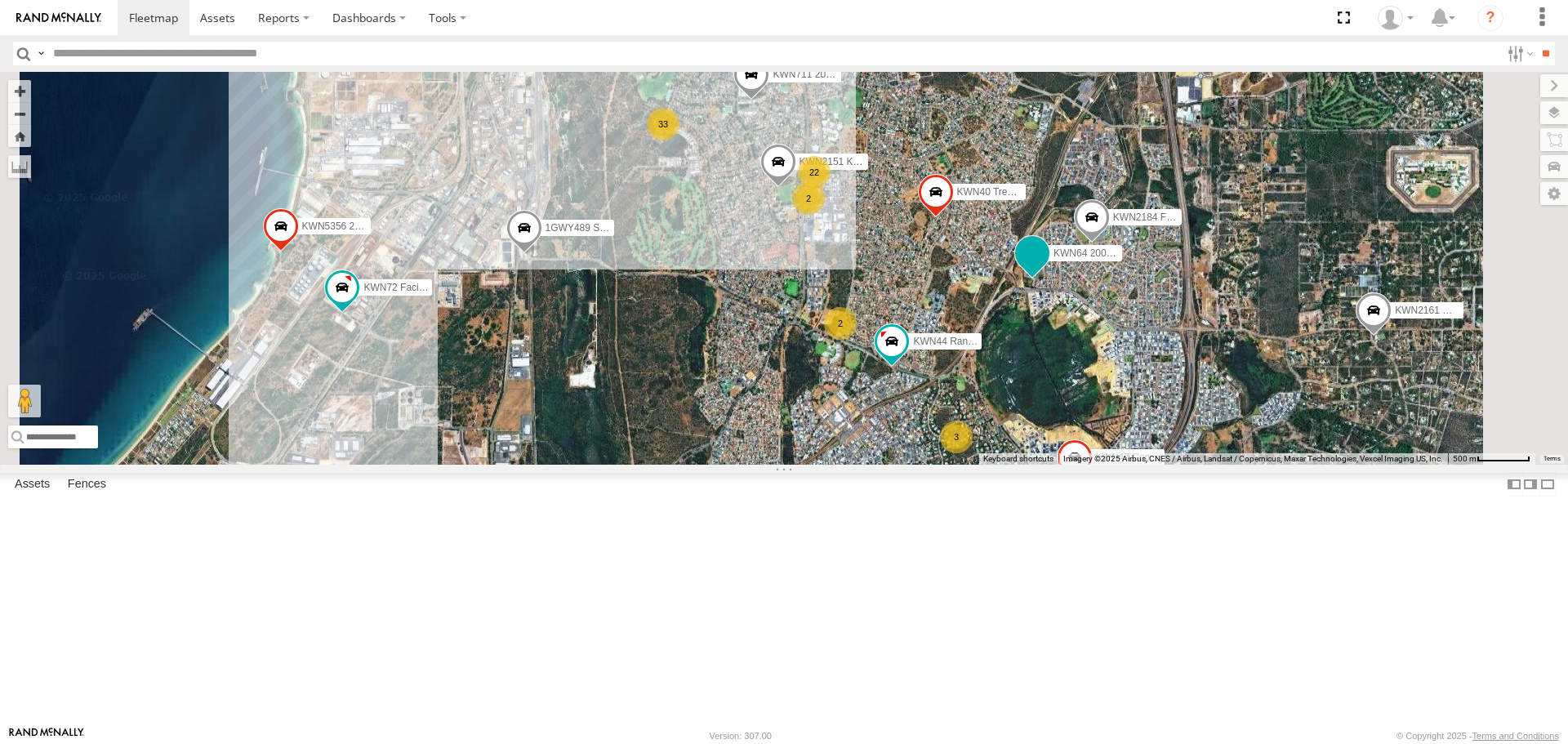
click at [1047, 268] on span at bounding box center [1032, 254] width 30 height 30
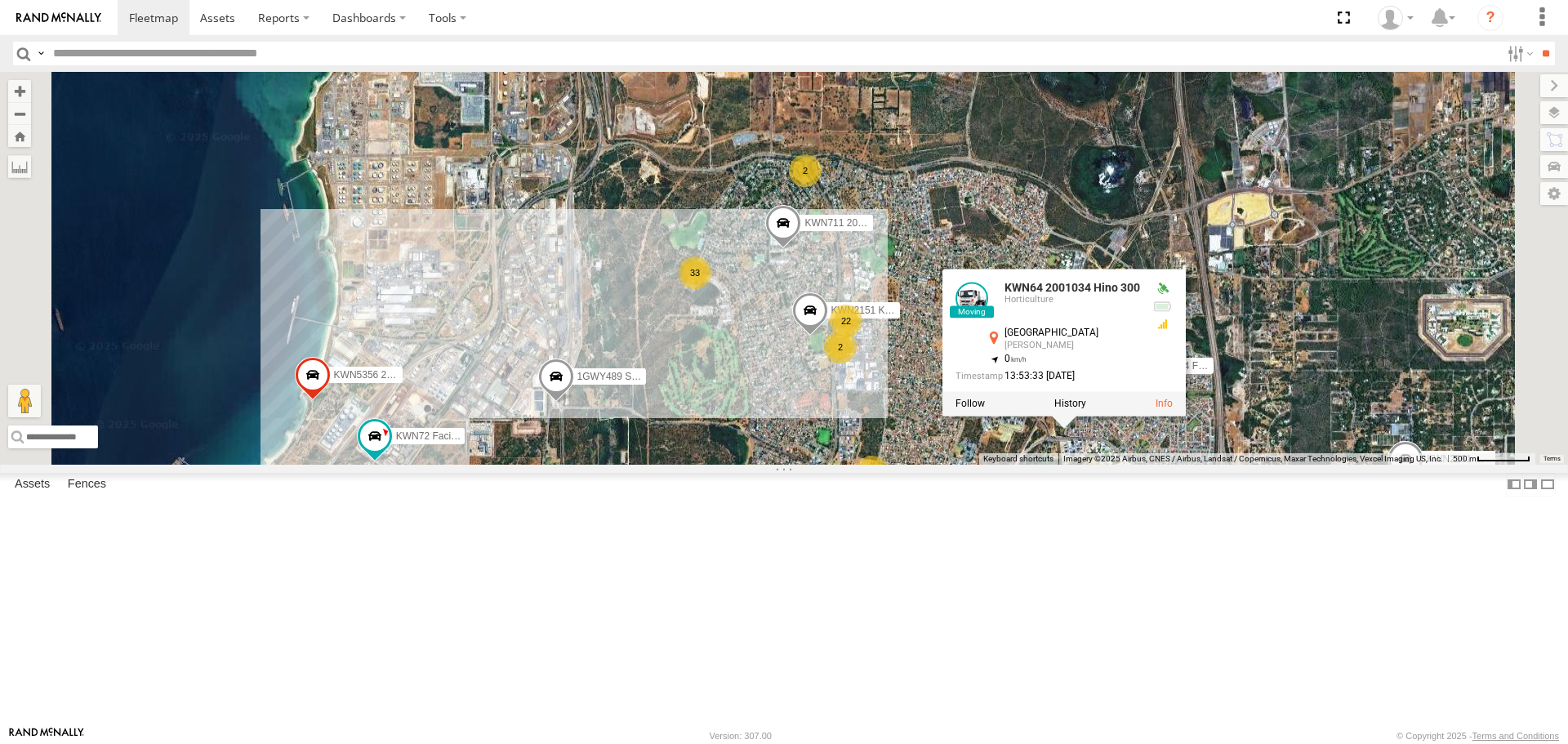
drag, startPoint x: 827, startPoint y: 433, endPoint x: 863, endPoint y: 606, distance: 176.7
click at [863, 464] on div "KWN1944 Parks KWN2161 Workshop KWN2130 KWN83 Supervisor Park Contr KWN46 Facil.…" at bounding box center [784, 267] width 1568 height 392
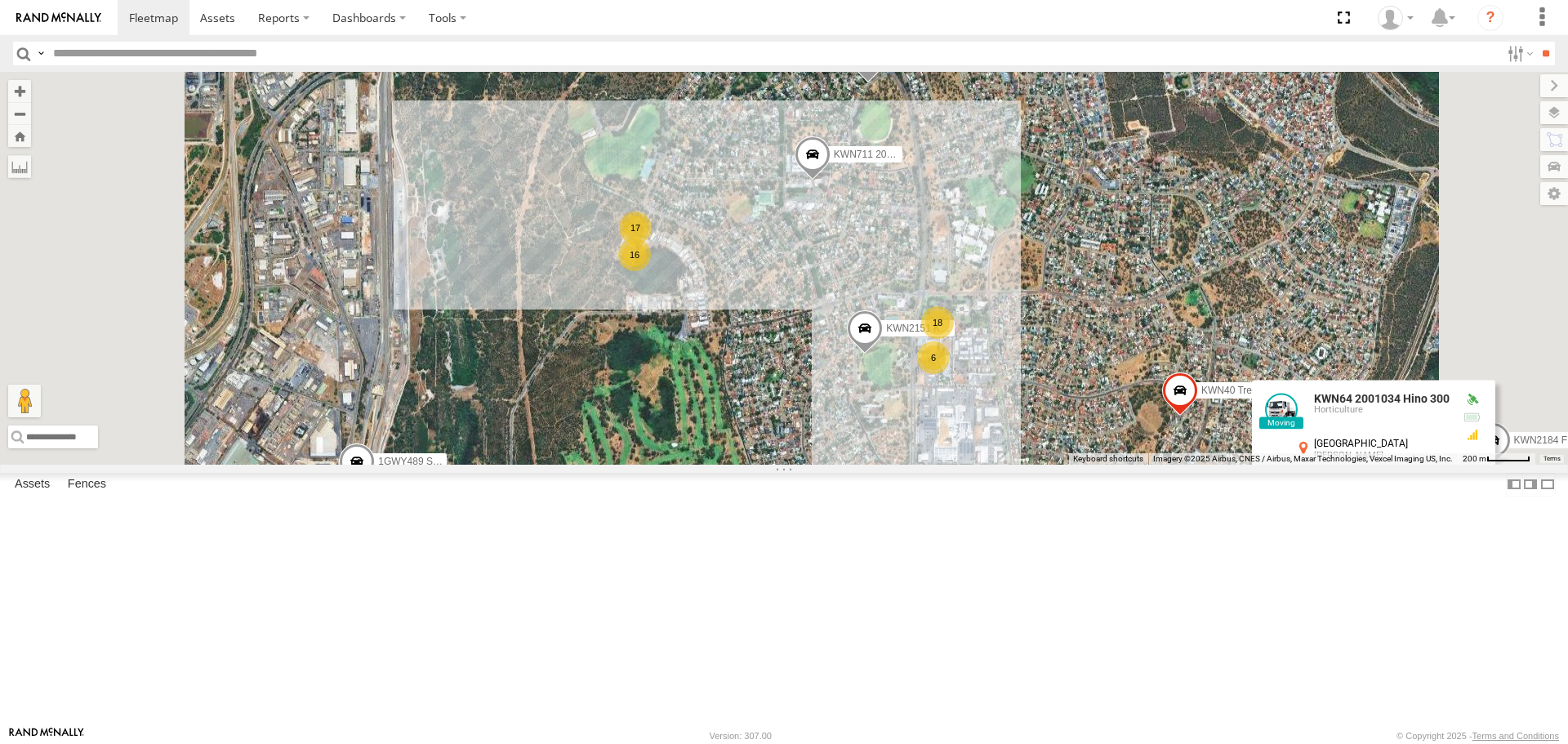
click at [886, 84] on span at bounding box center [868, 62] width 36 height 44
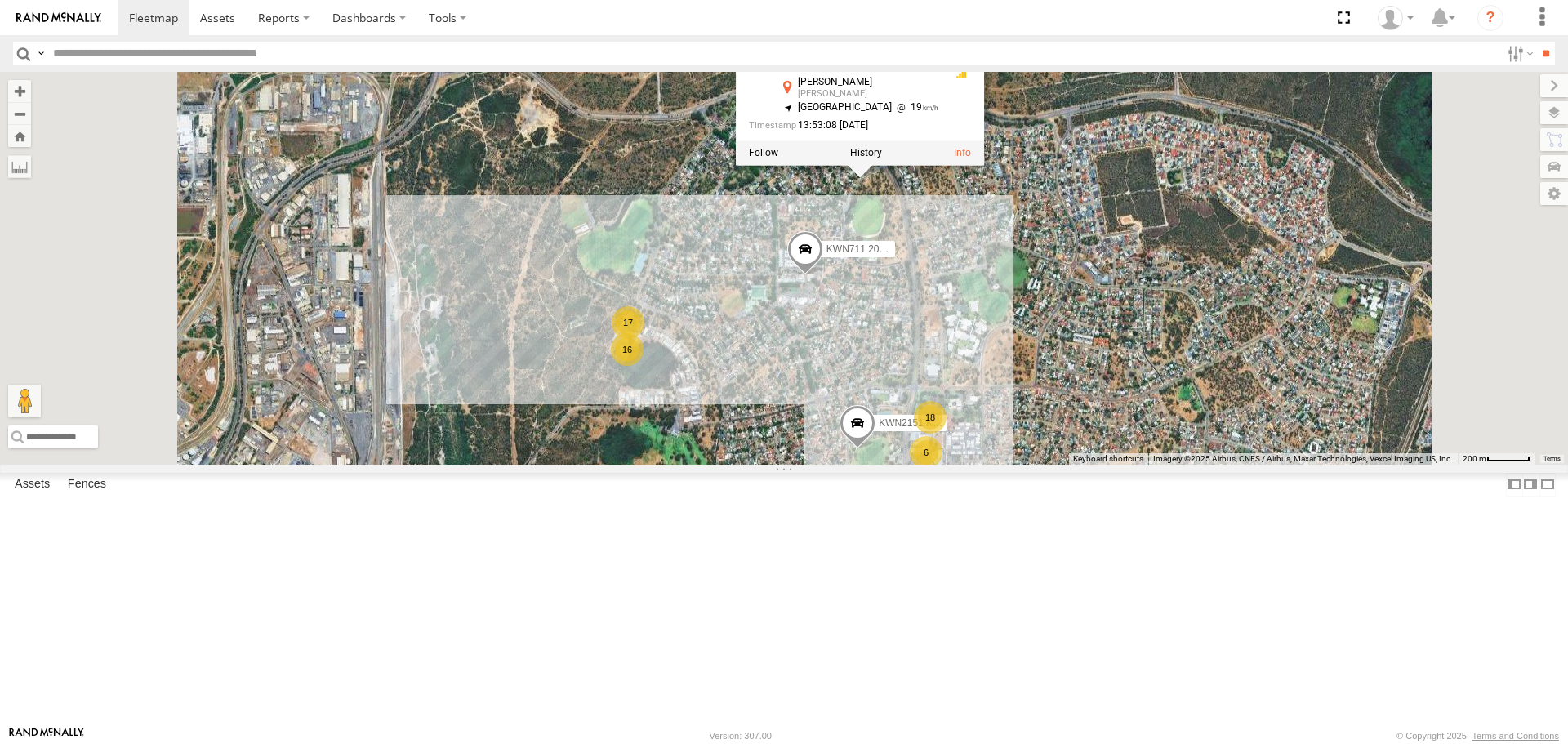
drag, startPoint x: 1126, startPoint y: 293, endPoint x: 1119, endPoint y: 402, distance: 109.2
click at [1119, 402] on div "KWN1944 Parks KWN2161 Workshop KWN2130 KWN83 Supervisor Park Contr KWN46 Facil.…" at bounding box center [784, 267] width 1568 height 392
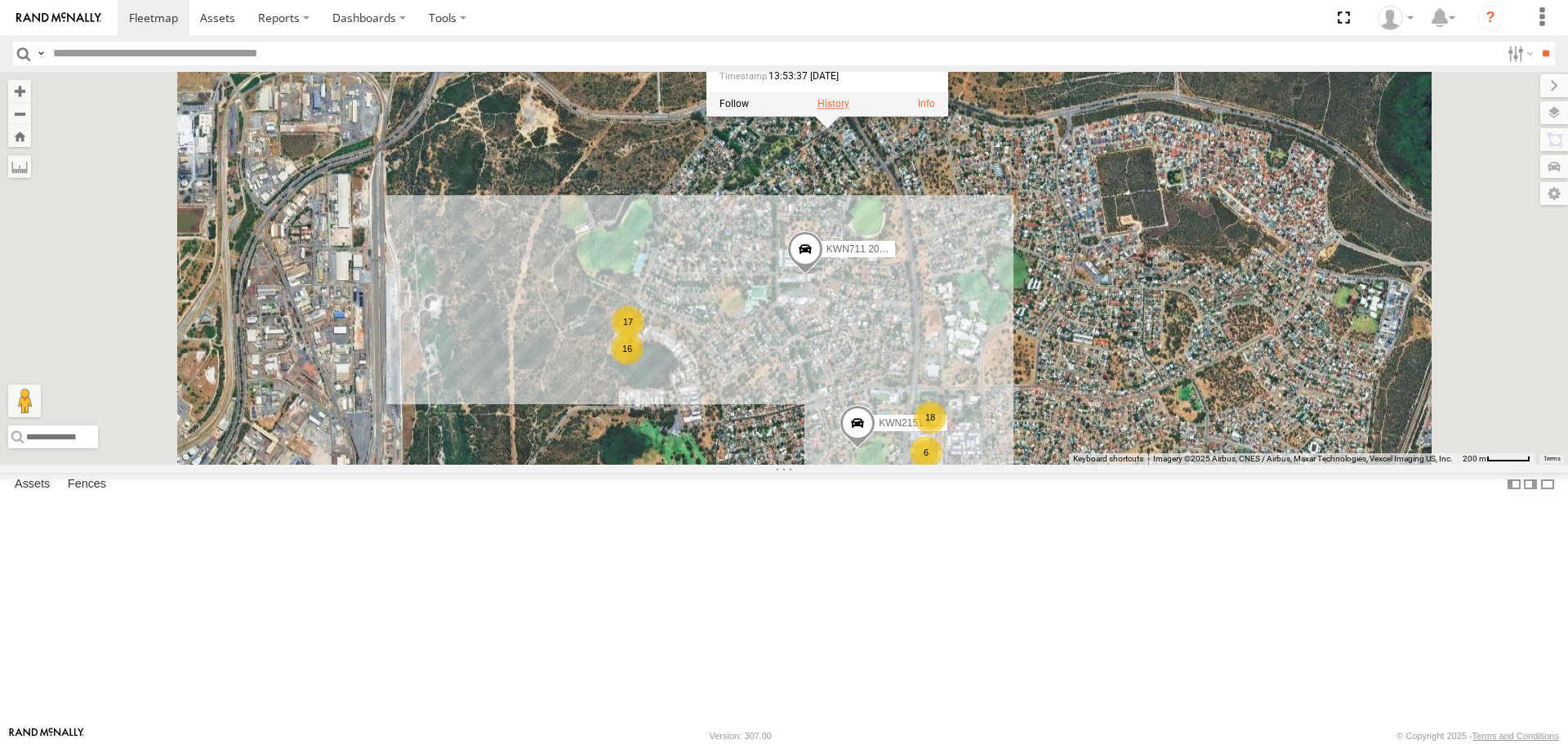
click at [850, 110] on label at bounding box center [833, 104] width 31 height 12
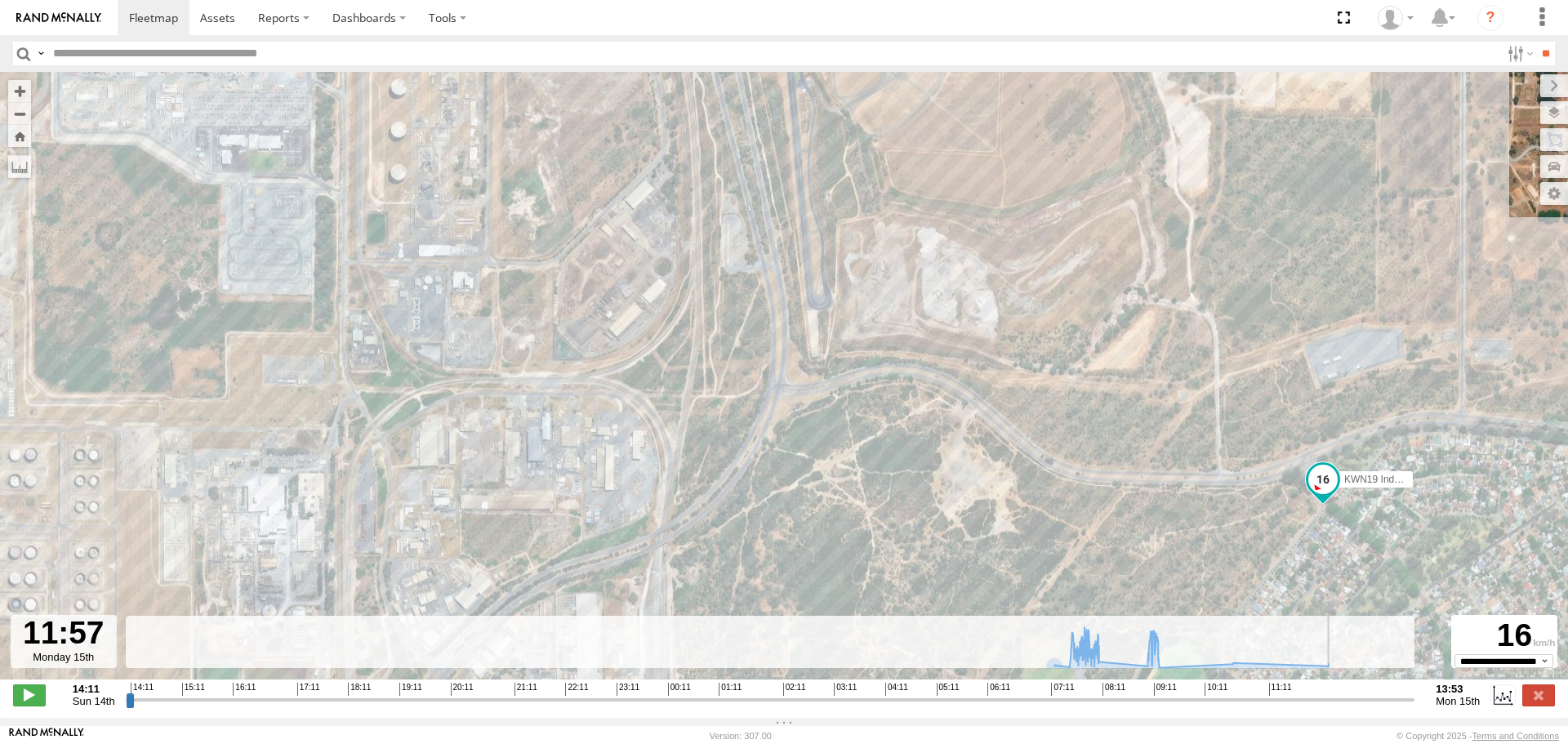
drag, startPoint x: 131, startPoint y: 710, endPoint x: 1306, endPoint y: 722, distance: 1175.1
click at [1306, 707] on input "range" at bounding box center [771, 698] width 1290 height 15
click at [36, 704] on span at bounding box center [30, 695] width 32 height 22
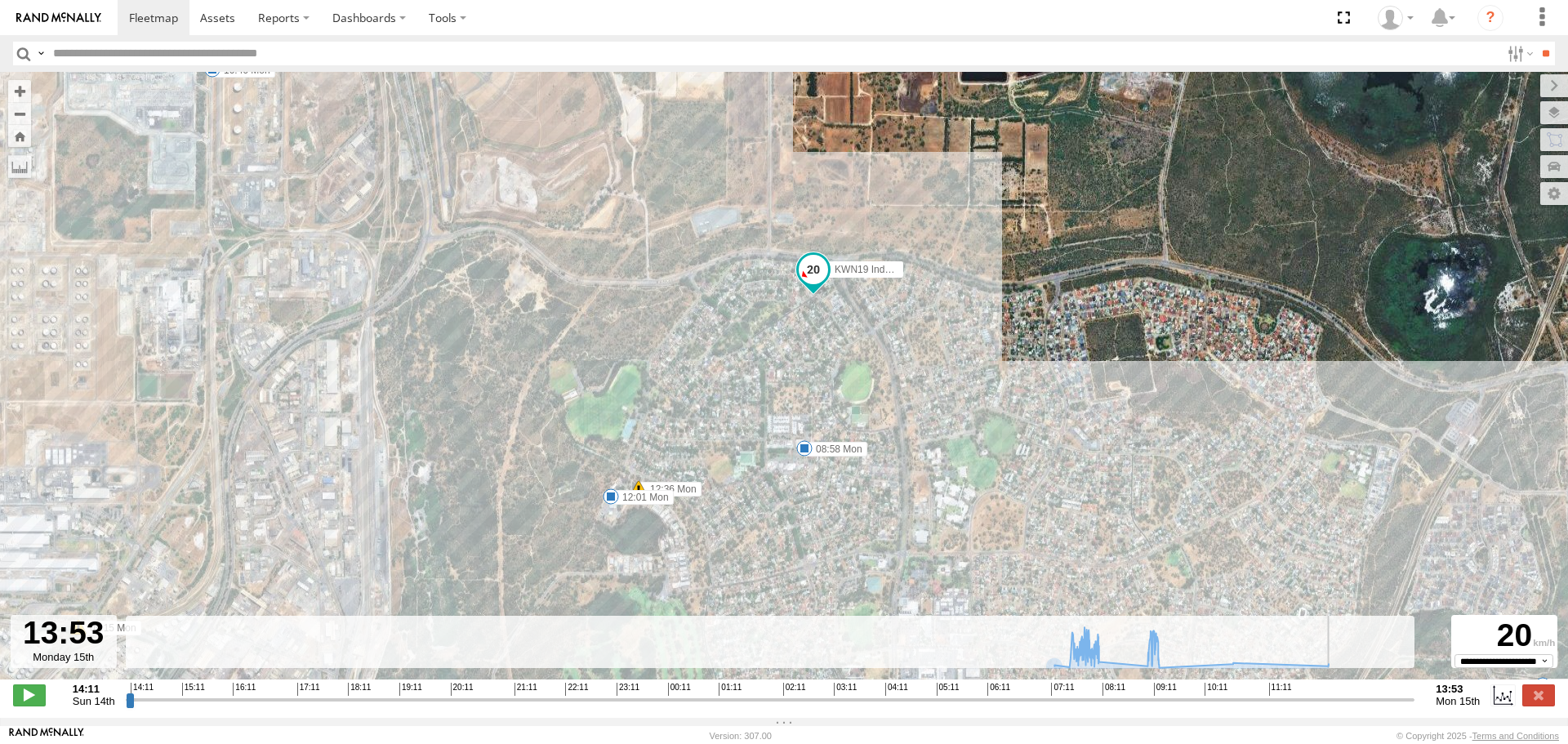
drag, startPoint x: 1090, startPoint y: 535, endPoint x: 1071, endPoint y: 307, distance: 228.8
click at [1071, 307] on div "KWN19 Industrial Mowing 07:14 Mon 07:31 Mon 08:10 Mon 08:12 Mon 08:32 Mon 08:58…" at bounding box center [784, 384] width 1568 height 625
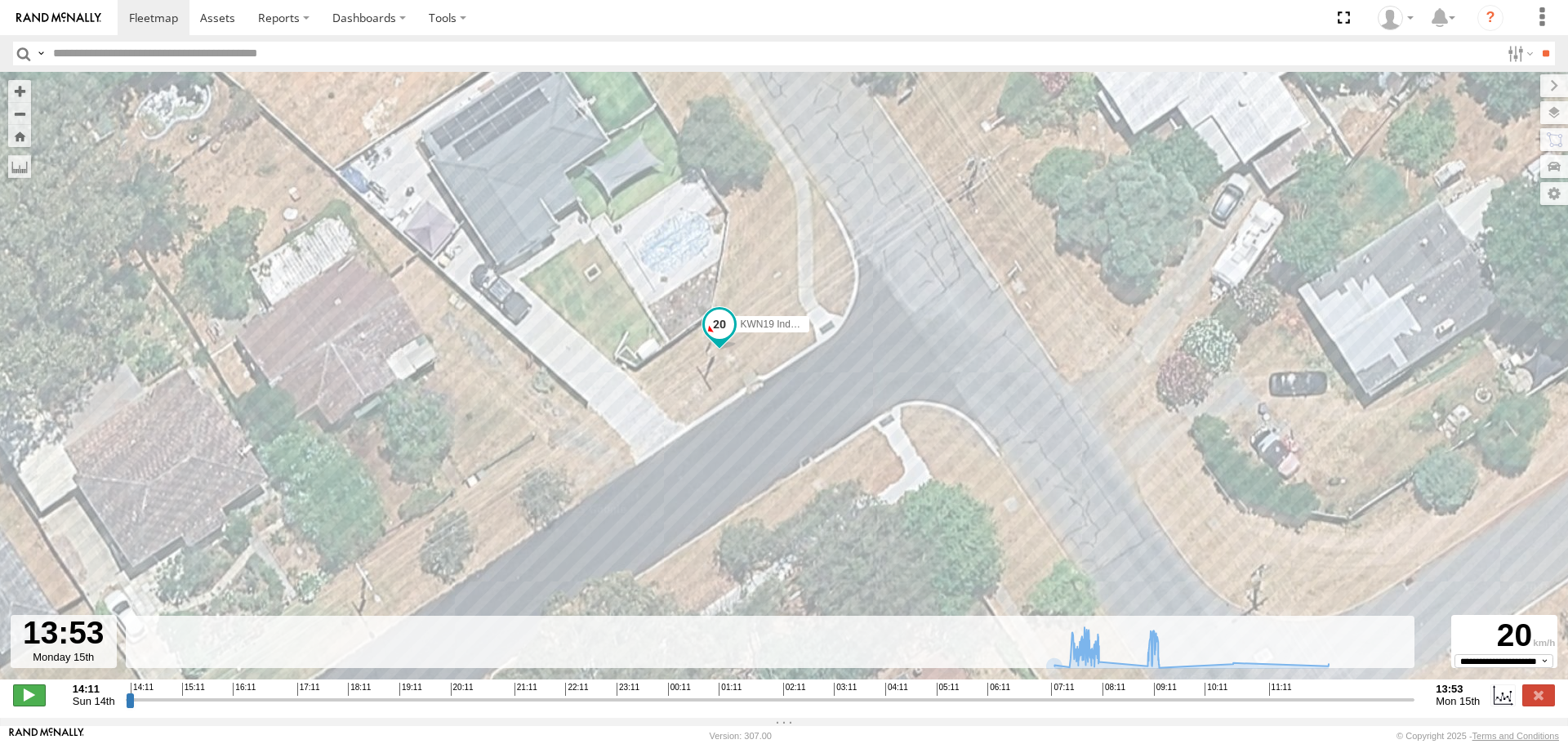
click at [20, 703] on span at bounding box center [30, 695] width 32 height 22
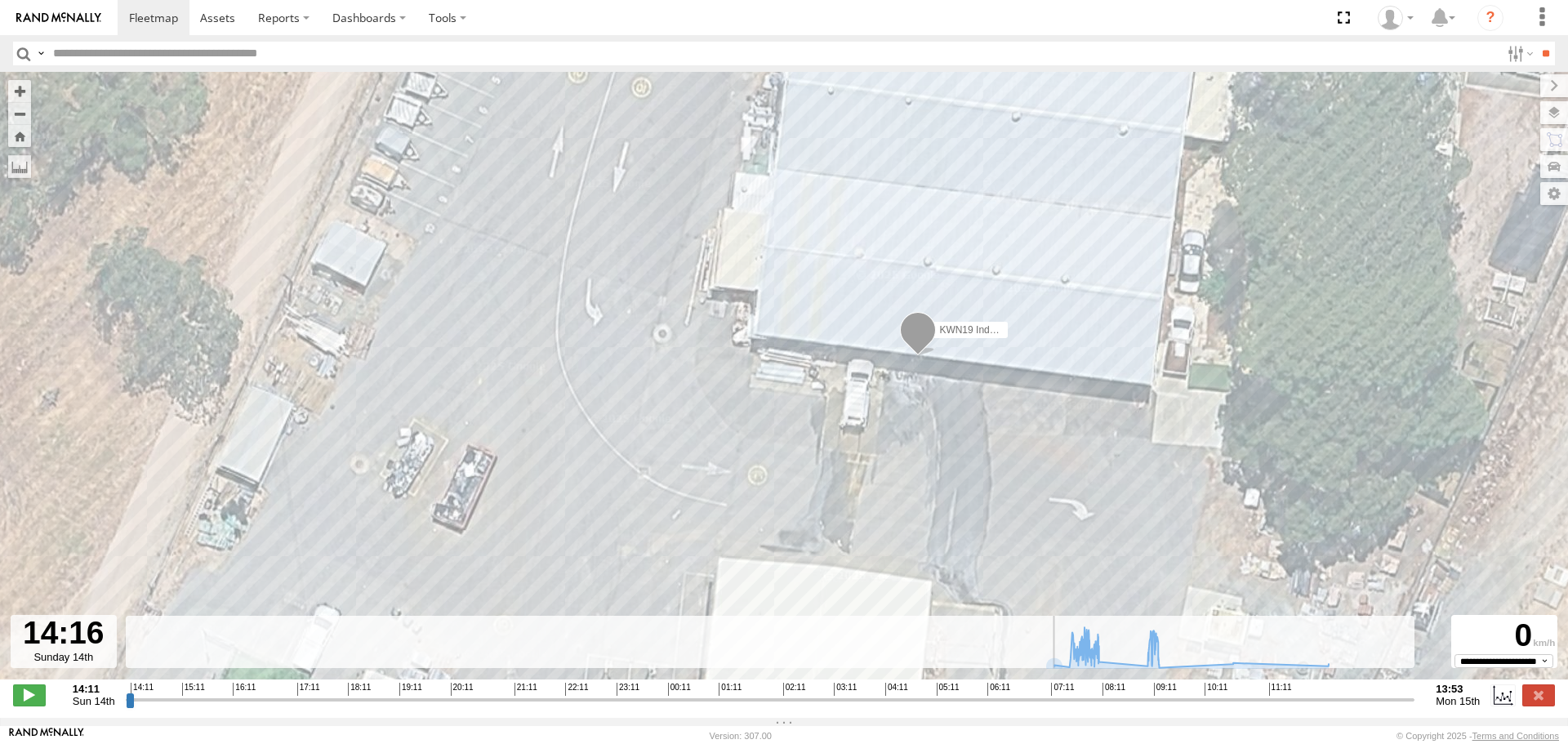
click at [17, 43] on input "button" at bounding box center [24, 53] width 22 height 23
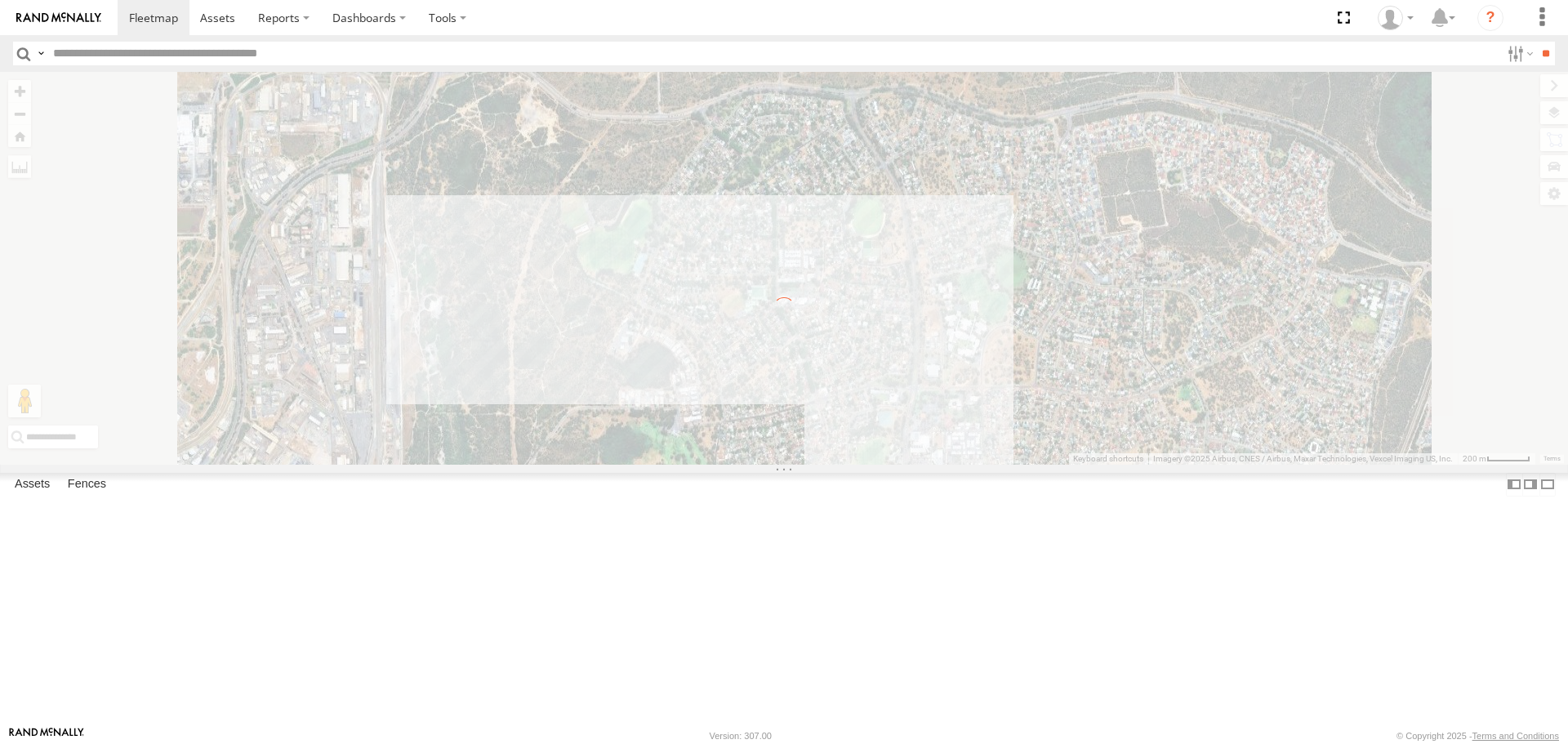
type input "**********"
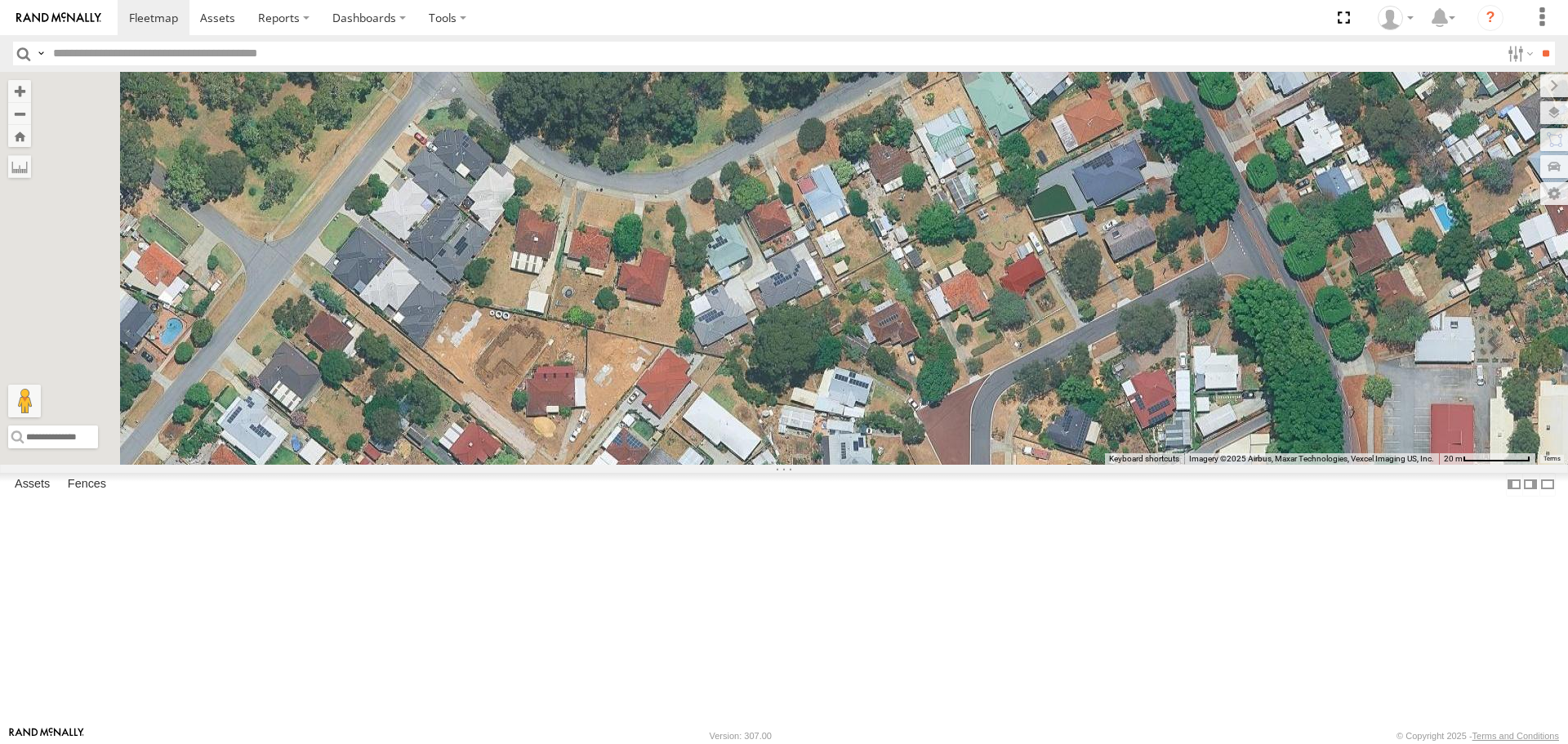
drag, startPoint x: 605, startPoint y: 430, endPoint x: 1183, endPoint y: 608, distance: 604.8
click at [1183, 464] on div "KWN1944 Parks KWN2161 Workshop KWN2130 KWN2189 Playground Officer KWN83 Supervi…" at bounding box center [784, 267] width 1568 height 392
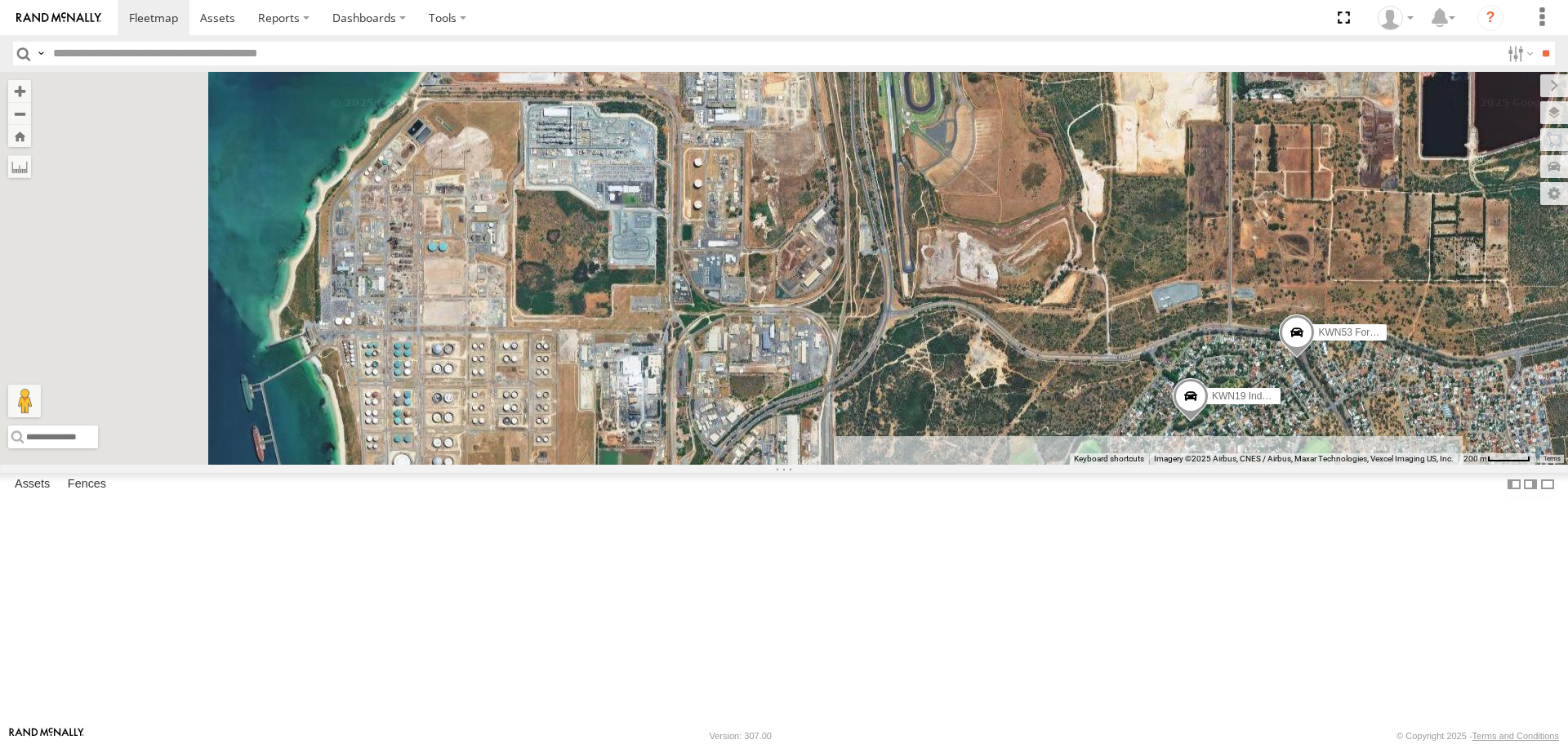
drag, startPoint x: 678, startPoint y: 369, endPoint x: 1405, endPoint y: 383, distance: 727.1
click at [1405, 383] on div "KWN1944 Parks KWN2161 Workshop KWN2130 KWN2189 Playground Officer KWN83 Supervi…" at bounding box center [784, 267] width 1568 height 392
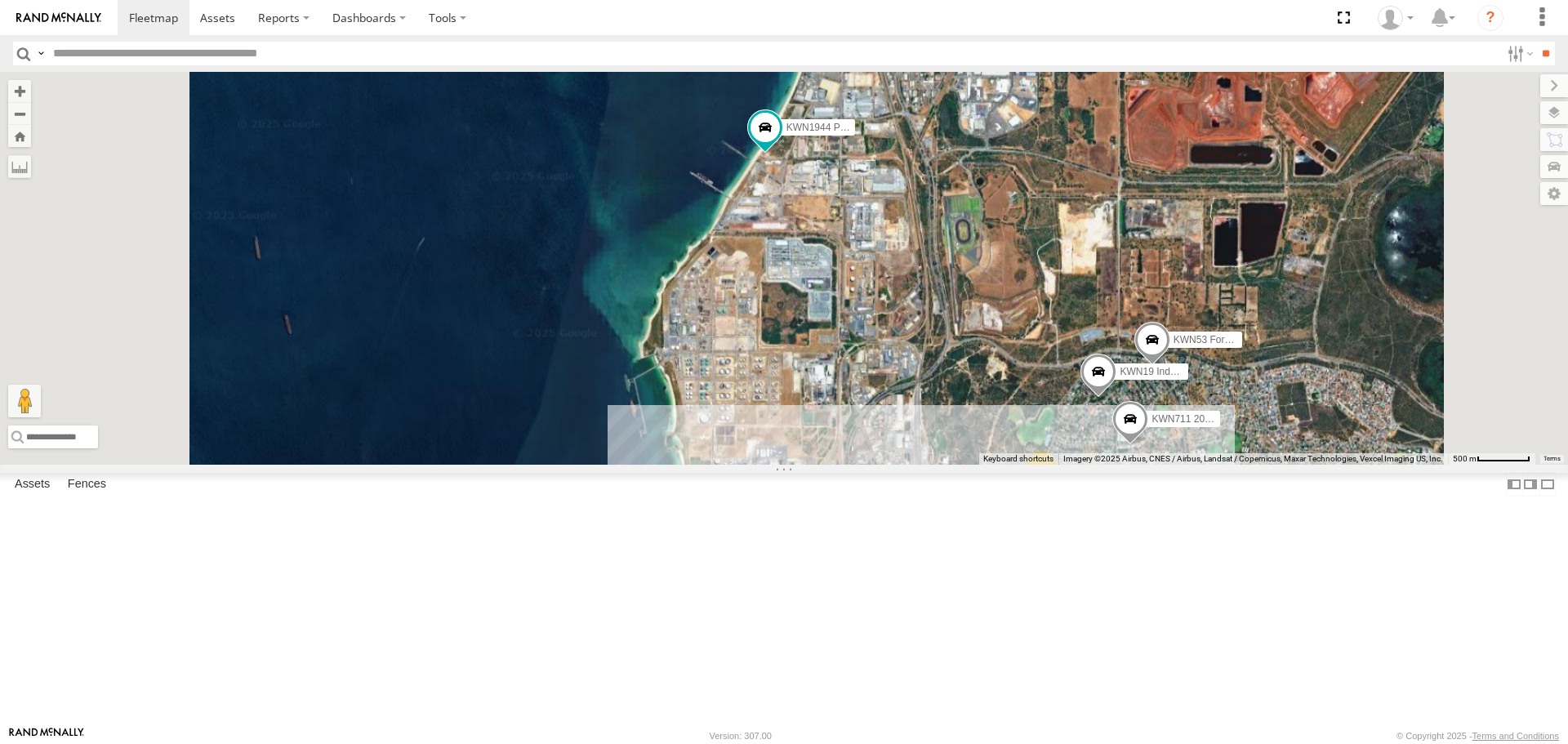
drag, startPoint x: 1036, startPoint y: 287, endPoint x: 1013, endPoint y: 343, distance: 60.5
click at [1017, 343] on div "KWN1944 Parks KWN2161 Workshop KWN2130 KWN2189 Playground Officer KWN83 Supervi…" at bounding box center [784, 267] width 1568 height 392
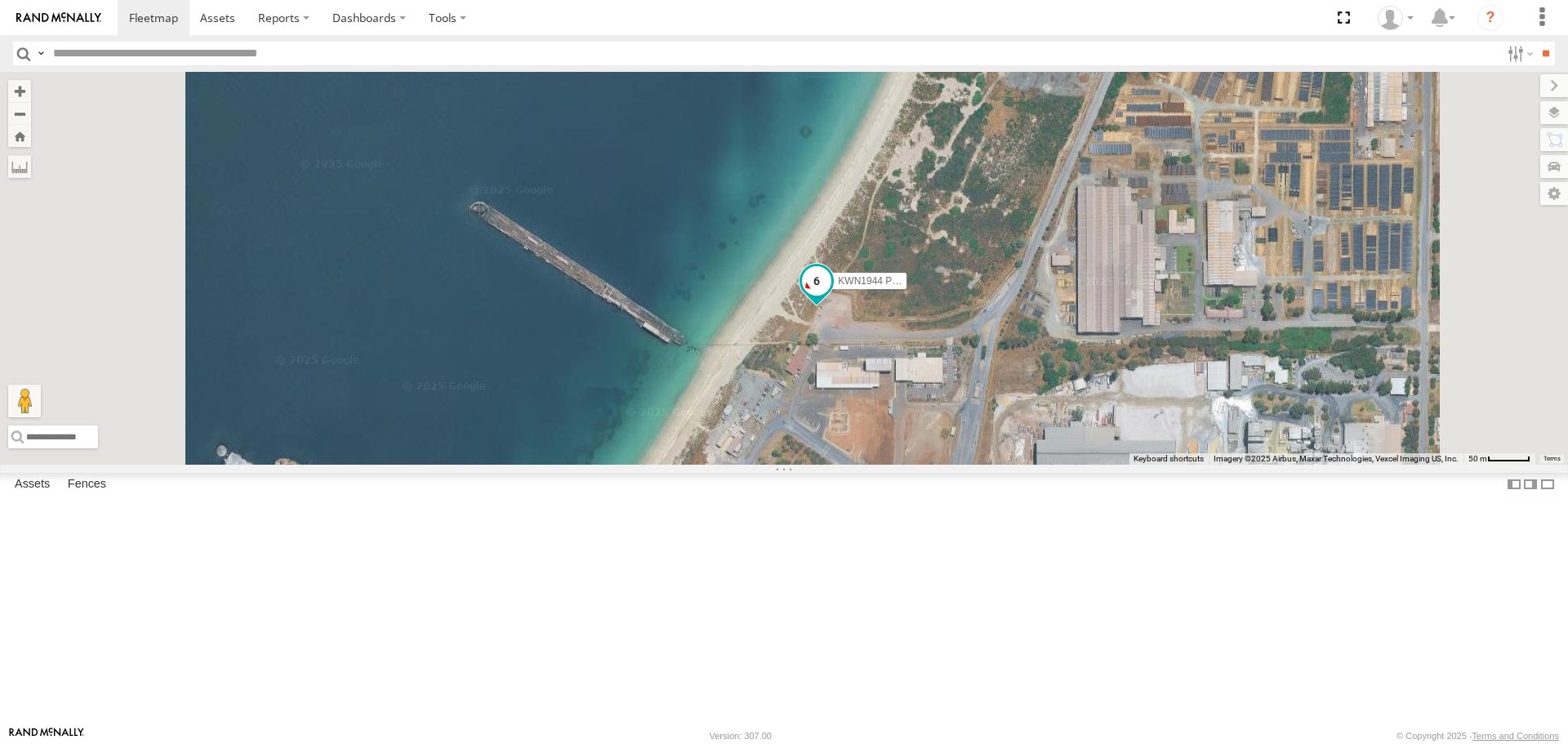
click at [832, 296] on span at bounding box center [816, 281] width 30 height 30
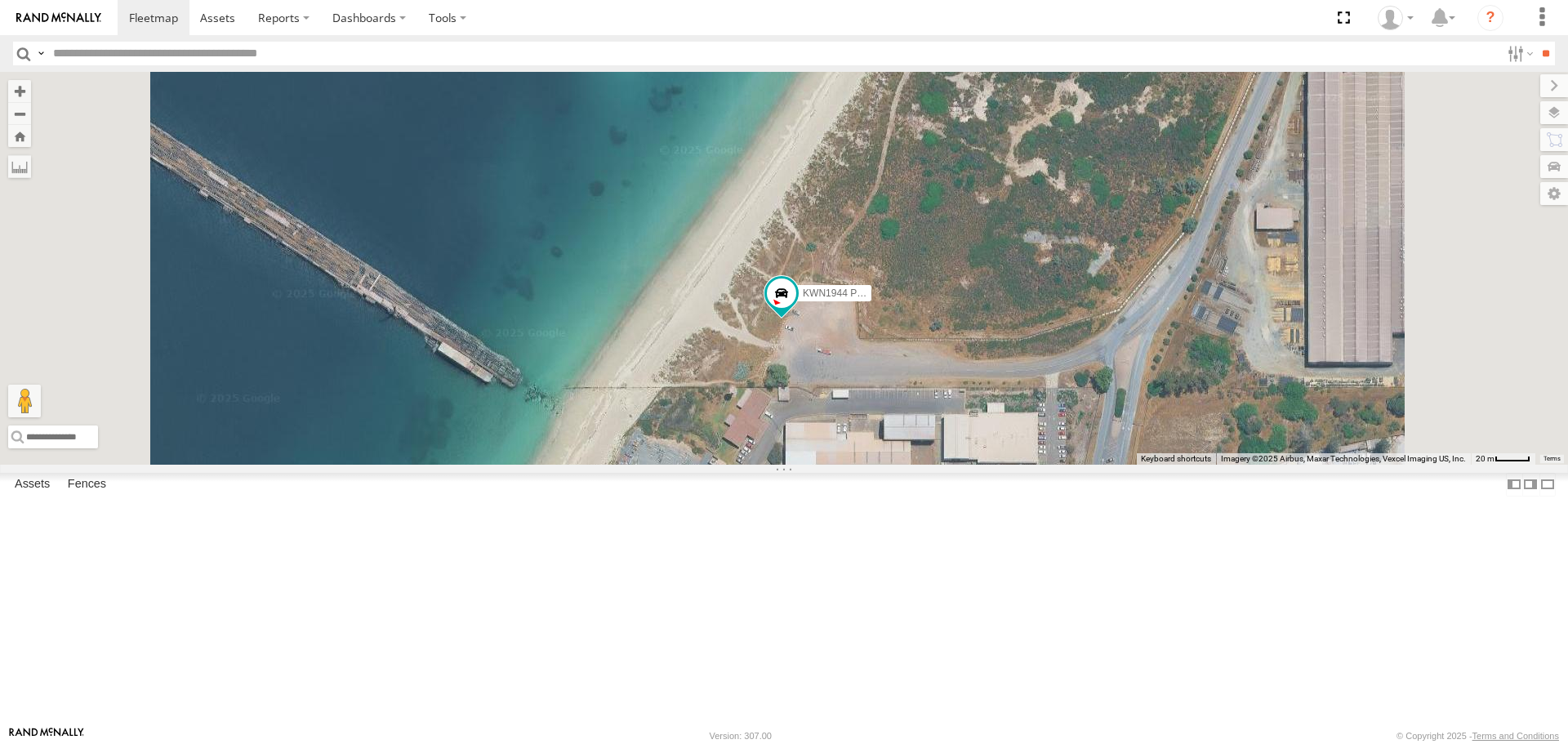
click at [0, 0] on div "1IKW193 Pool Inspector" at bounding box center [0, 0] width 0 height 0
